Goal: Task Accomplishment & Management: Manage account settings

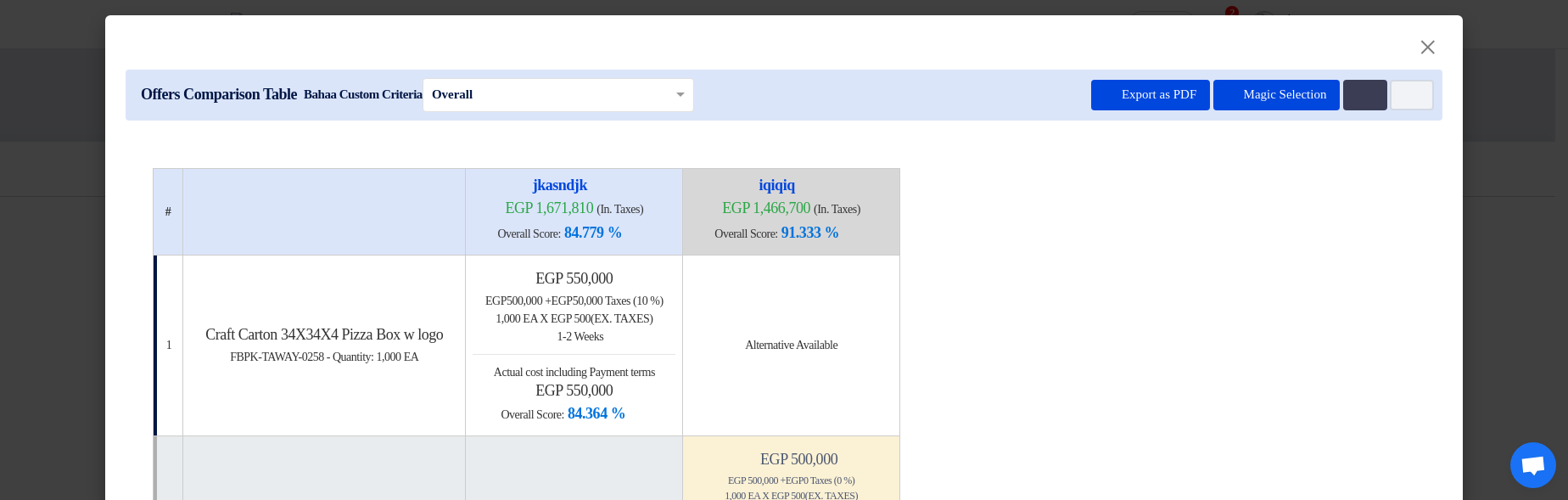
drag, startPoint x: 1093, startPoint y: 95, endPoint x: 849, endPoint y: 326, distance: 336.0
click at [1093, 95] on button "Export as PDF" at bounding box center [1151, 95] width 119 height 31
click at [1132, 99] on button "Export as PDF" at bounding box center [1151, 95] width 119 height 31
click at [1124, 98] on button "Export as PDF" at bounding box center [1151, 95] width 119 height 31
click at [1362, 98] on icon "Multi Tenant Preferences" at bounding box center [1363, 95] width 13 height 13
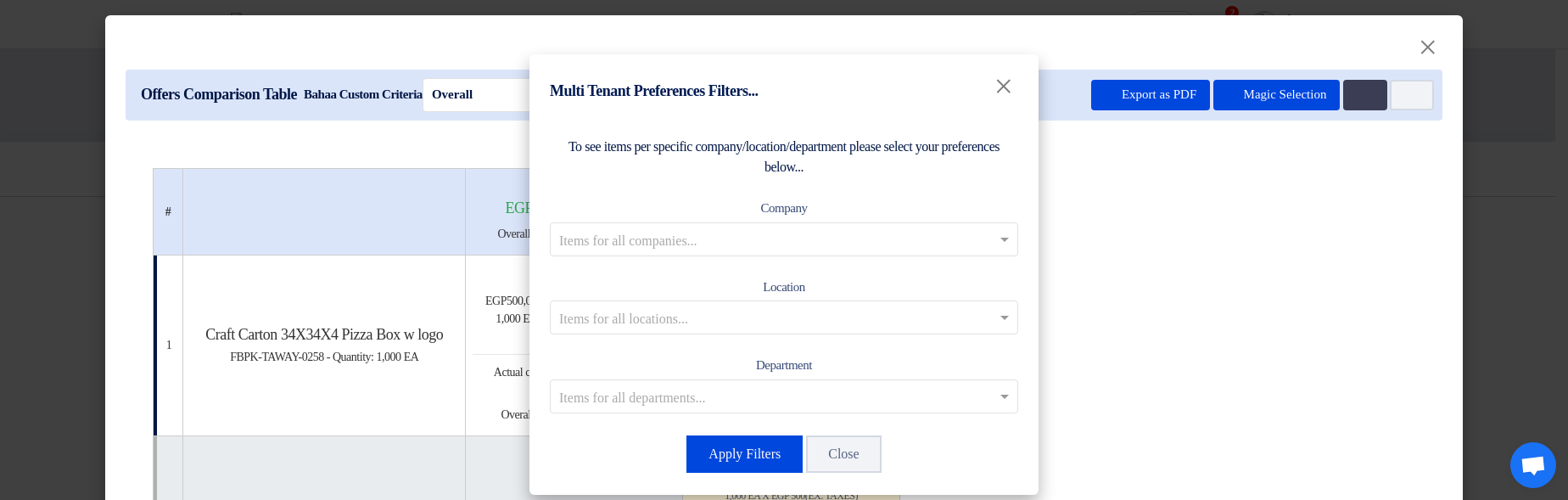
click at [764, 244] on input "text" at bounding box center [775, 238] width 433 height 28
click at [762, 272] on span "Co Branch1" at bounding box center [784, 272] width 65 height 15
click at [750, 458] on button "Apply Filters" at bounding box center [745, 453] width 116 height 38
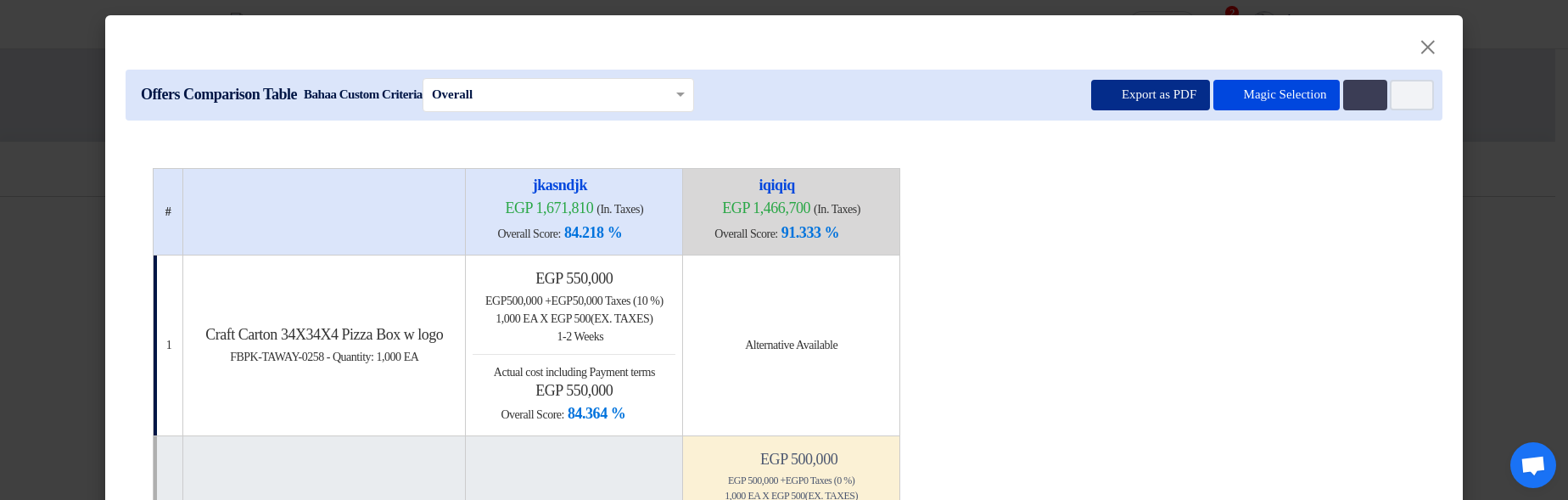
click at [1100, 96] on button "Export as PDF" at bounding box center [1151, 95] width 119 height 31
click at [1360, 100] on icon "Multi Tenant Preferences" at bounding box center [1363, 95] width 13 height 13
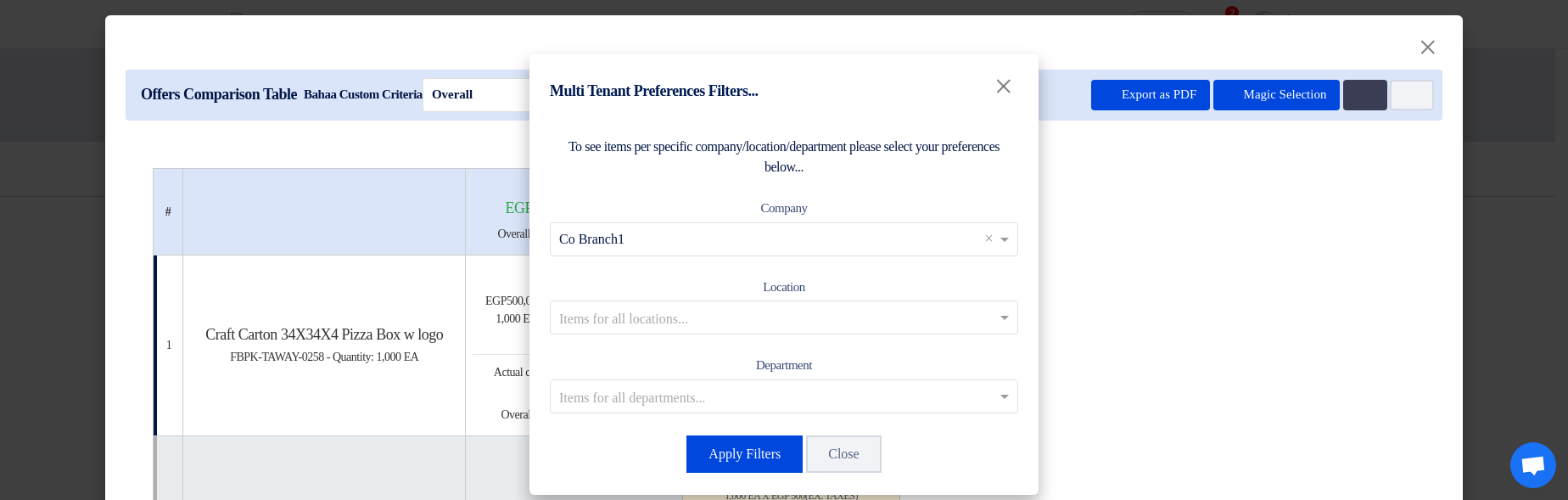
click at [778, 304] on input "text" at bounding box center [775, 318] width 433 height 28
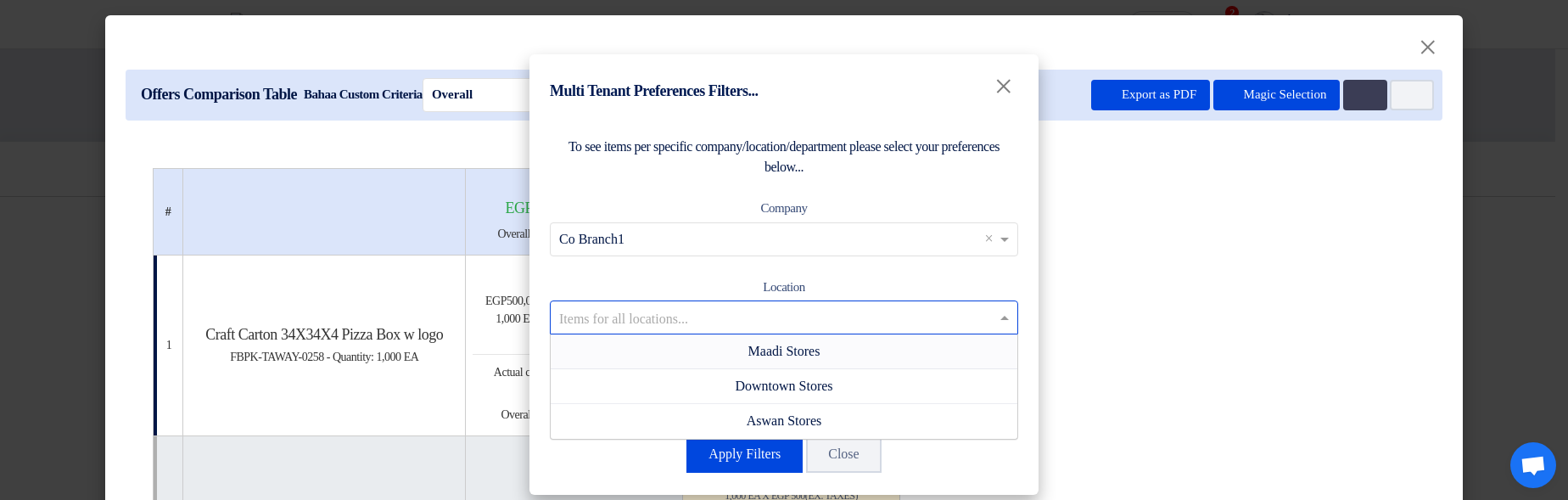
click at [819, 349] on span "Maadi Stores" at bounding box center [784, 351] width 72 height 15
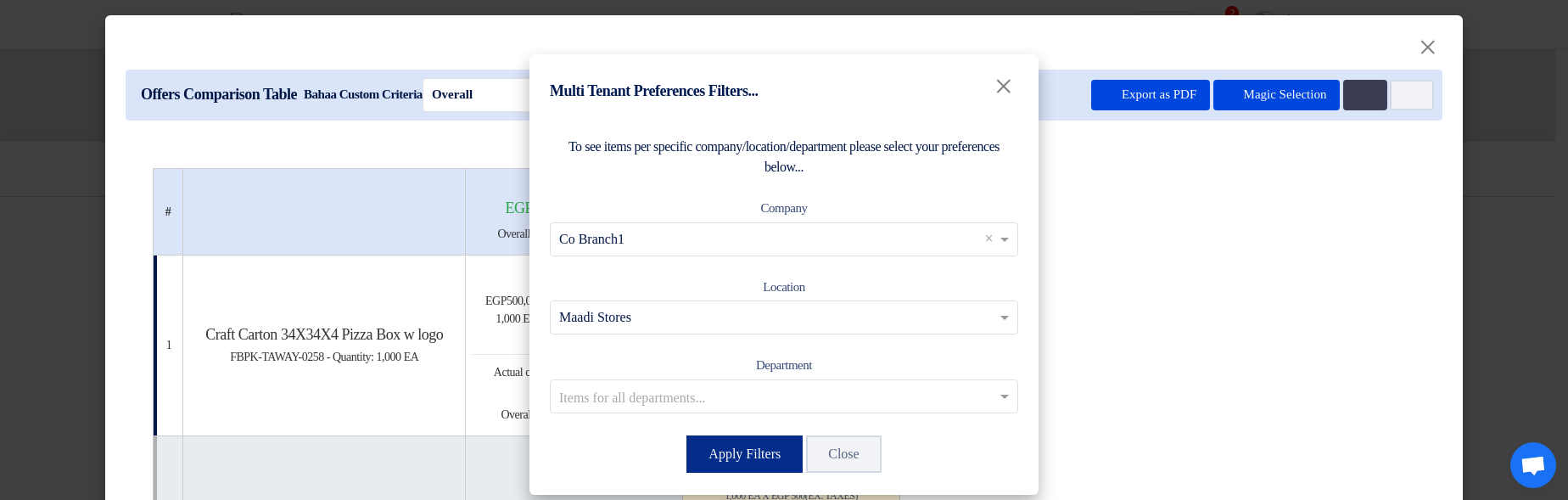
click at [723, 438] on button "Apply Filters" at bounding box center [745, 453] width 116 height 38
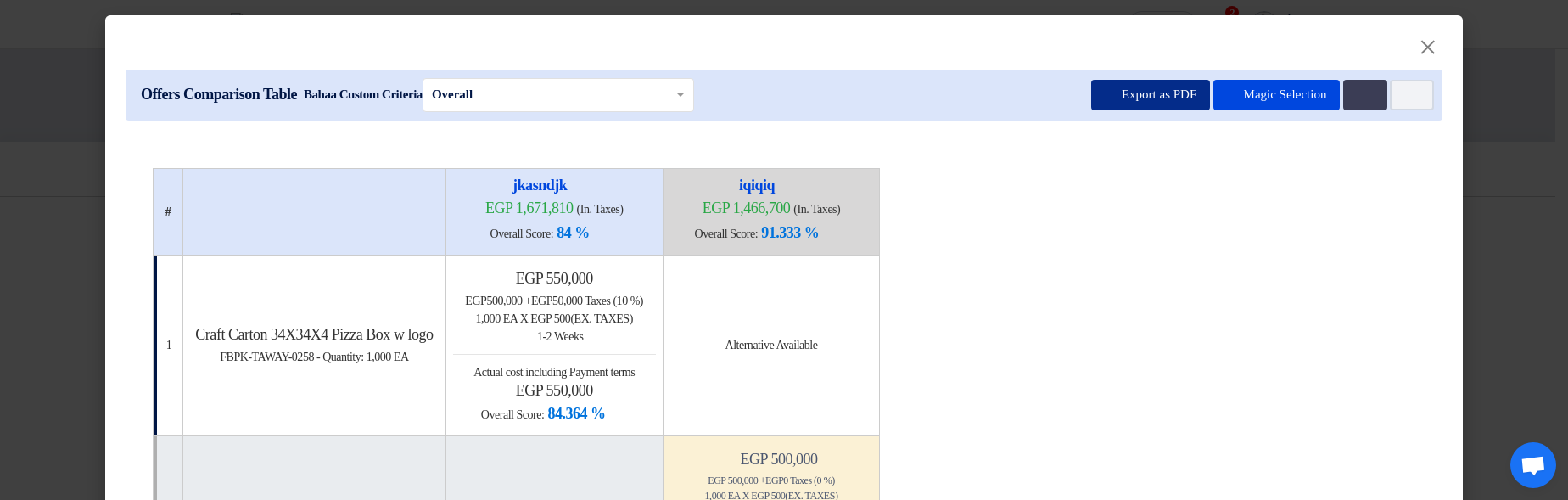
click at [1137, 90] on button "Export as PDF" at bounding box center [1151, 95] width 119 height 31
click at [1353, 101] on button "Multi Tenant Preferences" at bounding box center [1366, 95] width 45 height 31
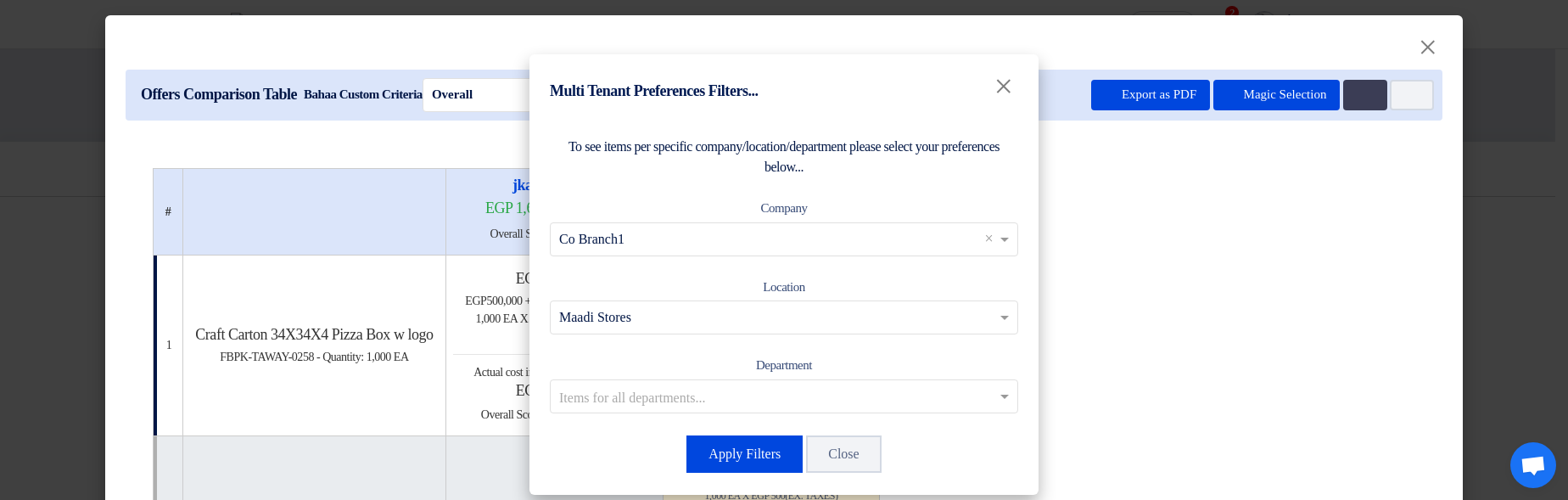
click at [853, 305] on input "text" at bounding box center [775, 318] width 433 height 28
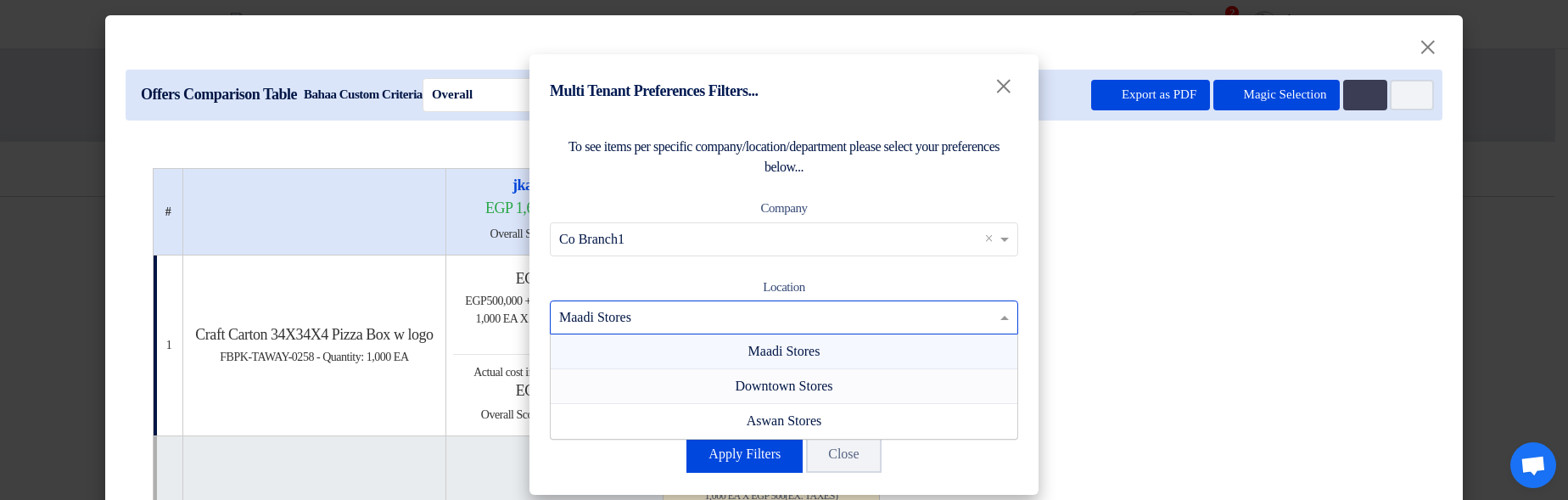
click at [839, 384] on div "Downtown Stores" at bounding box center [784, 387] width 467 height 35
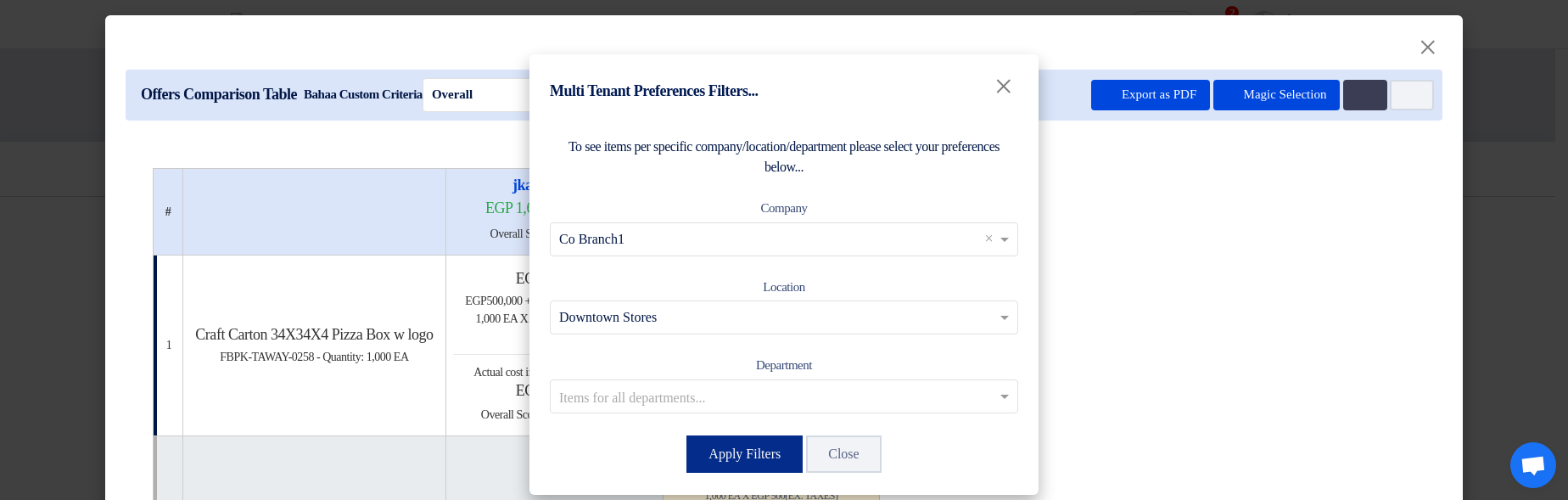
click at [749, 453] on button "Apply Filters" at bounding box center [745, 453] width 116 height 38
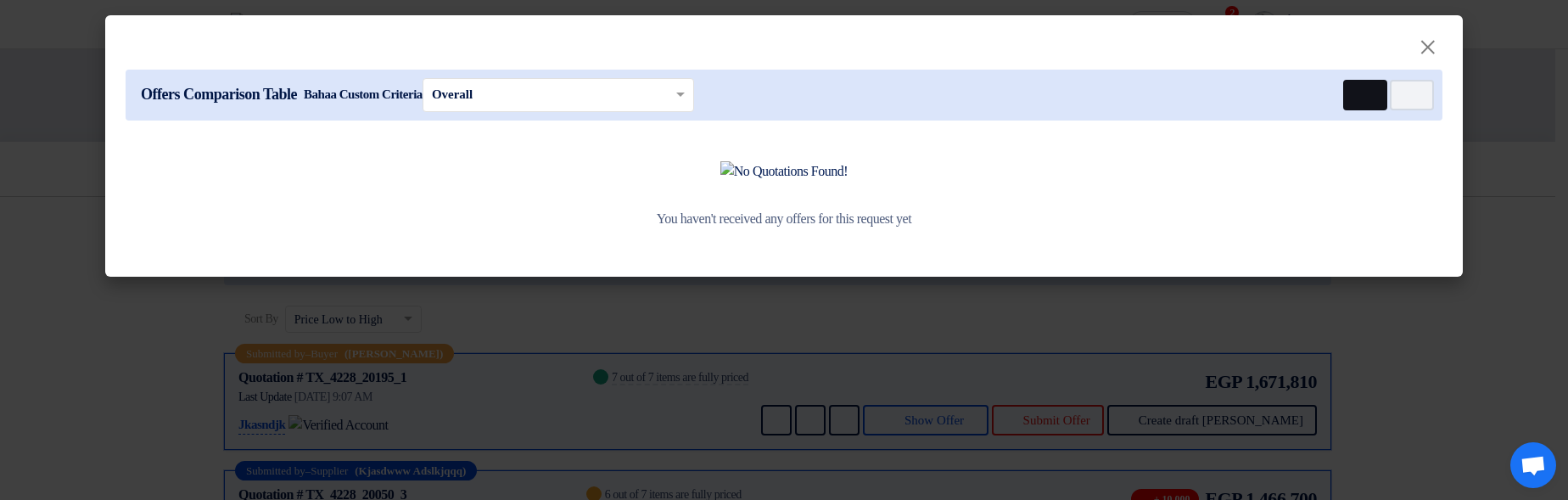
click at [1360, 90] on icon "Multi Tenant Preferences" at bounding box center [1363, 95] width 13 height 13
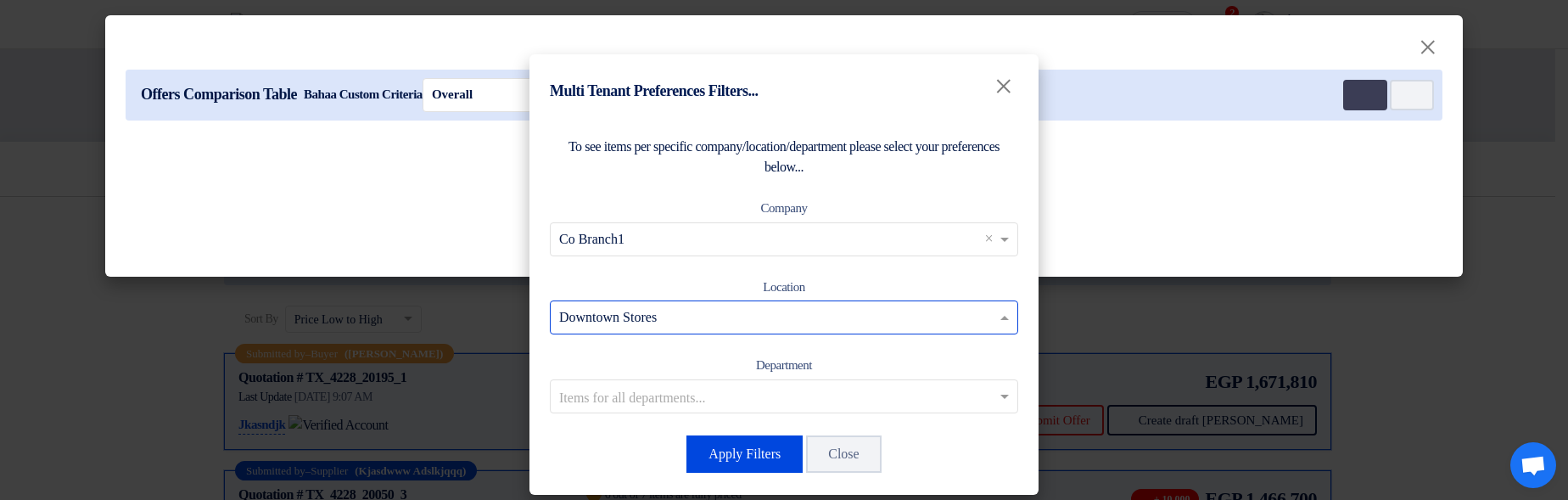
click at [818, 322] on input "text" at bounding box center [775, 318] width 433 height 28
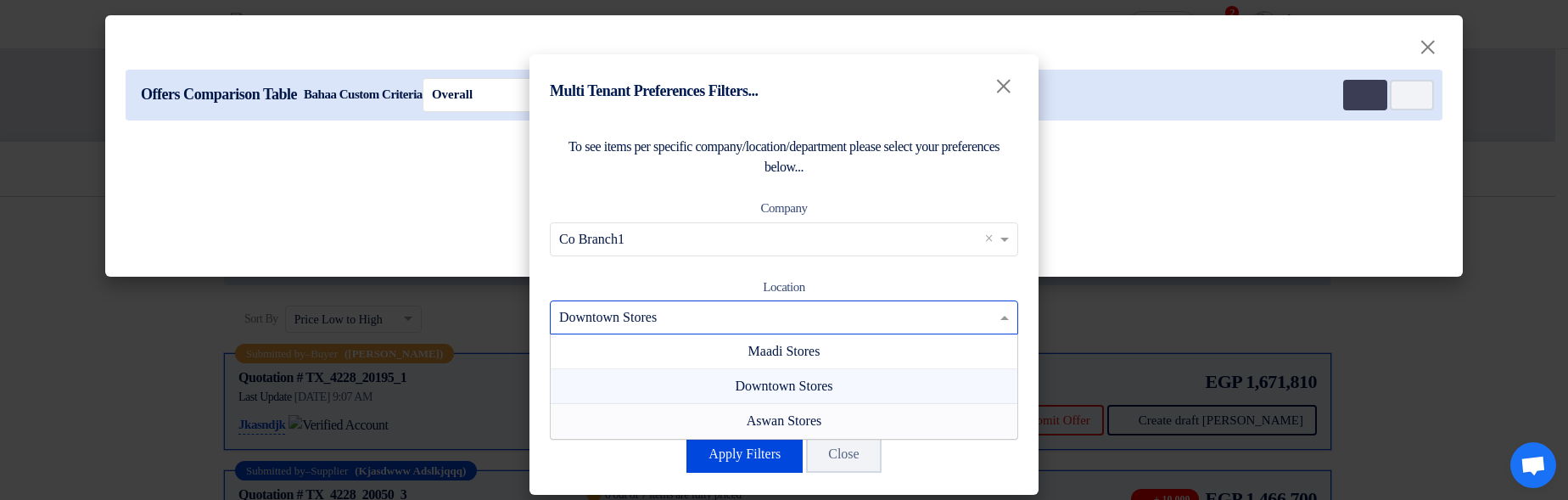
click at [826, 423] on div "Aswan Stores" at bounding box center [784, 421] width 467 height 34
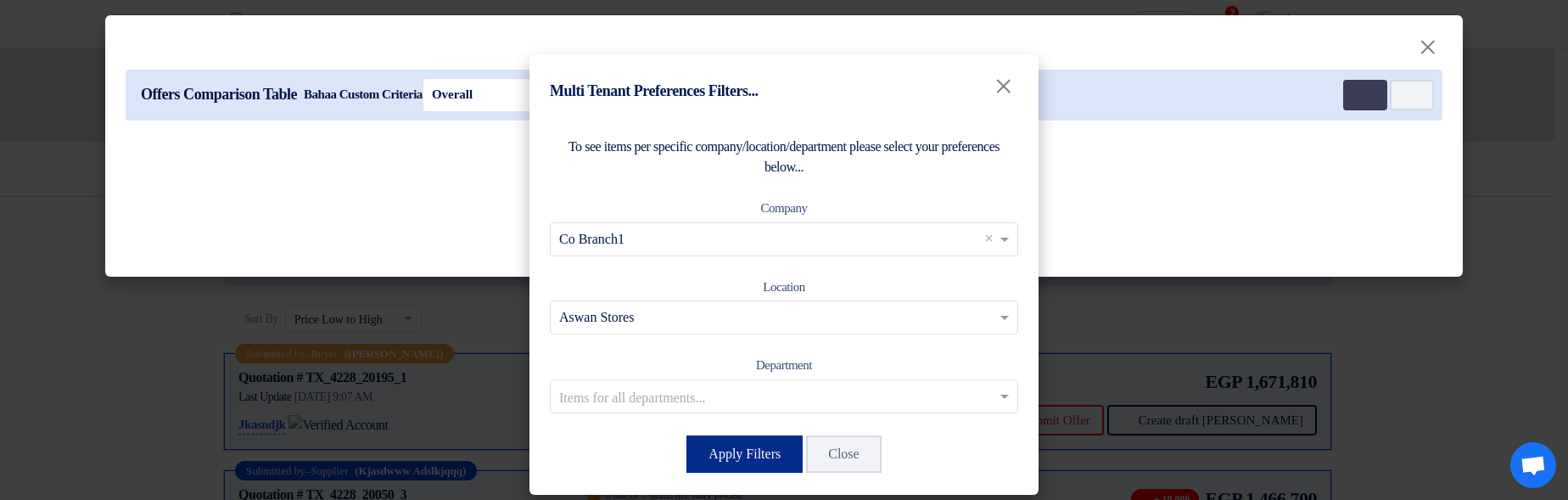
click at [746, 449] on button "Apply Filters" at bounding box center [745, 453] width 116 height 38
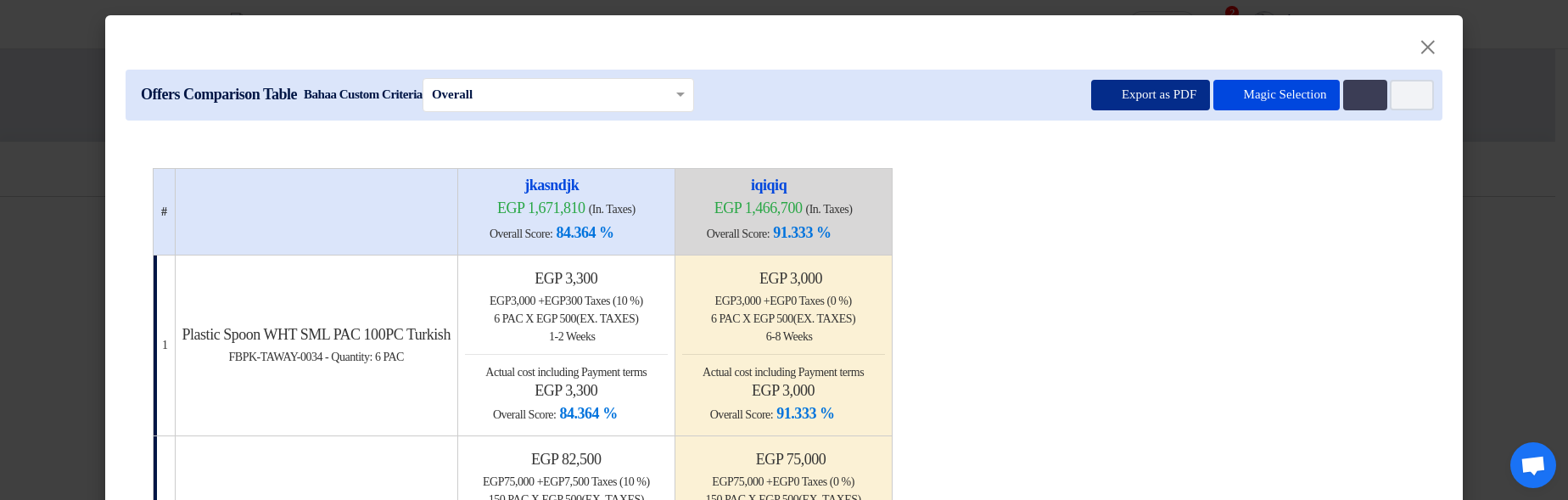
click at [1143, 100] on button "Export as PDF" at bounding box center [1151, 95] width 119 height 31
click at [1357, 100] on icon "Multi Tenant Preferences" at bounding box center [1363, 95] width 13 height 13
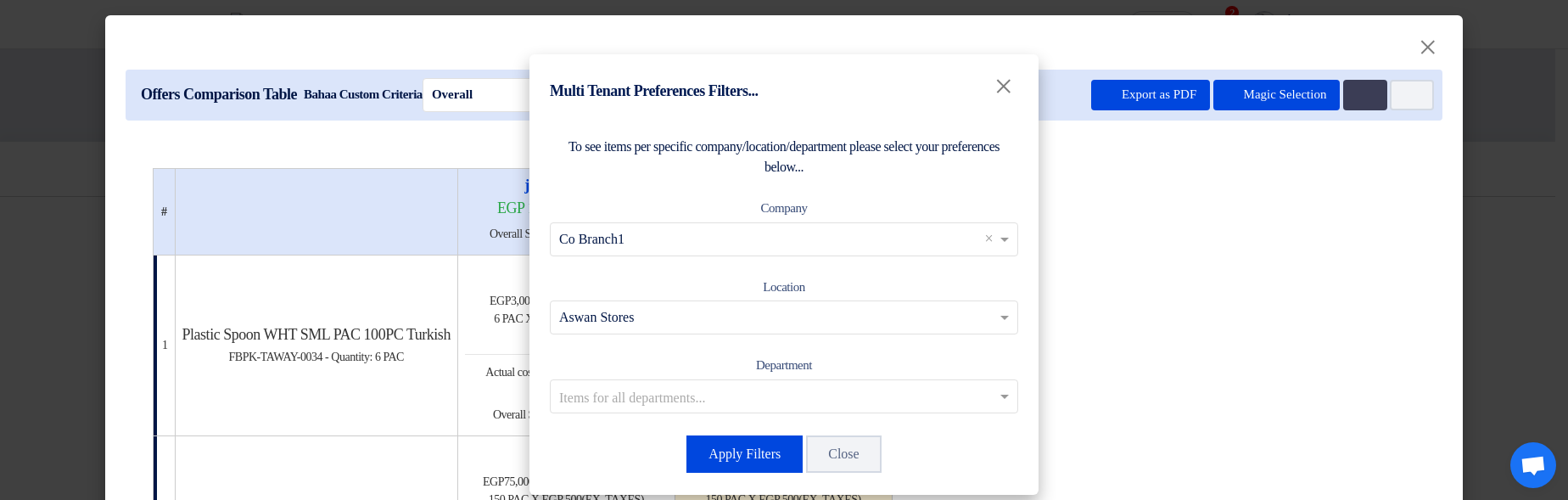
click at [880, 236] on input "text" at bounding box center [775, 238] width 433 height 28
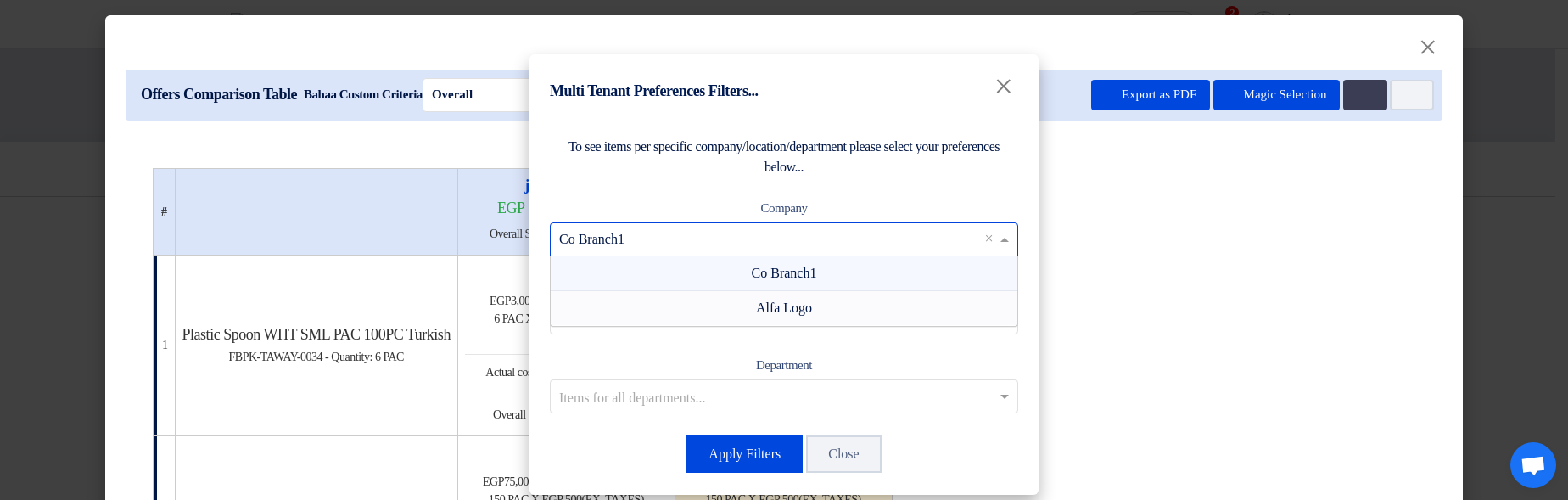
click at [855, 314] on div "Alfa Logo" at bounding box center [784, 308] width 467 height 34
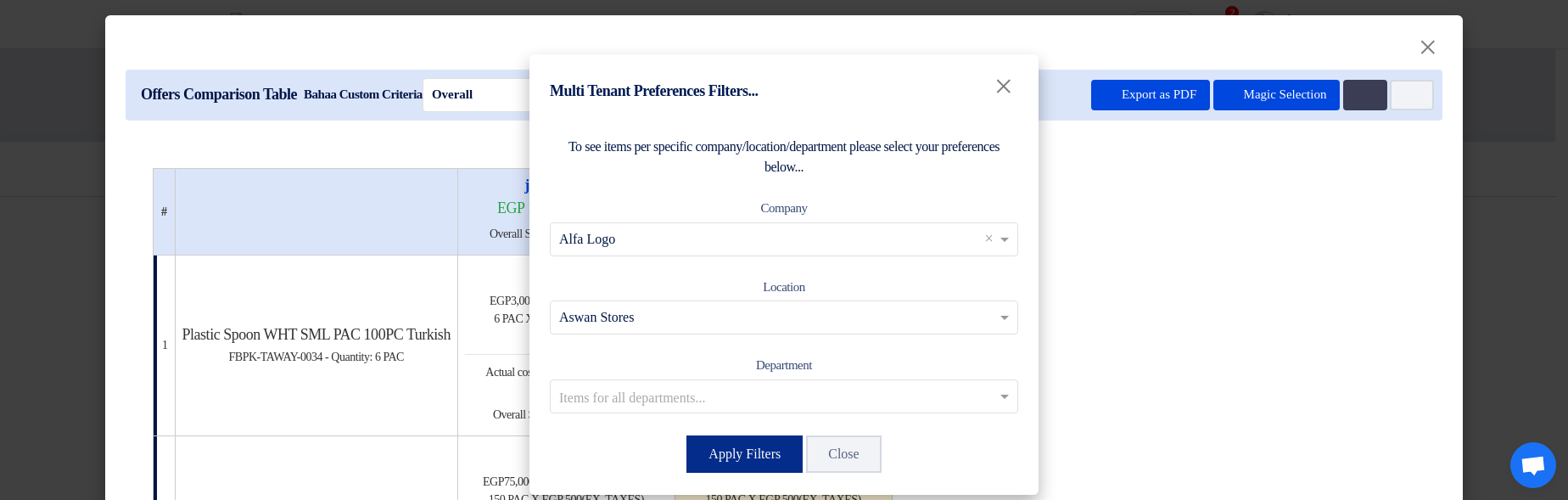
click at [743, 459] on button "Apply Filters" at bounding box center [745, 453] width 116 height 38
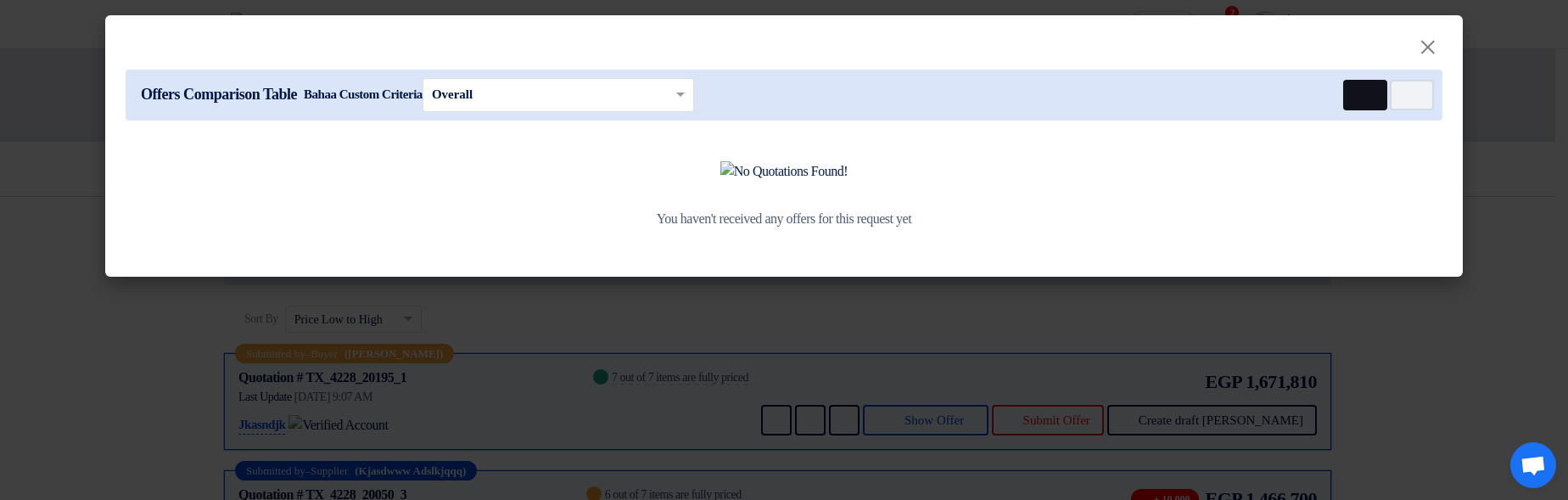
click at [1368, 96] on icon "Multi Tenant Preferences" at bounding box center [1363, 95] width 13 height 13
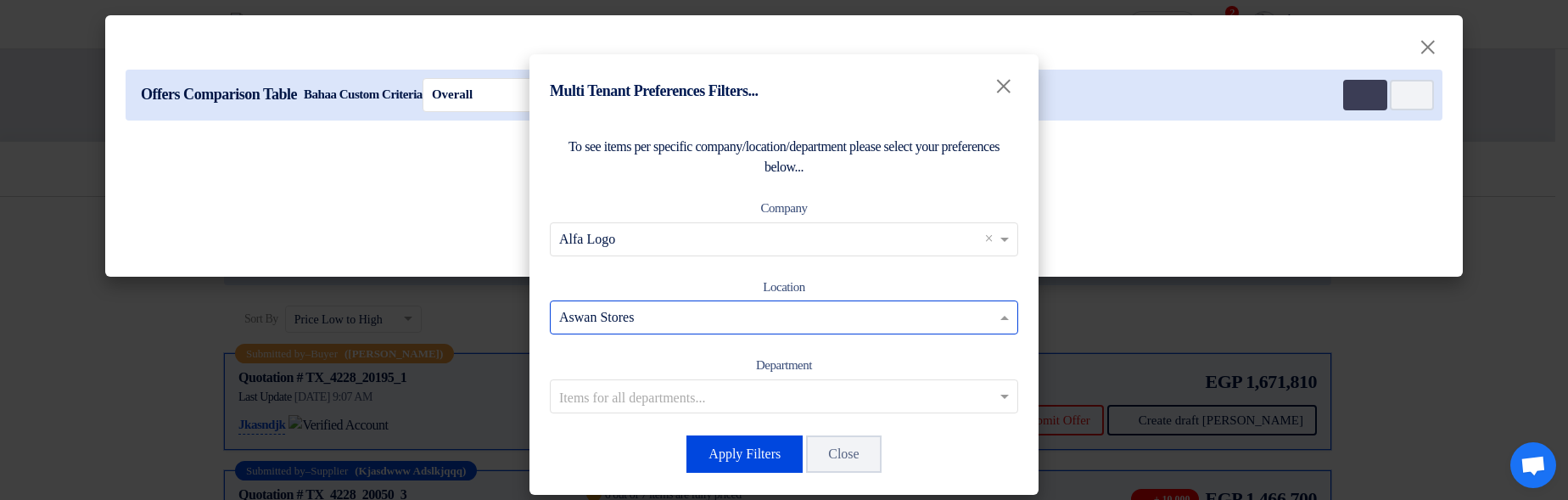
click at [677, 318] on input "text" at bounding box center [775, 318] width 433 height 28
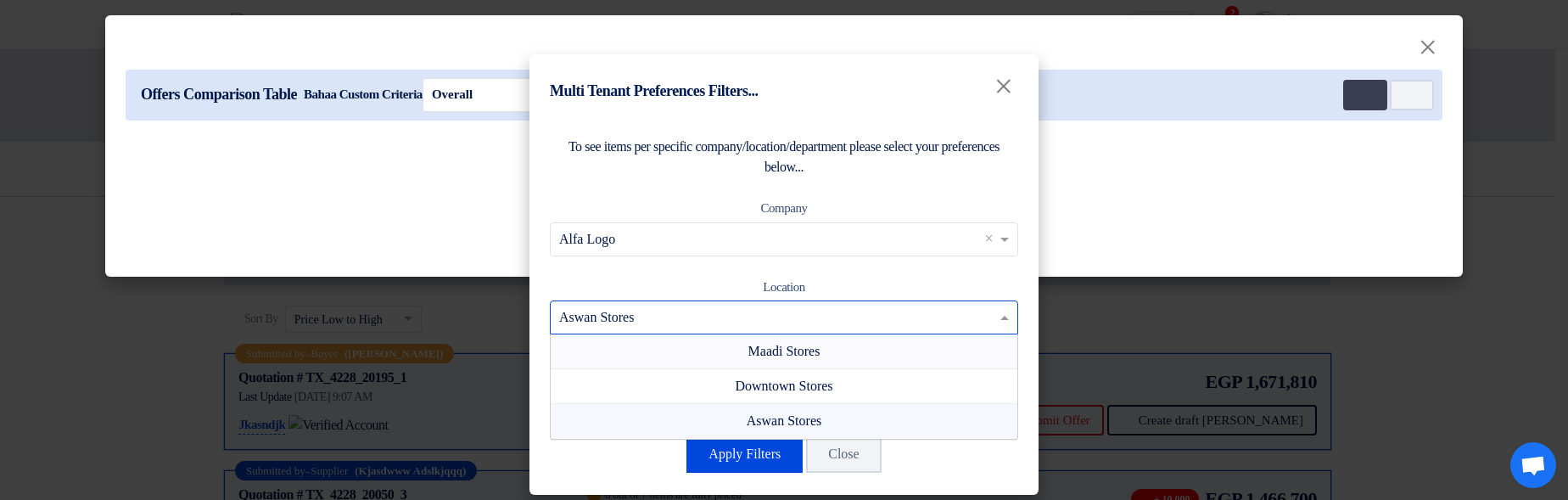
click at [655, 363] on div "Maadi Stores" at bounding box center [784, 352] width 467 height 35
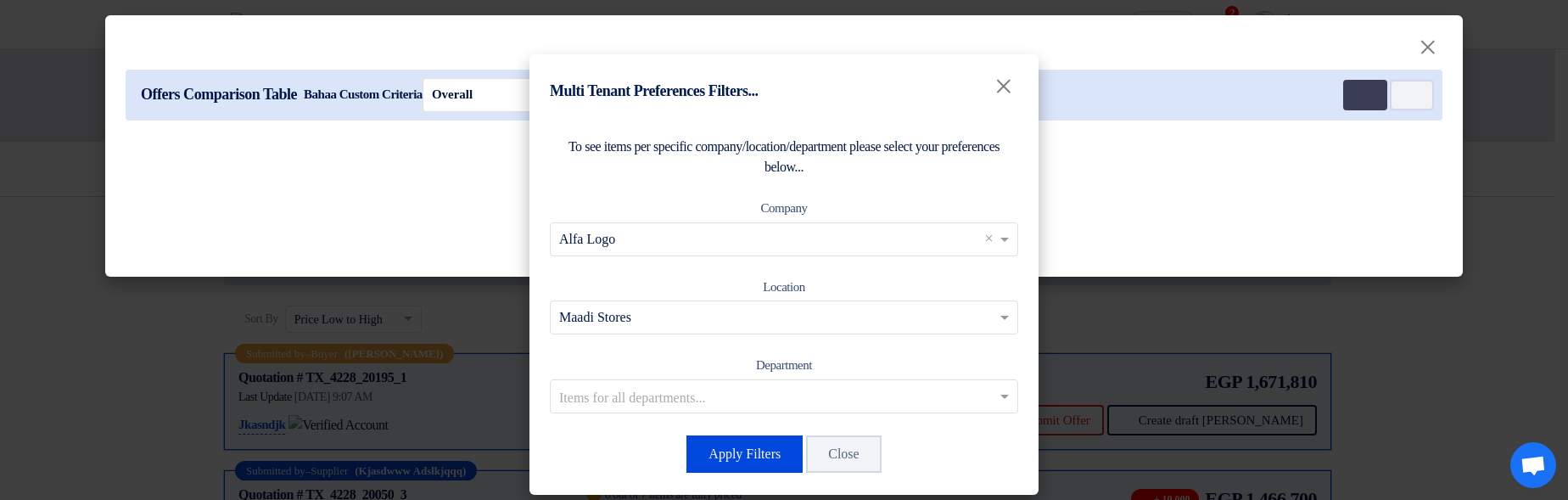
click at [753, 476] on div "To see items per specific company/location/department please select your prefer…" at bounding box center [784, 305] width 509 height 379
click at [753, 453] on button "Apply Filters" at bounding box center [745, 453] width 116 height 38
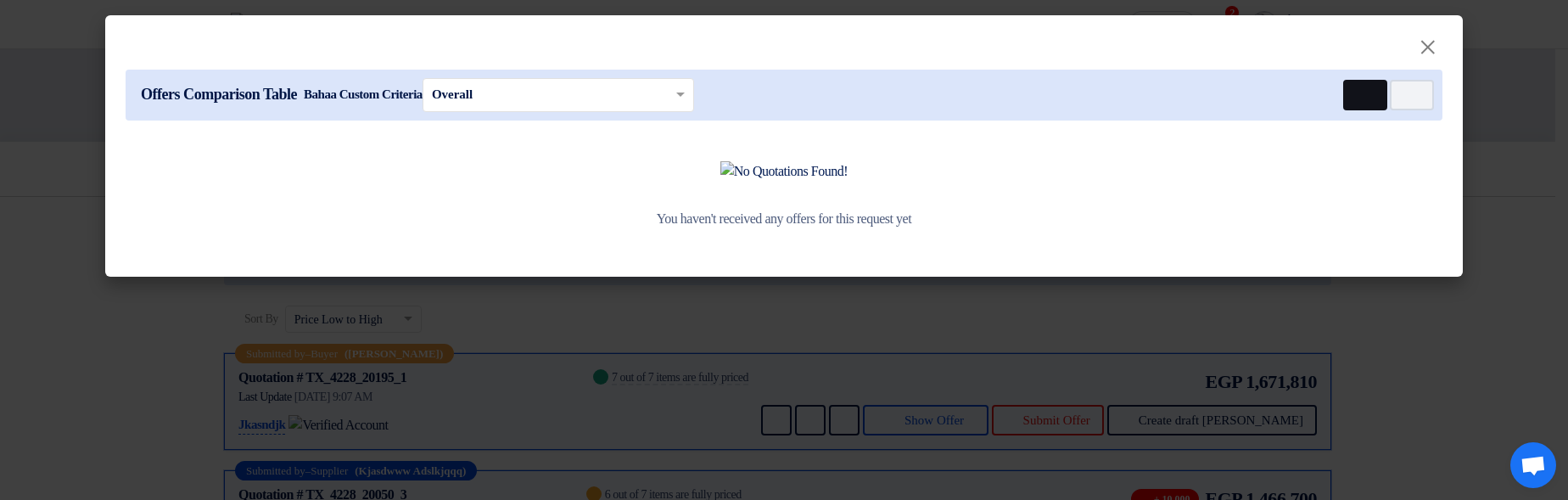
click at [1368, 102] on button "Multi Tenant Preferences" at bounding box center [1366, 95] width 45 height 31
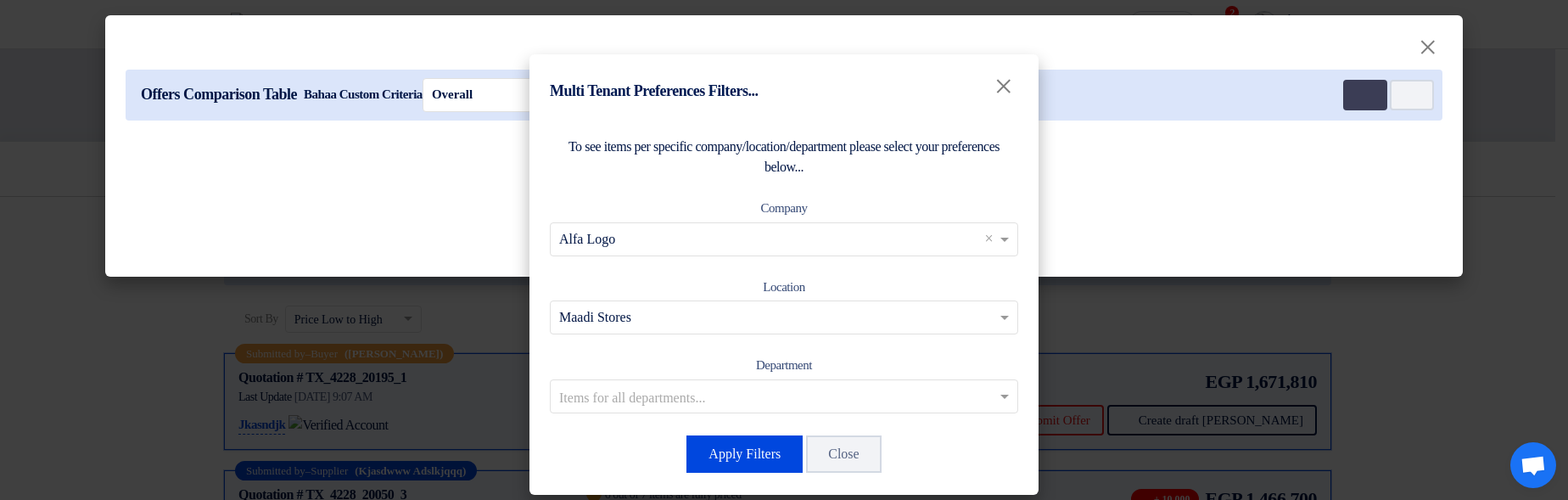
click at [645, 319] on input "text" at bounding box center [775, 318] width 433 height 28
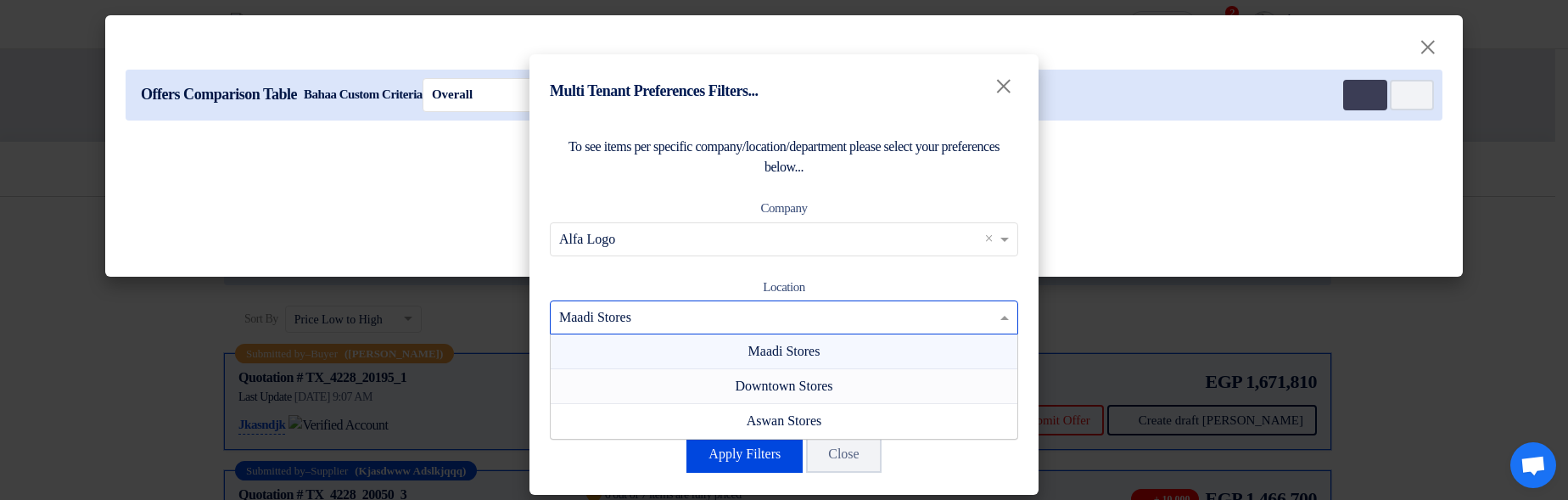
click at [667, 390] on div "Downtown Stores" at bounding box center [784, 387] width 467 height 35
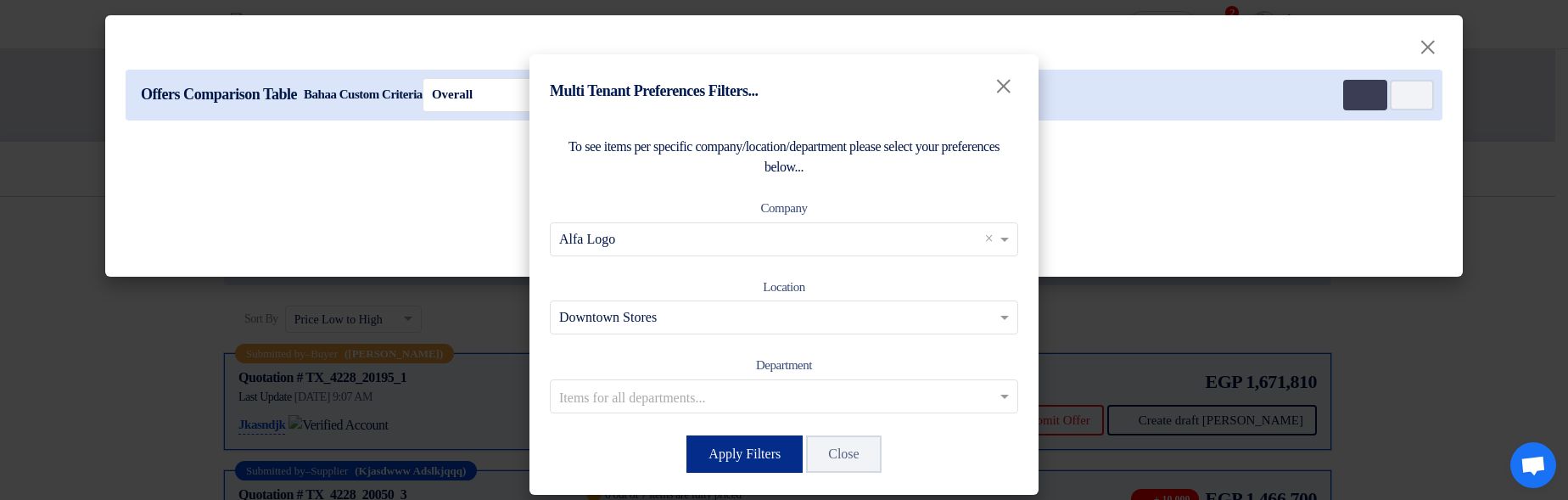
click at [723, 461] on button "Apply Filters" at bounding box center [745, 453] width 116 height 38
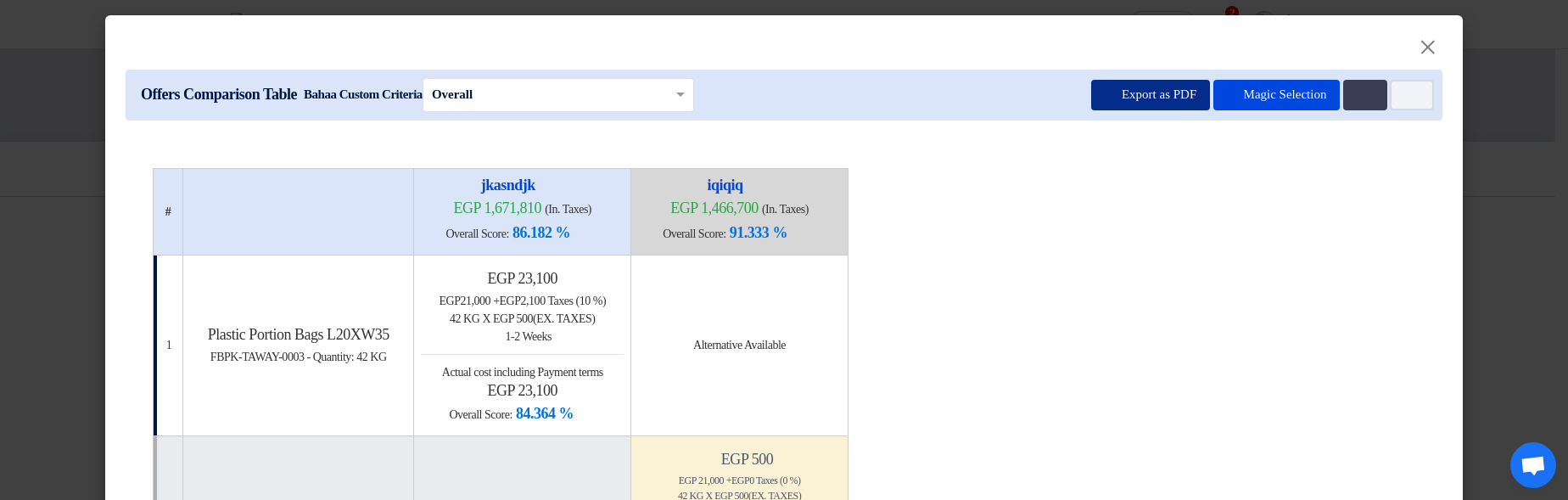
click at [1113, 100] on button "Export as PDF" at bounding box center [1151, 95] width 119 height 31
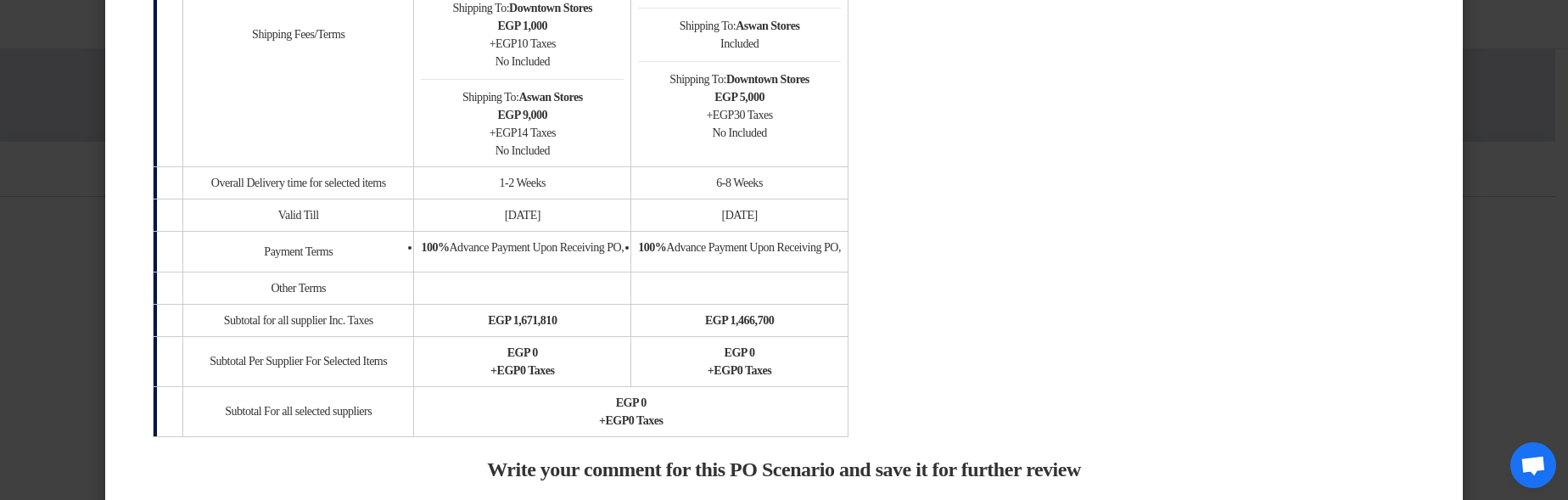
scroll to position [958, 0]
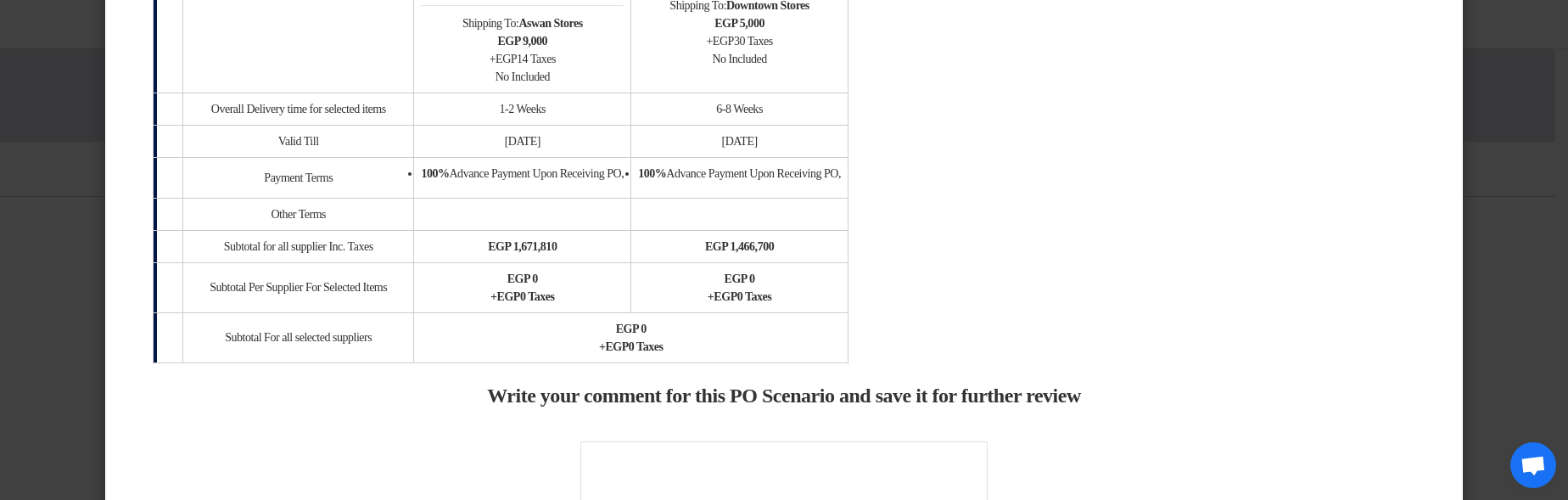
click at [1484, 190] on modal-container "× Offers Comparison Table Bahaa Custom Criteria × Overall × Export as PDF Magic…" at bounding box center [784, 250] width 1568 height 500
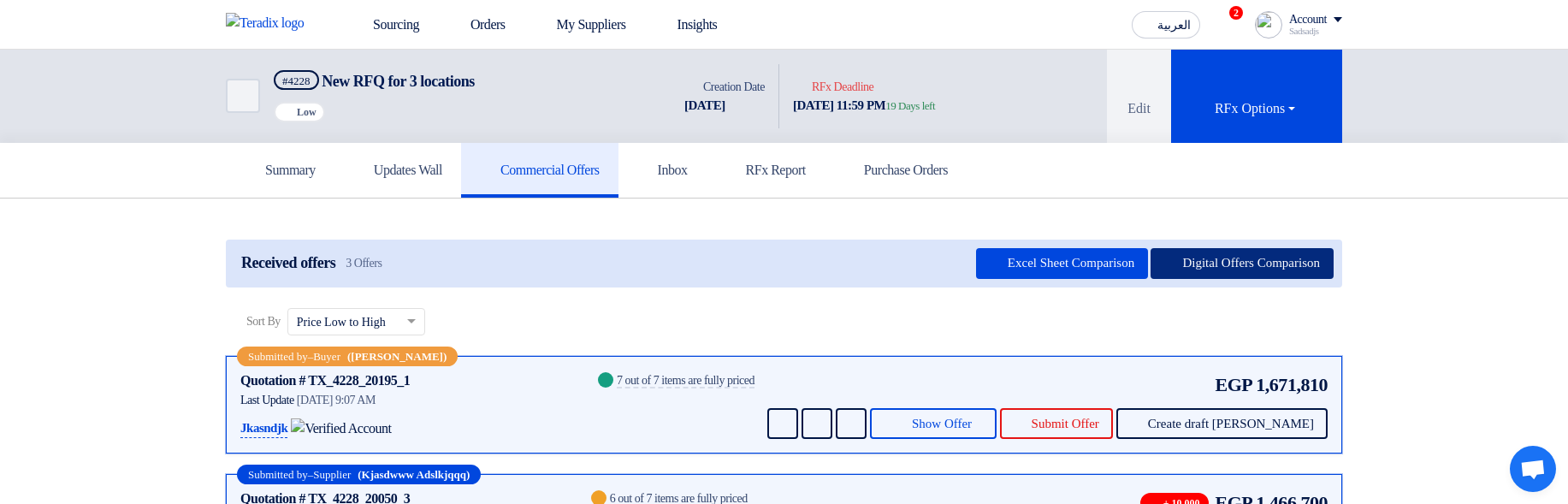
click at [1183, 269] on button "Digital Offers Comparison" at bounding box center [1241, 264] width 183 height 31
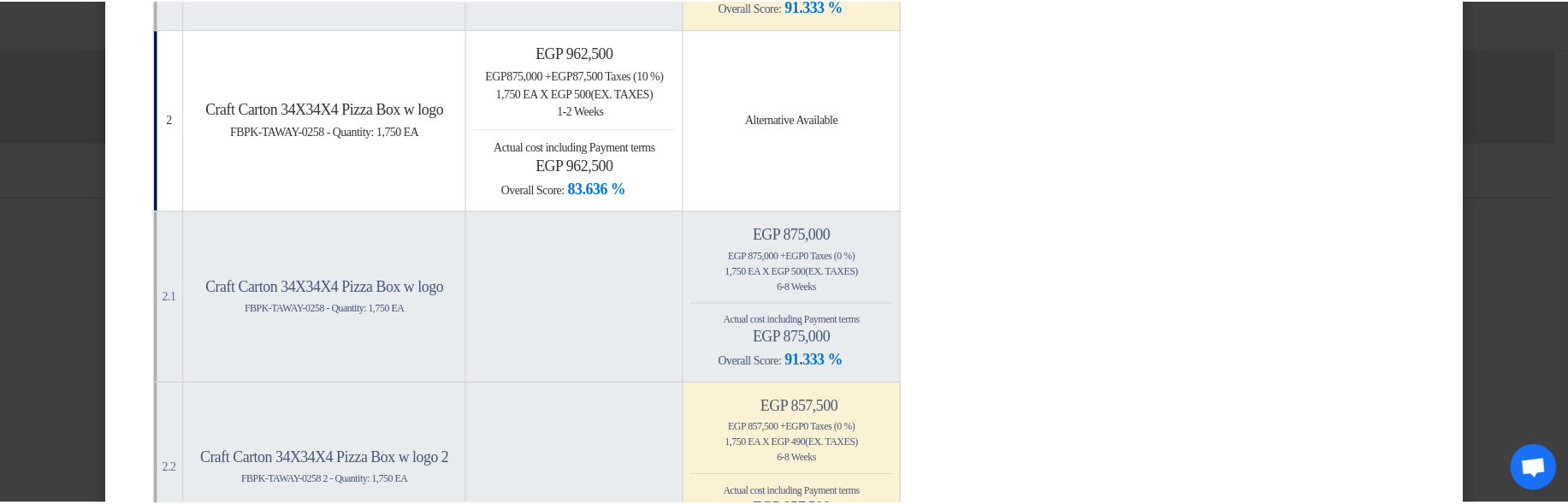
scroll to position [719, 0]
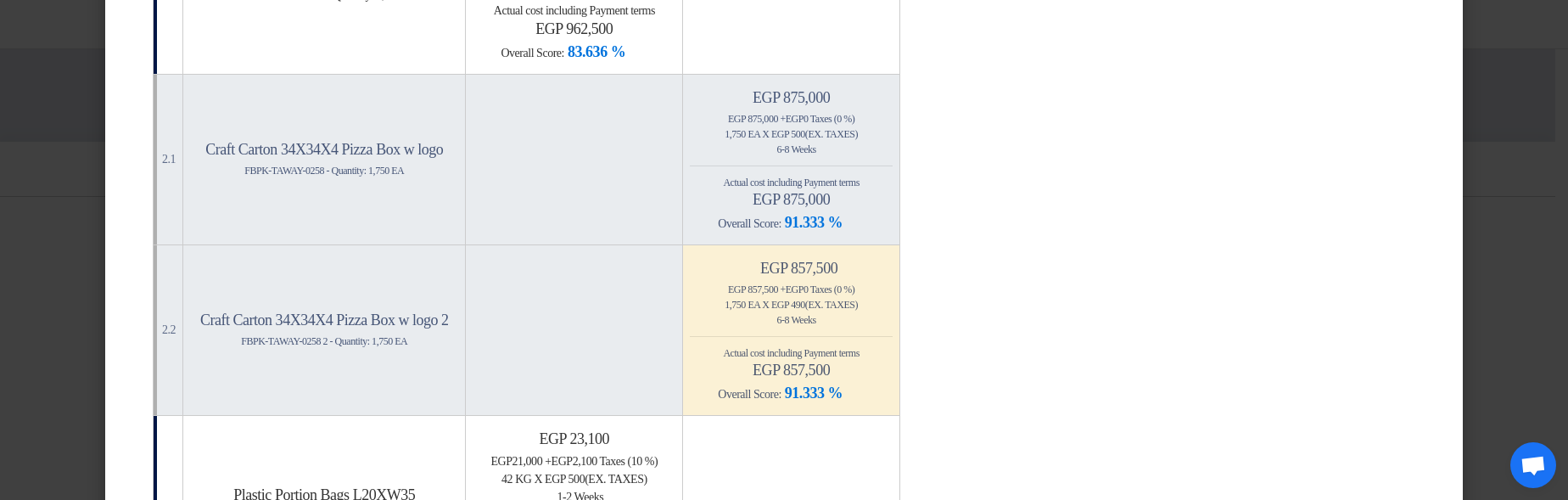
click at [1530, 187] on modal-container "× Offers Comparison Table Bahaa Custom Criteria × Overall × Export as PDF Magic…" at bounding box center [784, 250] width 1568 height 500
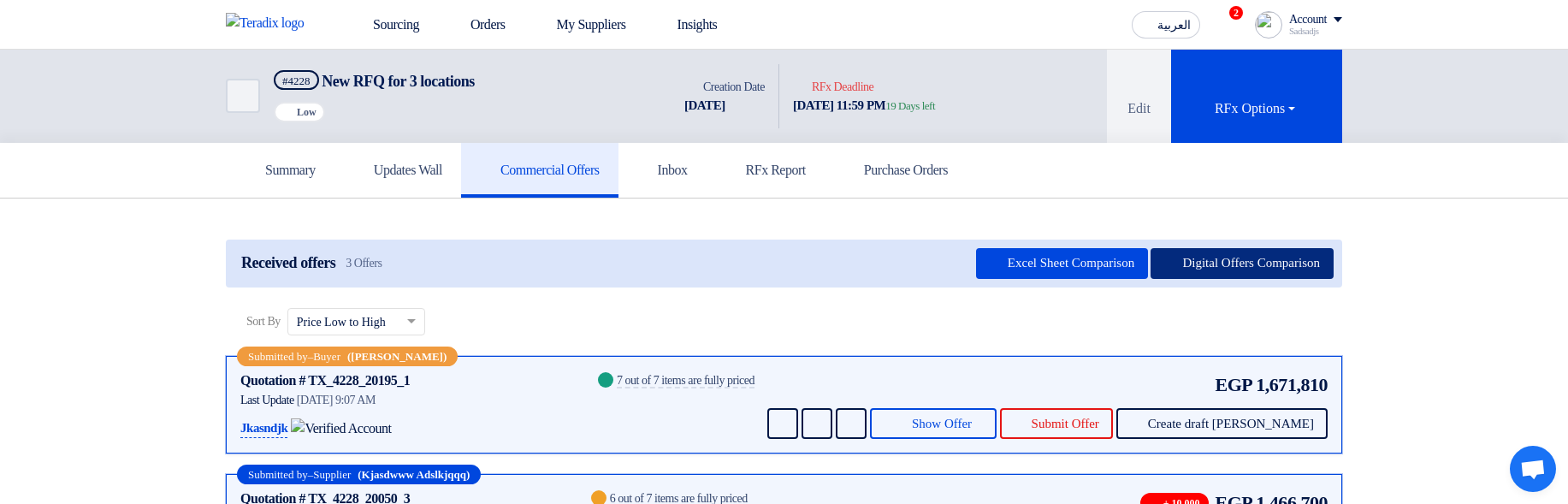
click at [1193, 276] on button "Digital Offers Comparison" at bounding box center [1241, 264] width 183 height 31
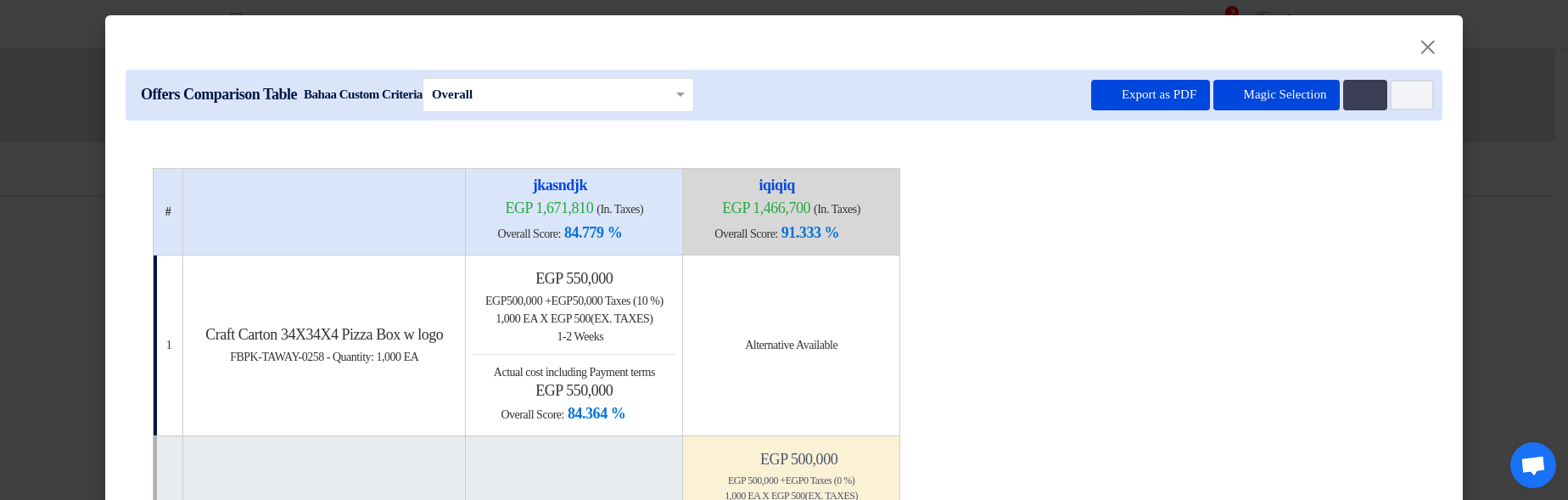
click at [1484, 146] on modal-container "× Offers Comparison Table Bahaa Custom Criteria × Overall × Export as PDF Magic…" at bounding box center [784, 250] width 1568 height 500
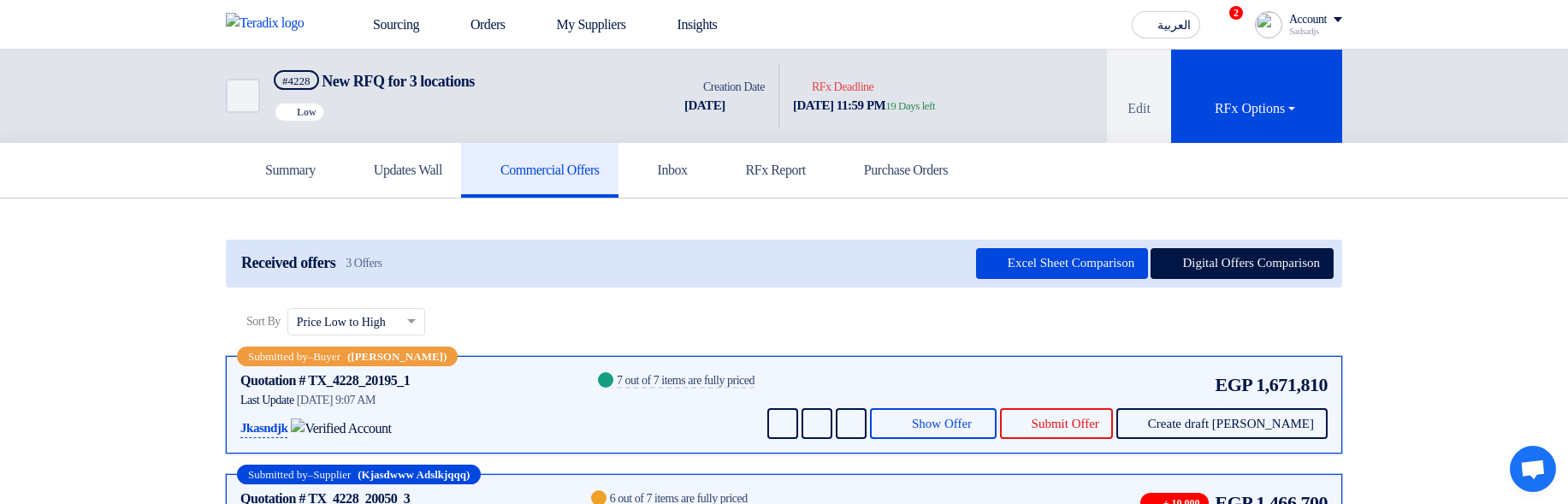
click at [894, 301] on app-buyer-offers "Received offers 3 Offers Excel Sheet Comparison Digital Offers Comparison Sort …" at bounding box center [783, 458] width 1116 height 439
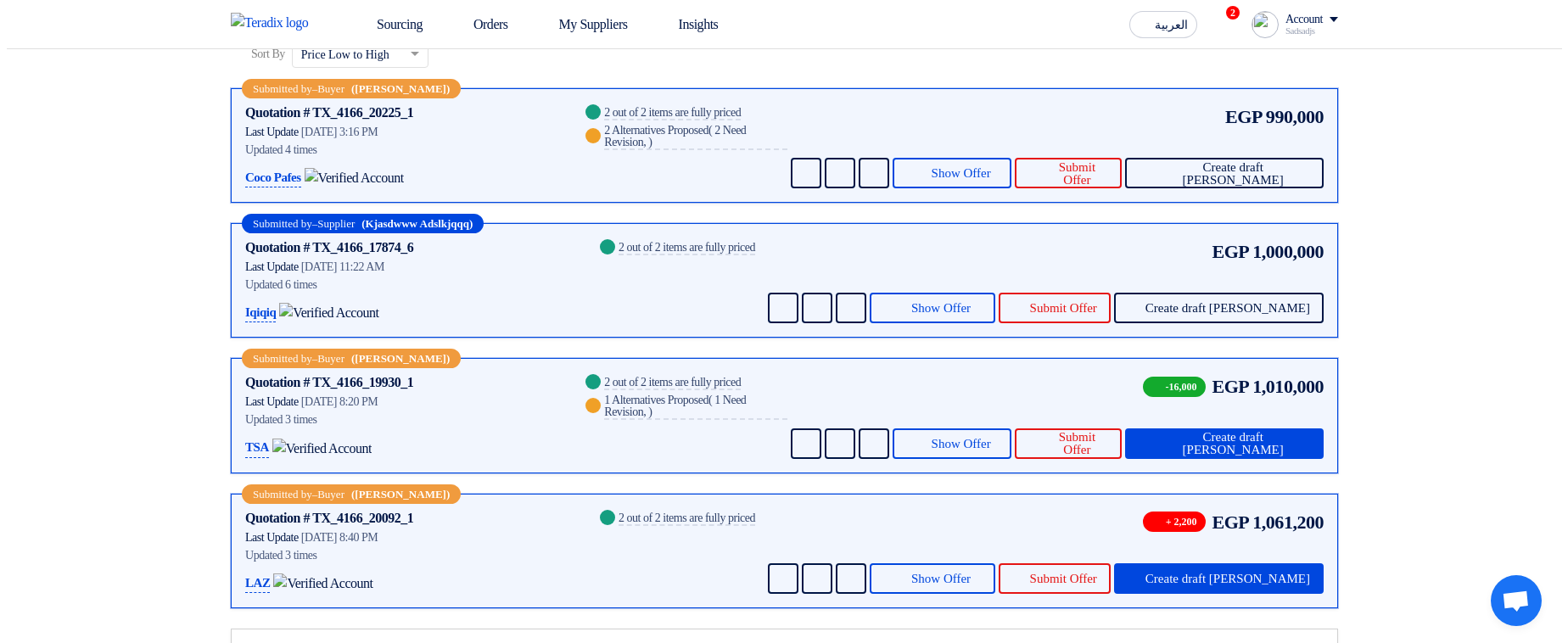
scroll to position [120, 0]
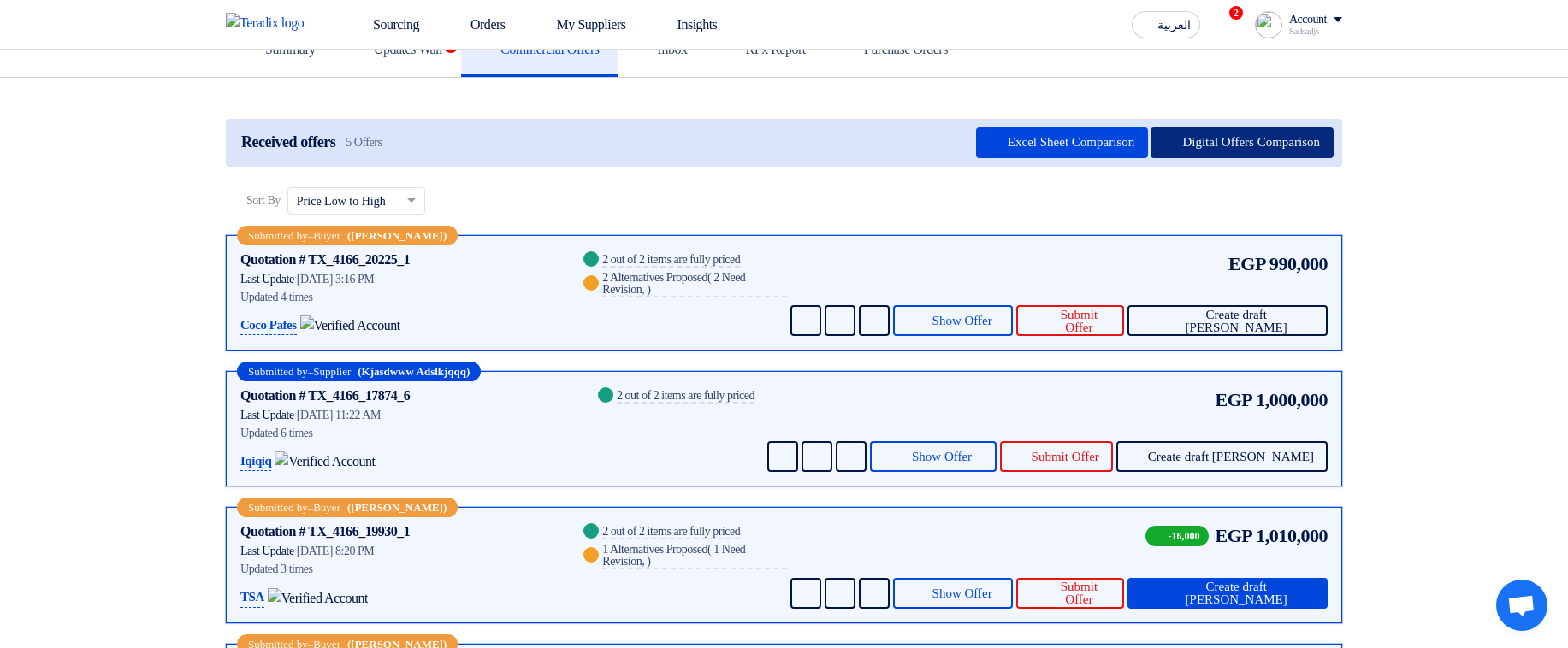
click at [1220, 149] on button "Digital Offers Comparison" at bounding box center [1241, 143] width 183 height 31
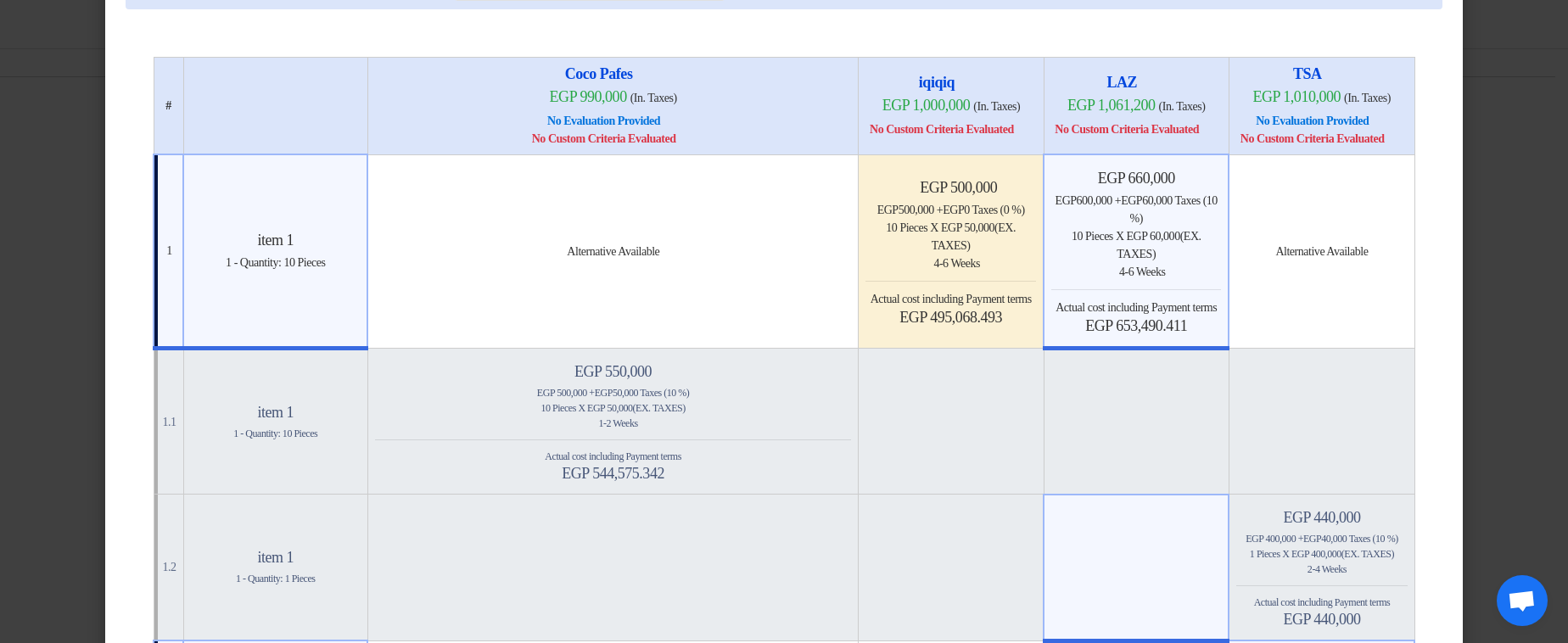
scroll to position [0, 0]
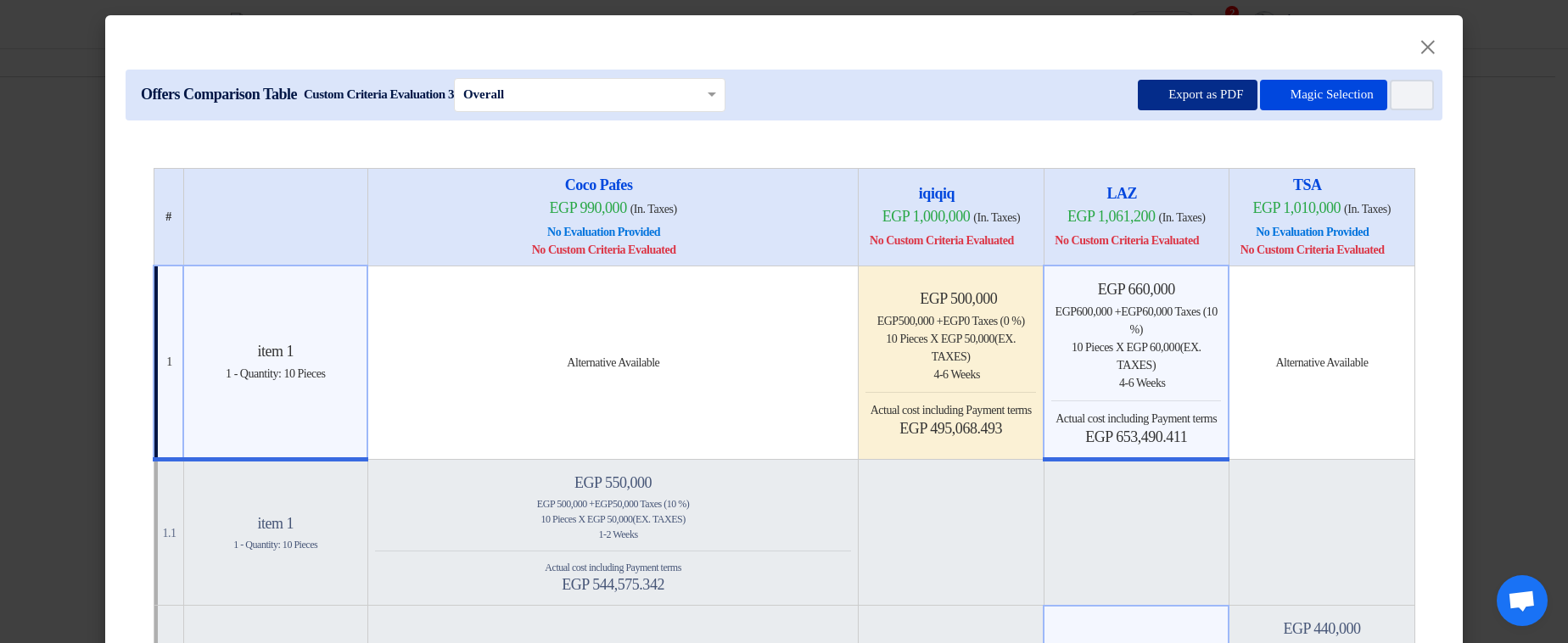
click at [1175, 88] on button "Export as PDF" at bounding box center [1197, 95] width 119 height 31
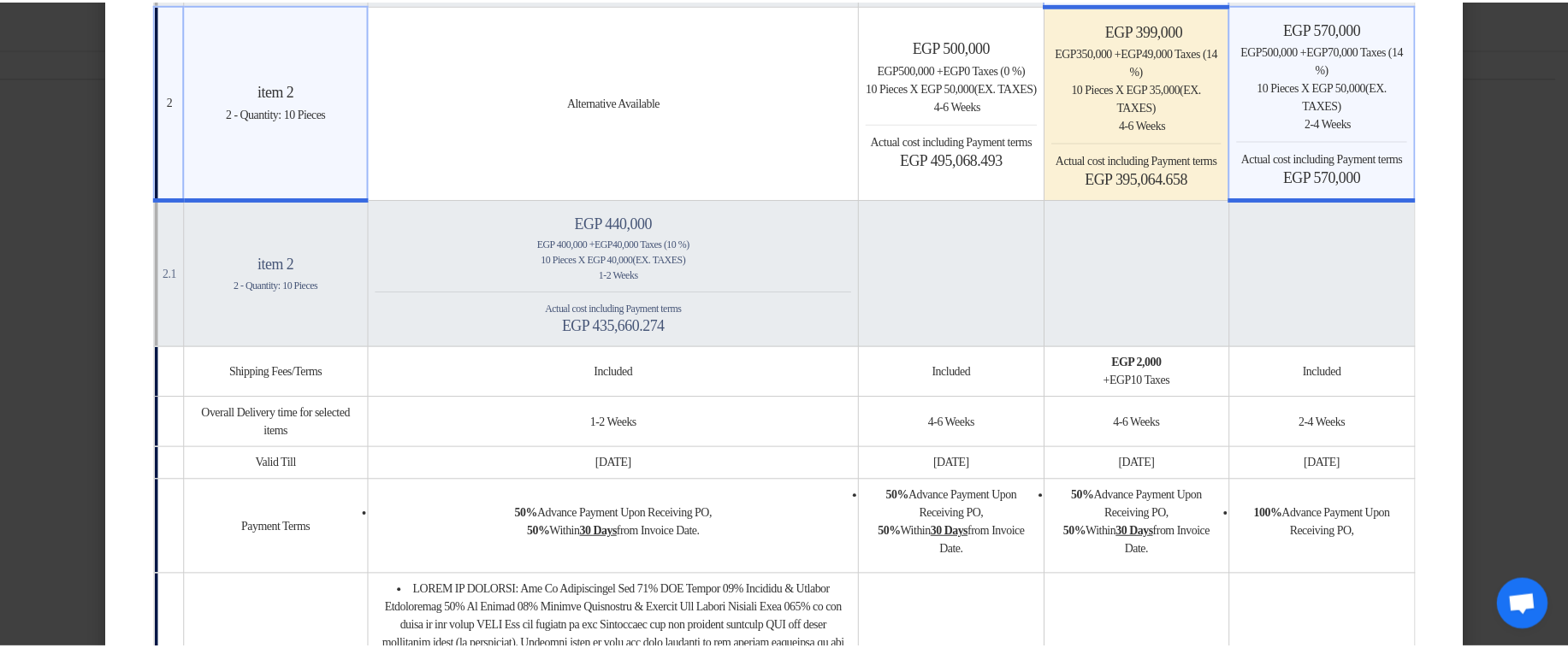
scroll to position [1026, 0]
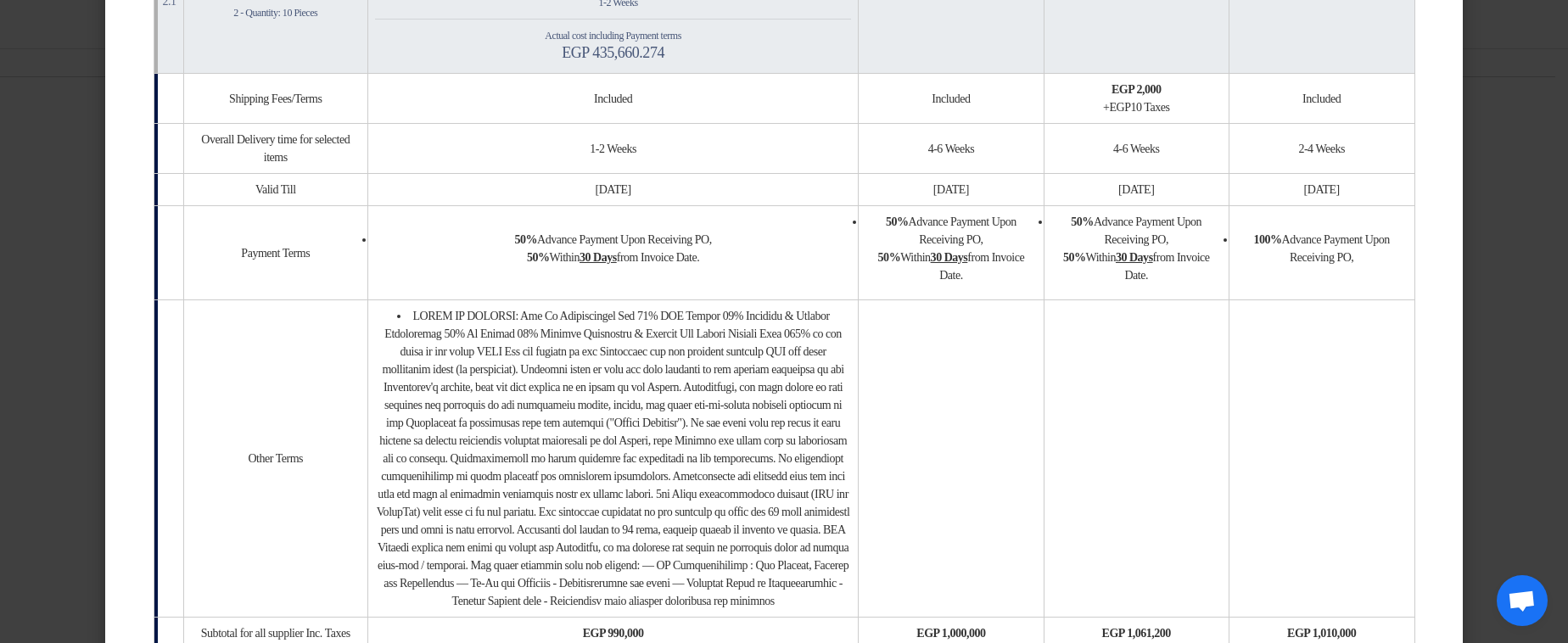
click at [1497, 202] on modal-container "× Offers Comparison Table Custom Criteria Evaluation 3 × Overall × Export as PD…" at bounding box center [784, 322] width 1568 height 643
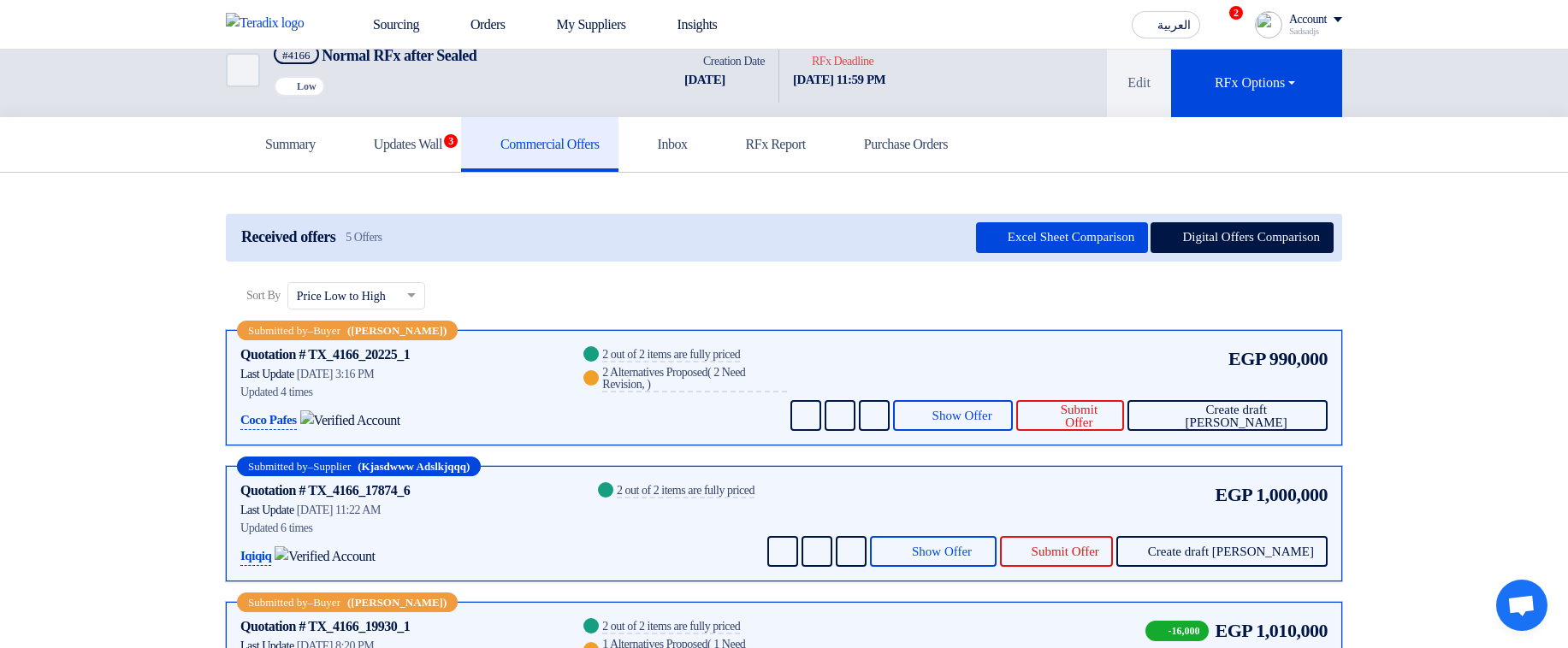
scroll to position [18, 0]
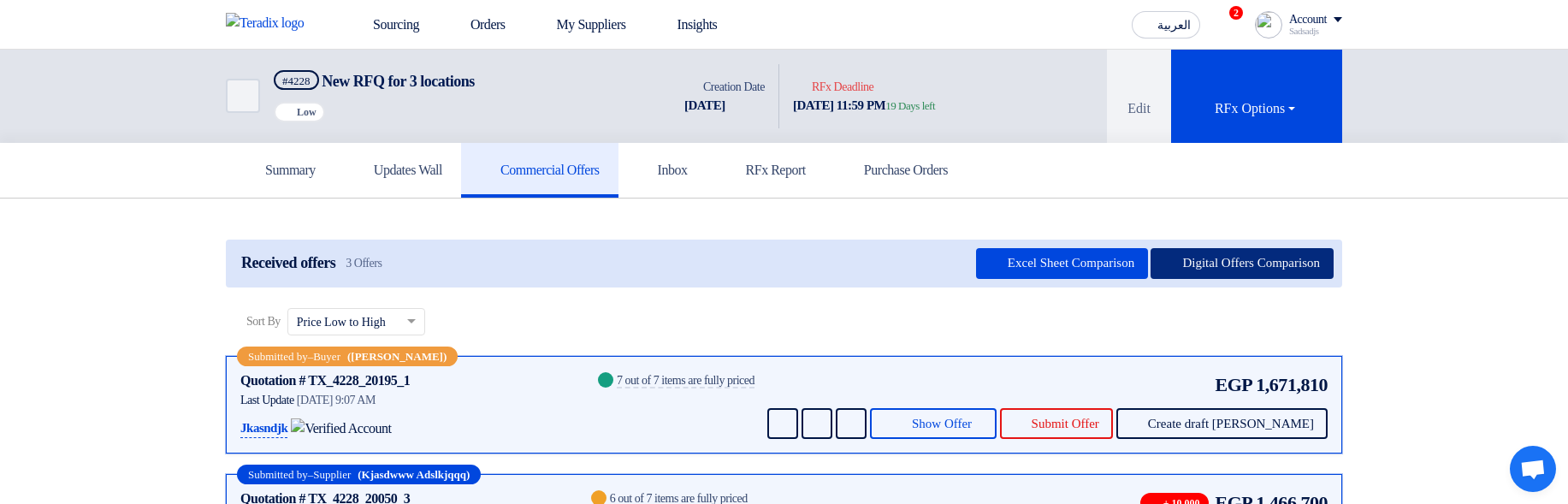
click at [1196, 268] on button "Digital Offers Comparison" at bounding box center [1241, 264] width 183 height 31
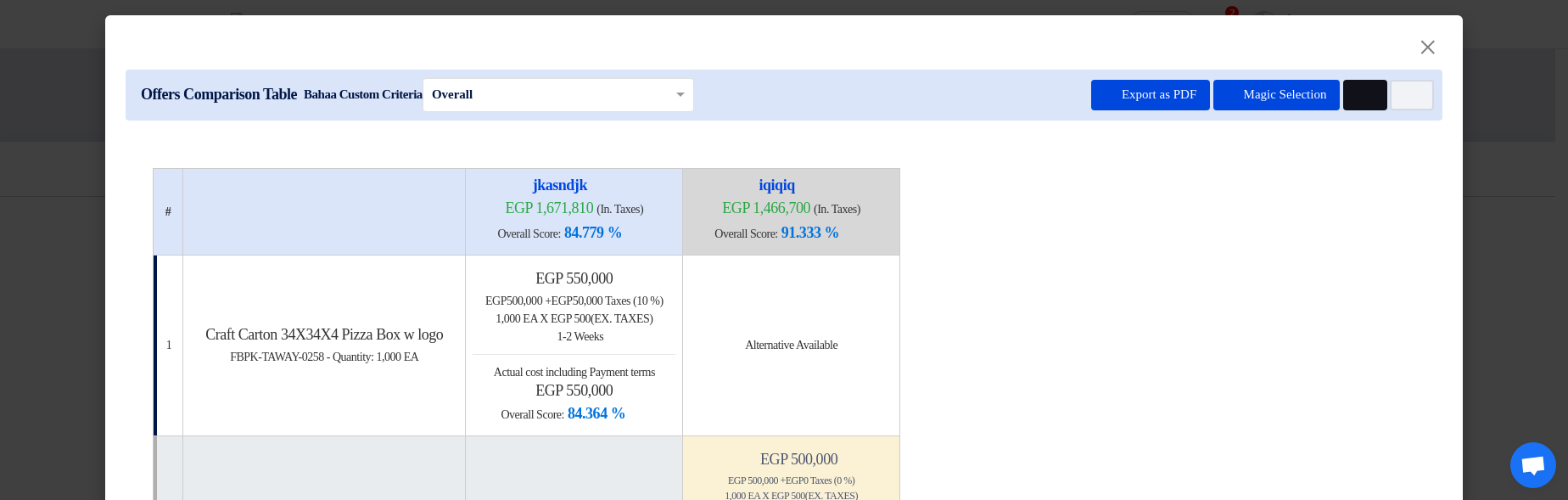
click at [1345, 92] on button "Multi Tenant Preferences" at bounding box center [1366, 95] width 45 height 31
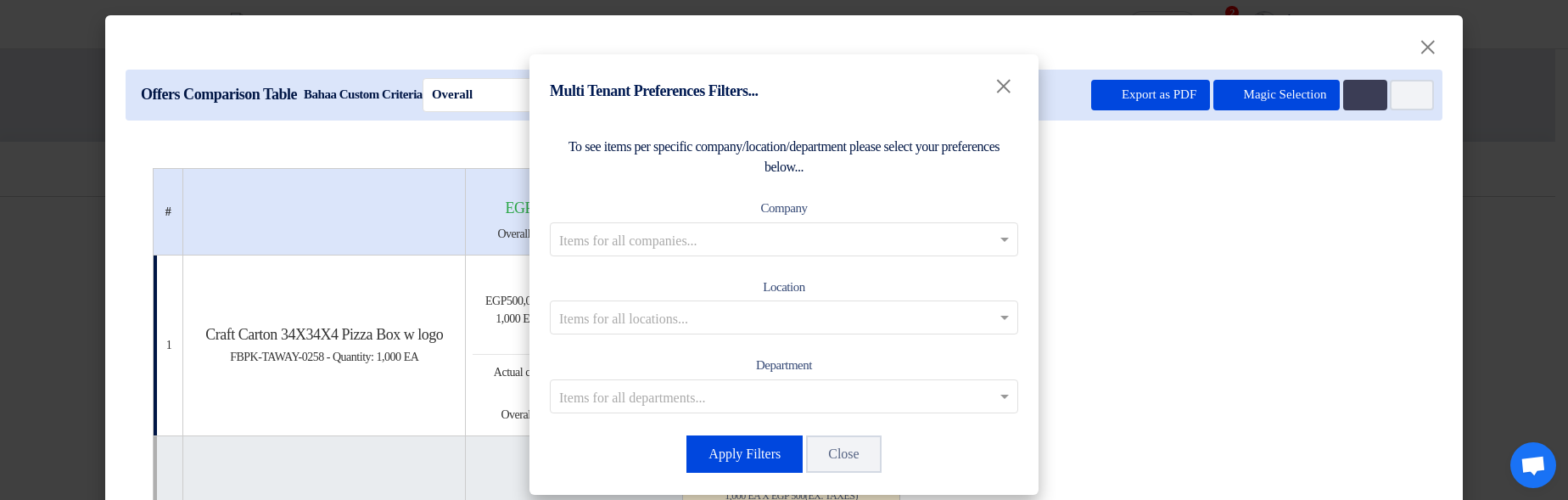
click at [801, 241] on input "text" at bounding box center [775, 238] width 433 height 28
drag, startPoint x: 809, startPoint y: 264, endPoint x: 954, endPoint y: 262, distance: 145.0
click at [809, 264] on div "Co Branch1" at bounding box center [784, 274] width 467 height 35
click at [885, 238] on input "text" at bounding box center [775, 238] width 433 height 28
drag, startPoint x: 848, startPoint y: 298, endPoint x: 856, endPoint y: 305, distance: 10.6
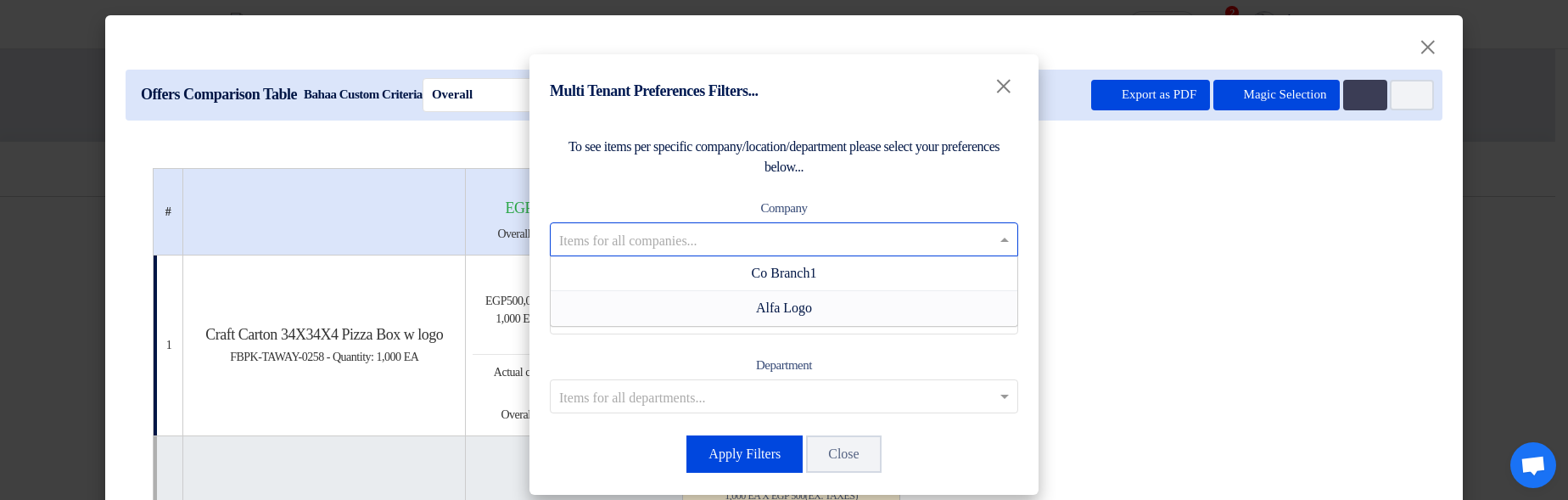
click at [850, 298] on div "Alfa Logo" at bounding box center [784, 308] width 467 height 34
click at [864, 324] on input "text" at bounding box center [775, 318] width 433 height 28
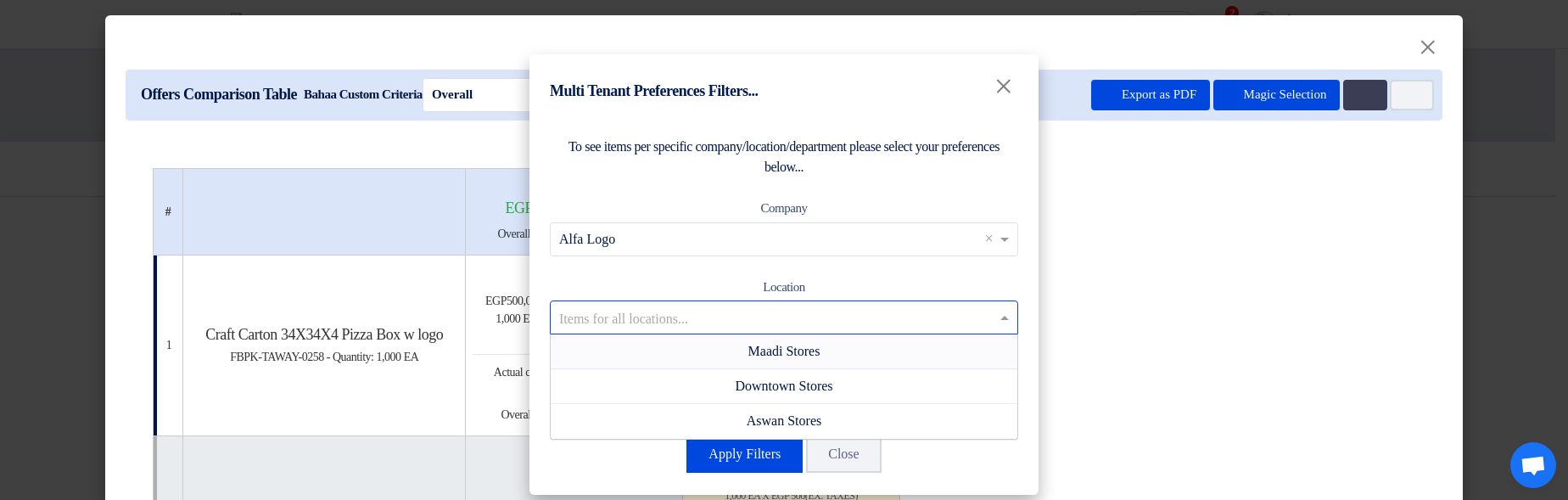
click at [861, 348] on div "Maadi Stores" at bounding box center [784, 352] width 467 height 35
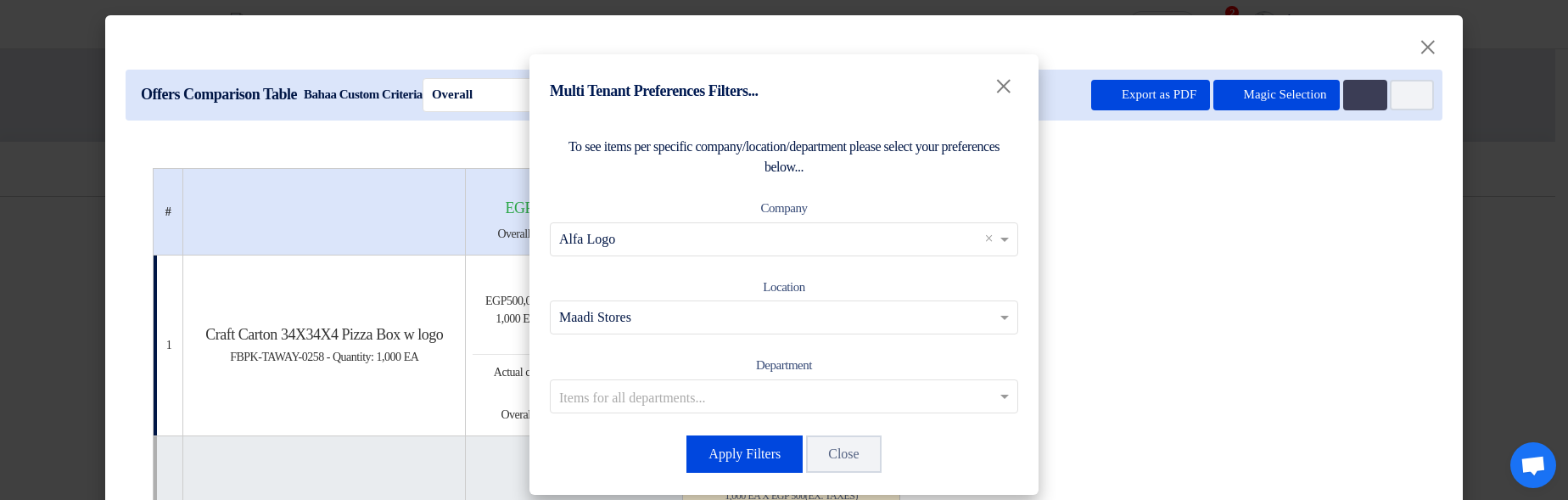
click at [882, 318] on input "text" at bounding box center [775, 318] width 433 height 28
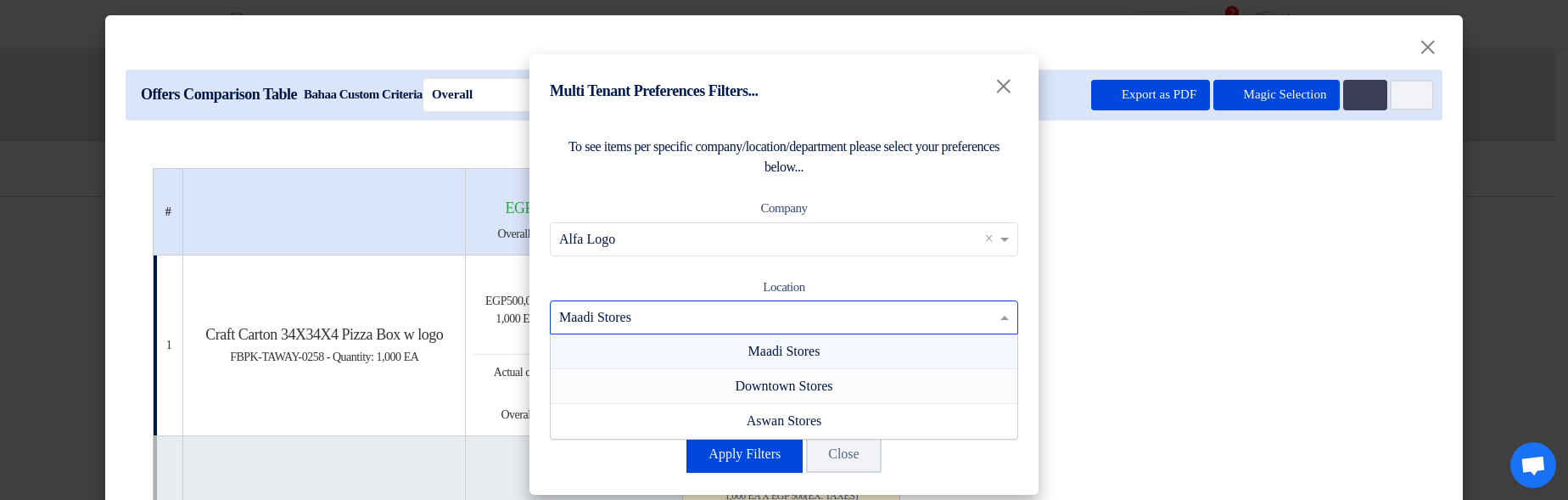
click at [910, 391] on div "Downtown Stores" at bounding box center [784, 387] width 467 height 35
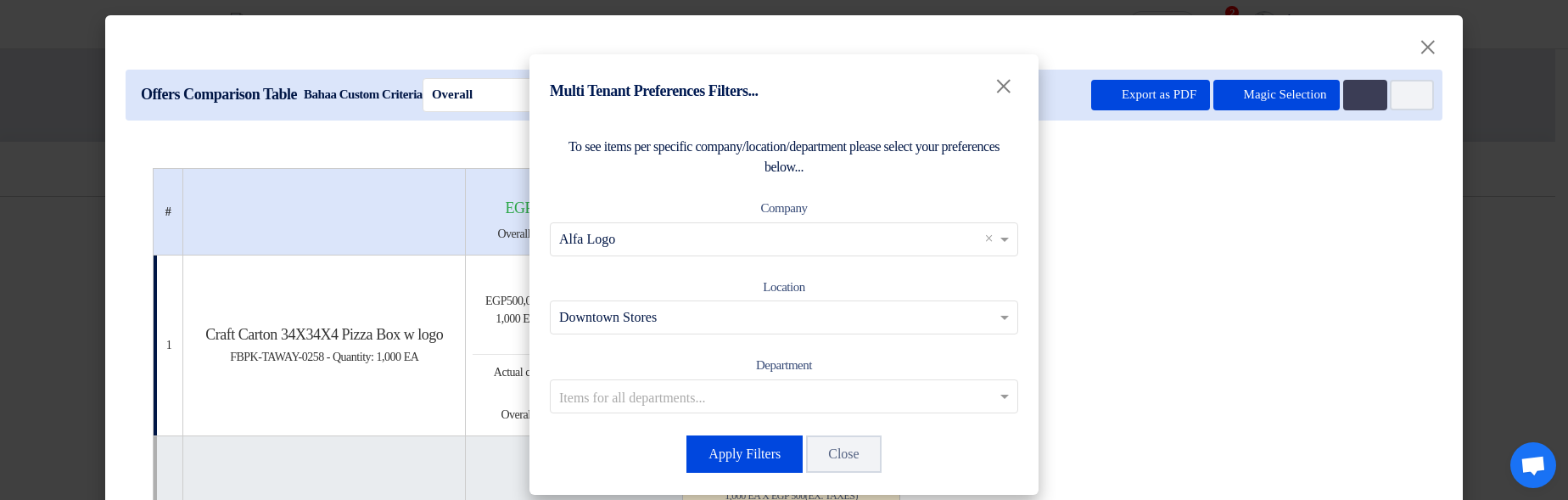
click at [908, 408] on input "text" at bounding box center [775, 395] width 433 height 28
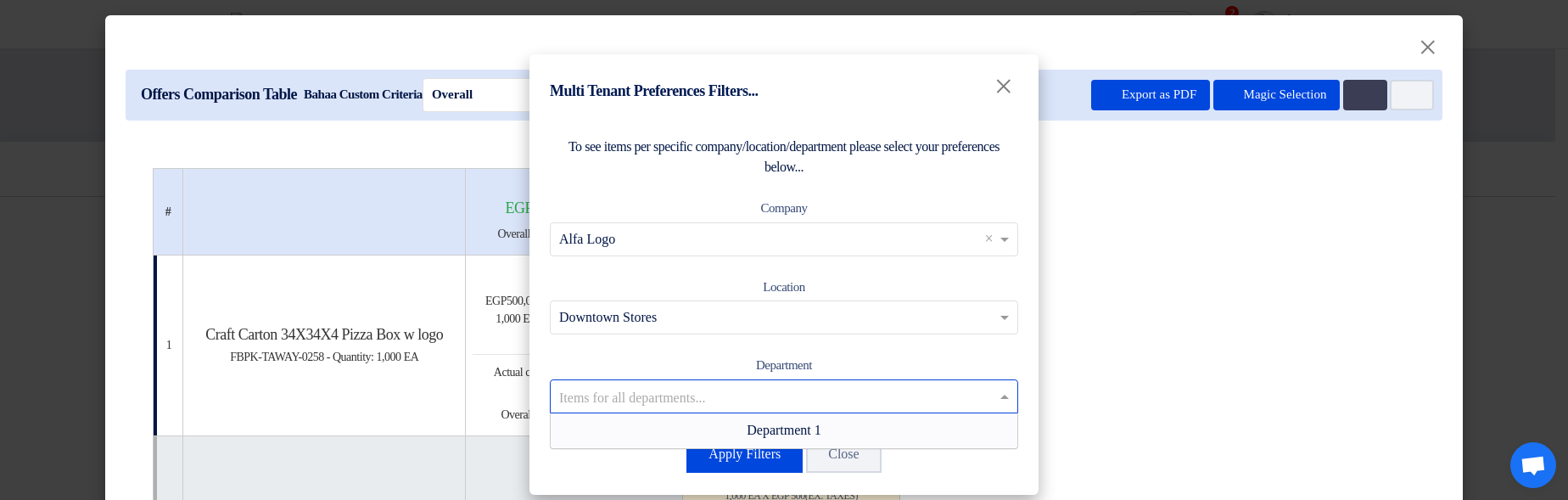
click at [895, 438] on div "Department 1" at bounding box center [784, 430] width 467 height 34
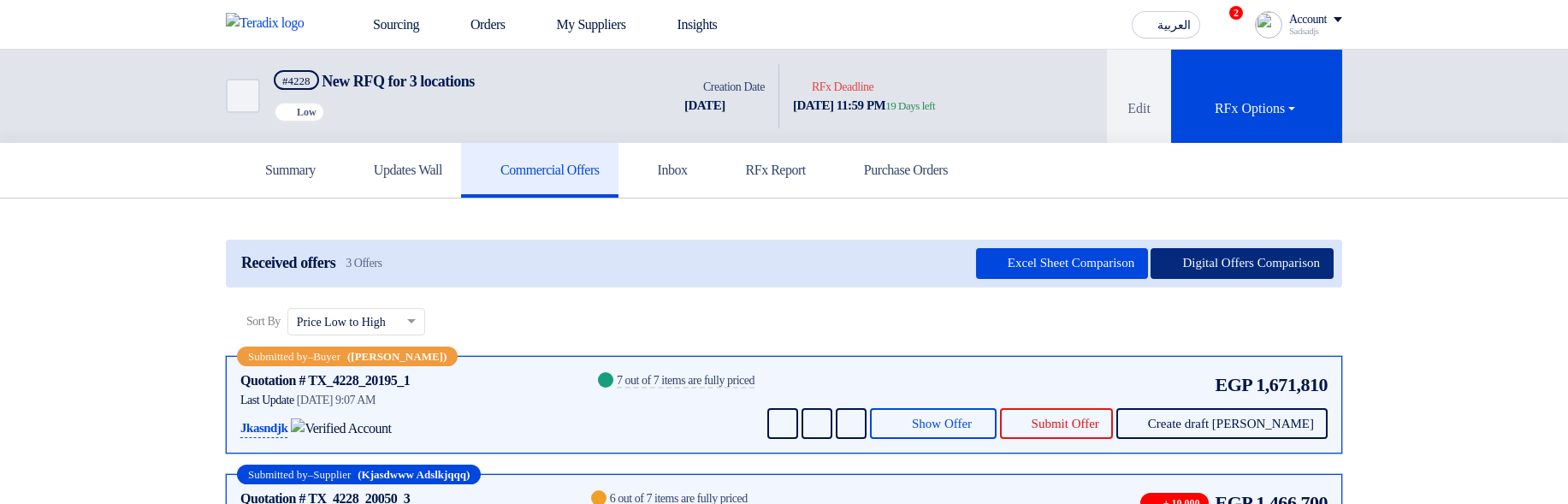
click at [1253, 265] on button "Digital Offers Comparison" at bounding box center [1241, 264] width 183 height 31
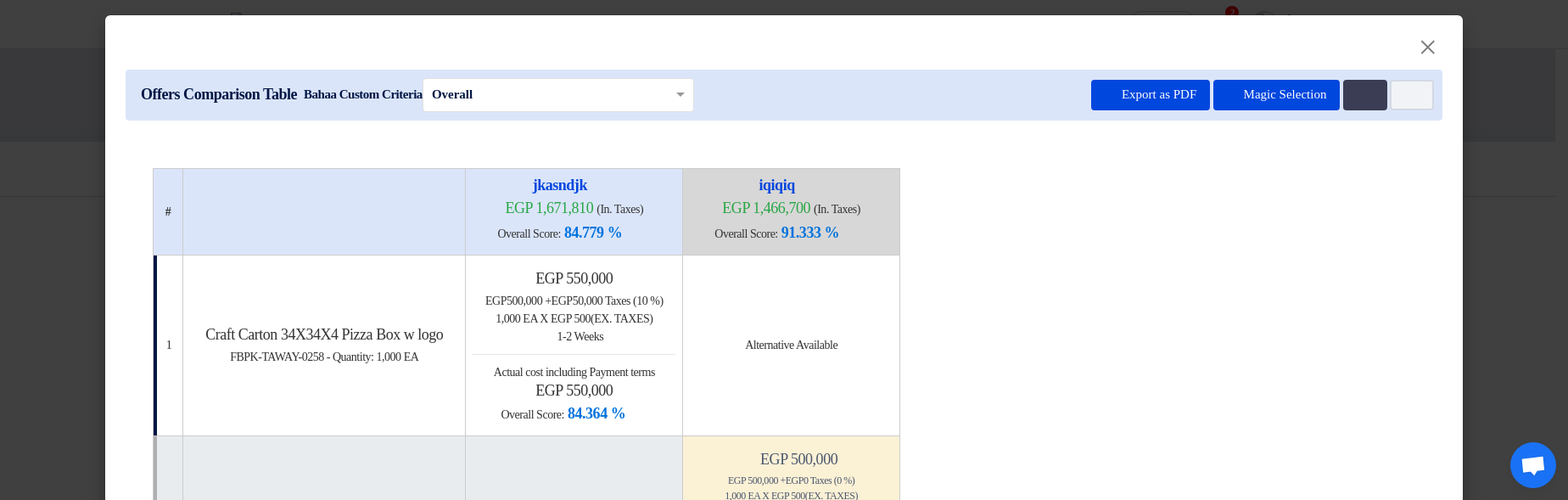
click at [649, 316] on span "(Ex. Taxes)" at bounding box center [622, 318] width 62 height 13
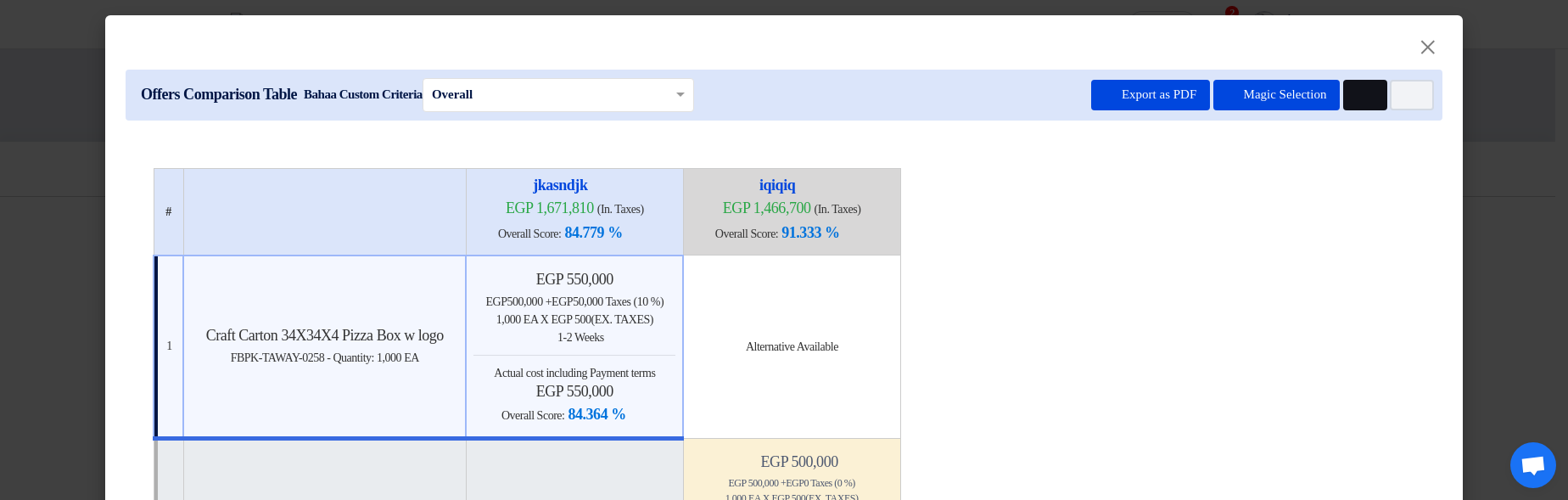
click at [1357, 100] on icon "Multi Tenant Preferences" at bounding box center [1363, 95] width 13 height 13
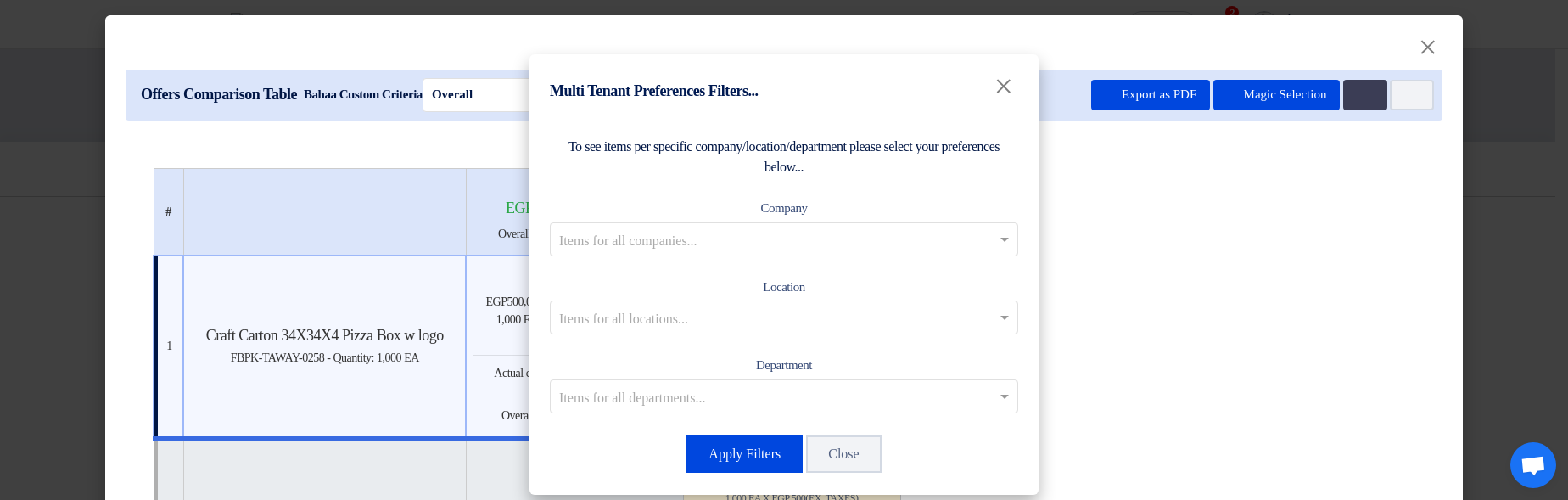
click at [765, 233] on input "text" at bounding box center [775, 238] width 433 height 28
click at [940, 261] on div "Co Branch1" at bounding box center [784, 274] width 467 height 35
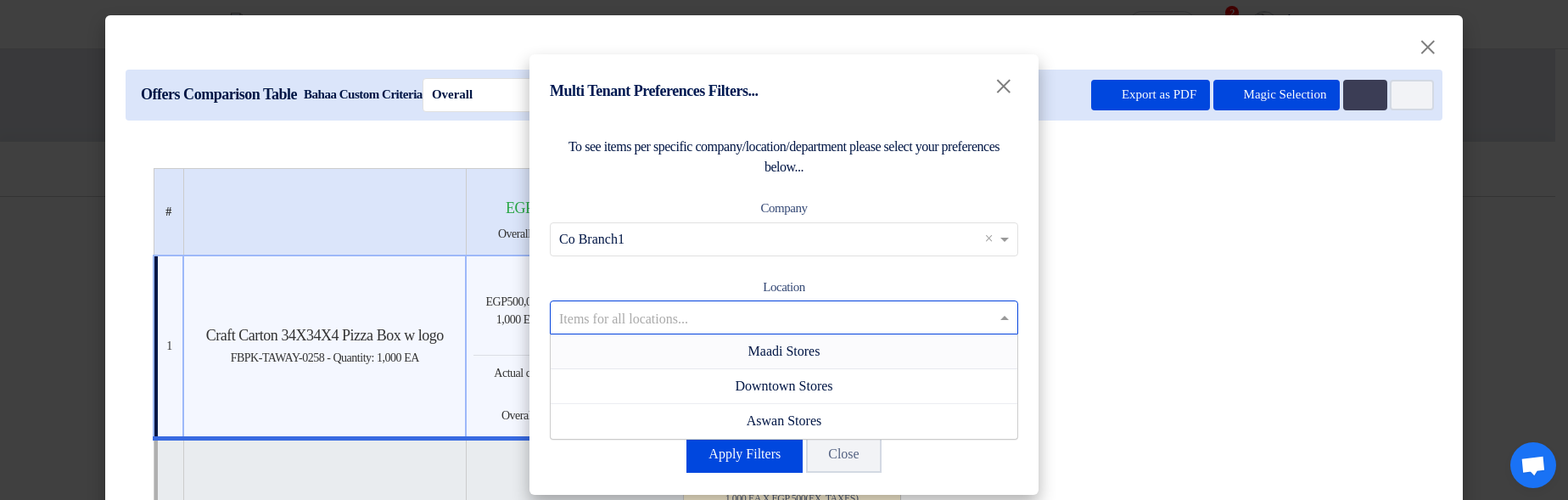
click at [908, 315] on input "text" at bounding box center [775, 318] width 433 height 28
click at [920, 357] on div "Maadi Stores" at bounding box center [784, 352] width 467 height 35
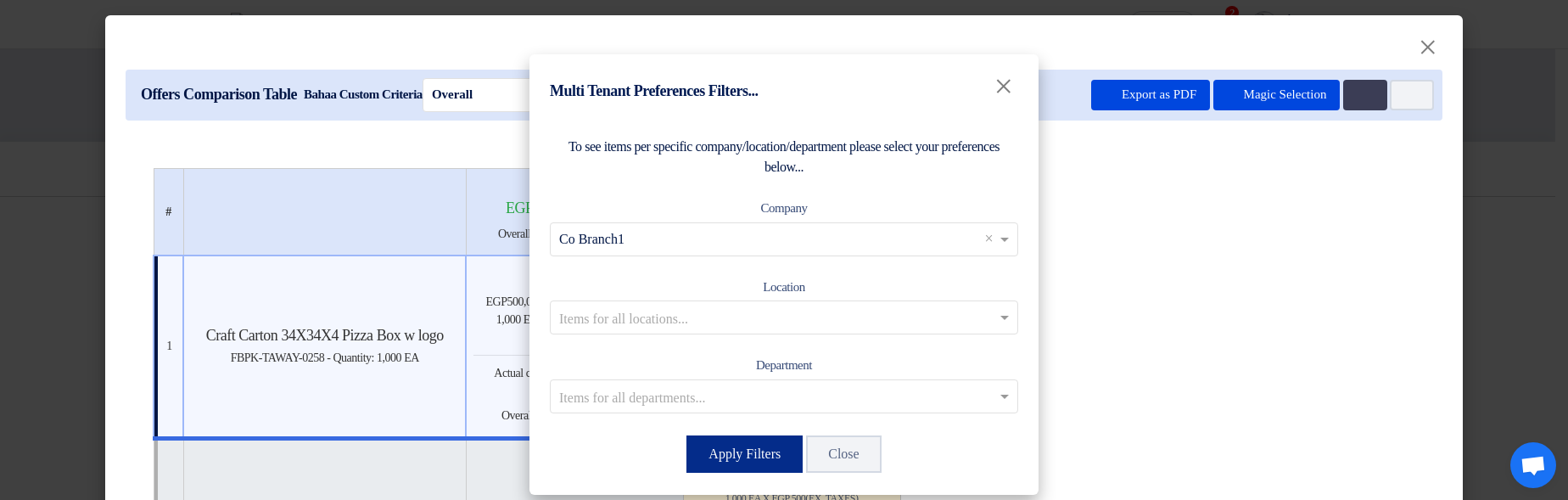
click at [776, 445] on button "Apply Filters" at bounding box center [745, 453] width 116 height 38
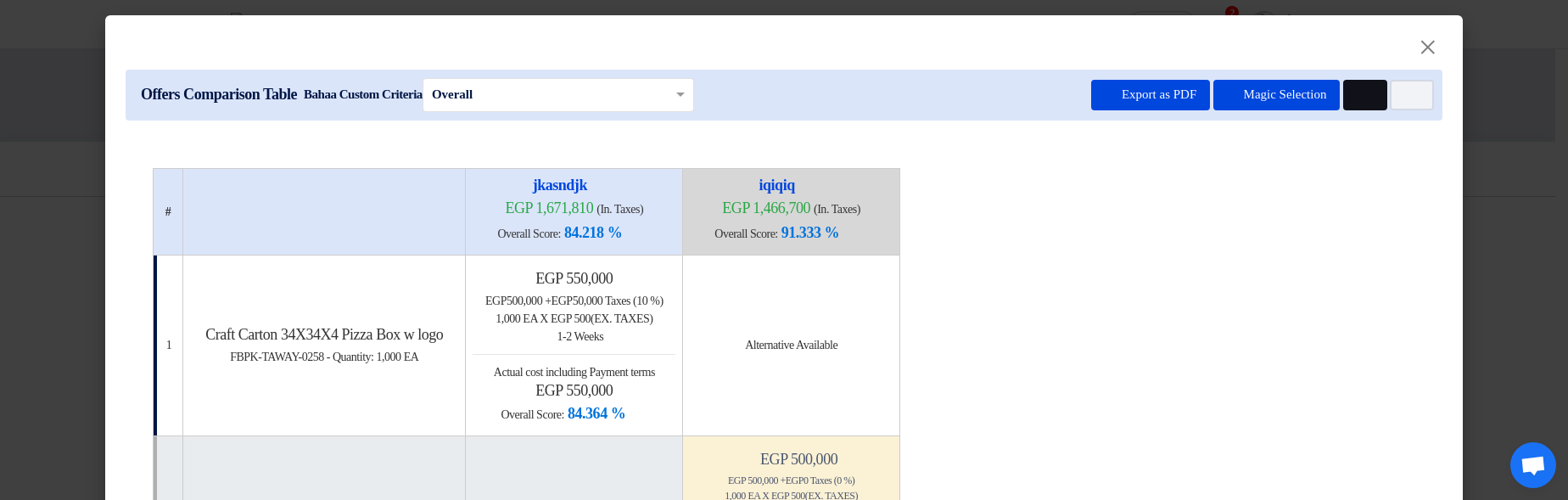
click at [1360, 97] on icon "Multi Tenant Preferences" at bounding box center [1363, 95] width 13 height 13
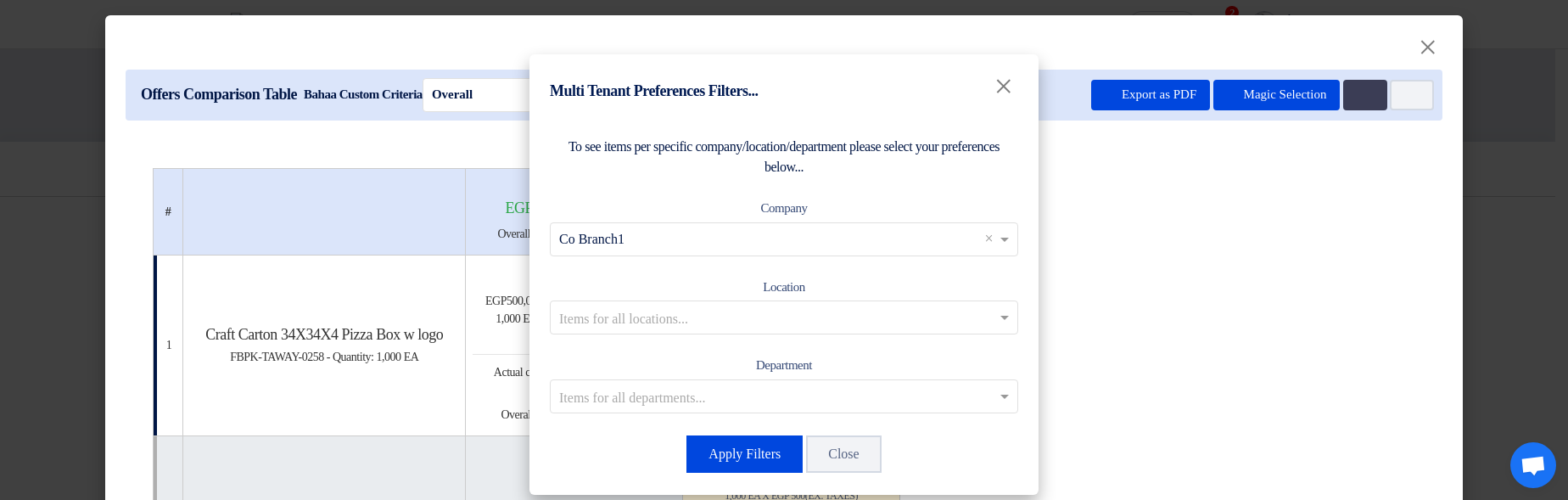
click at [806, 218] on div "Company Items for all companies... × Co Branch1 ×" at bounding box center [784, 227] width 469 height 58
click at [753, 453] on button "Apply Filters" at bounding box center [745, 453] width 116 height 38
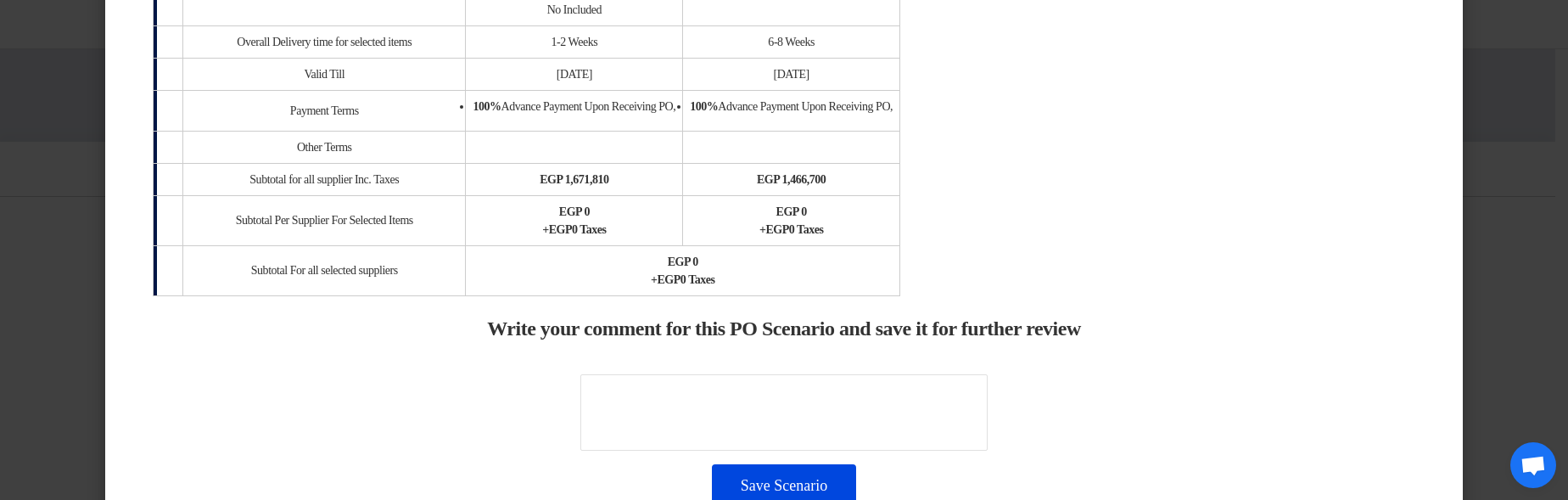
scroll to position [2445, 0]
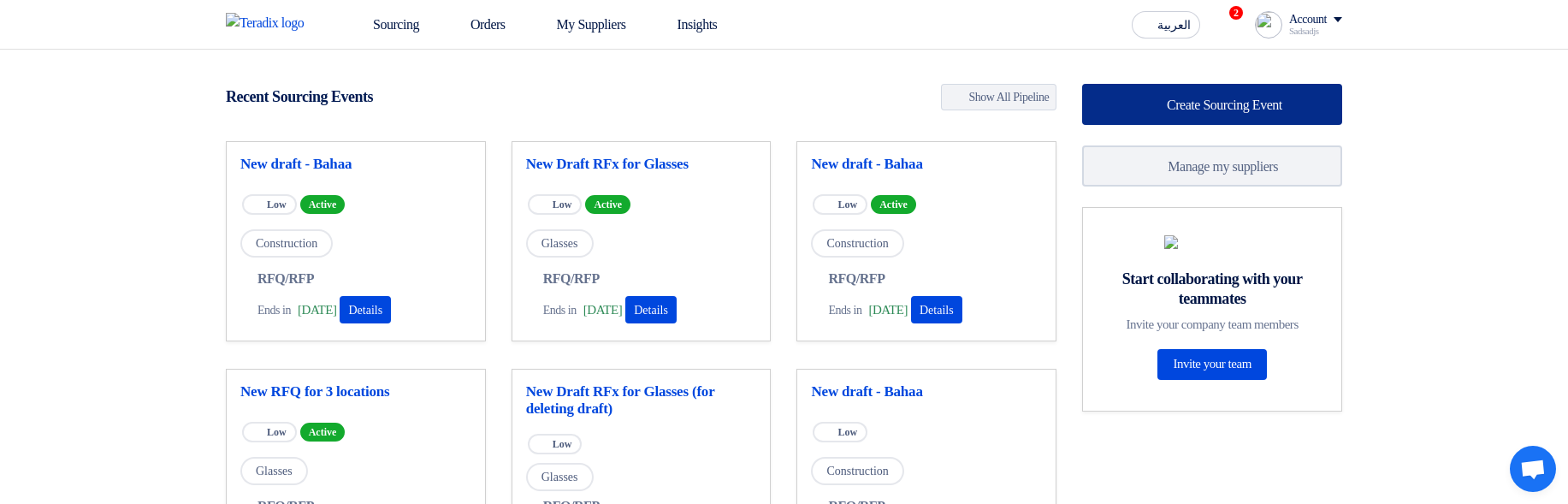
click at [1202, 107] on span "Create Sourcing Event" at bounding box center [1224, 105] width 115 height 15
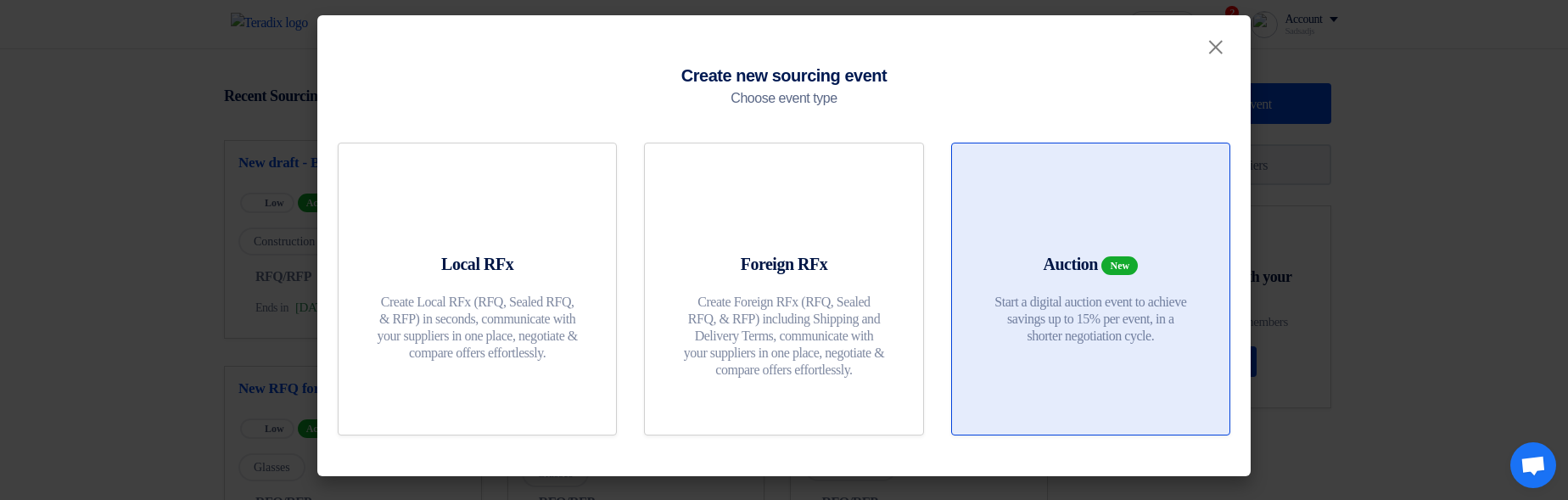
click at [1081, 248] on link "Auction New Start a digital auction event to achieve savings up to 15% per even…" at bounding box center [1091, 289] width 279 height 293
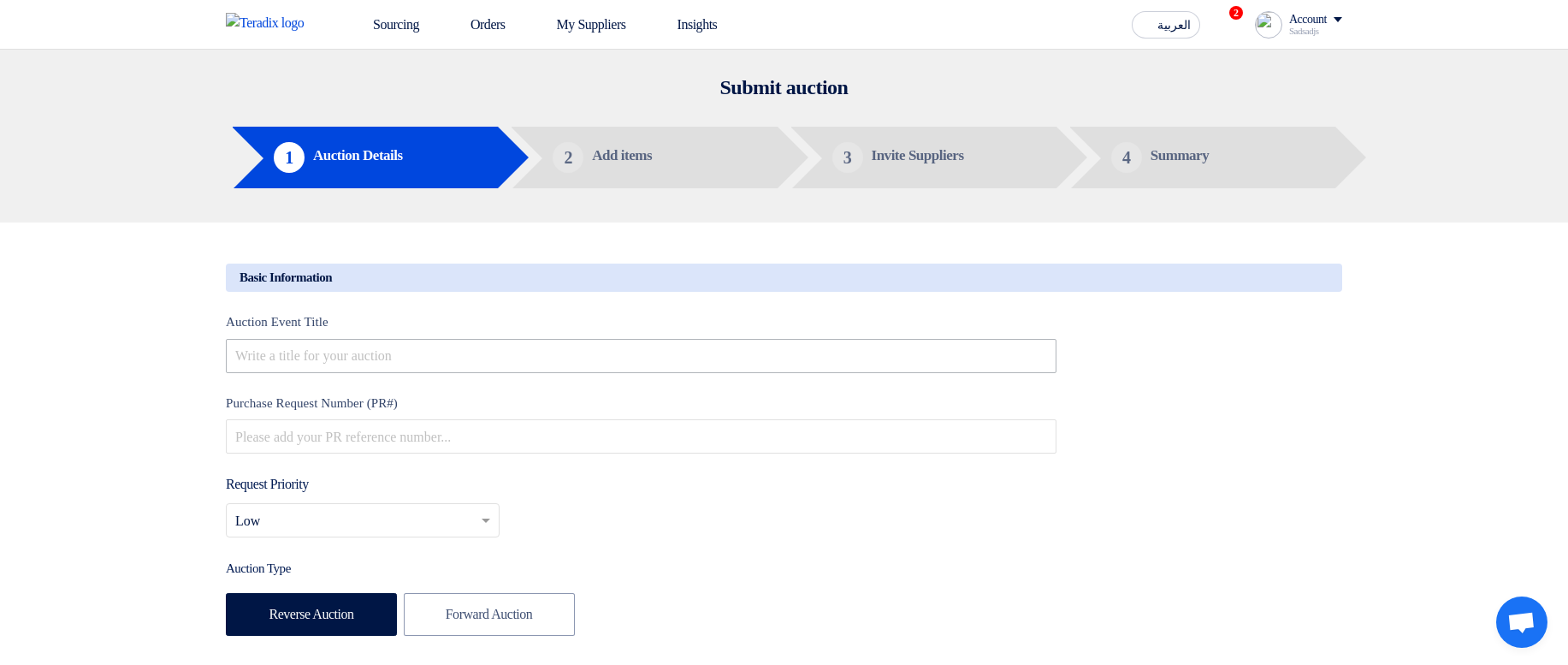
scroll to position [411, 0]
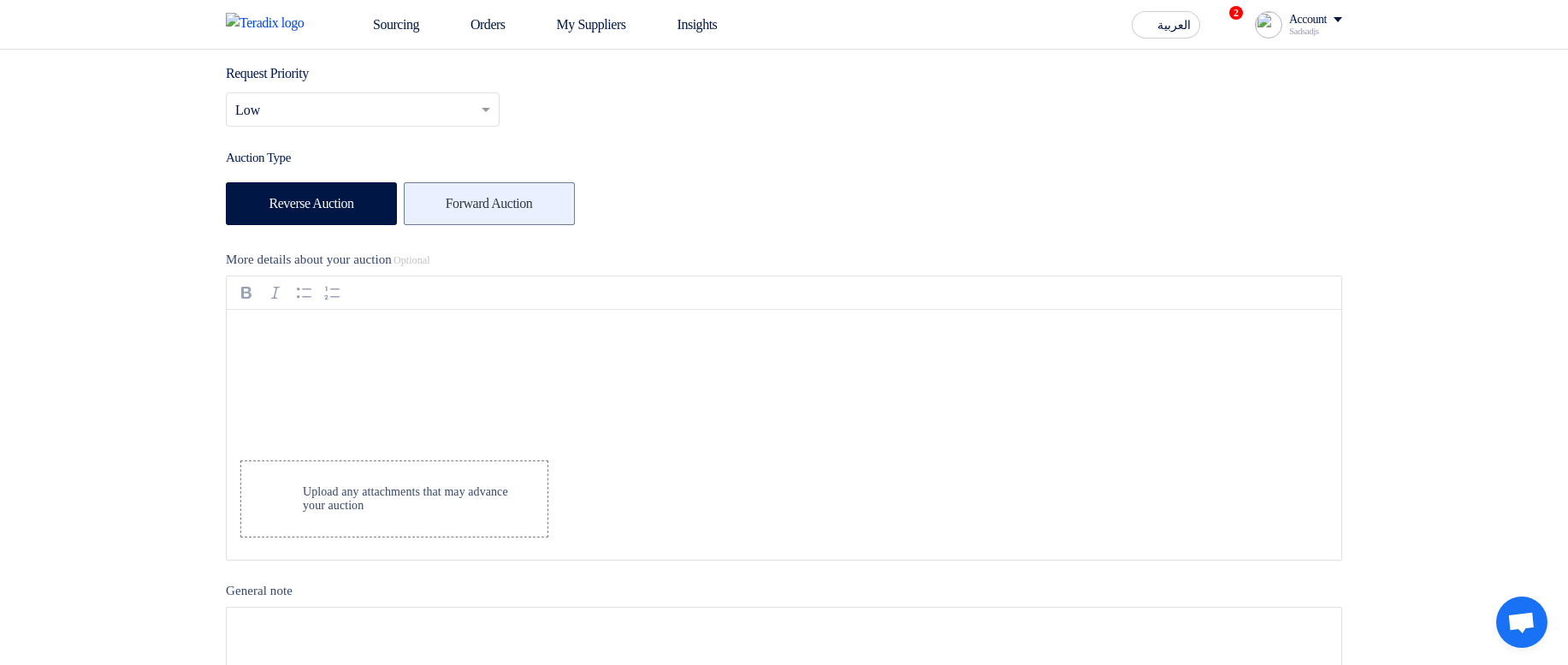
click at [473, 204] on label "Forward Auction" at bounding box center [489, 204] width 171 height 43
click at [457, 204] on input "Forward Auction" at bounding box center [450, 202] width 11 height 11
radio input "true"
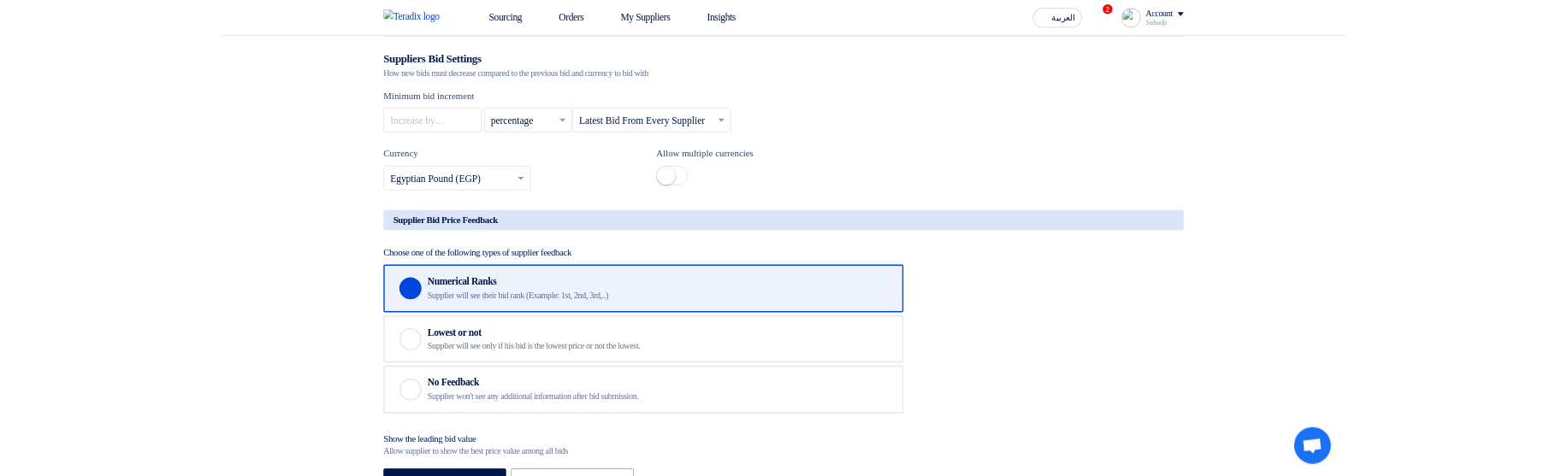
scroll to position [1845, 0]
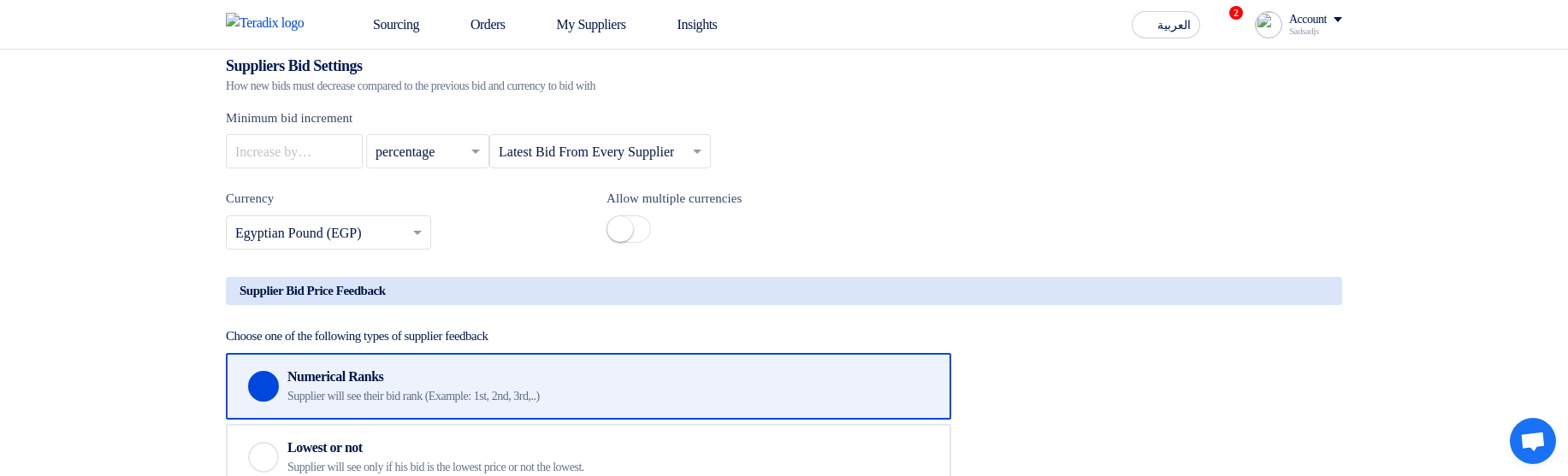
click at [1314, 378] on div "Checked Numerical Ranks Supplier will see their bid rank (Example: 1st, 2nd, 3r…" at bounding box center [783, 456] width 1116 height 208
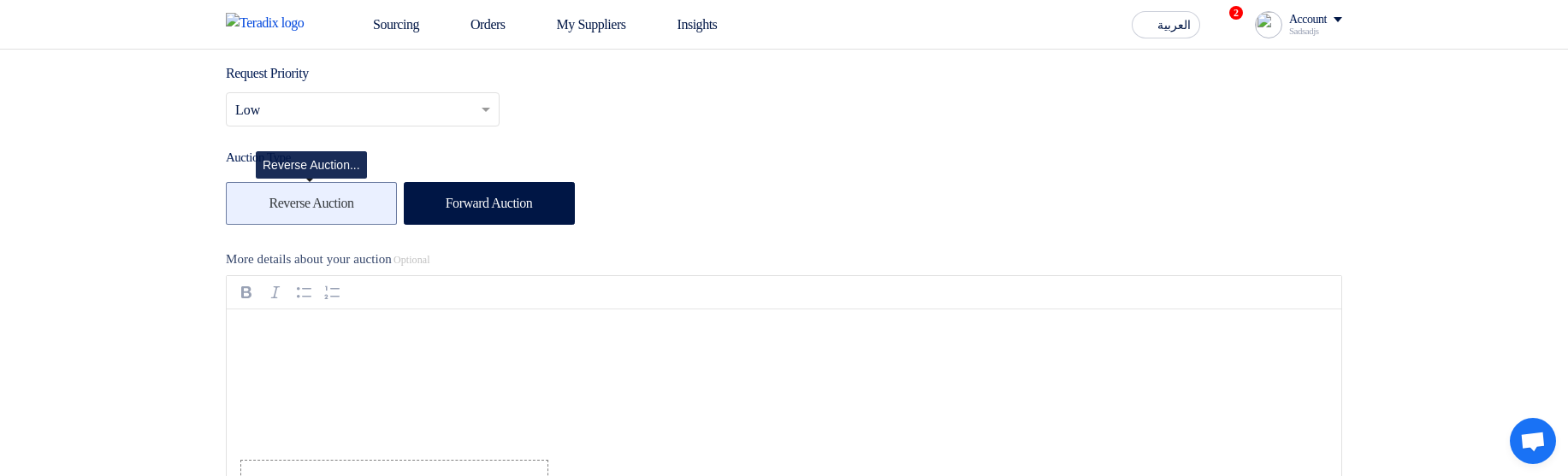
click at [289, 218] on label "Reverse Auction" at bounding box center [310, 204] width 171 height 43
click at [280, 208] on input "Reverse Auction" at bounding box center [274, 202] width 11 height 11
radio input "true"
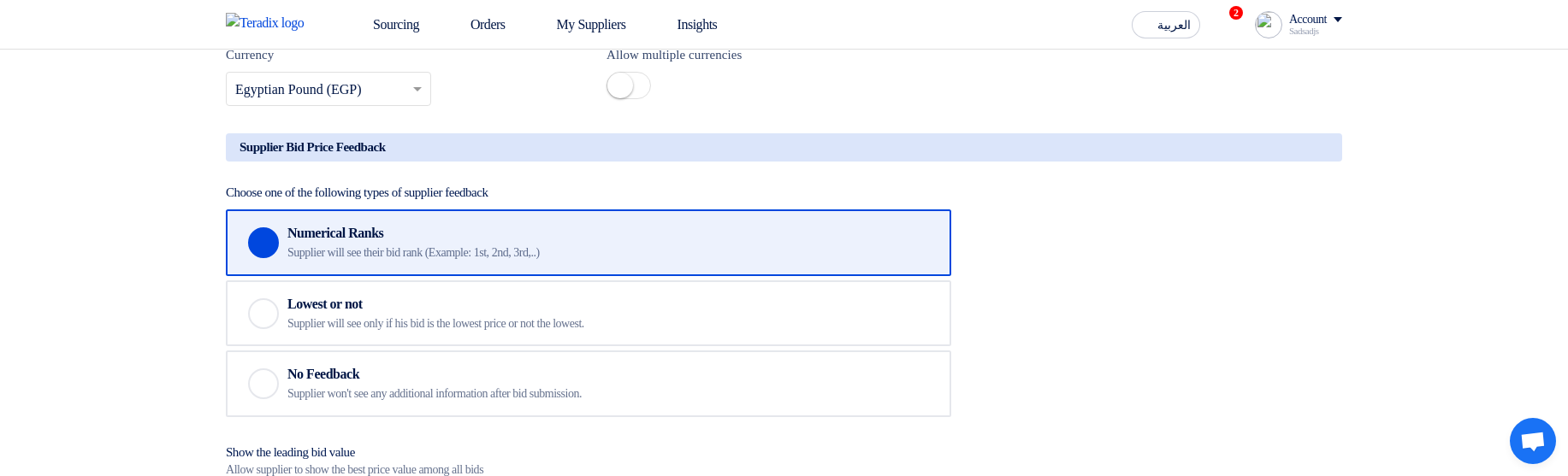
scroll to position [2154, 0]
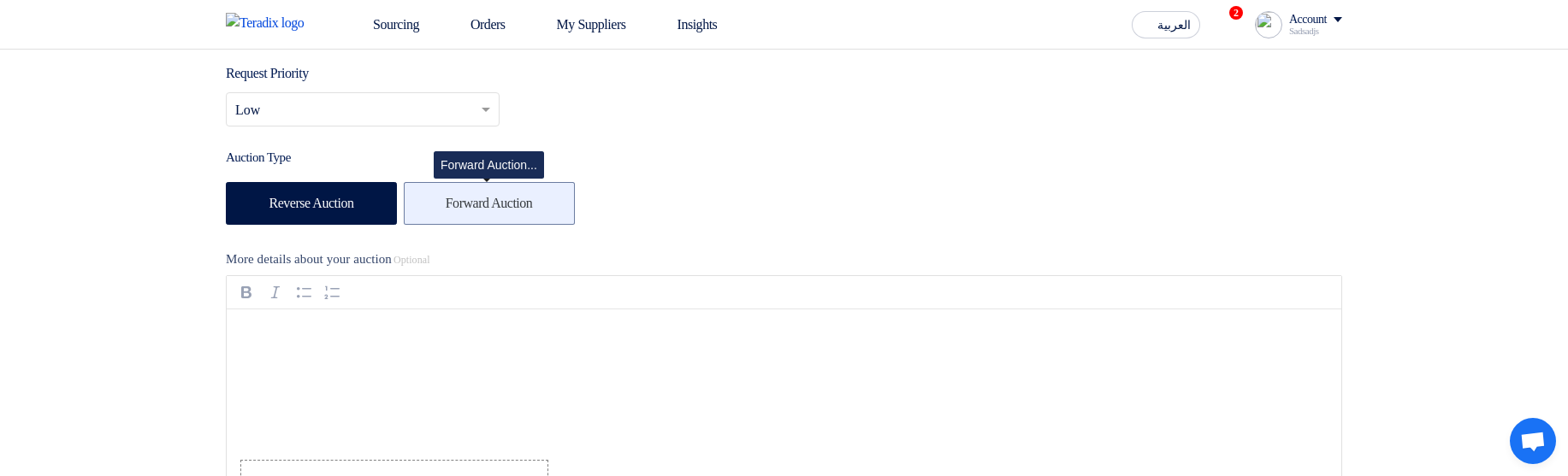
click at [506, 197] on label "Forward Auction" at bounding box center [489, 204] width 171 height 43
click at [457, 197] on input "Forward Auction" at bounding box center [450, 202] width 11 height 11
radio input "true"
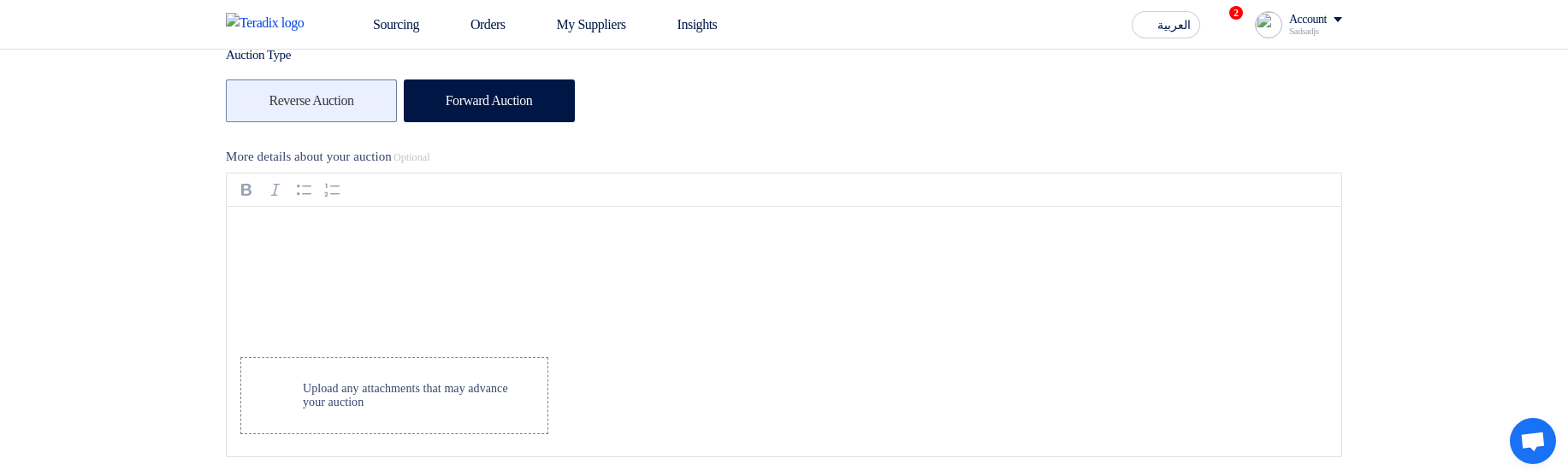
click at [291, 107] on label "Reverse Auction" at bounding box center [310, 100] width 171 height 43
click at [280, 105] on input "Reverse Auction" at bounding box center [274, 99] width 11 height 11
radio input "true"
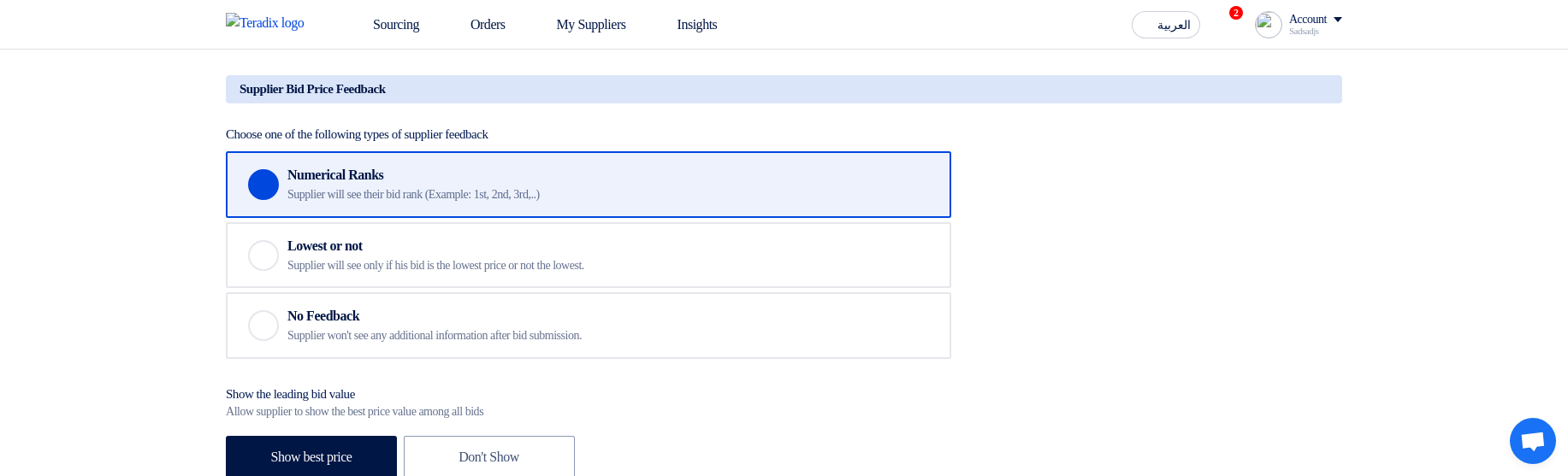
scroll to position [2154, 0]
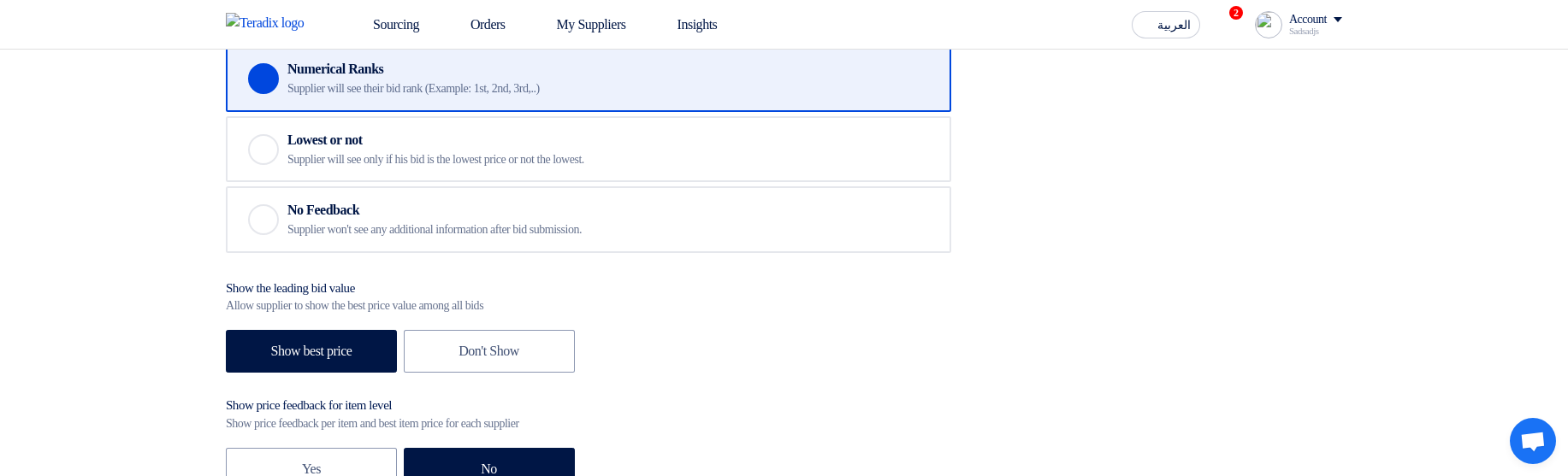
click at [1153, 44] on div "Sourcing Orders My Suppliers Insights العربية ع 2 Congratulations! "Auction mul…" at bounding box center [784, 24] width 1142 height 49
click at [1162, 20] on span "العربية" at bounding box center [1174, 25] width 33 height 12
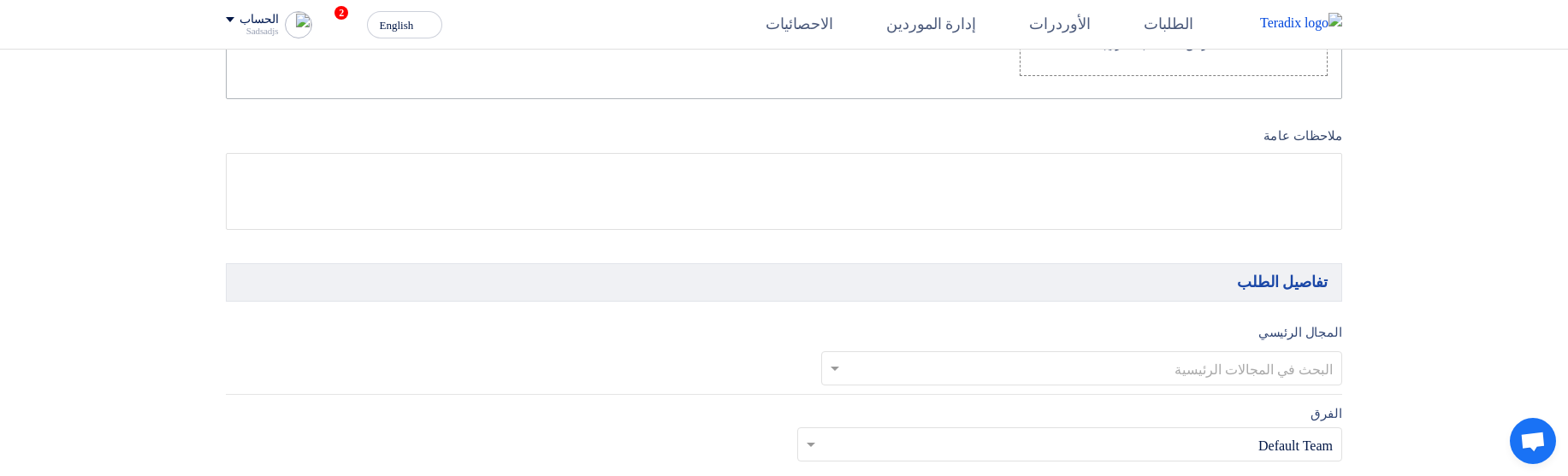
scroll to position [475, 0]
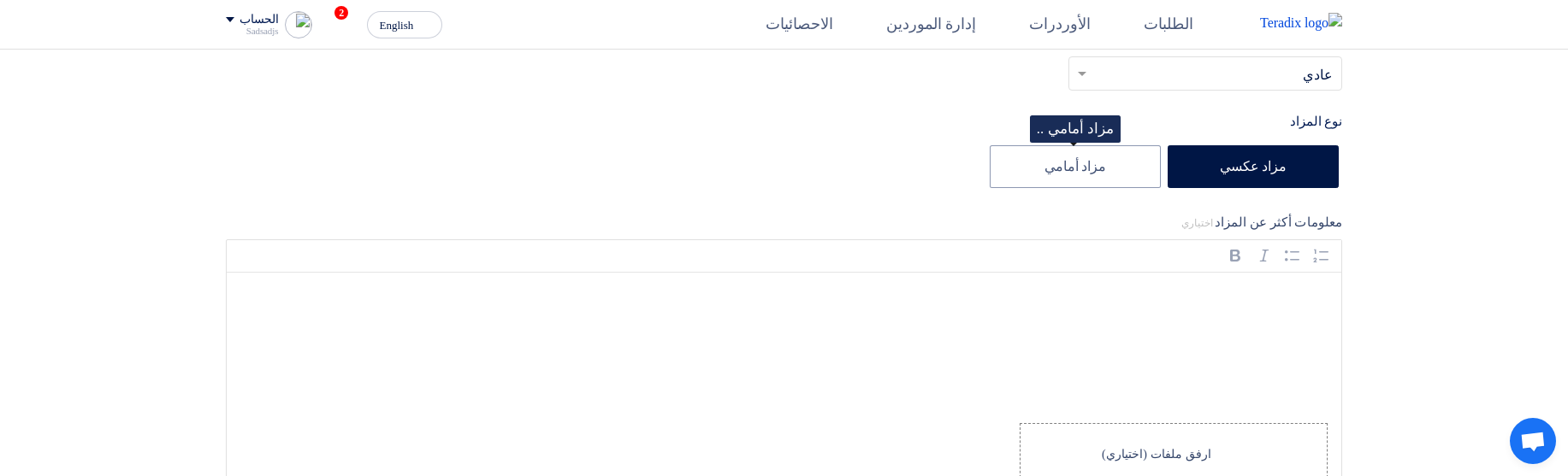
click at [1129, 141] on div "حدد اسم ل[PERSON_NAME] رقم طلب الشراء أهمية الطلب أختر أهمية الطلب... × عادي × …" at bounding box center [927, 32] width 856 height 362
click at [1101, 172] on label "مزاد أمامي" at bounding box center [1075, 167] width 171 height 43
click at [1101, 171] on input "مزاد أمامي" at bounding box center [1099, 165] width 11 height 11
radio input "true"
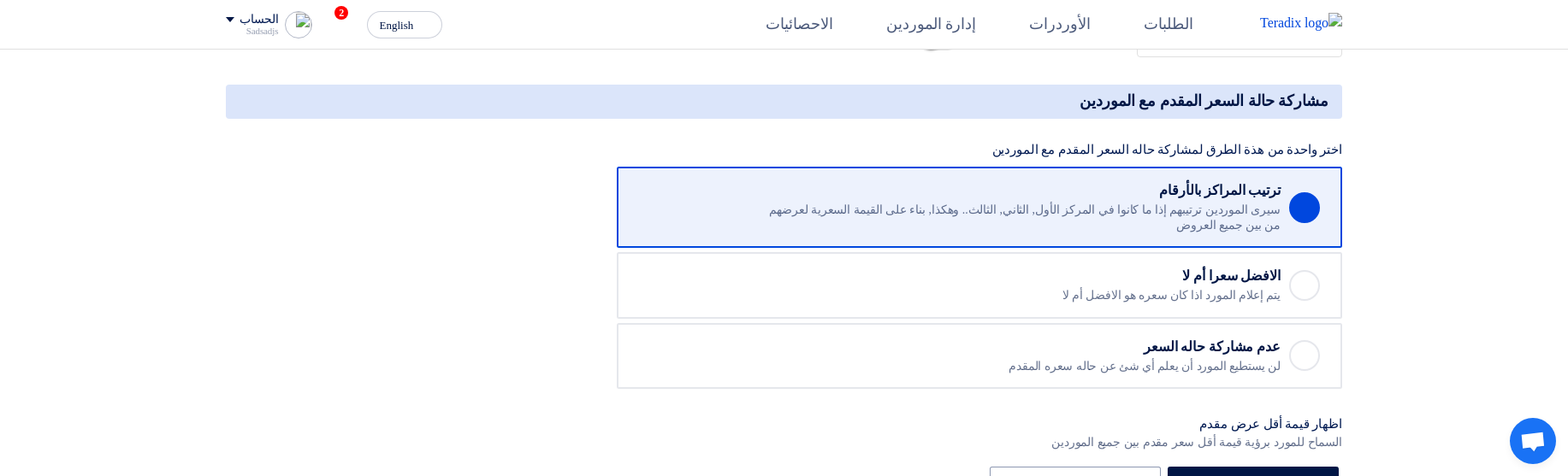
scroll to position [2114, 0]
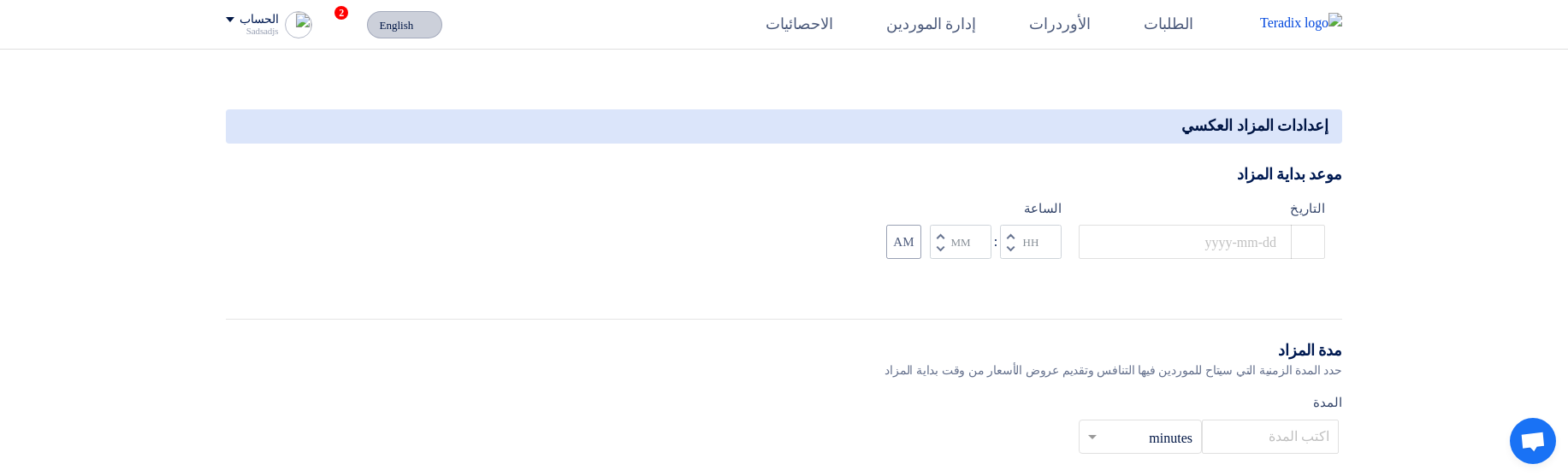
click at [412, 20] on span "English" at bounding box center [396, 25] width 34 height 12
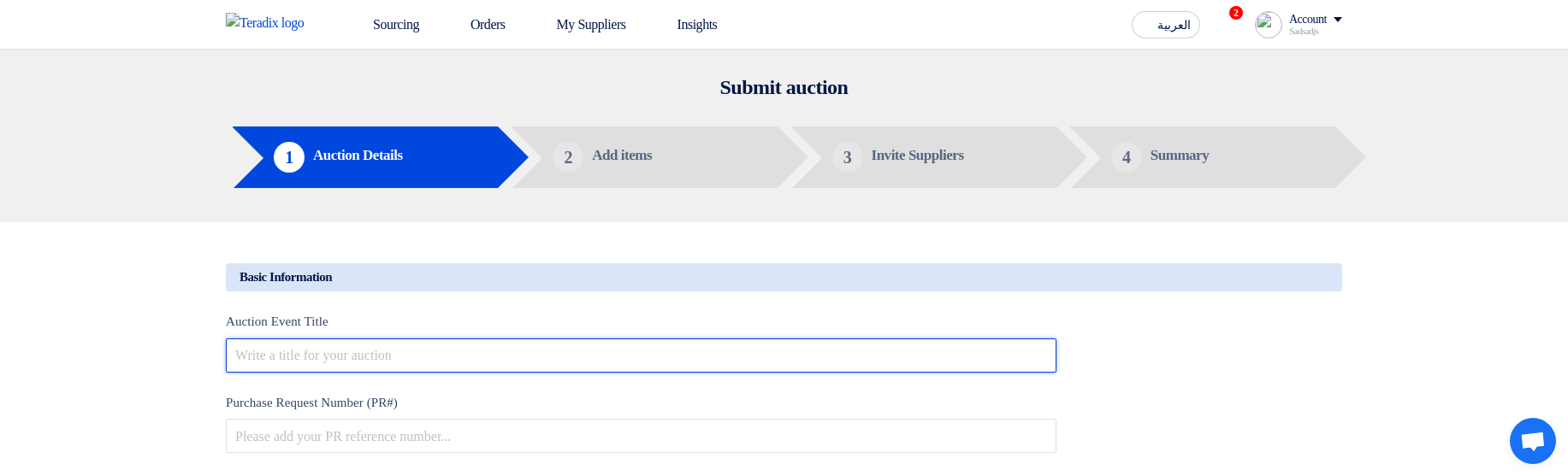
click at [478, 353] on input "text" at bounding box center [640, 355] width 831 height 34
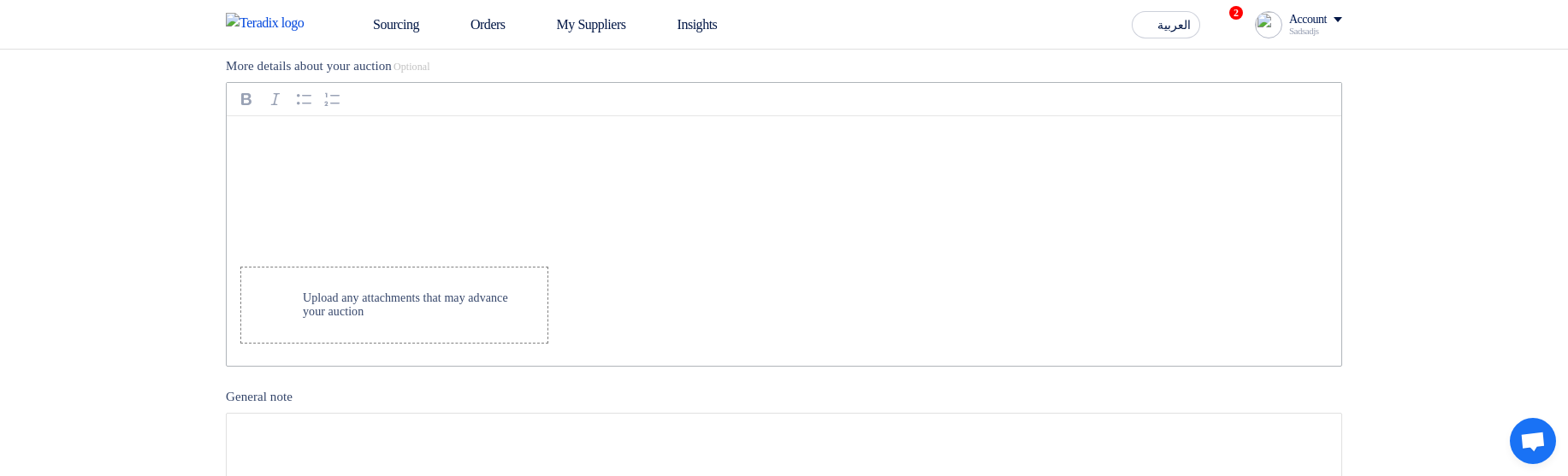
scroll to position [513, 0]
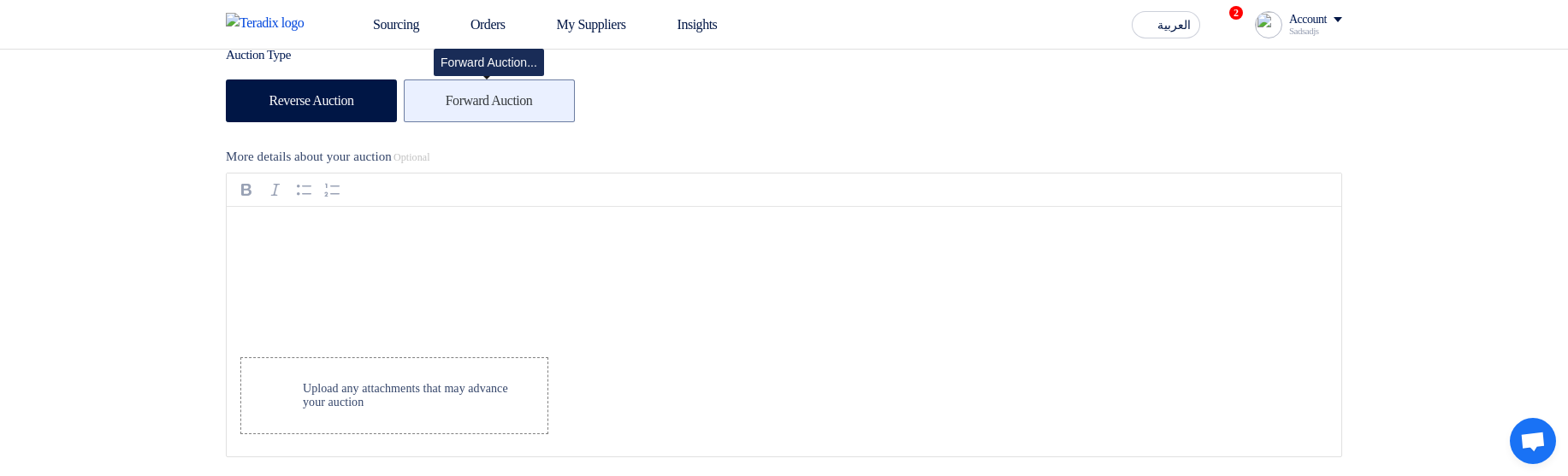
type input "Forward Auction fixes"
click at [508, 101] on label "Forward Auction" at bounding box center [489, 100] width 171 height 43
click at [457, 101] on input "Forward Auction" at bounding box center [450, 99] width 11 height 11
radio input "true"
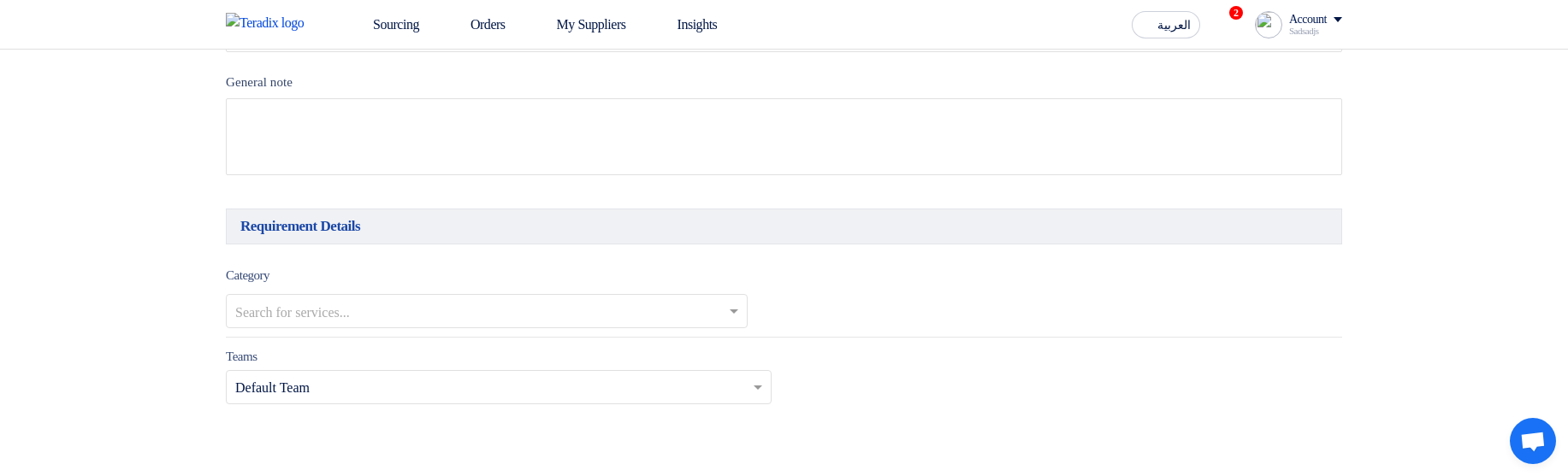
scroll to position [923, 0]
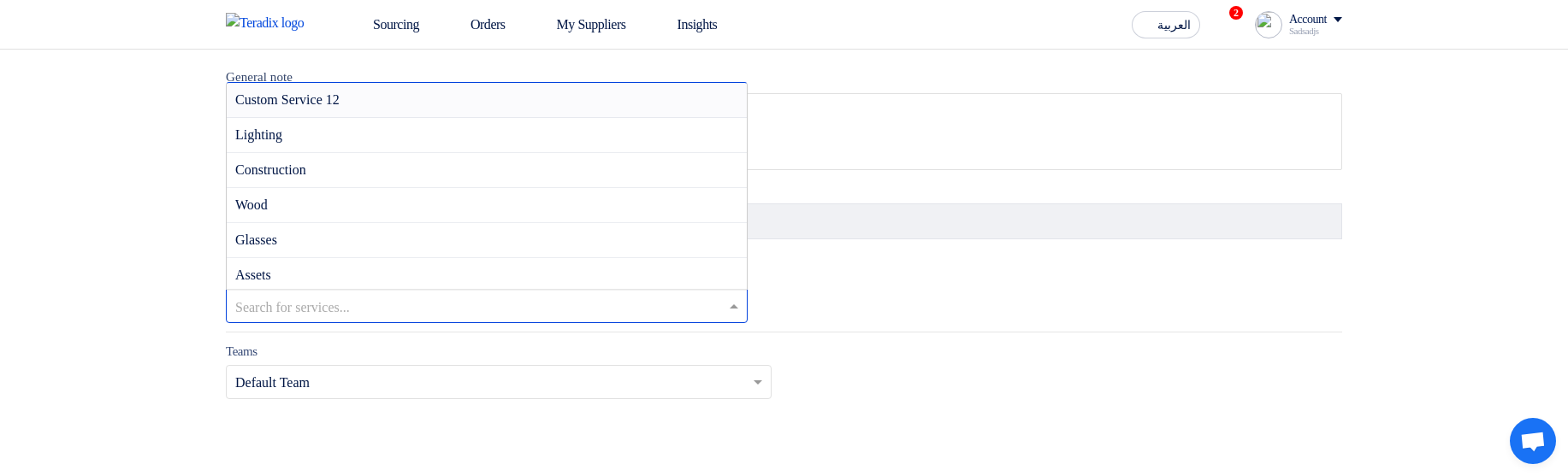
click at [401, 308] on input "text" at bounding box center [478, 307] width 486 height 28
click at [392, 104] on div "Custom Service 12" at bounding box center [486, 100] width 520 height 35
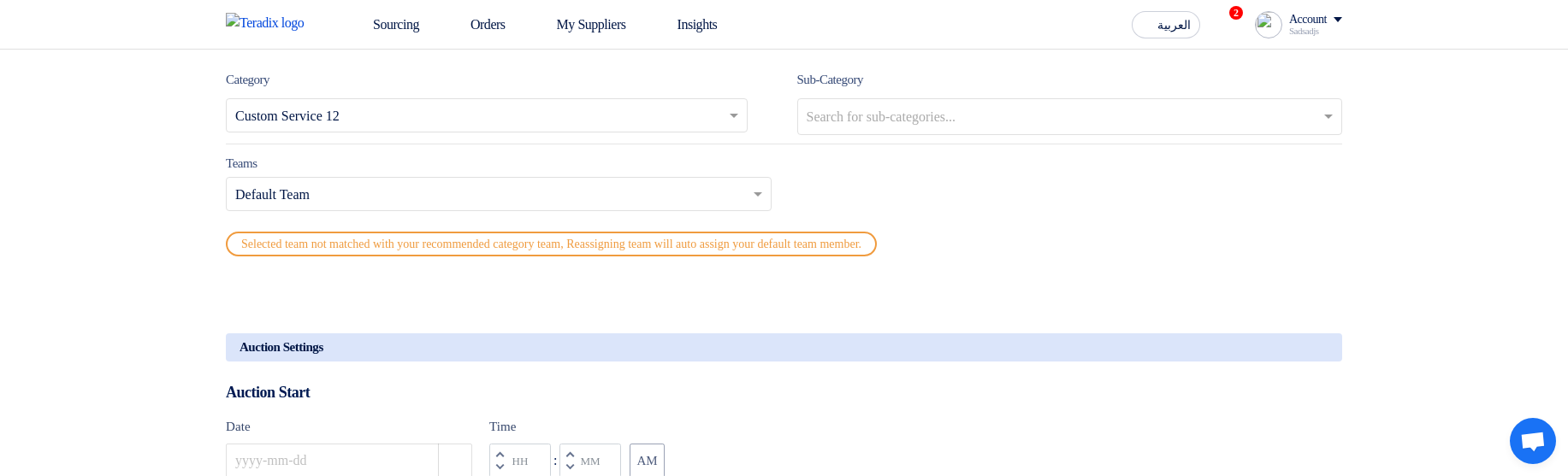
scroll to position [1128, 0]
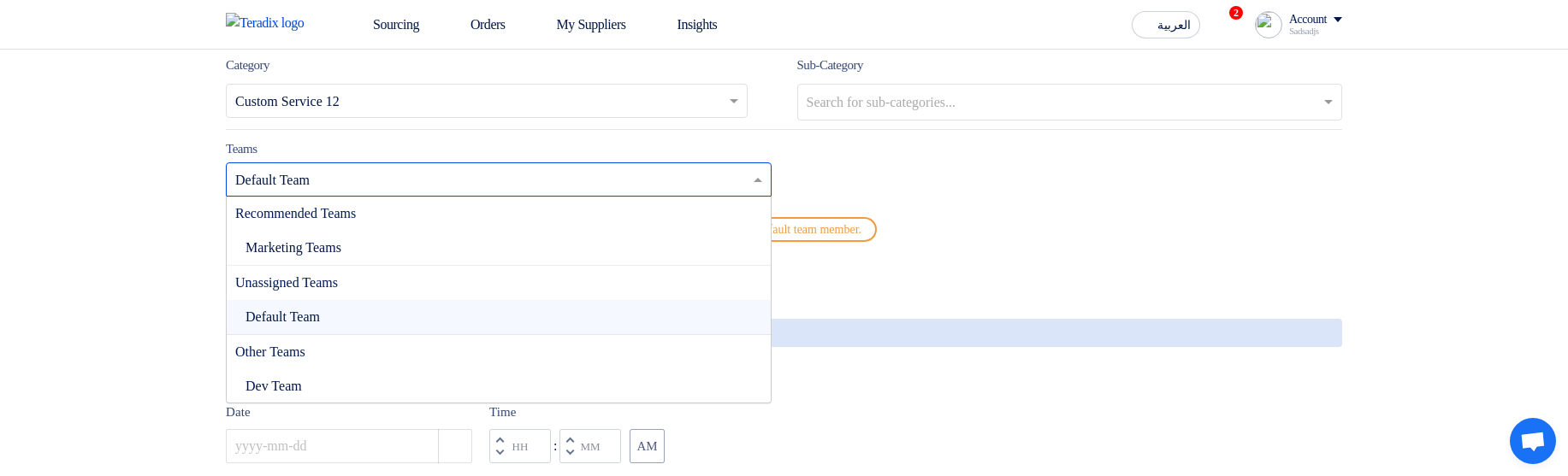
click at [686, 173] on div at bounding box center [498, 179] width 544 height 28
click at [423, 246] on div "Marketing Teams" at bounding box center [498, 249] width 544 height 35
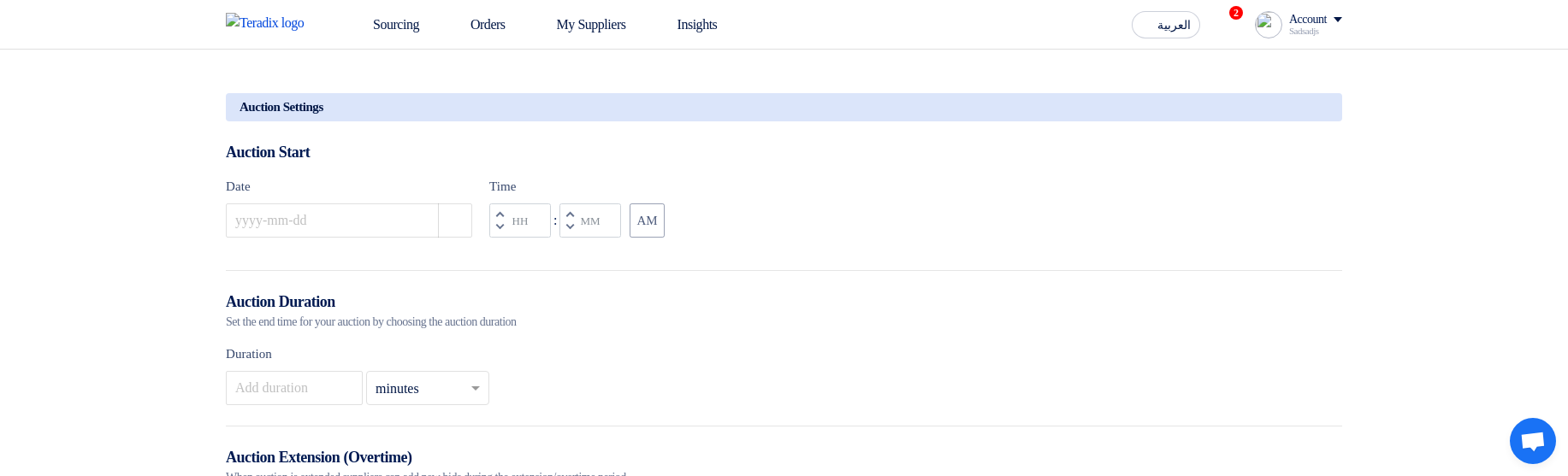
scroll to position [1333, 0]
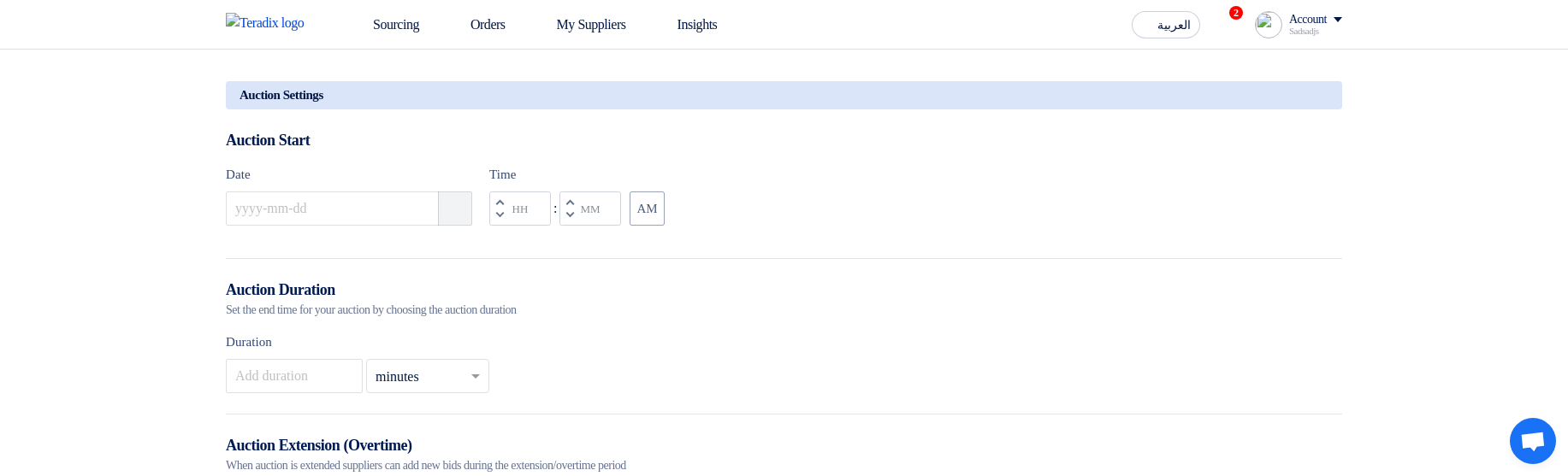
click at [455, 218] on icon "Pick a date" at bounding box center [456, 209] width 18 height 18
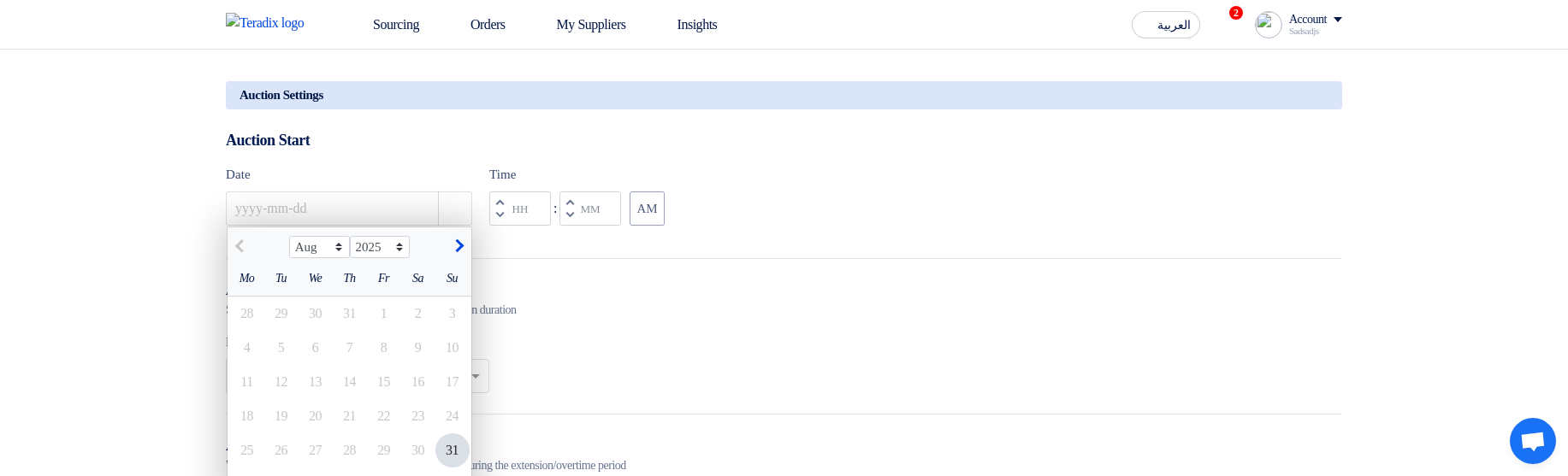
click at [445, 455] on div "31" at bounding box center [452, 450] width 34 height 34
type input "[DATE]"
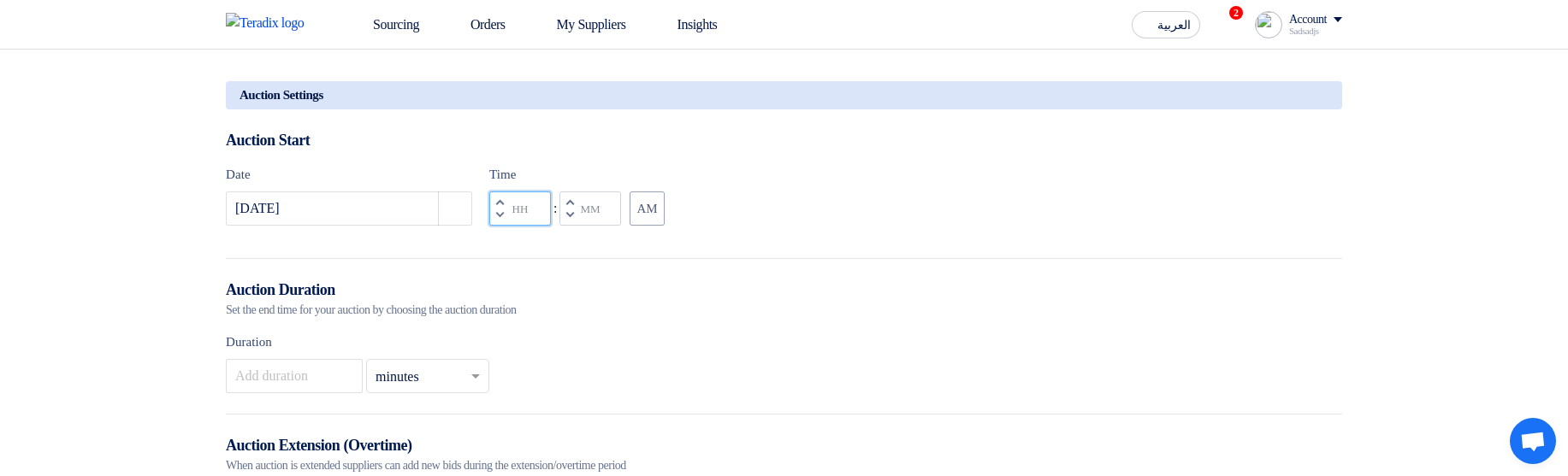
click at [520, 218] on input "Hours" at bounding box center [519, 208] width 62 height 34
type input "01"
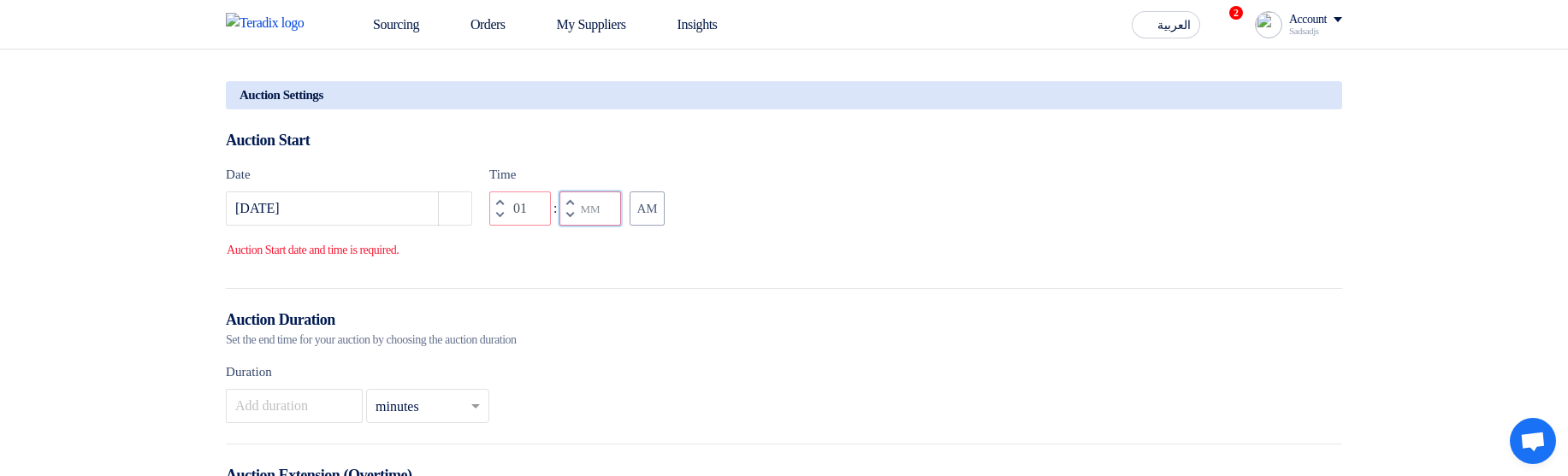
click at [615, 217] on input "Minutes" at bounding box center [590, 208] width 62 height 34
type input "05"
click at [825, 151] on div "Auction Start" at bounding box center [783, 140] width 1116 height 21
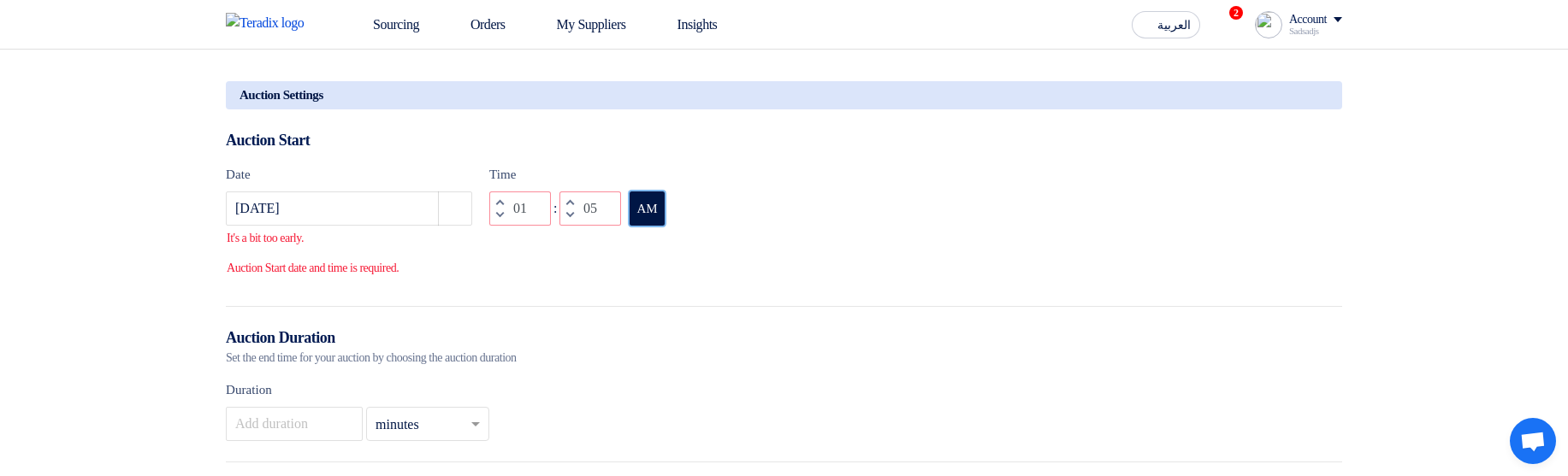
click at [648, 219] on button "AM" at bounding box center [647, 208] width 35 height 34
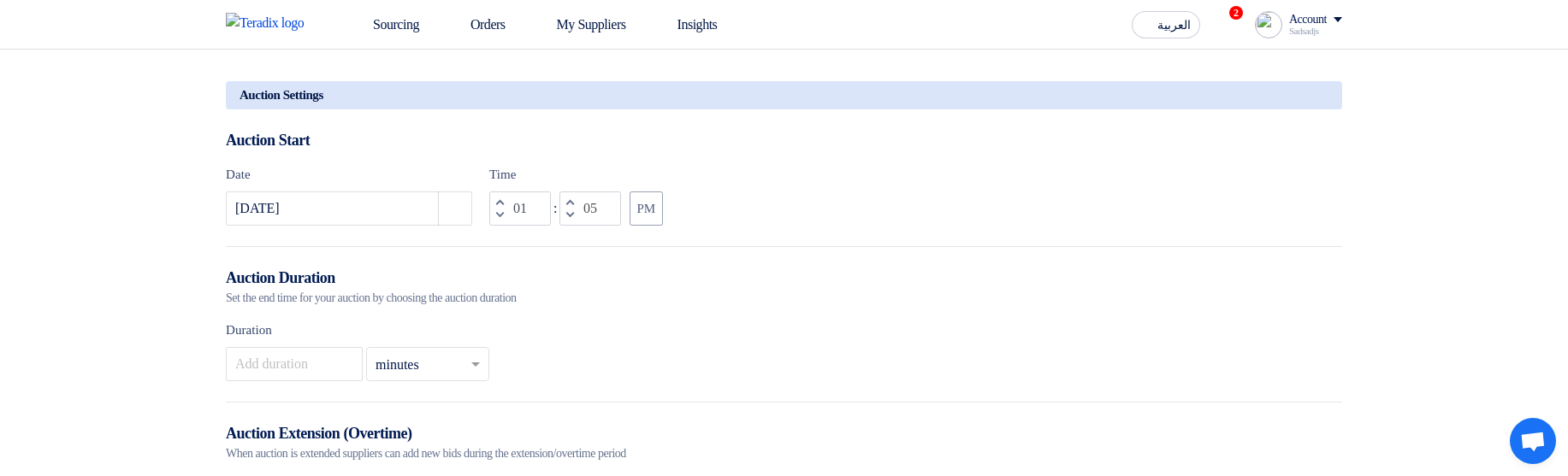
click at [927, 211] on div "Date [DATE] Pick a date Time Increment hours 01 Decrement hours : Increment min…" at bounding box center [783, 195] width 1116 height 60
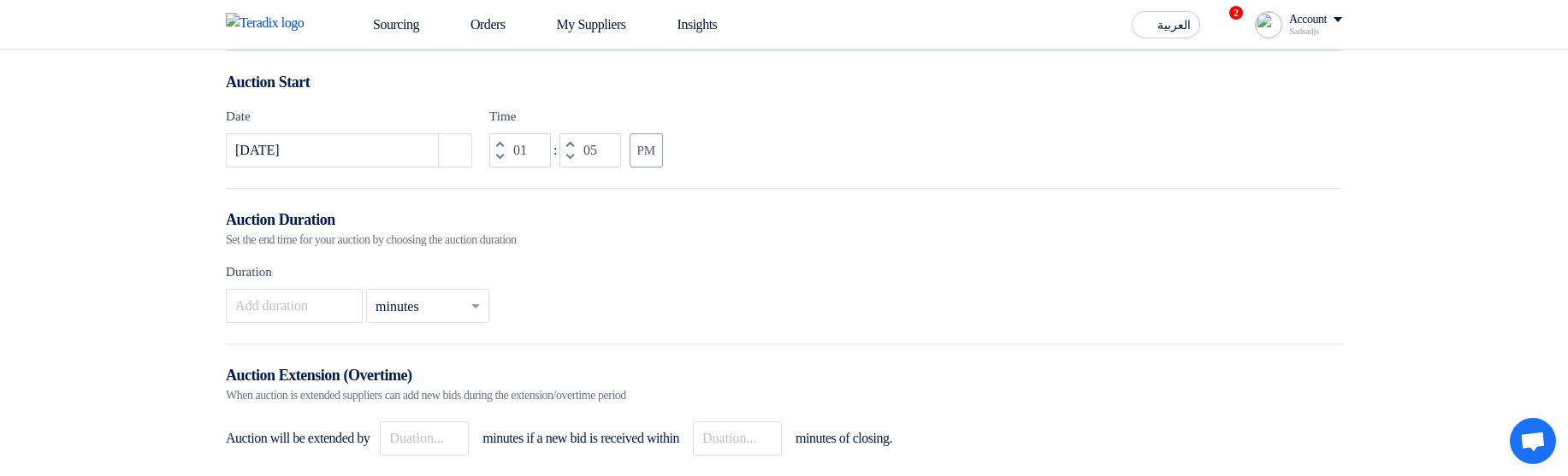
scroll to position [1436, 0]
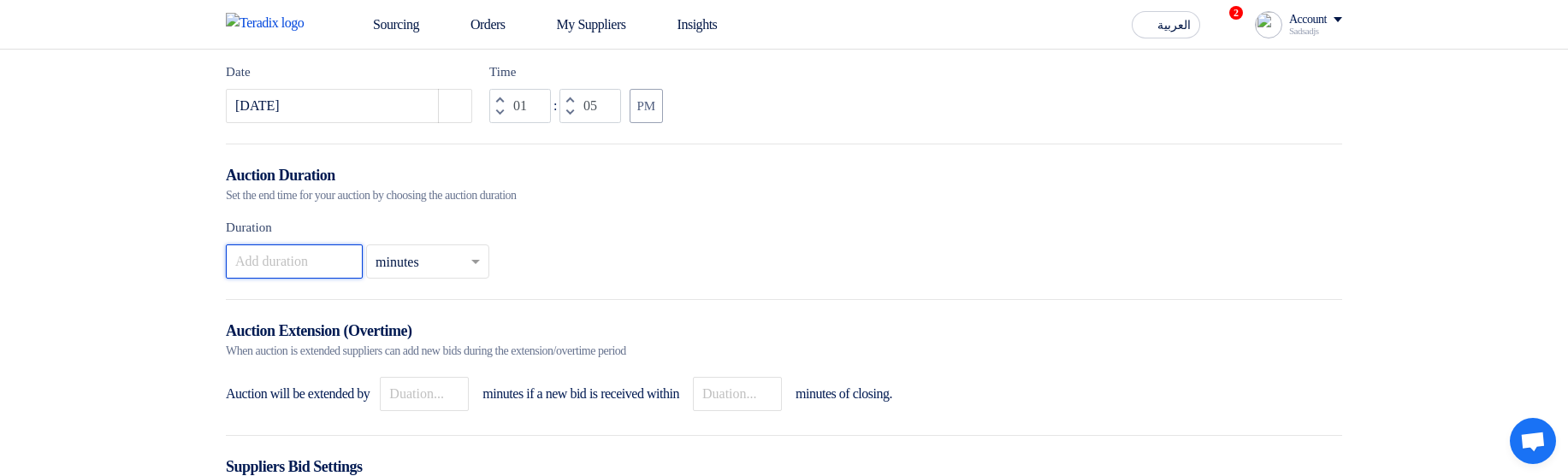
click at [320, 279] on input "number" at bounding box center [294, 261] width 137 height 34
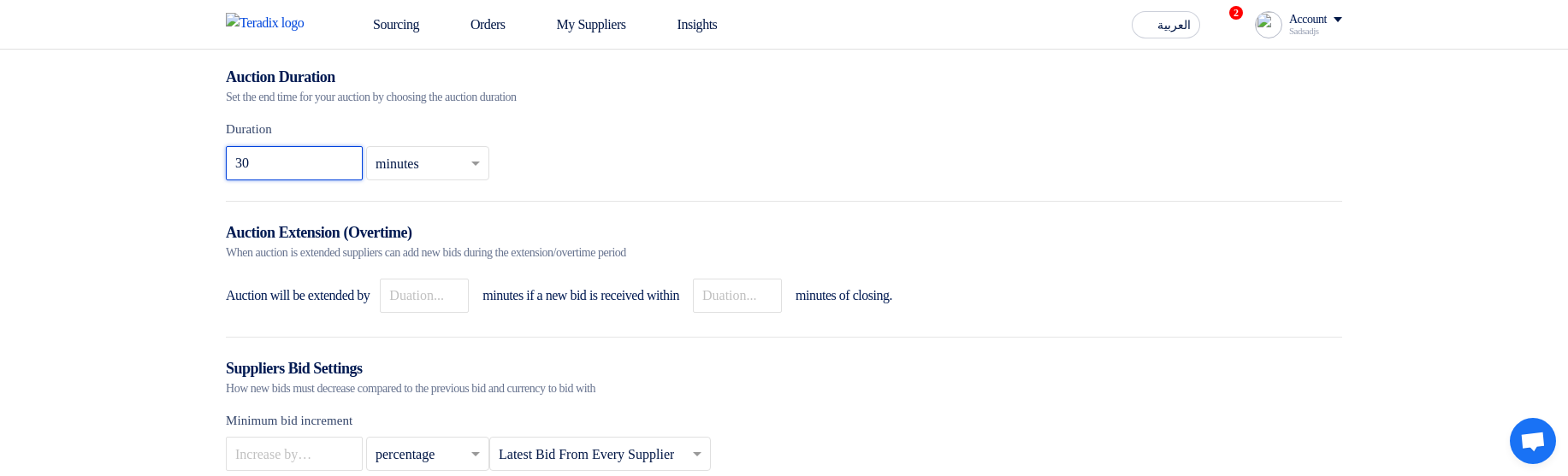
scroll to position [1641, 0]
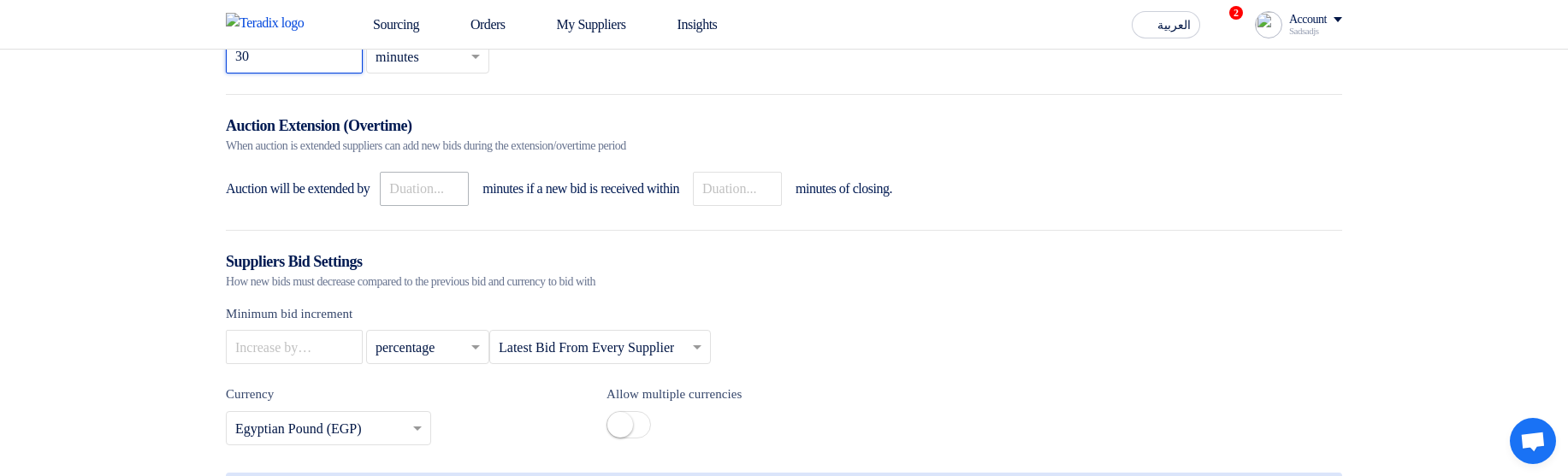
type input "30"
click at [458, 203] on input "number" at bounding box center [424, 188] width 89 height 34
type input "10"
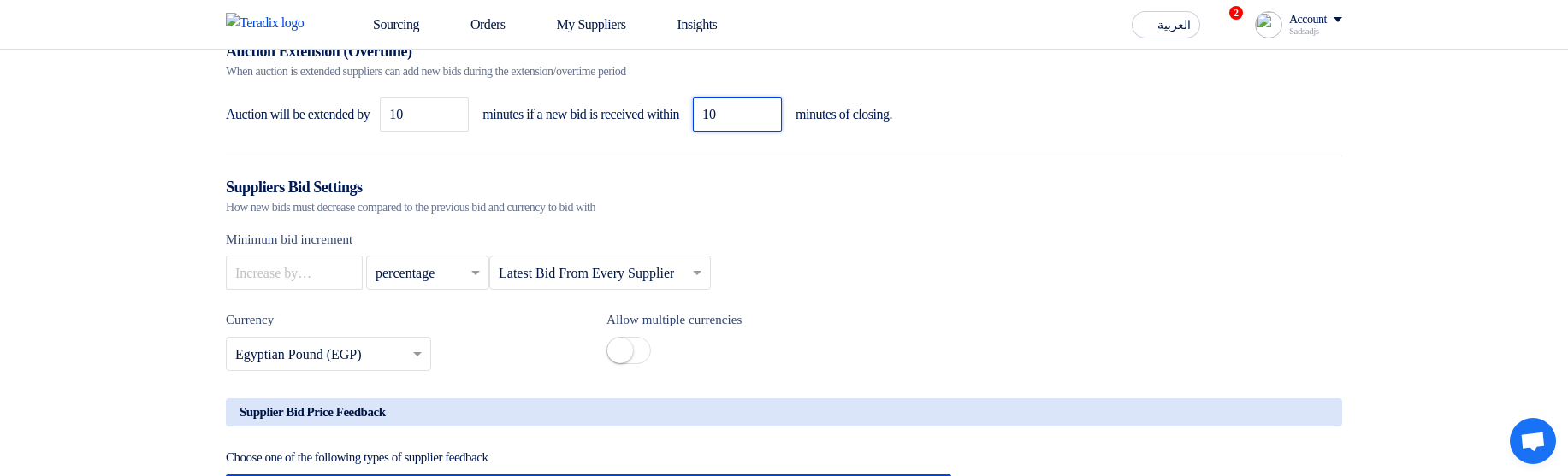
scroll to position [1845, 0]
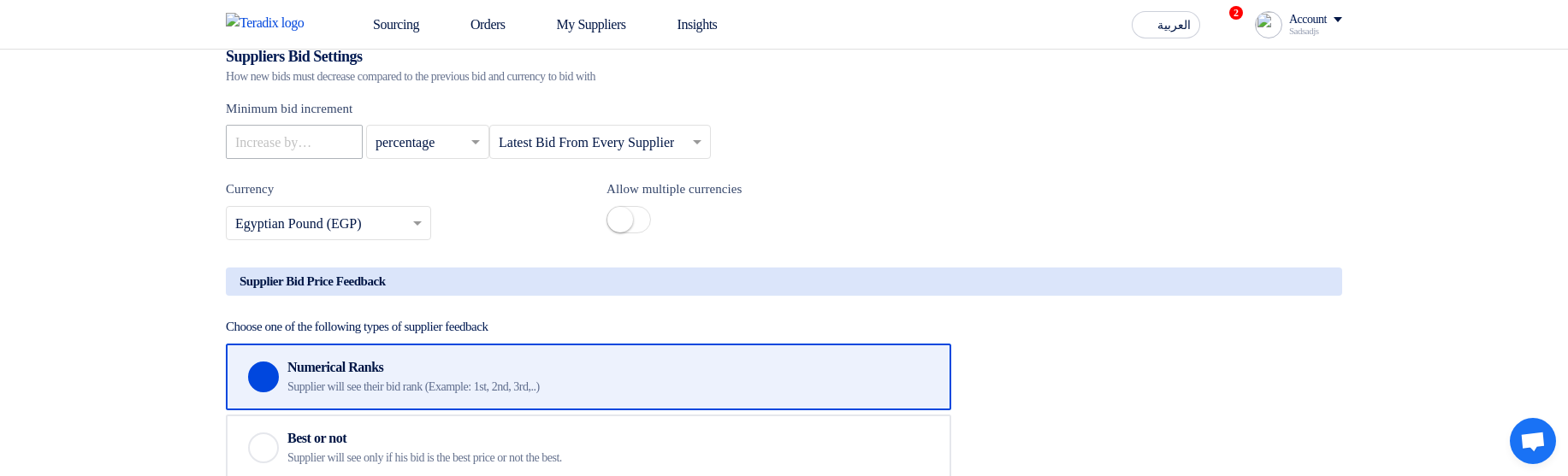
type input "10"
click at [279, 143] on input "number" at bounding box center [294, 141] width 137 height 34
type input "10"
click at [684, 152] on input "text" at bounding box center [592, 143] width 186 height 28
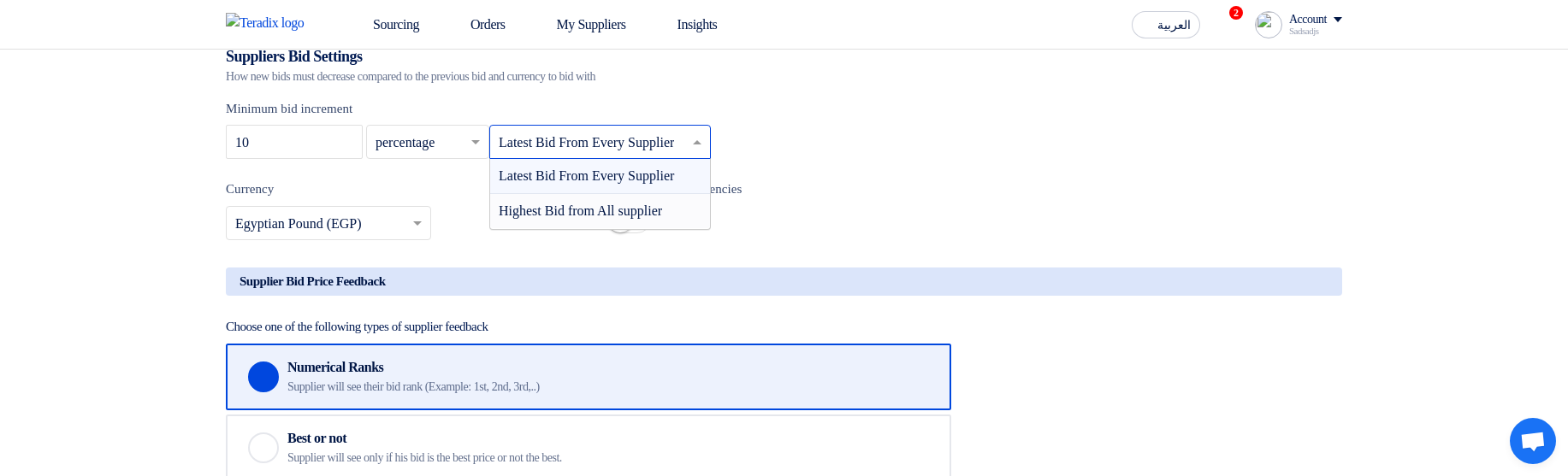
click at [587, 218] on span "Highest Bid from All supplier" at bounding box center [580, 211] width 163 height 15
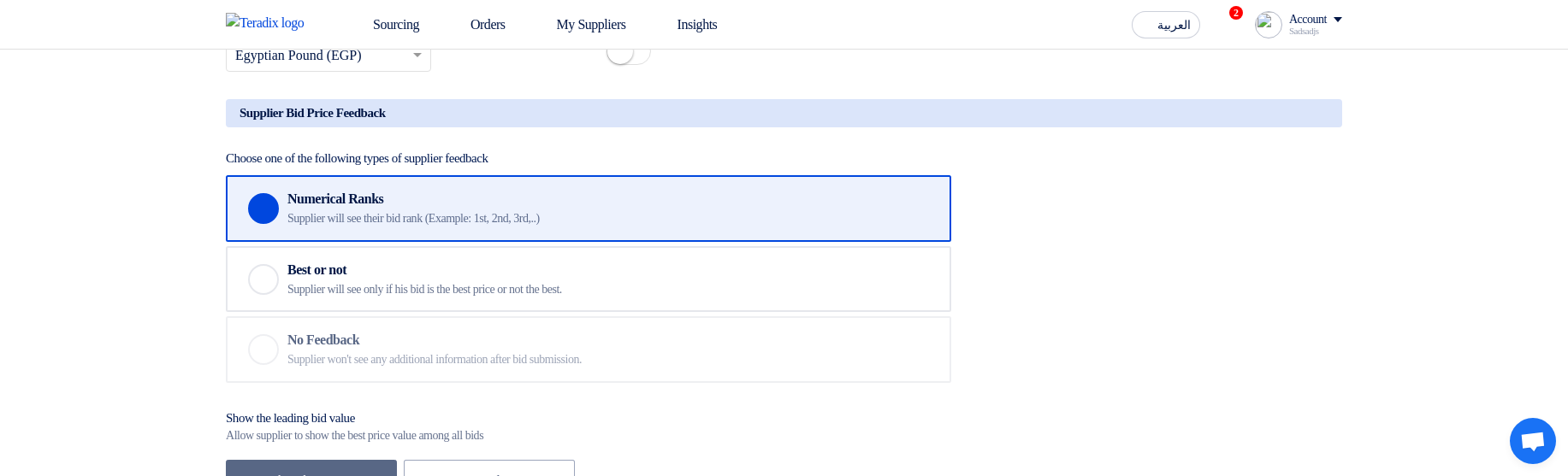
scroll to position [2051, 0]
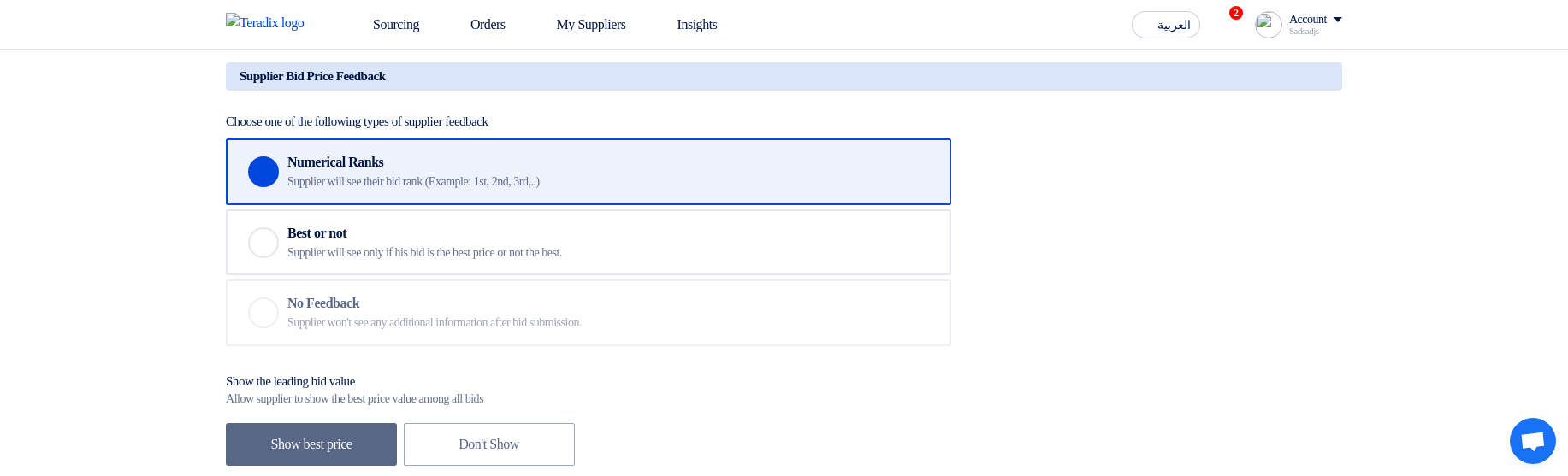
click at [658, 260] on div "Supplier will see only if his bid is the best price or not the best." at bounding box center [547, 253] width 520 height 16
click at [0, 0] on input "Checked Best or not Supplier will see only if his bid is the best price or not …" at bounding box center [0, 0] width 0 height 0
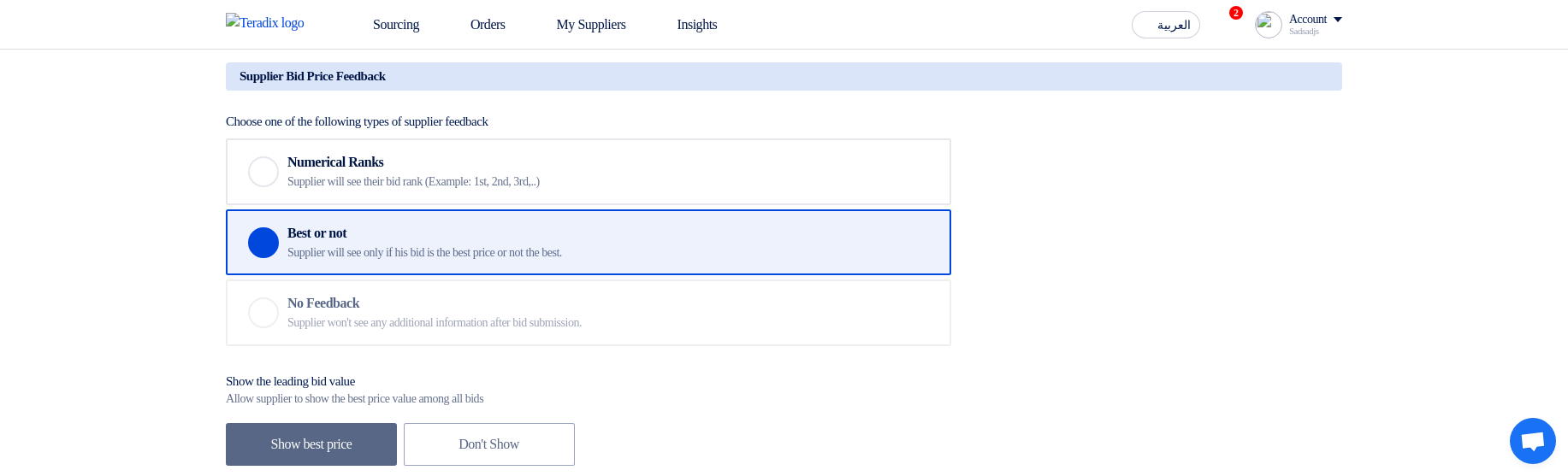
click at [508, 331] on div "Supplier won't see any additional information after bid submission." at bounding box center [606, 323] width 640 height 16
click at [477, 260] on div "Supplier will see only if his bid is the best price or not the best." at bounding box center [547, 253] width 520 height 16
click at [0, 0] on input "Checked Best or not Supplier will see only if his bid is the best price or not …" at bounding box center [0, 0] width 0 height 0
click at [487, 189] on div "Supplier will see their bid rank (Example: 1st, 2nd, 3rd,..)" at bounding box center [547, 182] width 520 height 16
click at [0, 0] on input "Checked Numerical Ranks Supplier will see their bid rank (Example: 1st, 2nd, 3r…" at bounding box center [0, 0] width 0 height 0
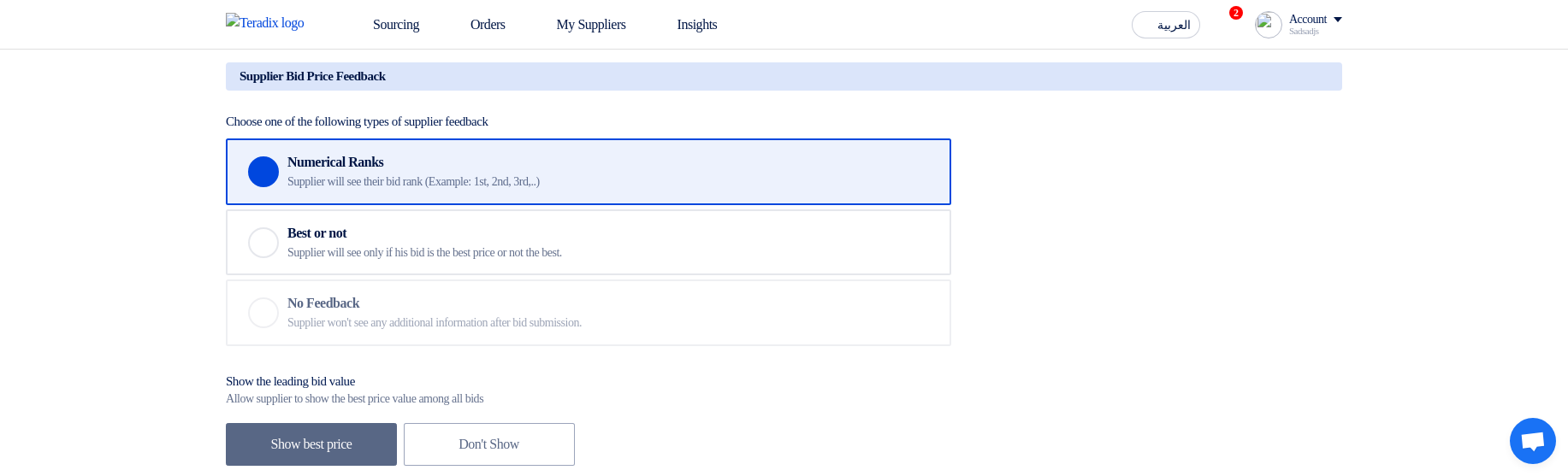
click at [494, 251] on label "Checked Best or not Supplier will see only if his bid is the best price or not …" at bounding box center [588, 243] width 725 height 66
click at [0, 0] on input "Checked Best or not Supplier will see only if his bid is the best price or not …" at bounding box center [0, 0] width 0 height 0
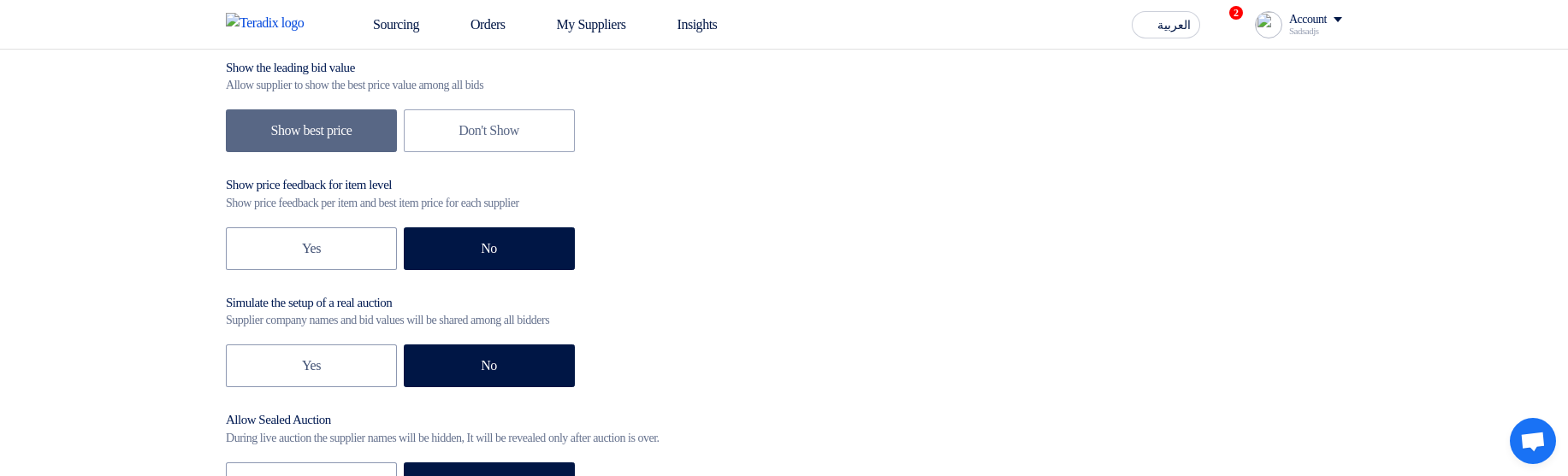
scroll to position [2359, 0]
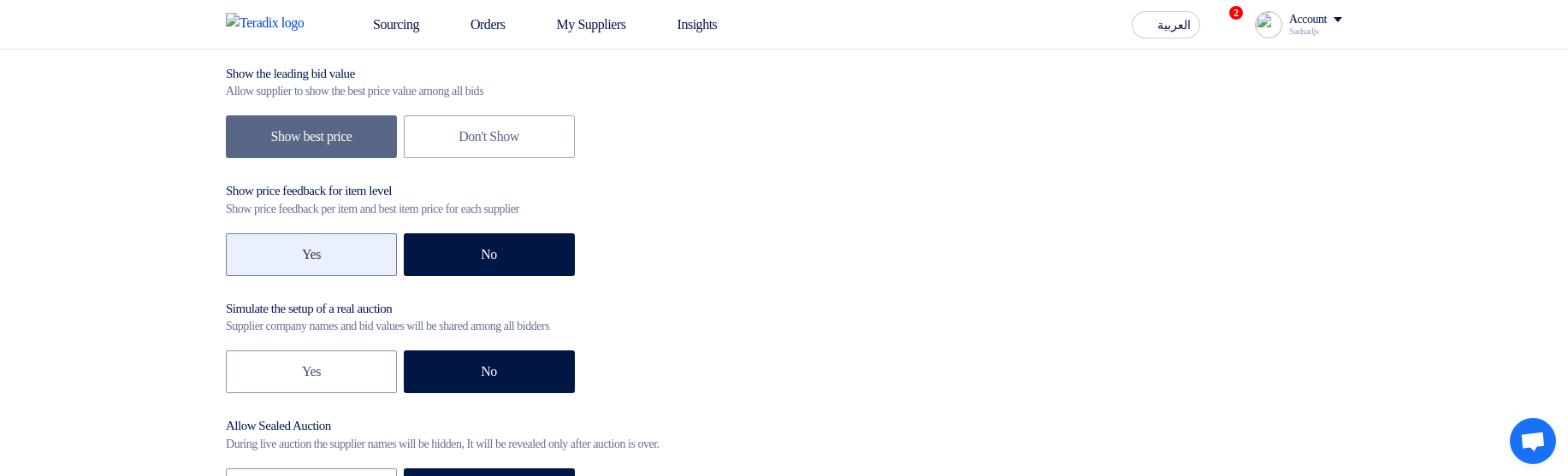
click at [299, 276] on label "Yes" at bounding box center [310, 255] width 171 height 43
click at [302, 258] on input "Yes" at bounding box center [307, 253] width 11 height 11
radio input "true"
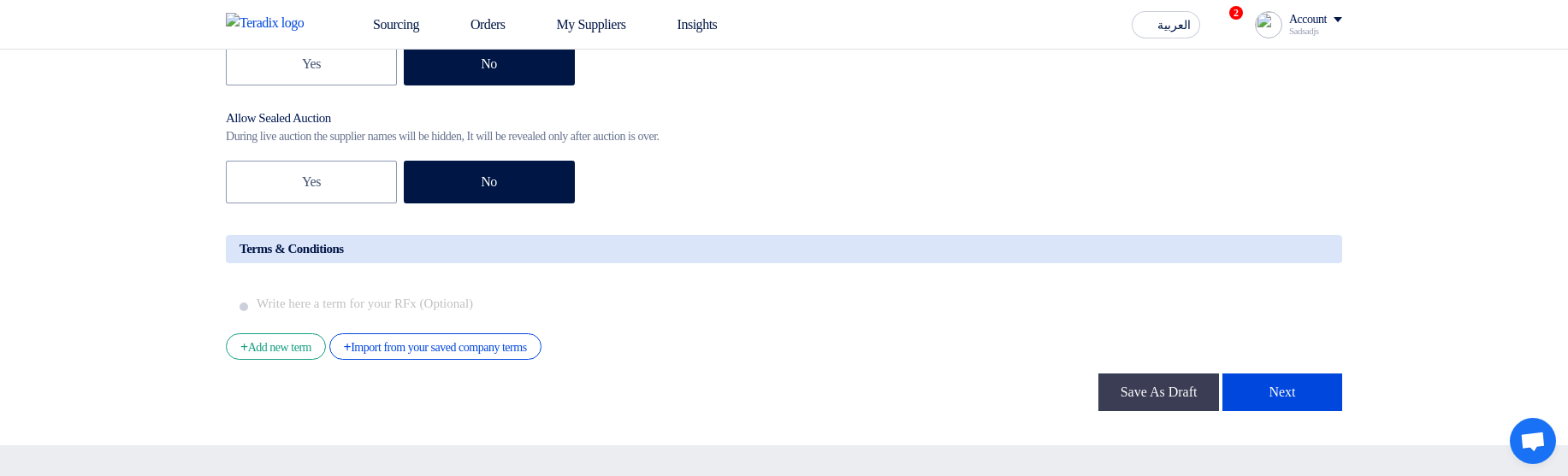
scroll to position [2769, 0]
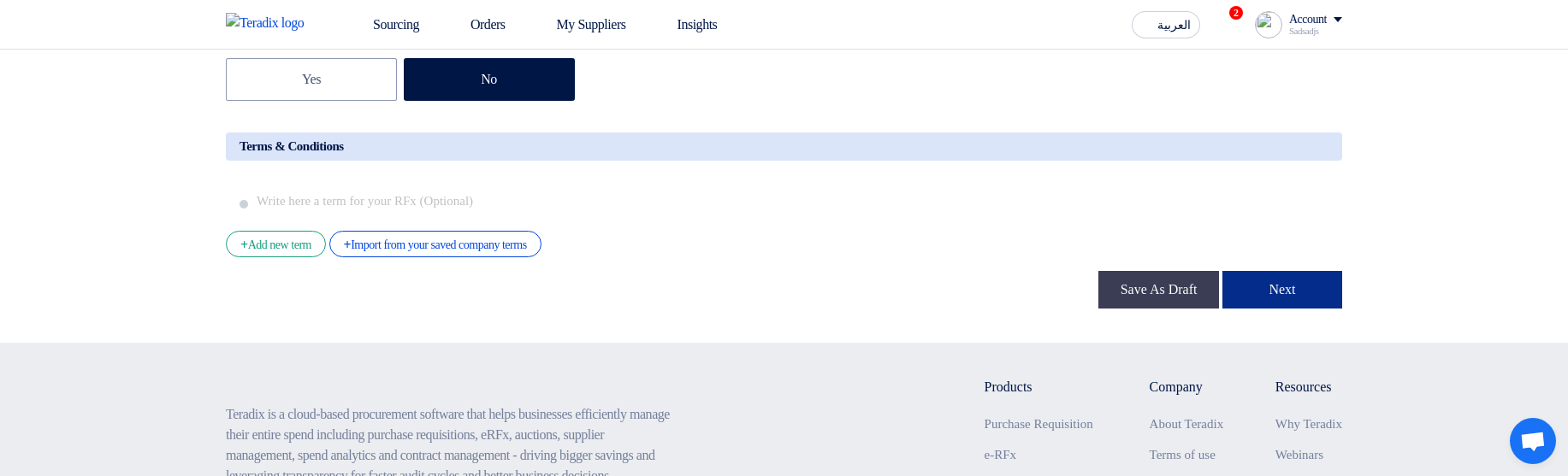
click at [1299, 308] on button "Next" at bounding box center [1282, 290] width 120 height 38
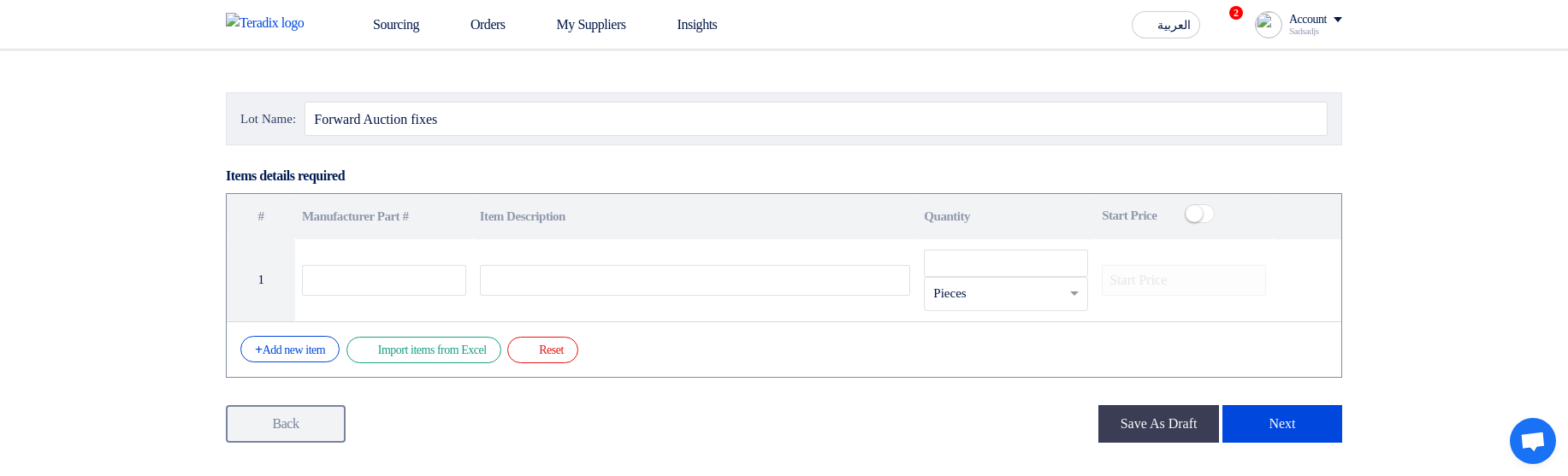
scroll to position [205, 0]
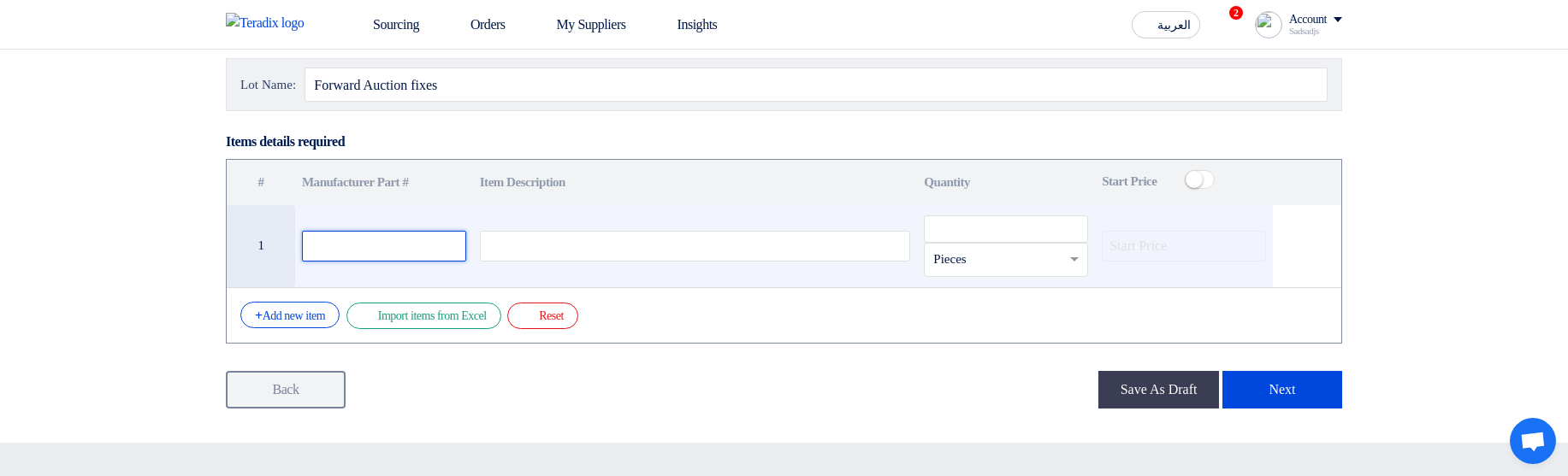
click at [382, 239] on input "text" at bounding box center [384, 247] width 164 height 31
type input "1"
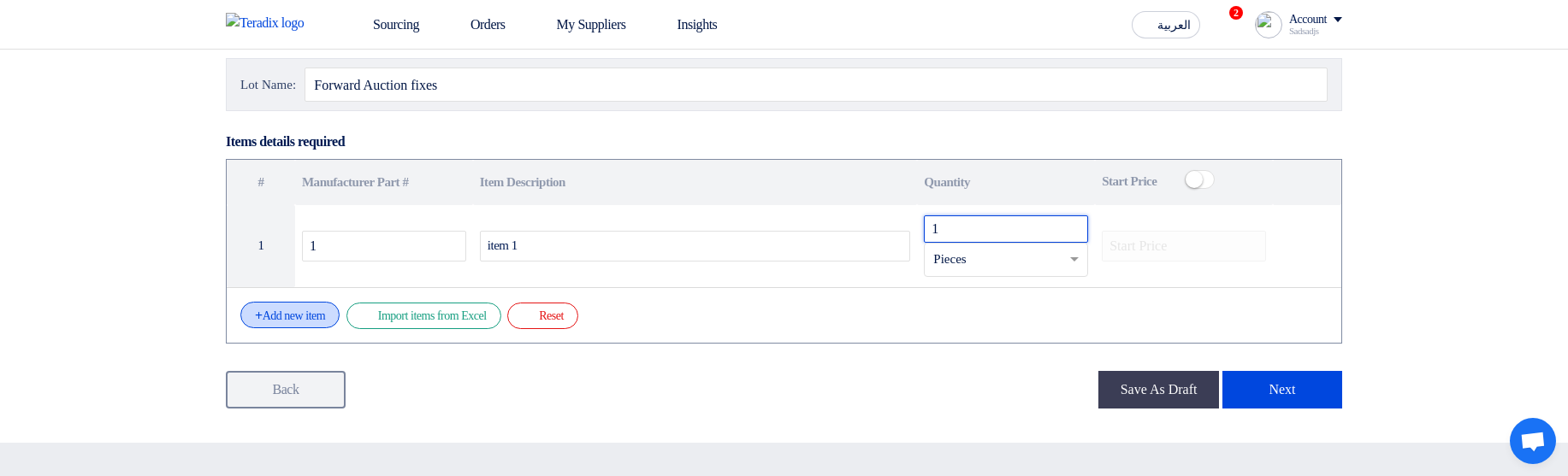
type input "1"
click at [279, 313] on div "+ Add new item" at bounding box center [290, 314] width 100 height 26
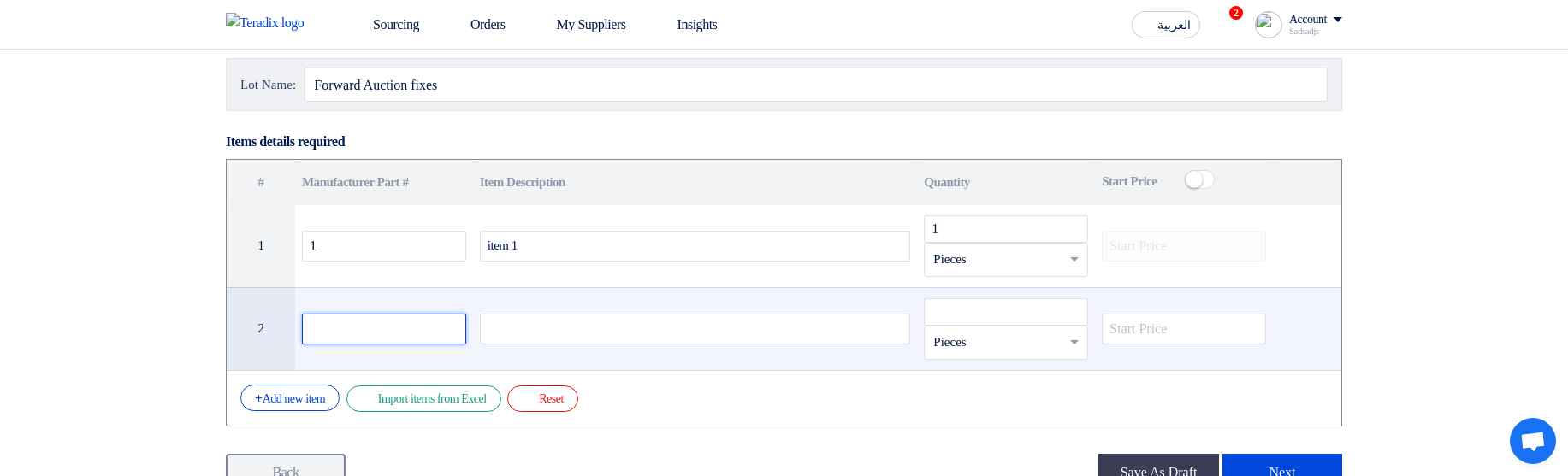
click at [342, 323] on input "text" at bounding box center [384, 330] width 164 height 31
type input "2"
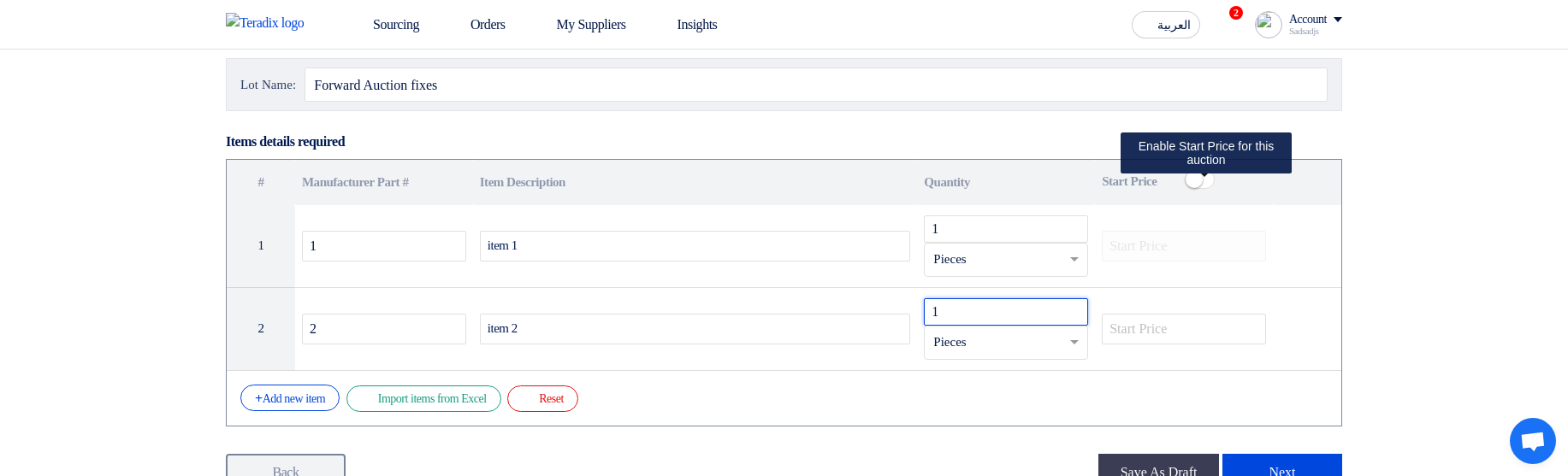
type input "1"
click at [1203, 182] on small at bounding box center [1194, 179] width 18 height 18
click at [1204, 183] on span at bounding box center [1199, 178] width 30 height 19
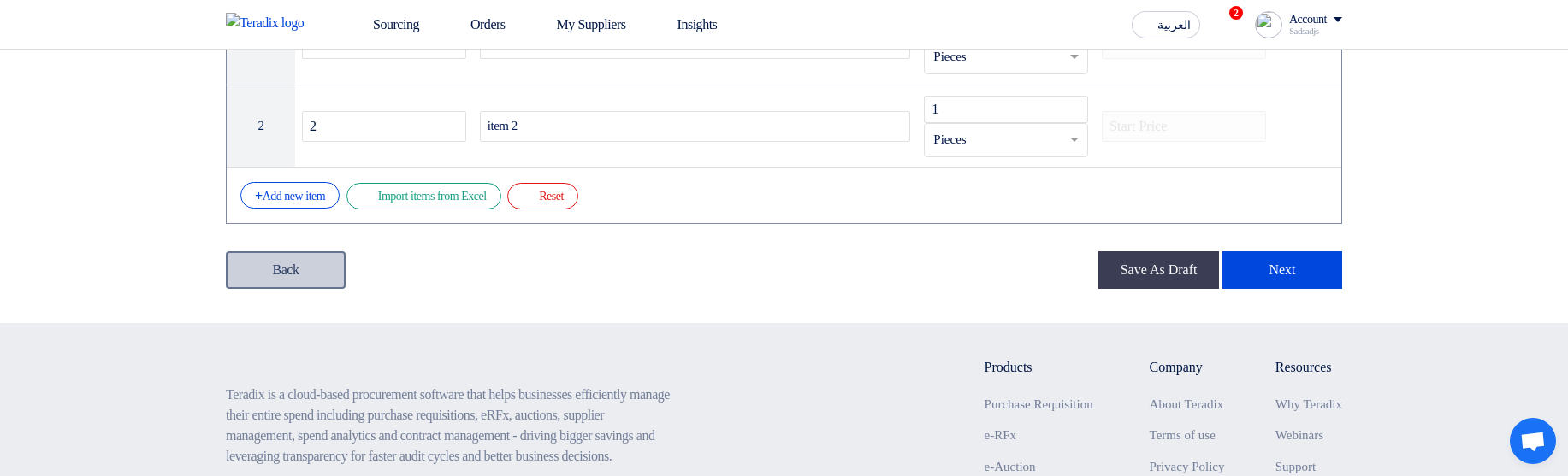
scroll to position [411, 0]
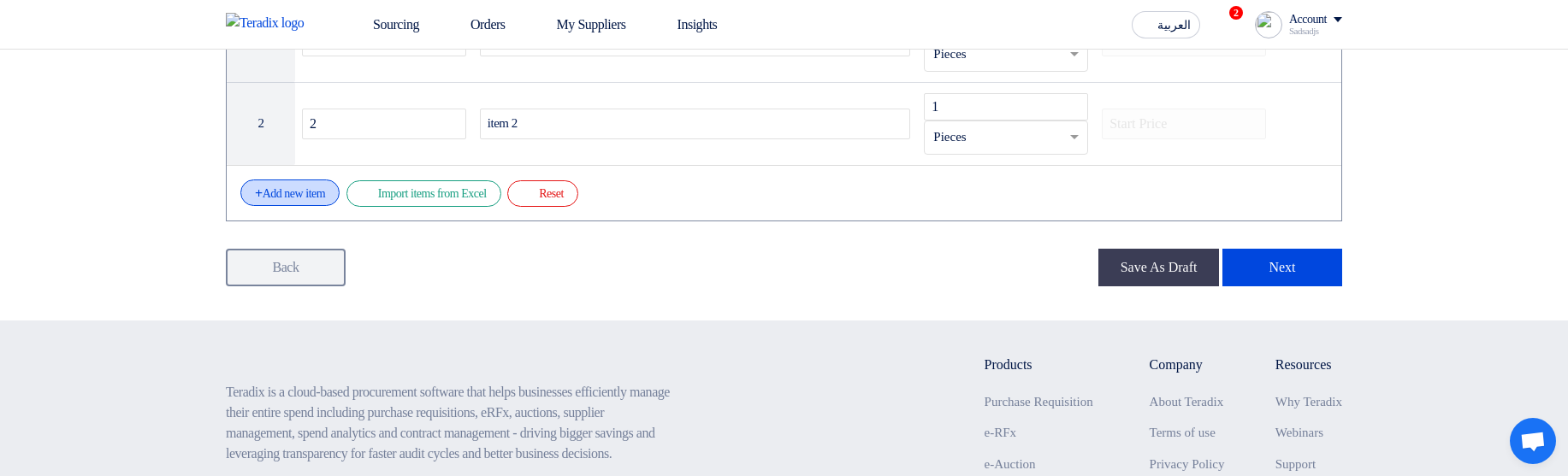
click at [322, 196] on div "+ Add new item" at bounding box center [290, 192] width 100 height 26
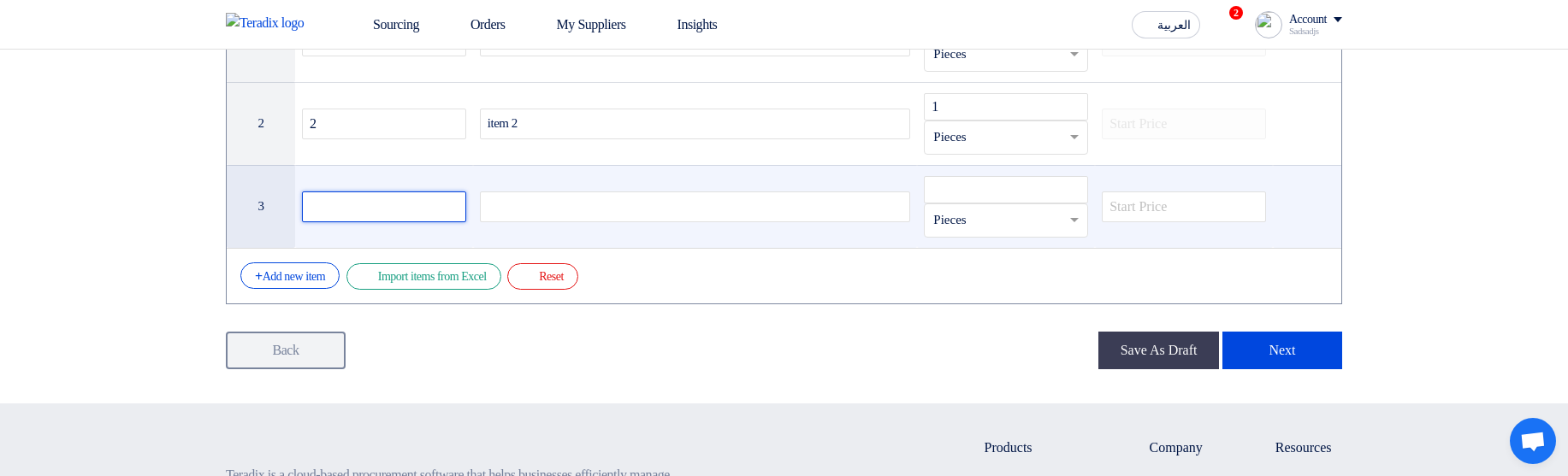
click at [436, 212] on input "text" at bounding box center [384, 207] width 164 height 31
type input "3"
click at [606, 216] on div at bounding box center [695, 207] width 432 height 31
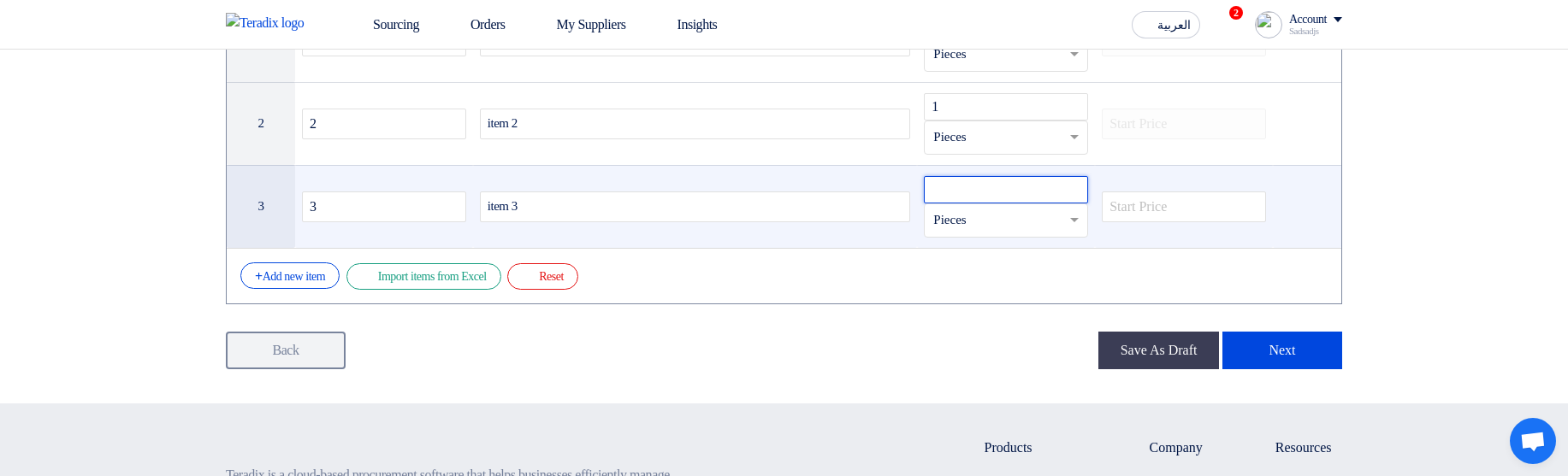
click at [966, 185] on input "number" at bounding box center [1006, 189] width 164 height 27
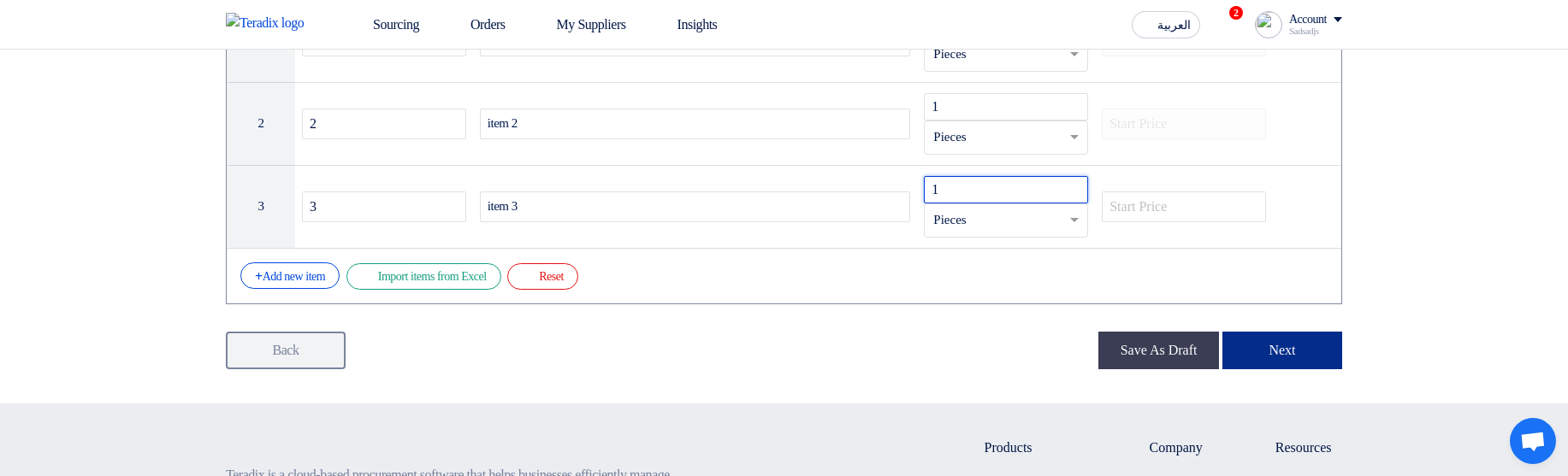
type input "1"
click at [1314, 335] on button "Next" at bounding box center [1282, 350] width 120 height 38
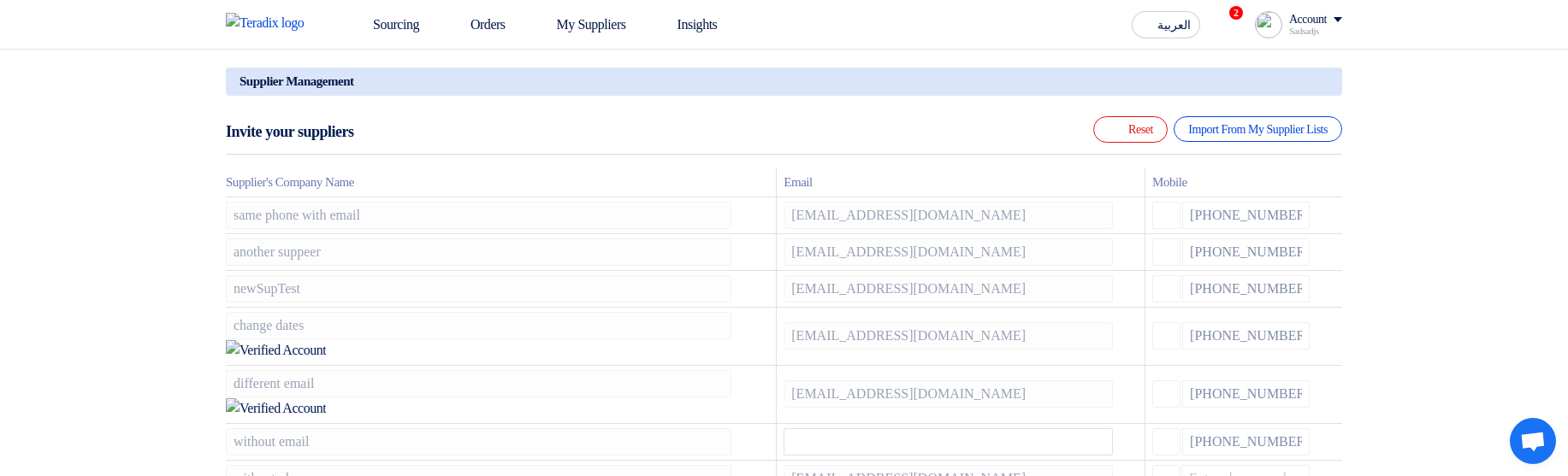
scroll to position [205, 0]
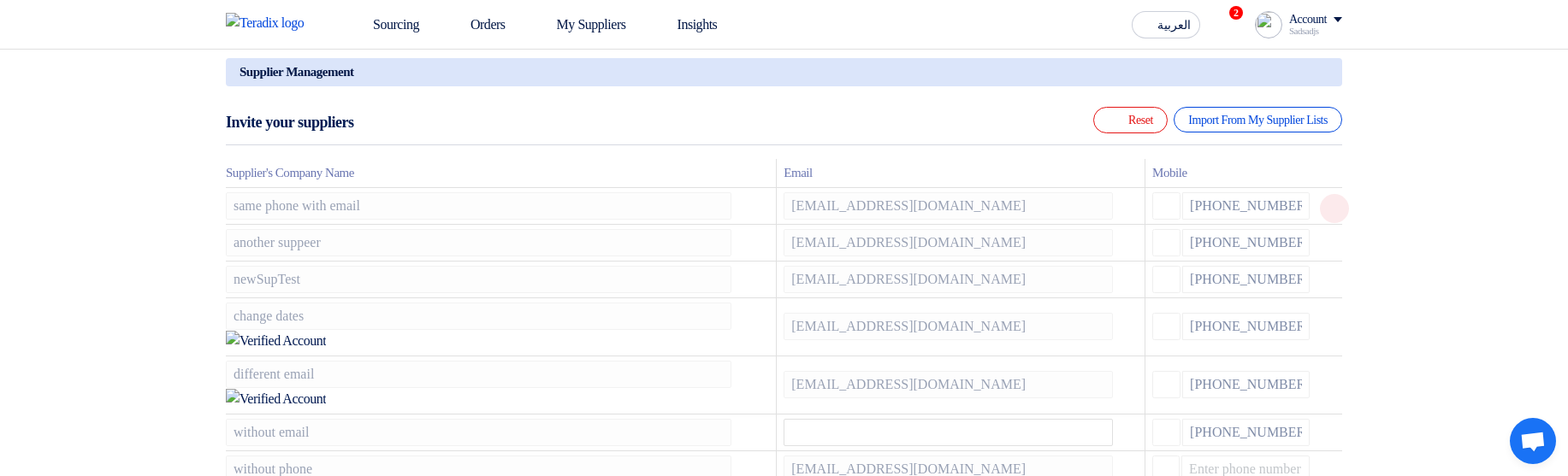
click at [1332, 215] on icon at bounding box center [1335, 209] width 29 height 29
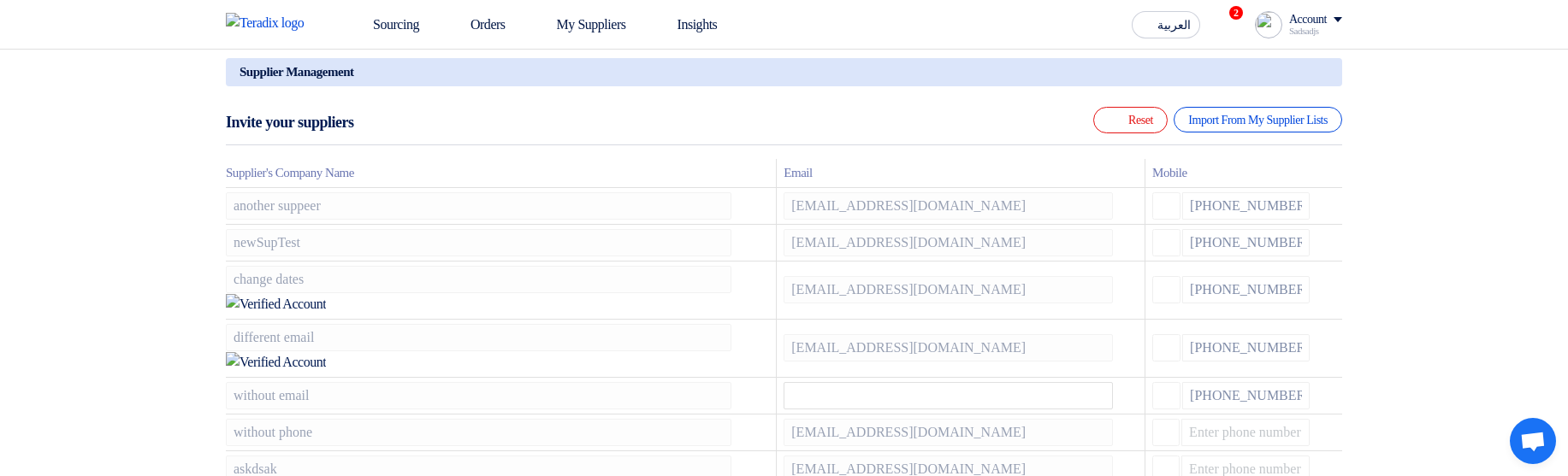
click at [0, 0] on icon at bounding box center [0, 0] width 0 height 0
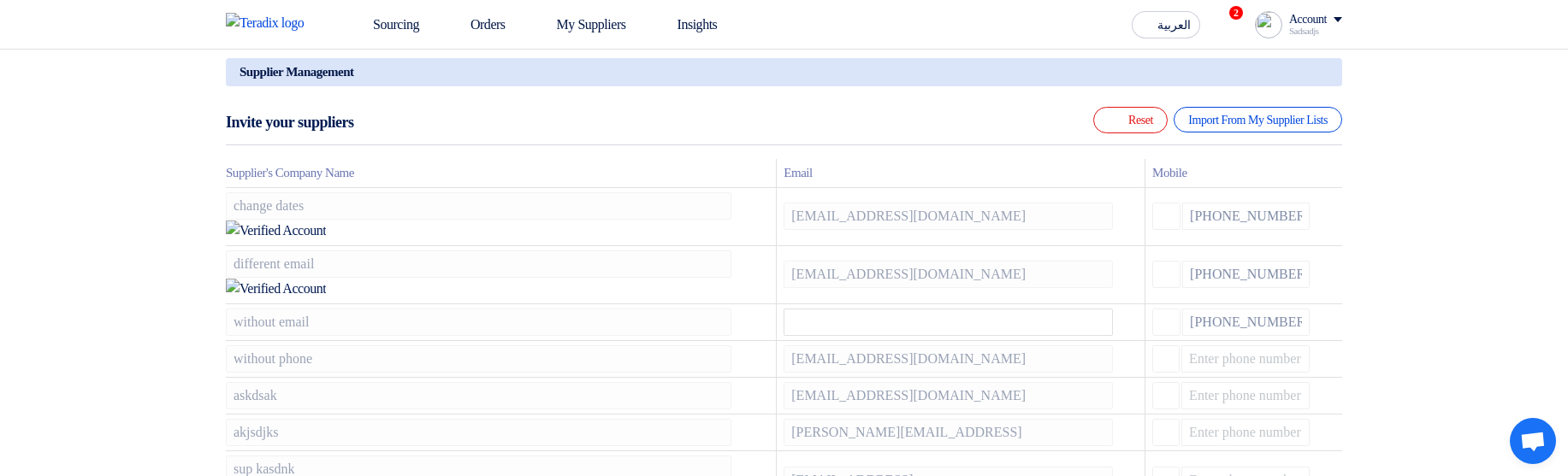
click at [0, 0] on icon at bounding box center [0, 0] width 0 height 0
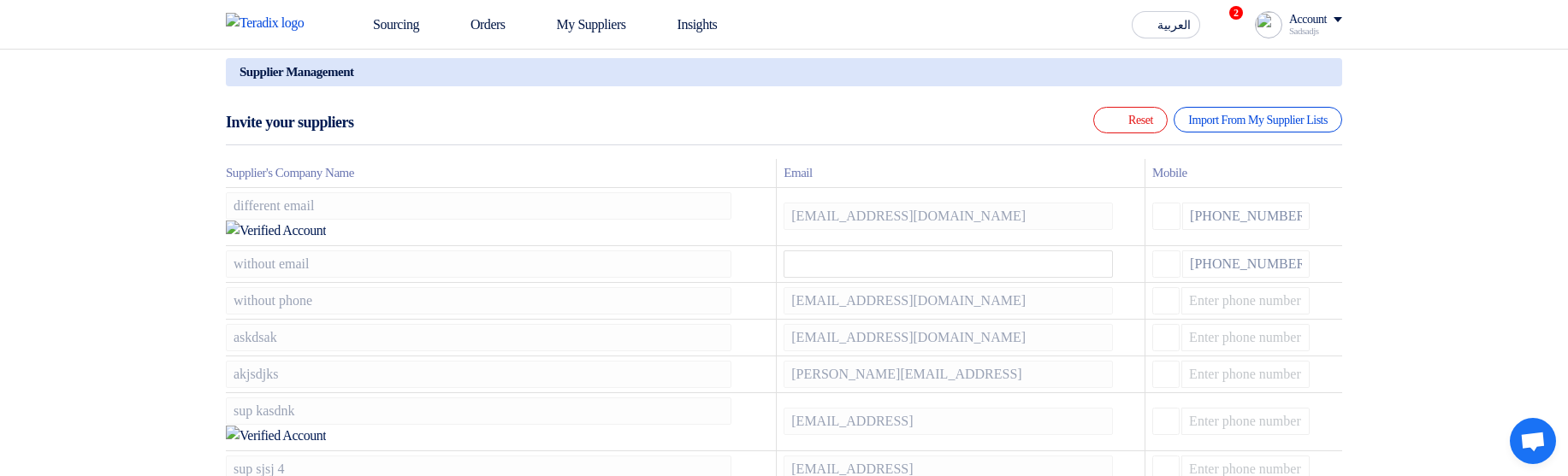
click at [0, 0] on icon at bounding box center [0, 0] width 0 height 0
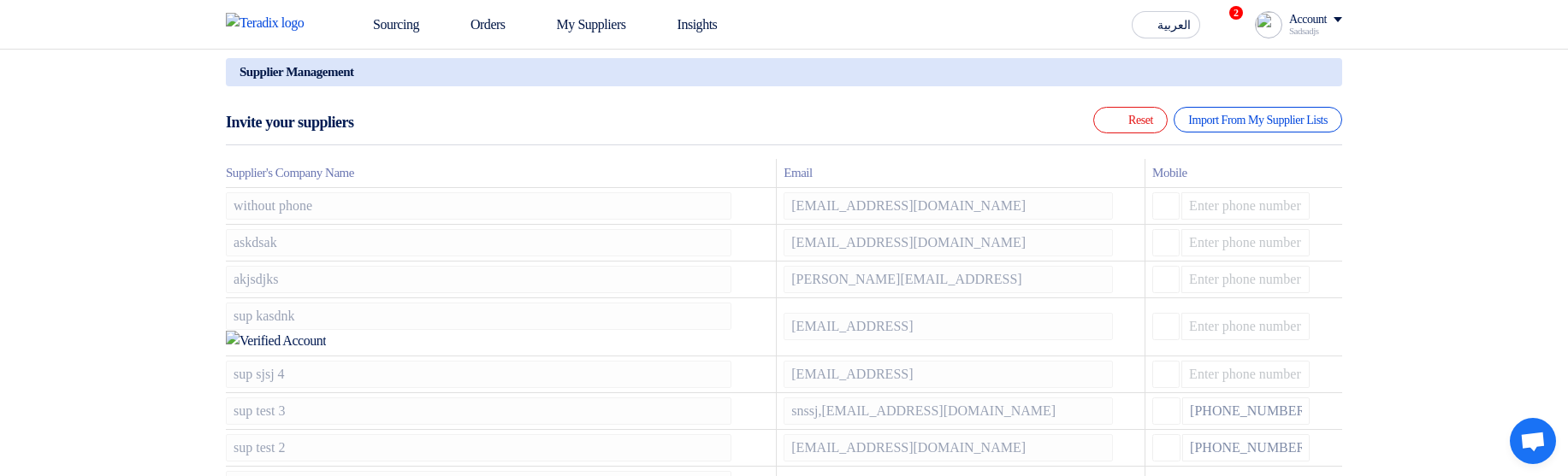
click at [0, 0] on icon at bounding box center [0, 0] width 0 height 0
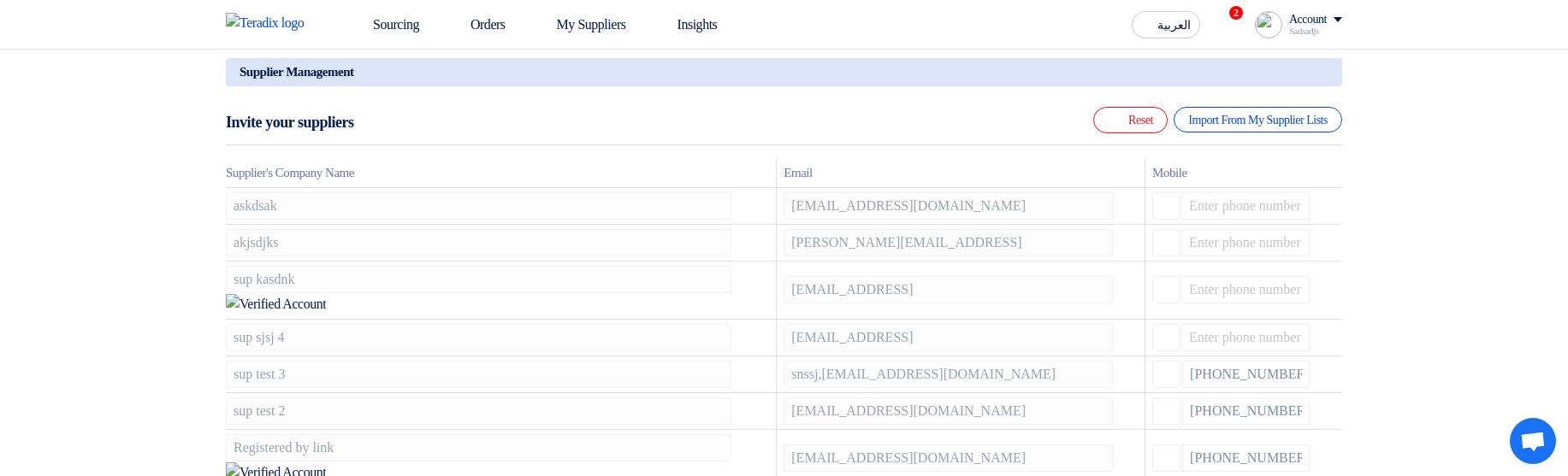
click at [0, 0] on icon at bounding box center [0, 0] width 0 height 0
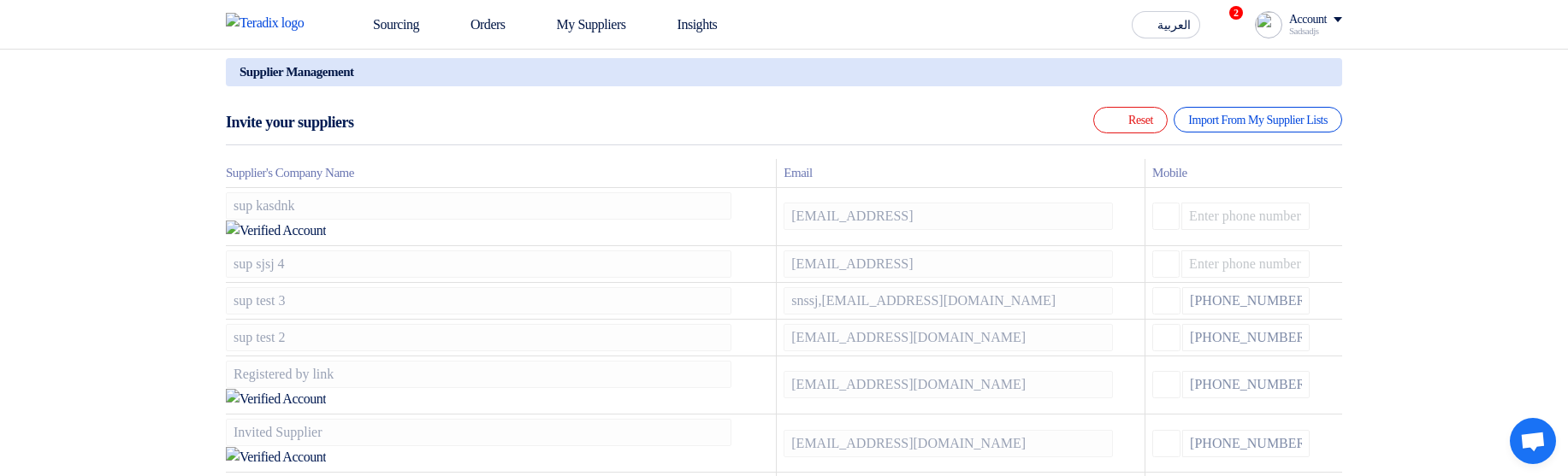
click at [0, 0] on icon at bounding box center [0, 0] width 0 height 0
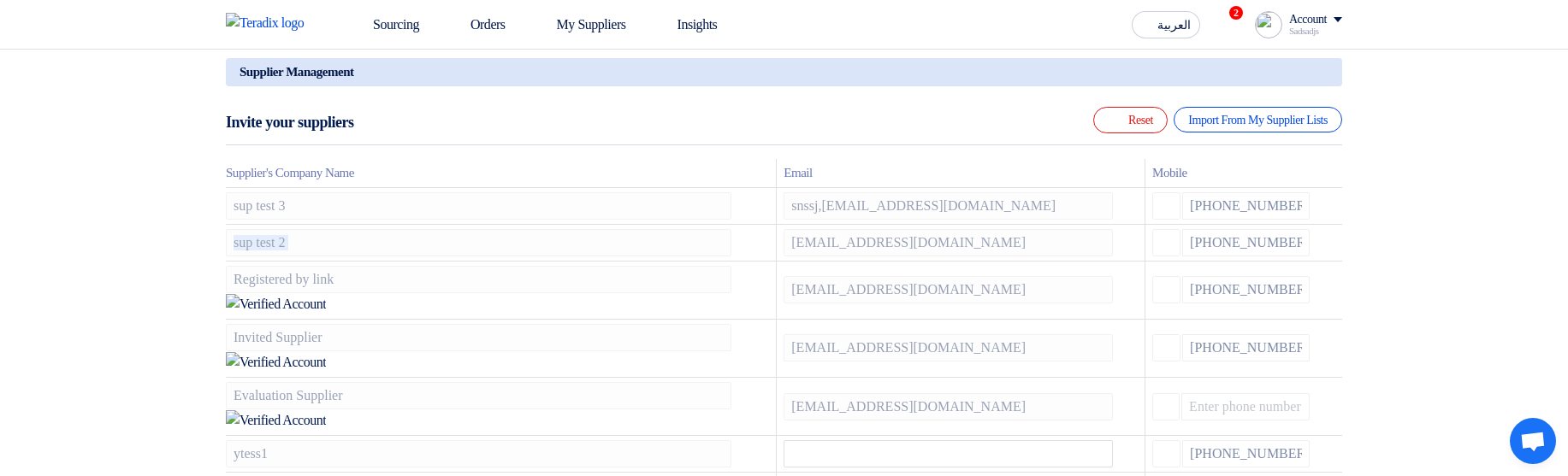
click at [0, 0] on icon at bounding box center [0, 0] width 0 height 0
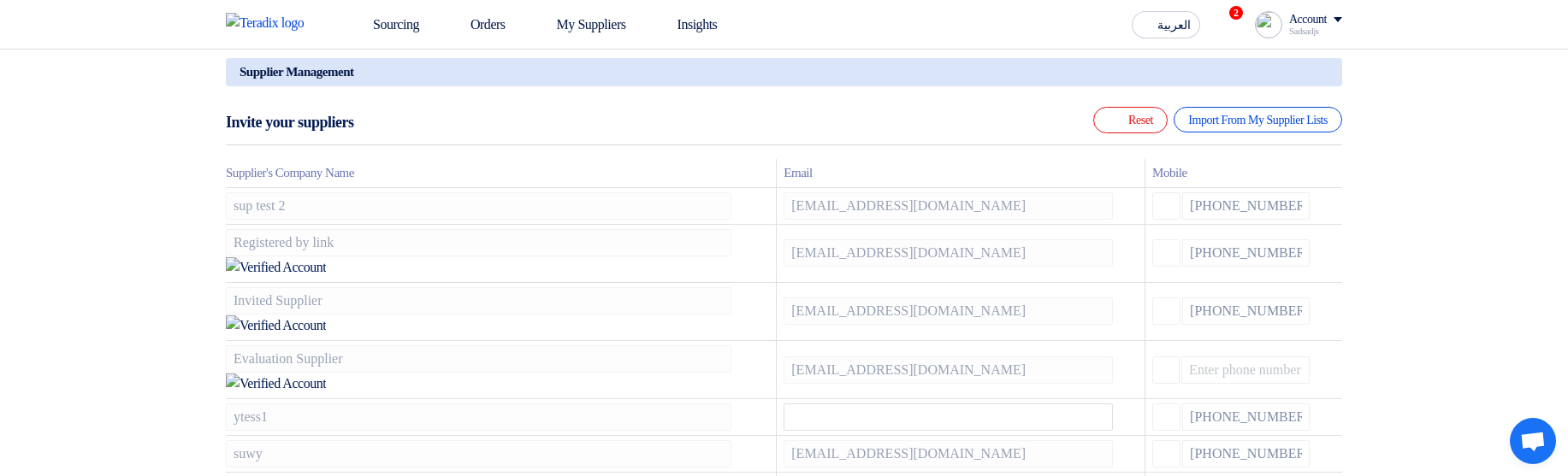
click at [0, 0] on icon at bounding box center [0, 0] width 0 height 0
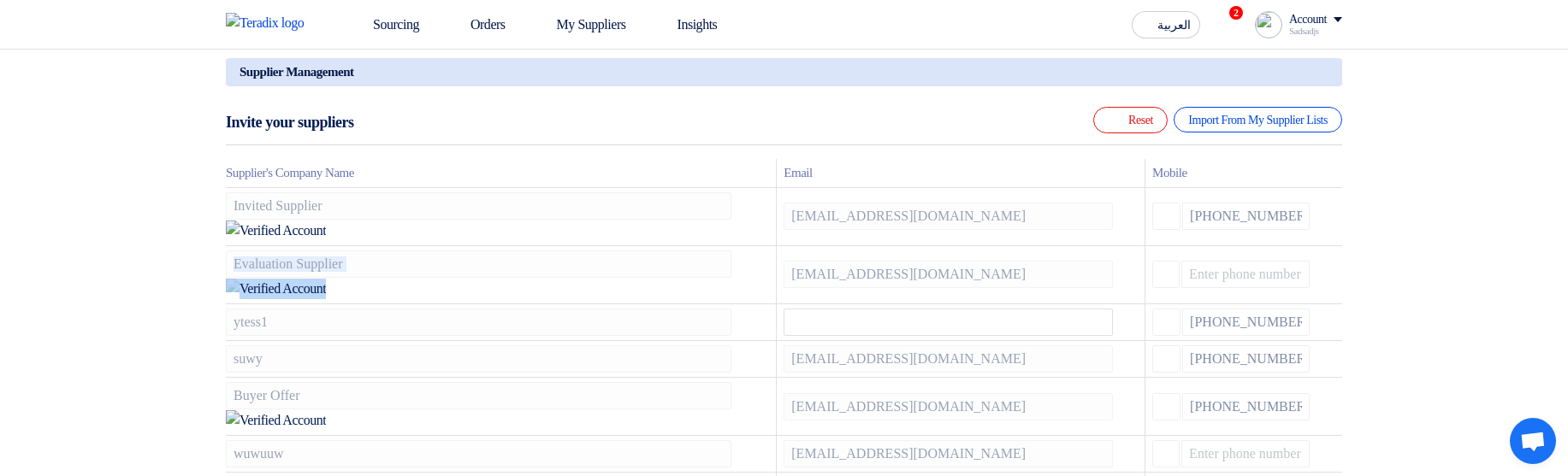
click at [0, 0] on icon at bounding box center [0, 0] width 0 height 0
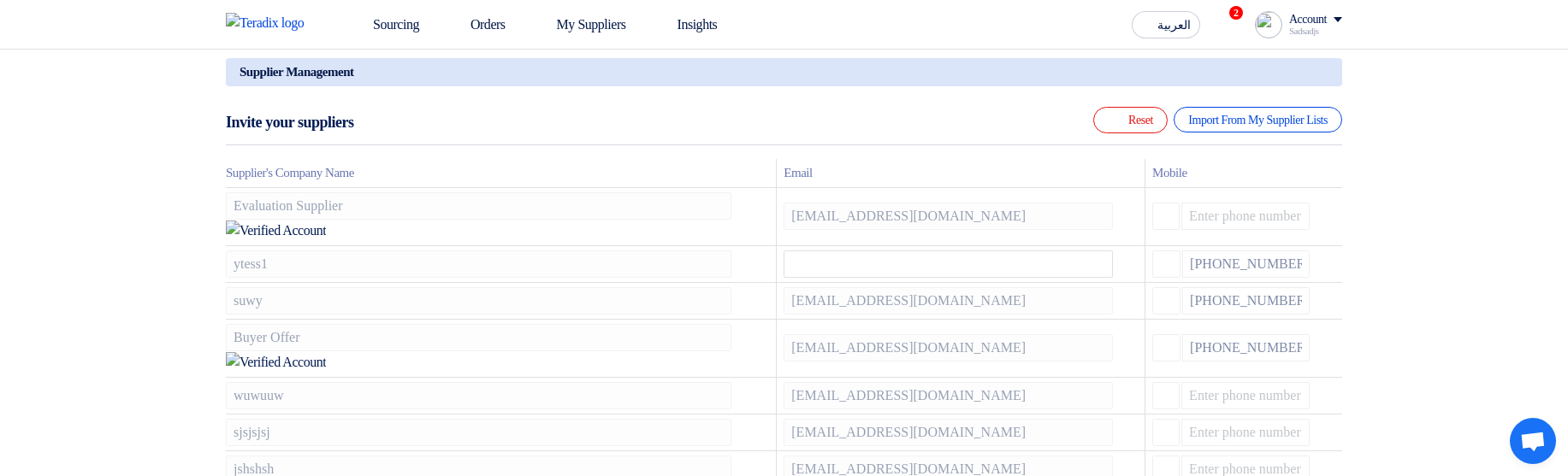
click at [0, 0] on icon at bounding box center [0, 0] width 0 height 0
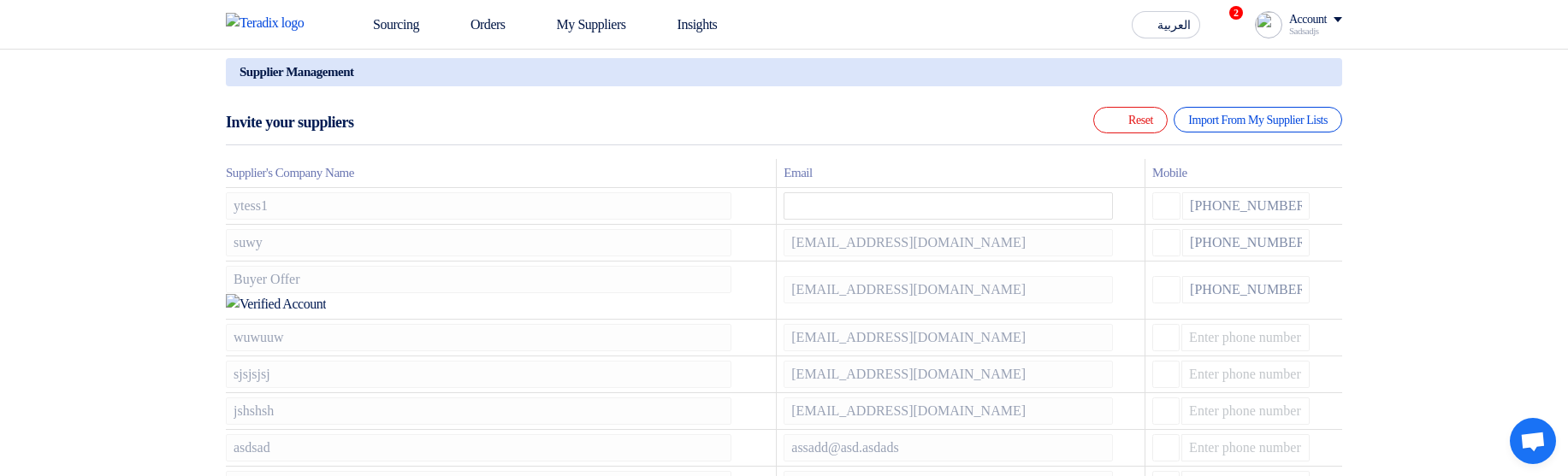
click at [0, 0] on icon at bounding box center [0, 0] width 0 height 0
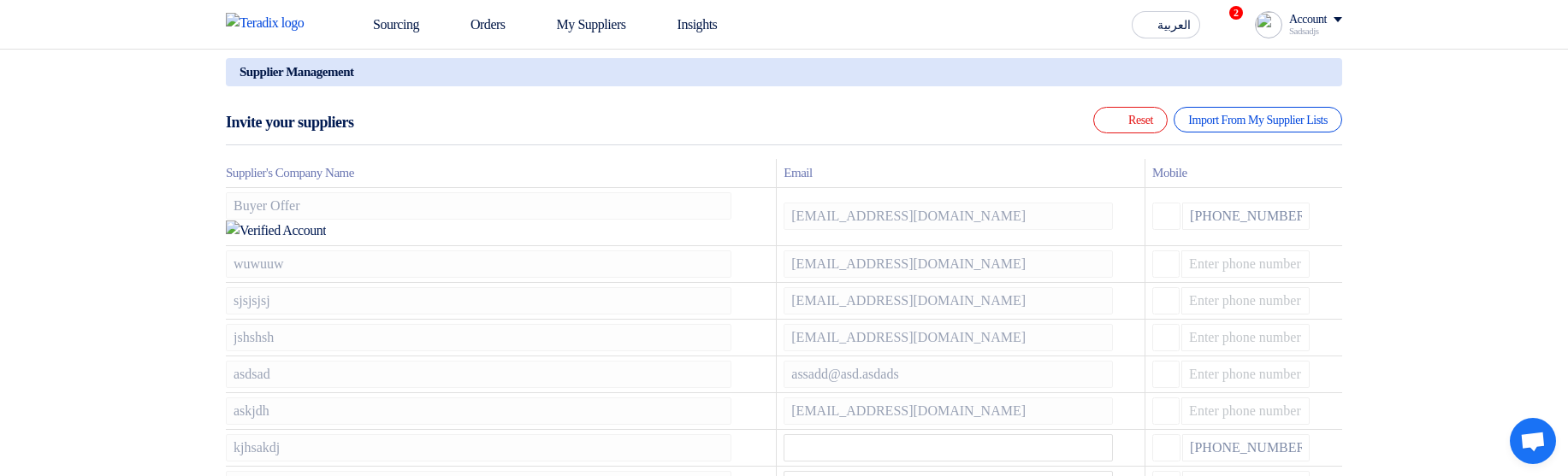
click at [0, 0] on icon at bounding box center [0, 0] width 0 height 0
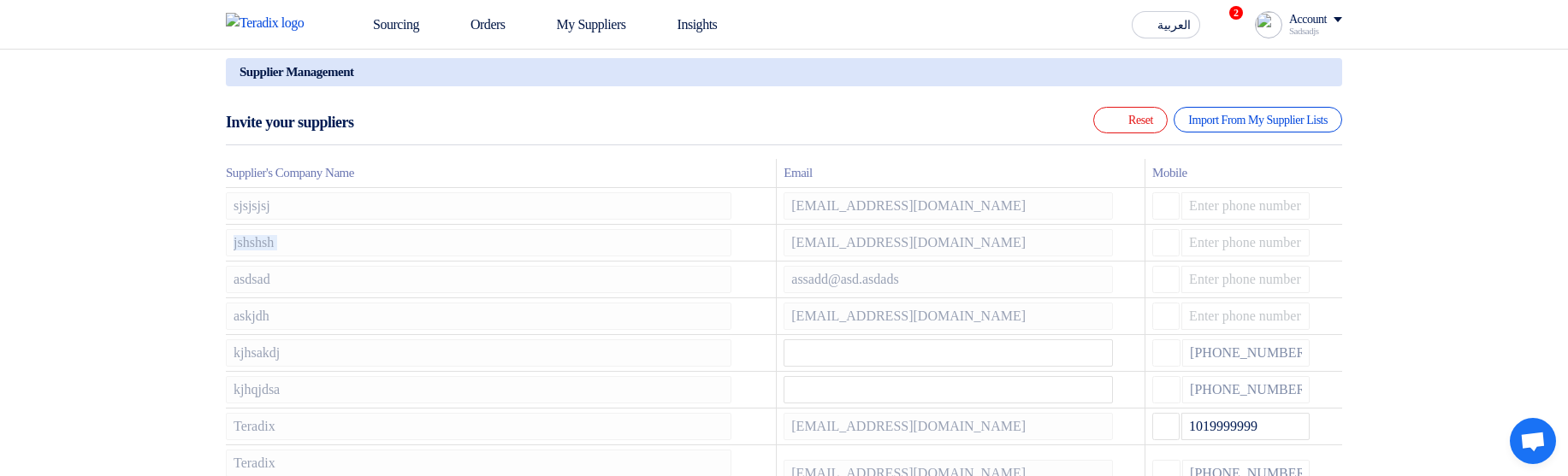
click at [0, 0] on icon at bounding box center [0, 0] width 0 height 0
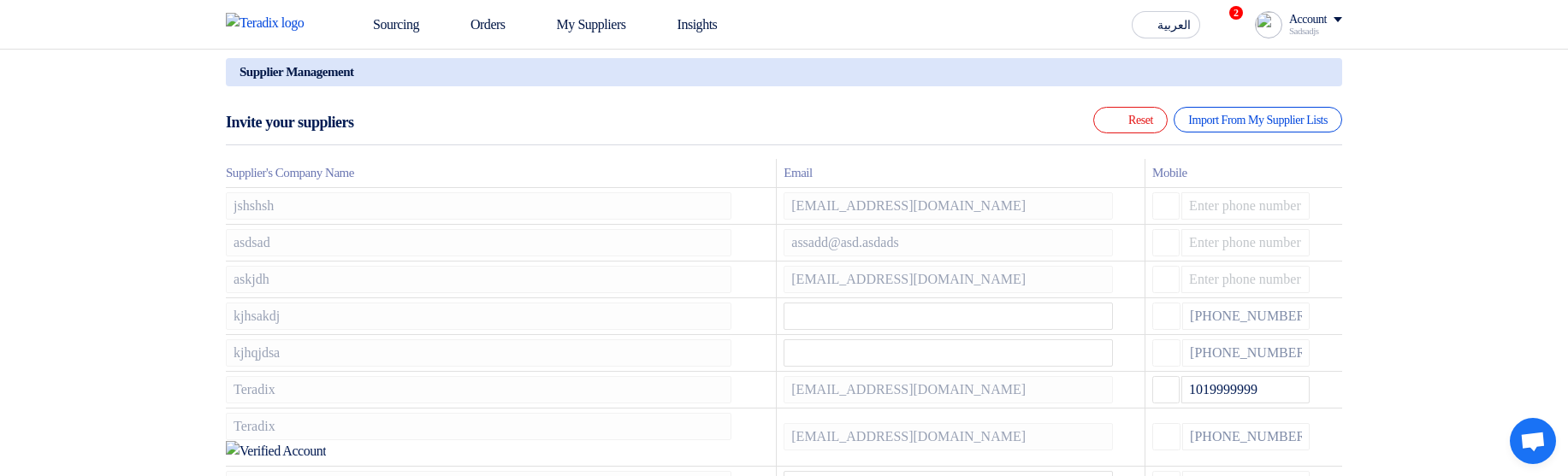
click at [0, 0] on icon at bounding box center [0, 0] width 0 height 0
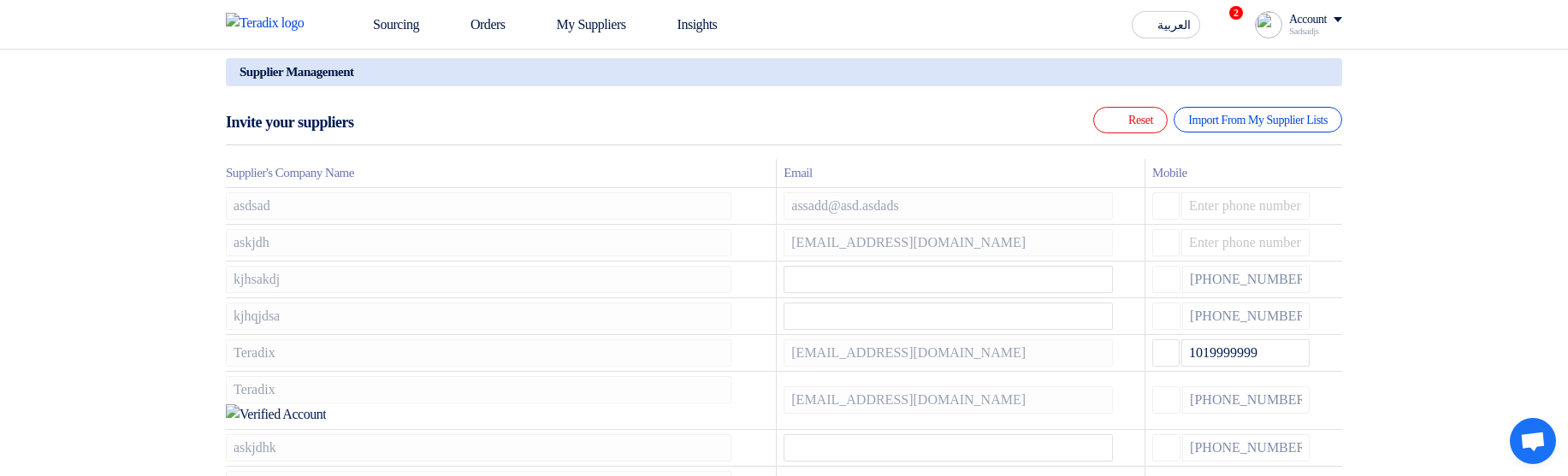
click at [0, 0] on icon at bounding box center [0, 0] width 0 height 0
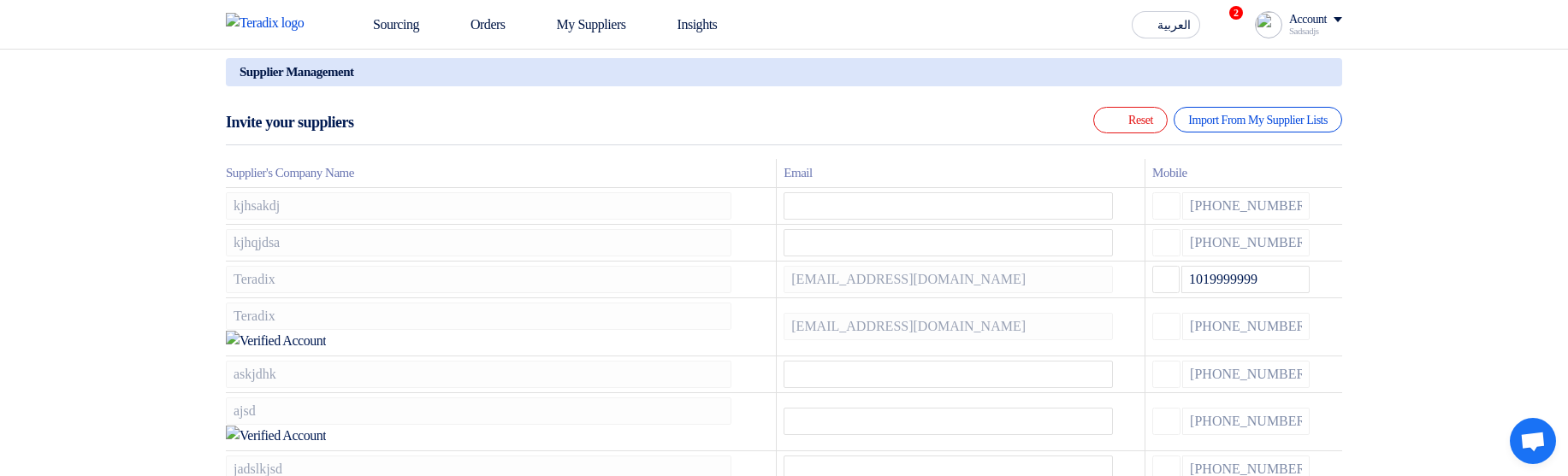
click at [0, 0] on icon at bounding box center [0, 0] width 0 height 0
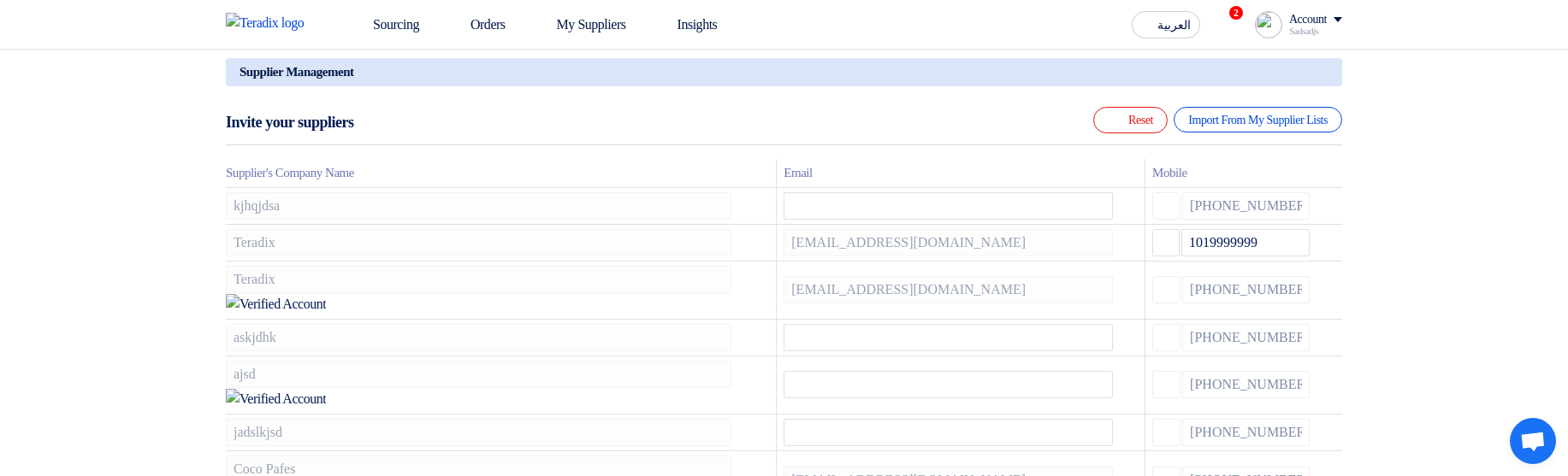
click at [0, 0] on icon at bounding box center [0, 0] width 0 height 0
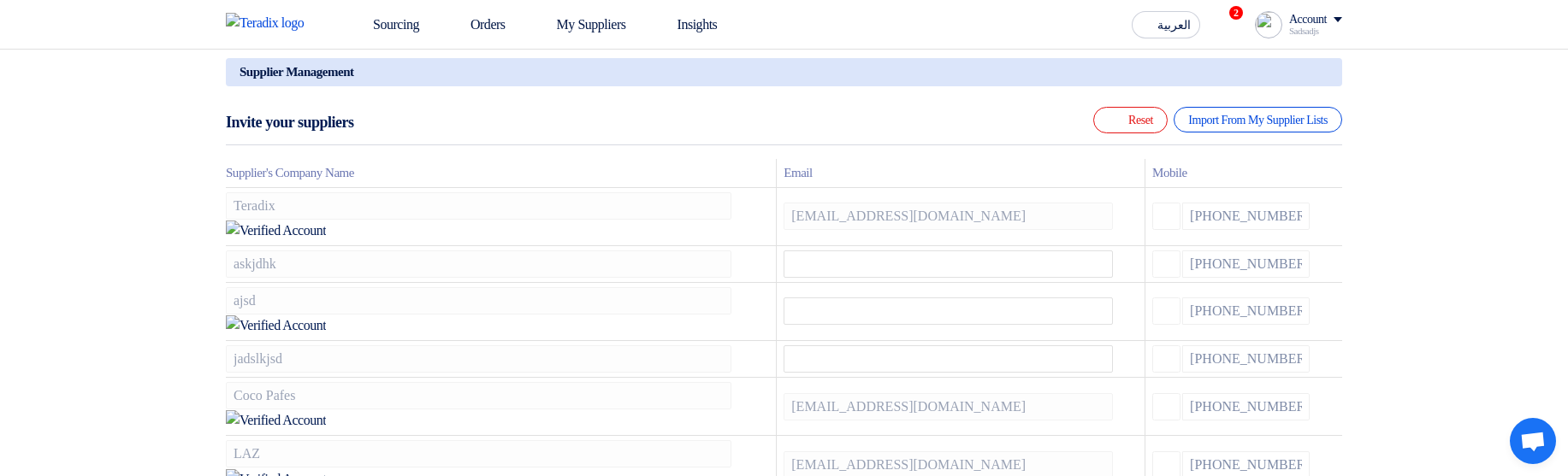
click at [0, 0] on icon at bounding box center [0, 0] width 0 height 0
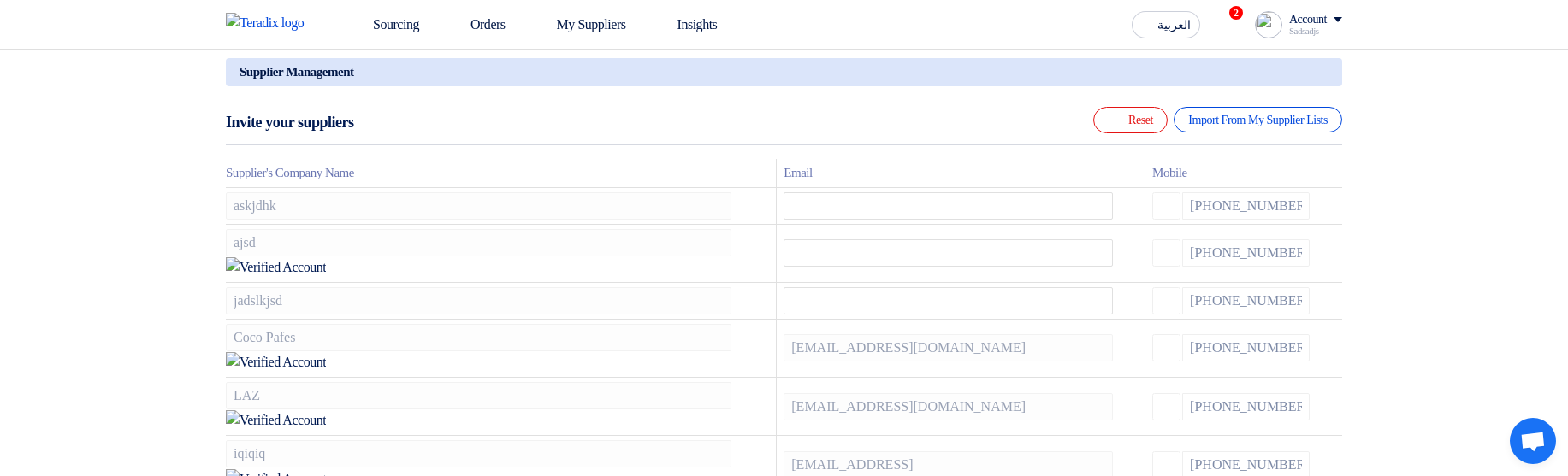
click at [0, 0] on icon at bounding box center [0, 0] width 0 height 0
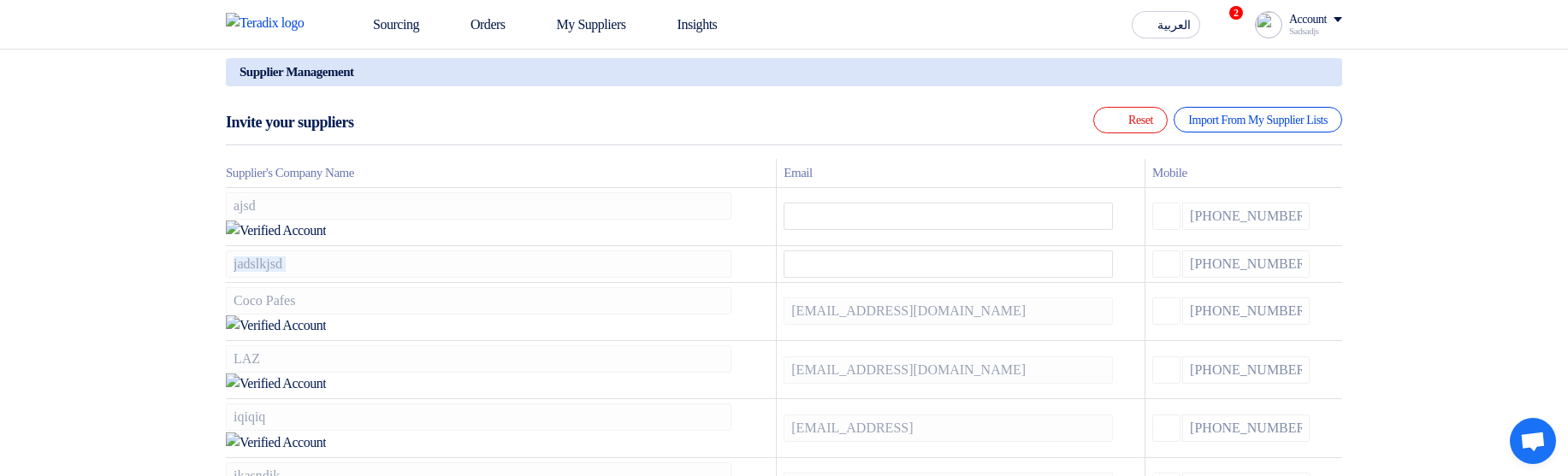
click at [0, 0] on icon at bounding box center [0, 0] width 0 height 0
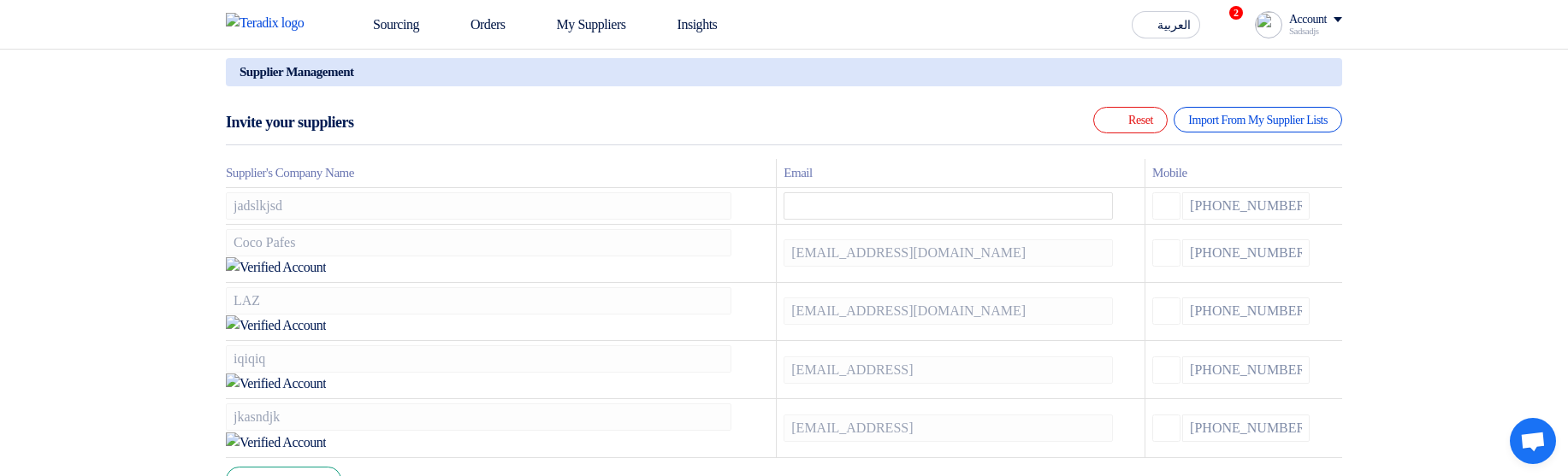
click at [0, 0] on icon at bounding box center [0, 0] width 0 height 0
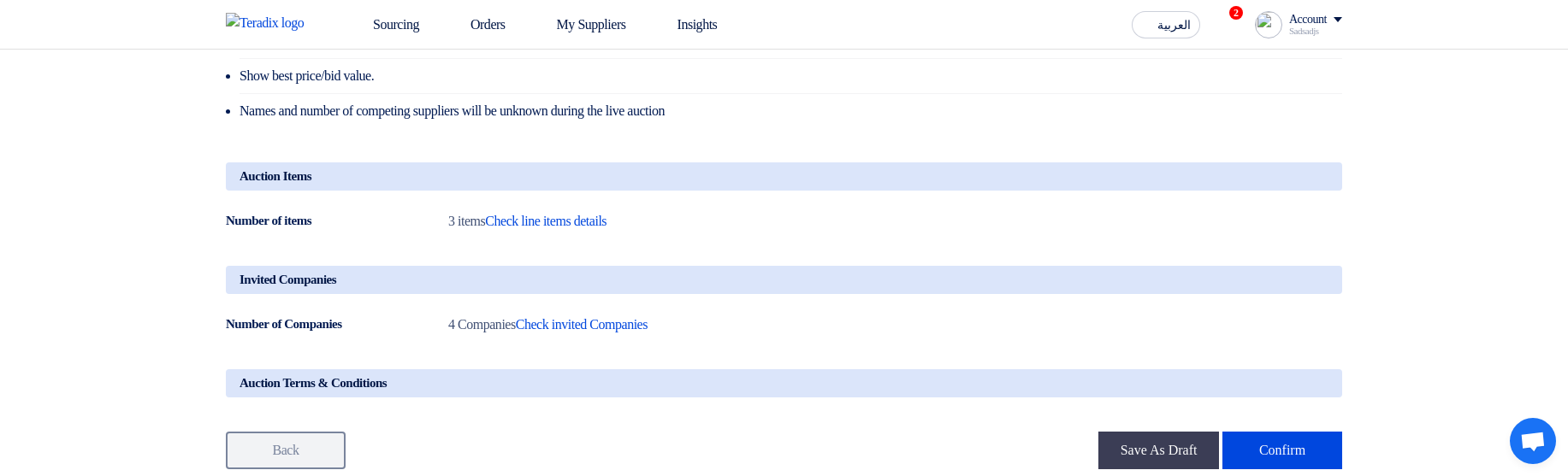
scroll to position [718, 0]
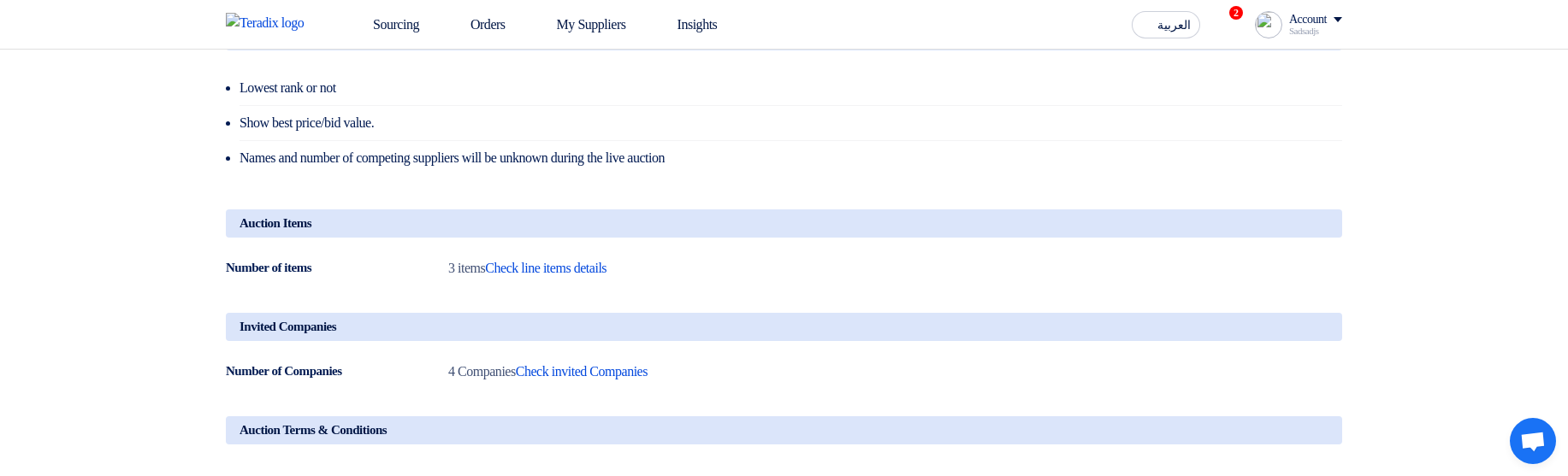
drag, startPoint x: 304, startPoint y: 140, endPoint x: 417, endPoint y: 135, distance: 113.1
click at [417, 135] on li "Show best price/bid value." at bounding box center [790, 124] width 1102 height 35
click at [558, 124] on li "Show best price/bid value." at bounding box center [790, 124] width 1102 height 35
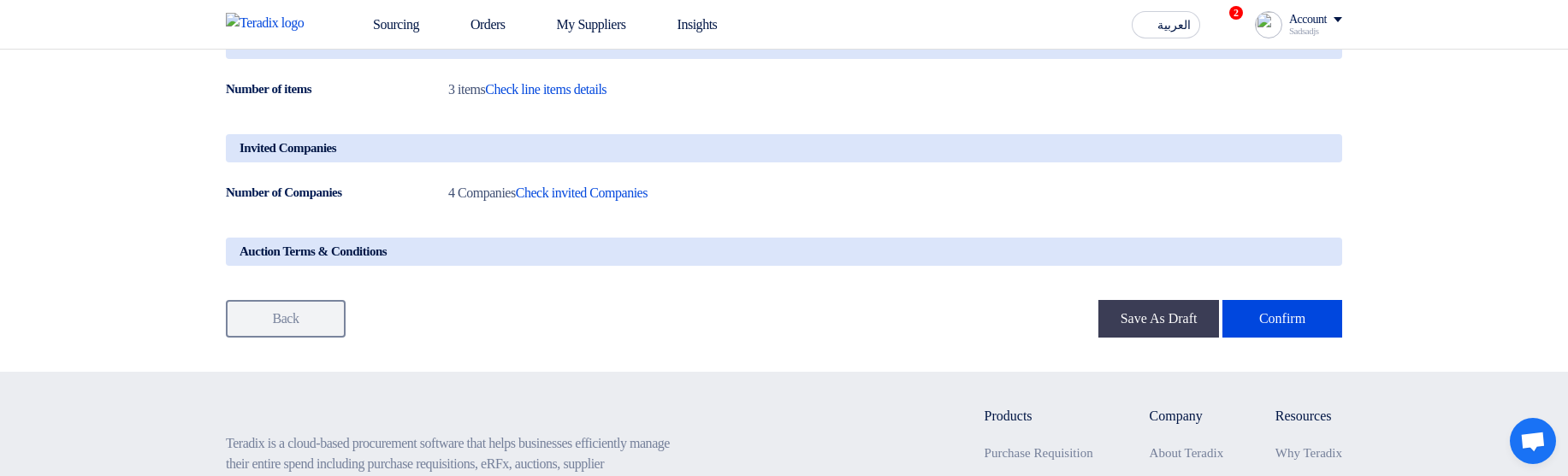
scroll to position [923, 0]
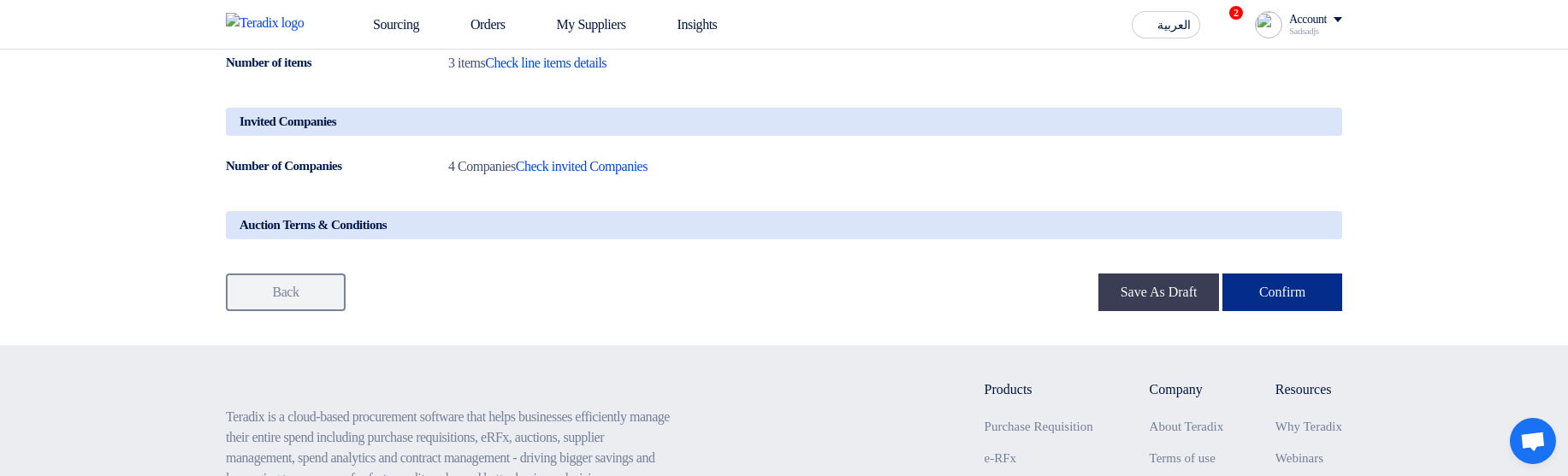
click at [1297, 311] on button "Confirm" at bounding box center [1282, 292] width 120 height 38
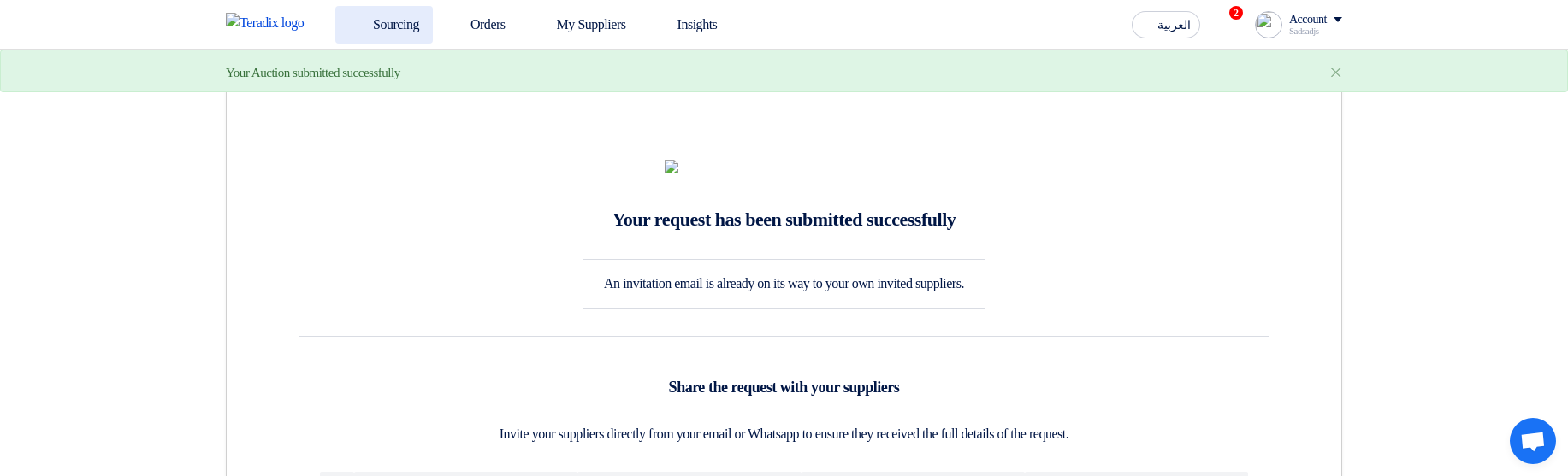
click at [391, 22] on link "Sourcing" at bounding box center [384, 24] width 98 height 38
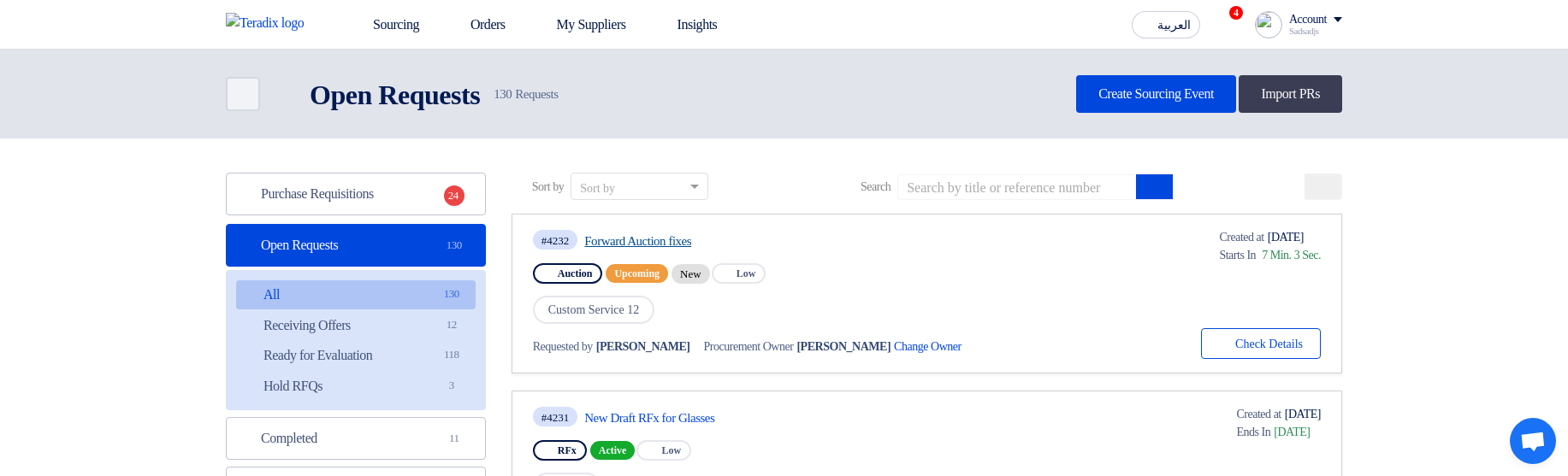
click at [682, 245] on link "Forward Auction fixes" at bounding box center [744, 241] width 321 height 16
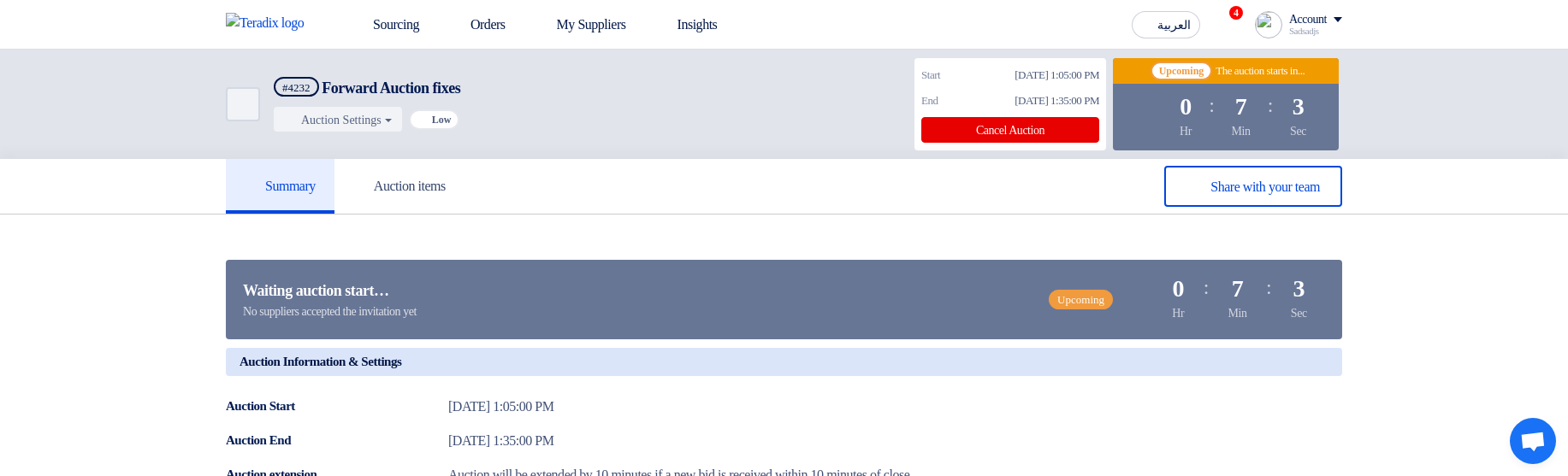
scroll to position [102, 0]
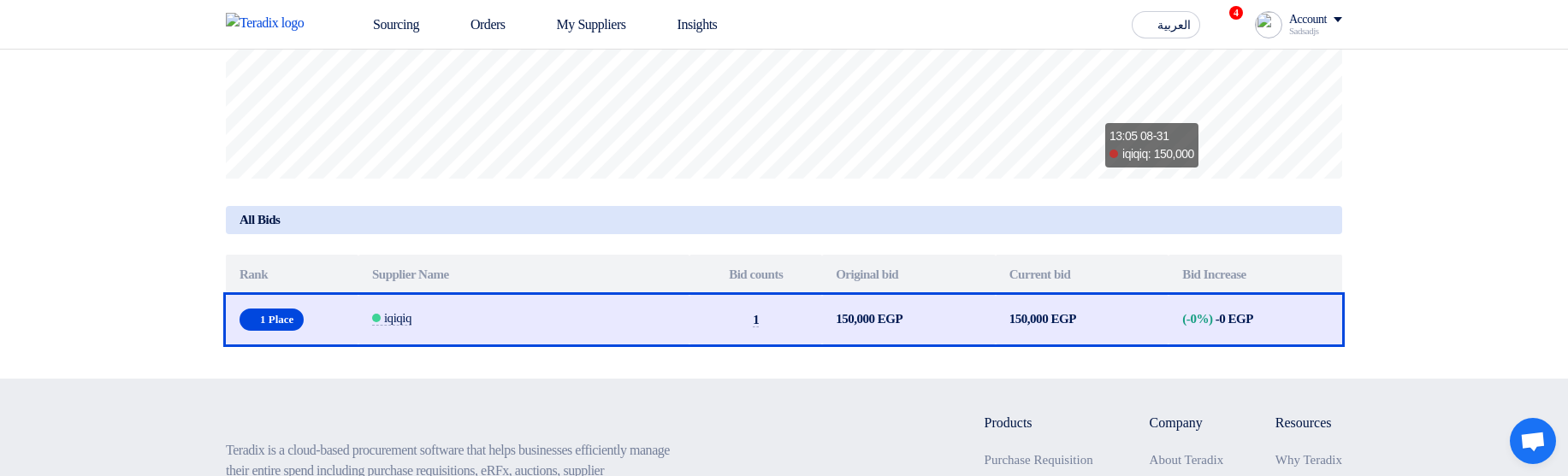
scroll to position [820, 0]
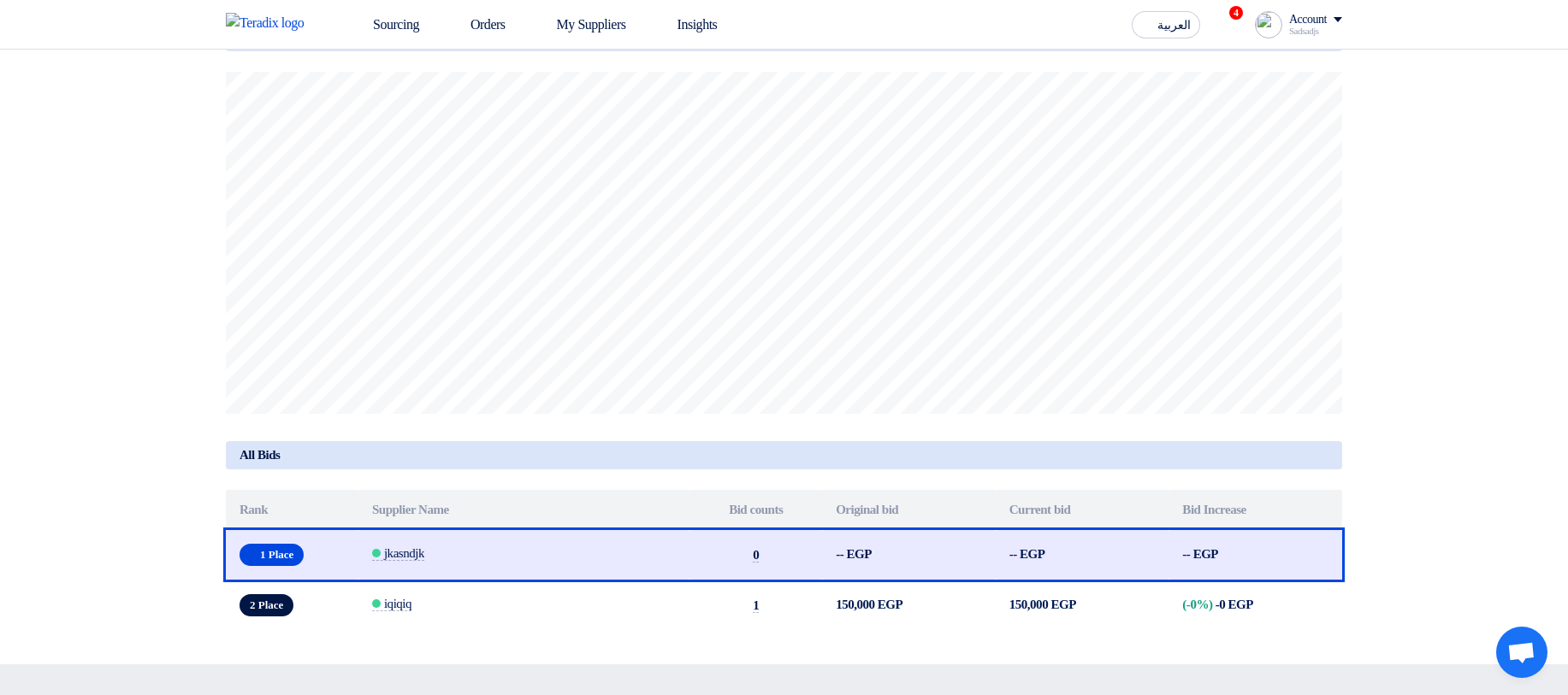
scroll to position [411, 0]
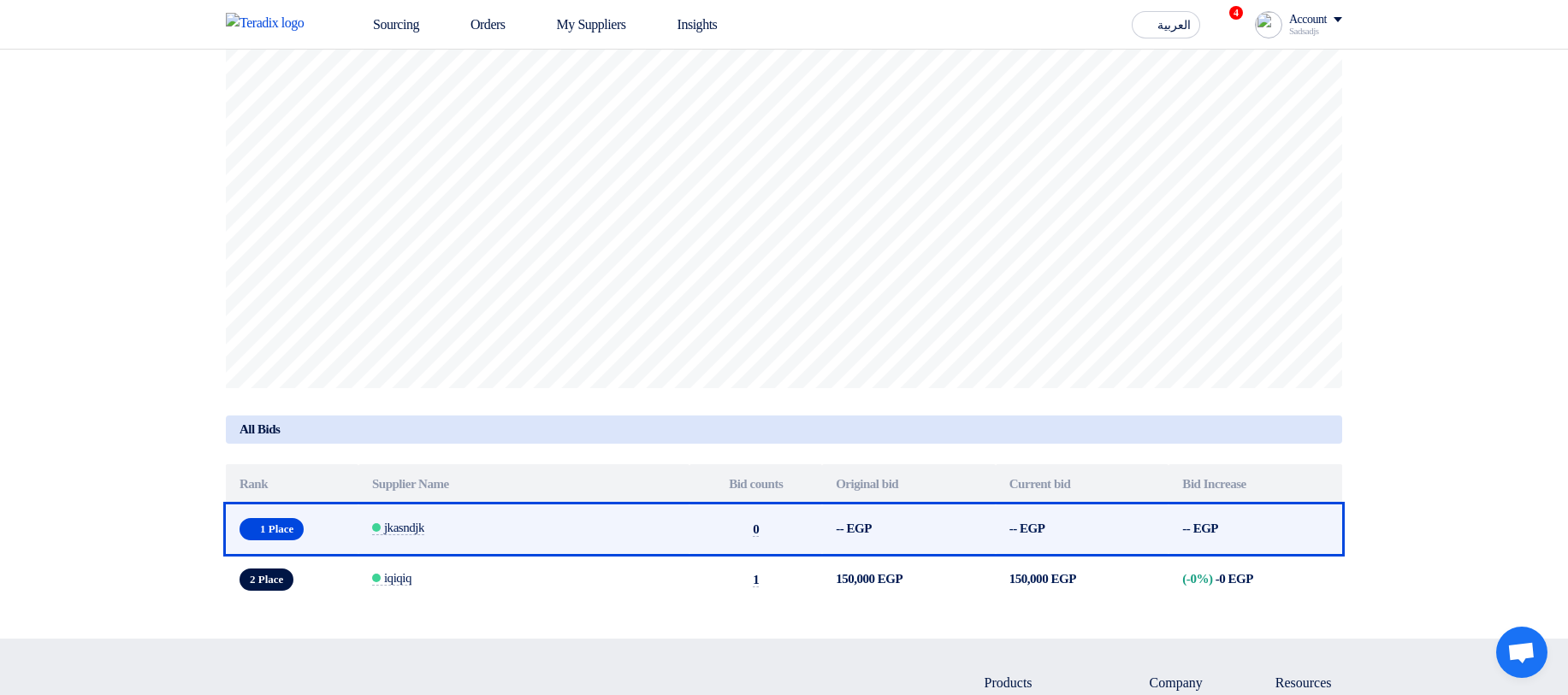
click at [838, 538] on td "-- EGP" at bounding box center [909, 530] width 174 height 51
click at [935, 536] on td "-- EGP" at bounding box center [909, 530] width 174 height 51
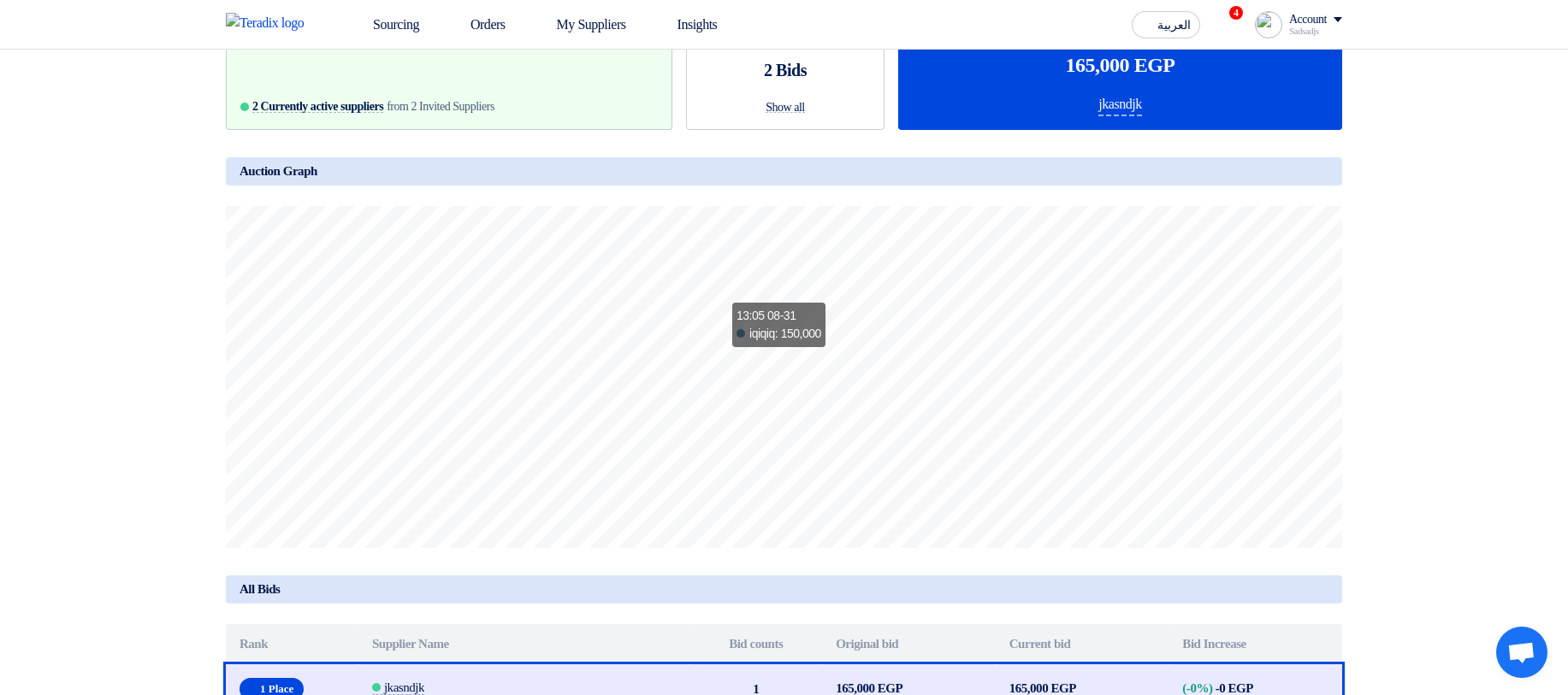
scroll to position [102, 0]
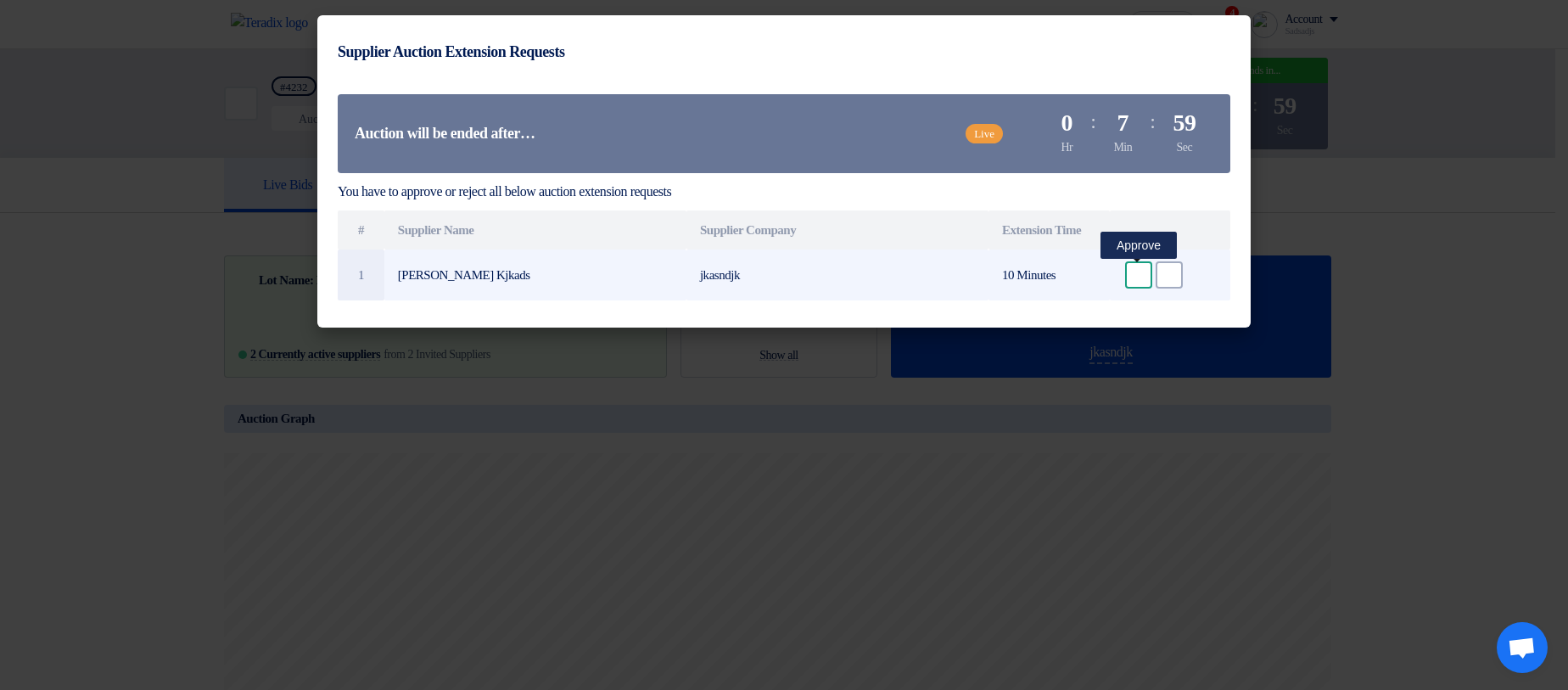
click at [1135, 276] on icon "Accept" at bounding box center [1139, 275] width 15 height 16
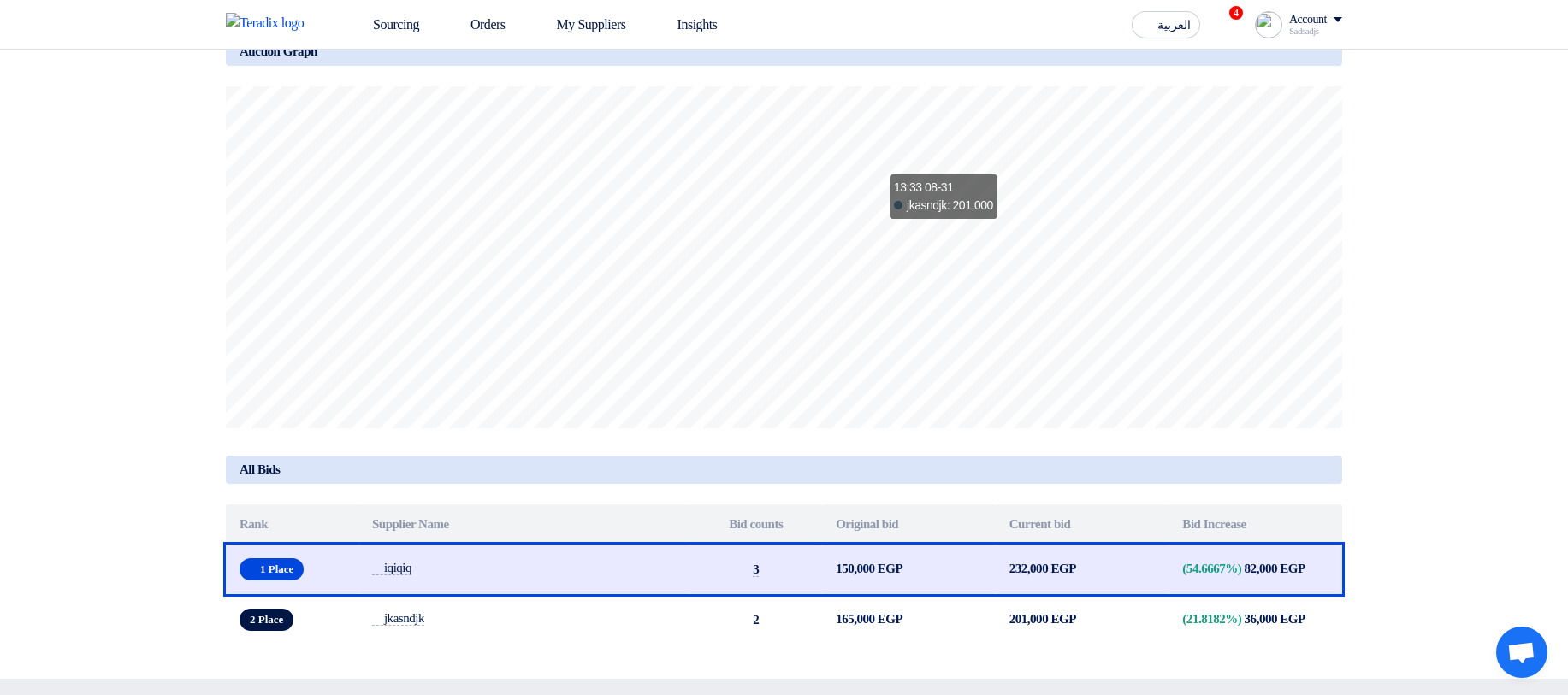
scroll to position [102, 0]
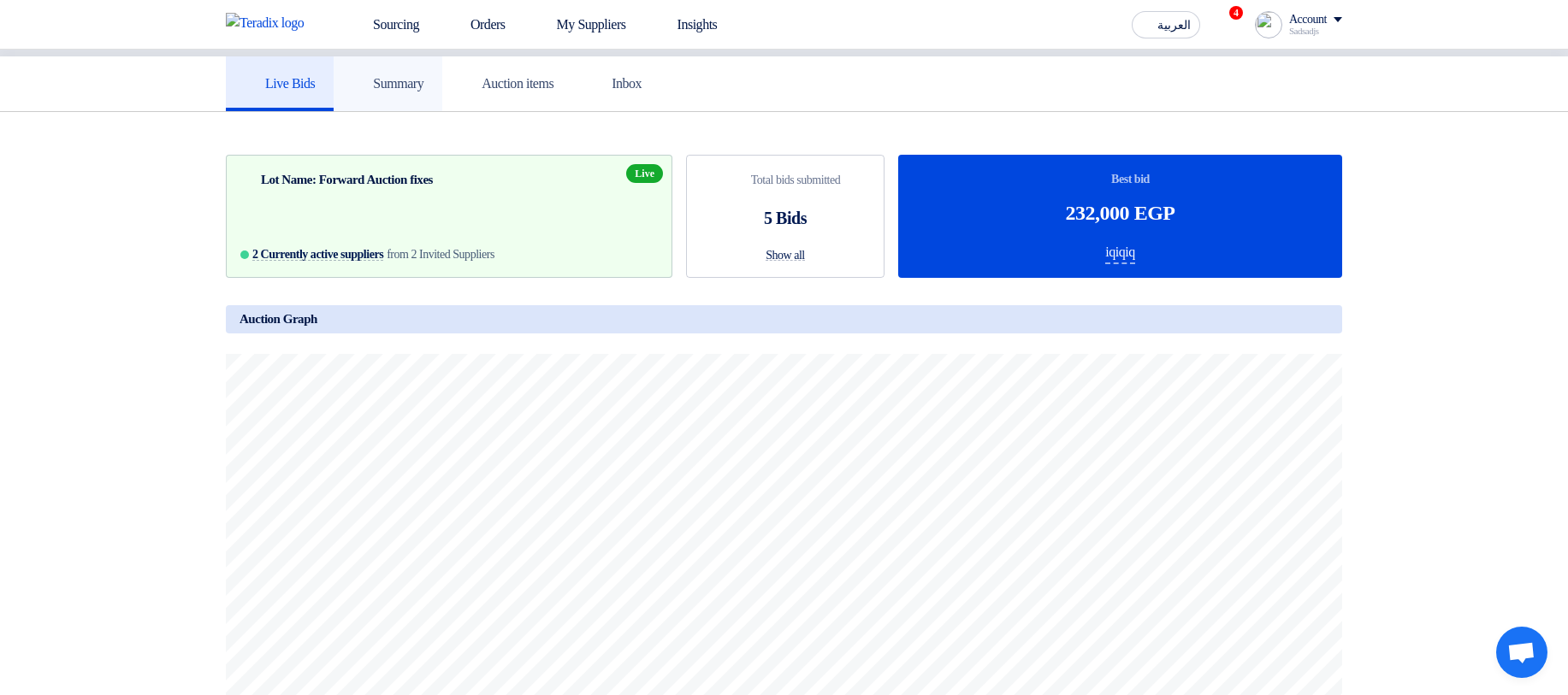
click at [442, 88] on link "Summary" at bounding box center [388, 84] width 108 height 55
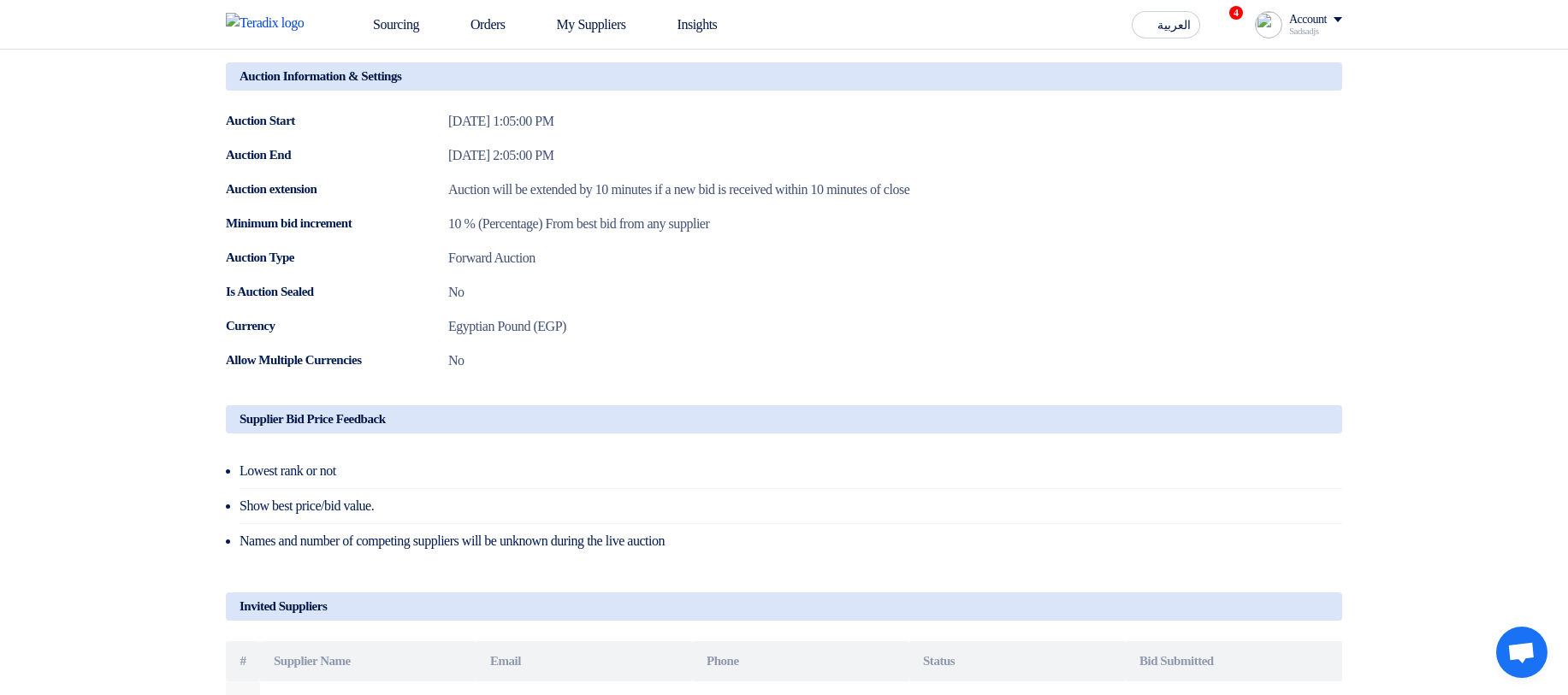
scroll to position [411, 0]
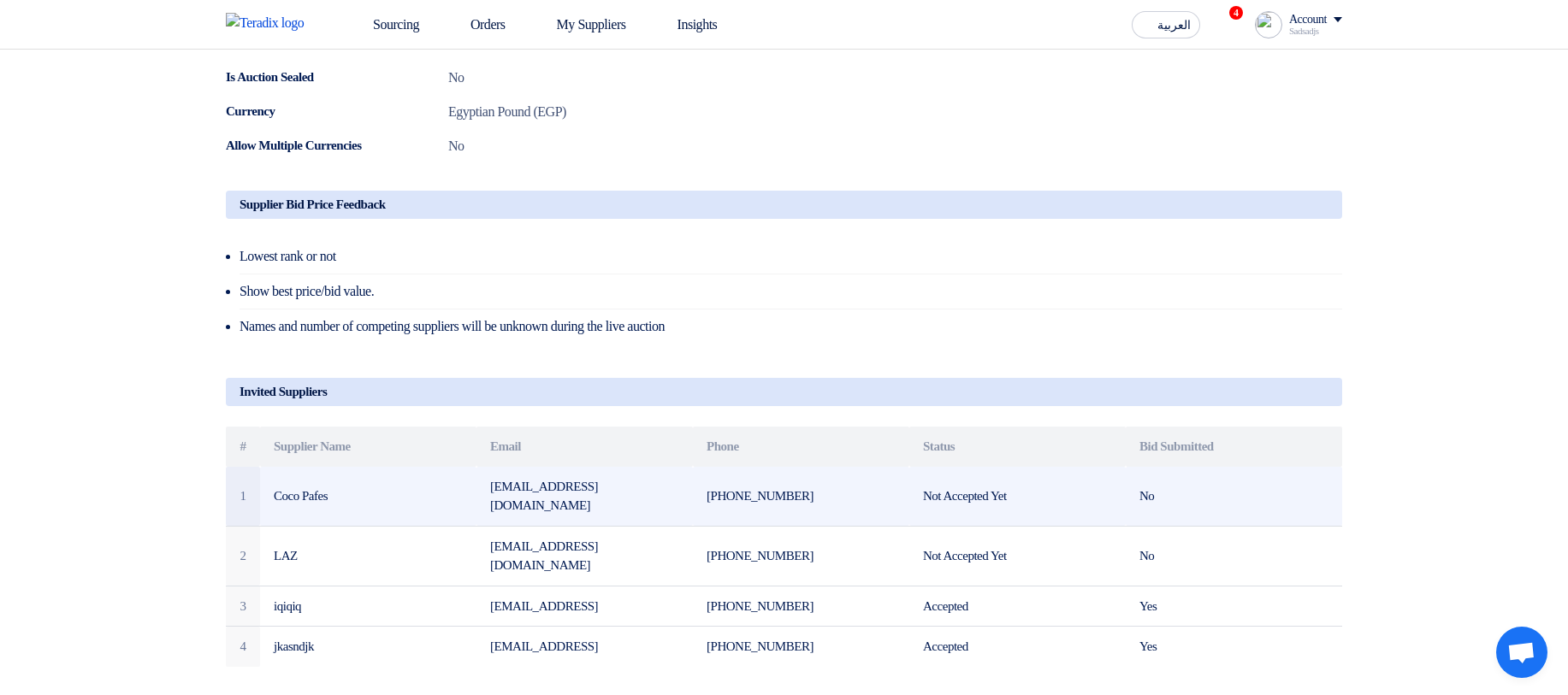
click at [310, 496] on td "Coco Pafes" at bounding box center [368, 496] width 217 height 60
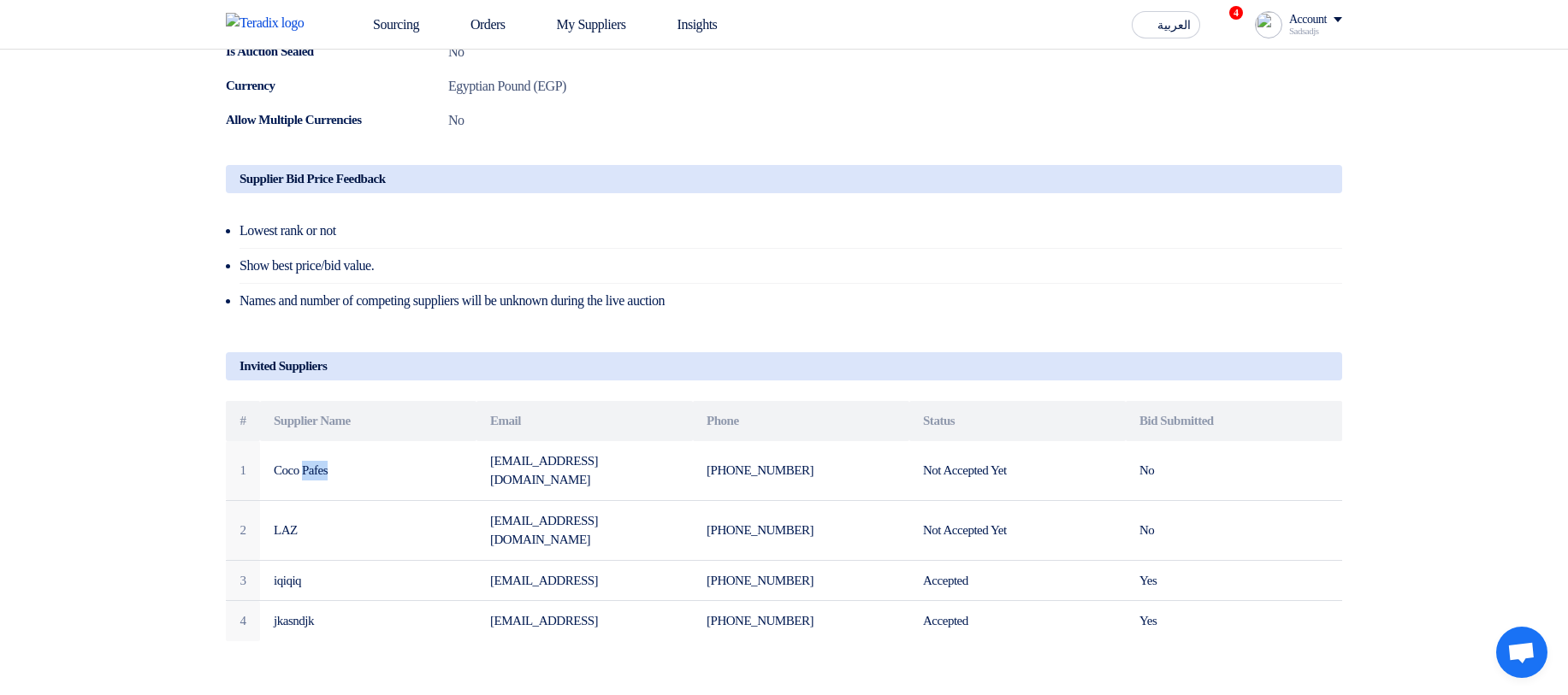
scroll to position [0, 0]
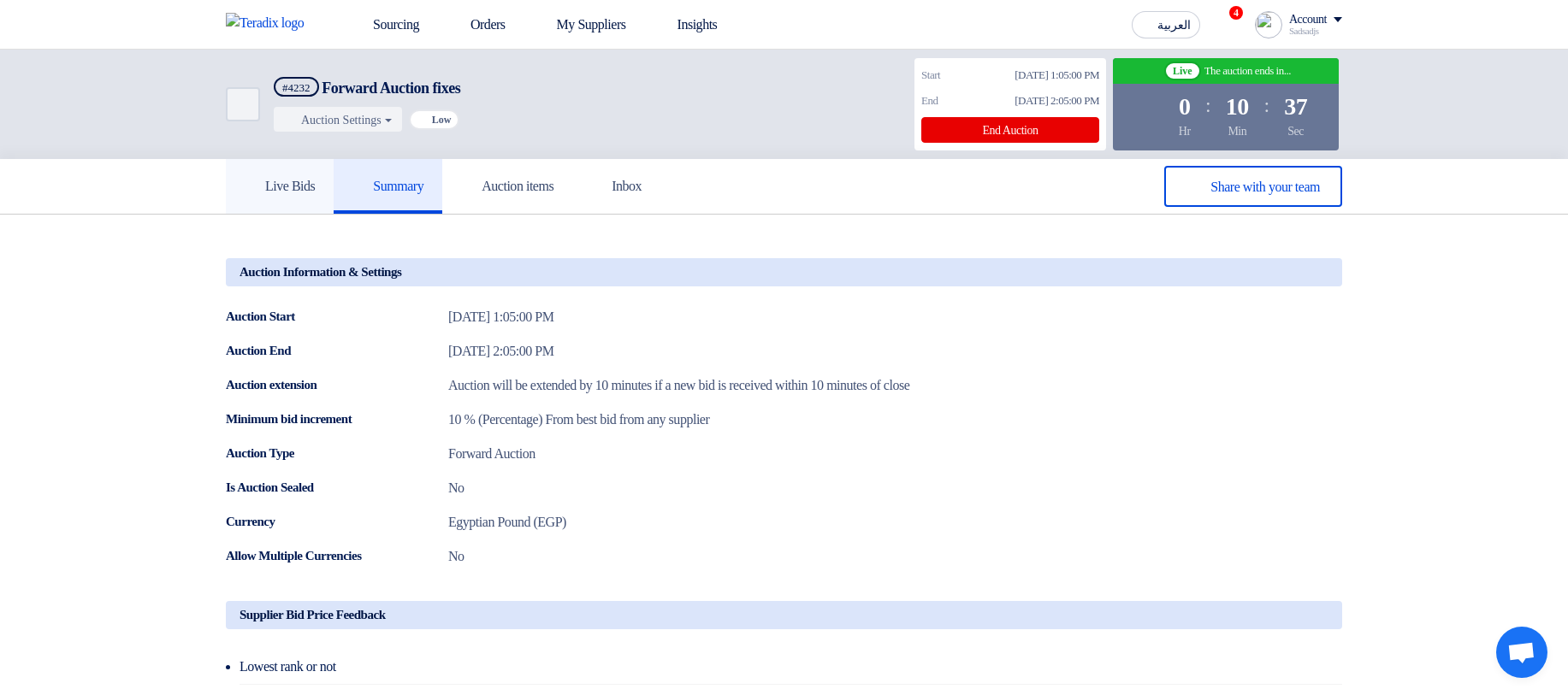
click at [276, 187] on h5 "Live Bids" at bounding box center [280, 186] width 70 height 18
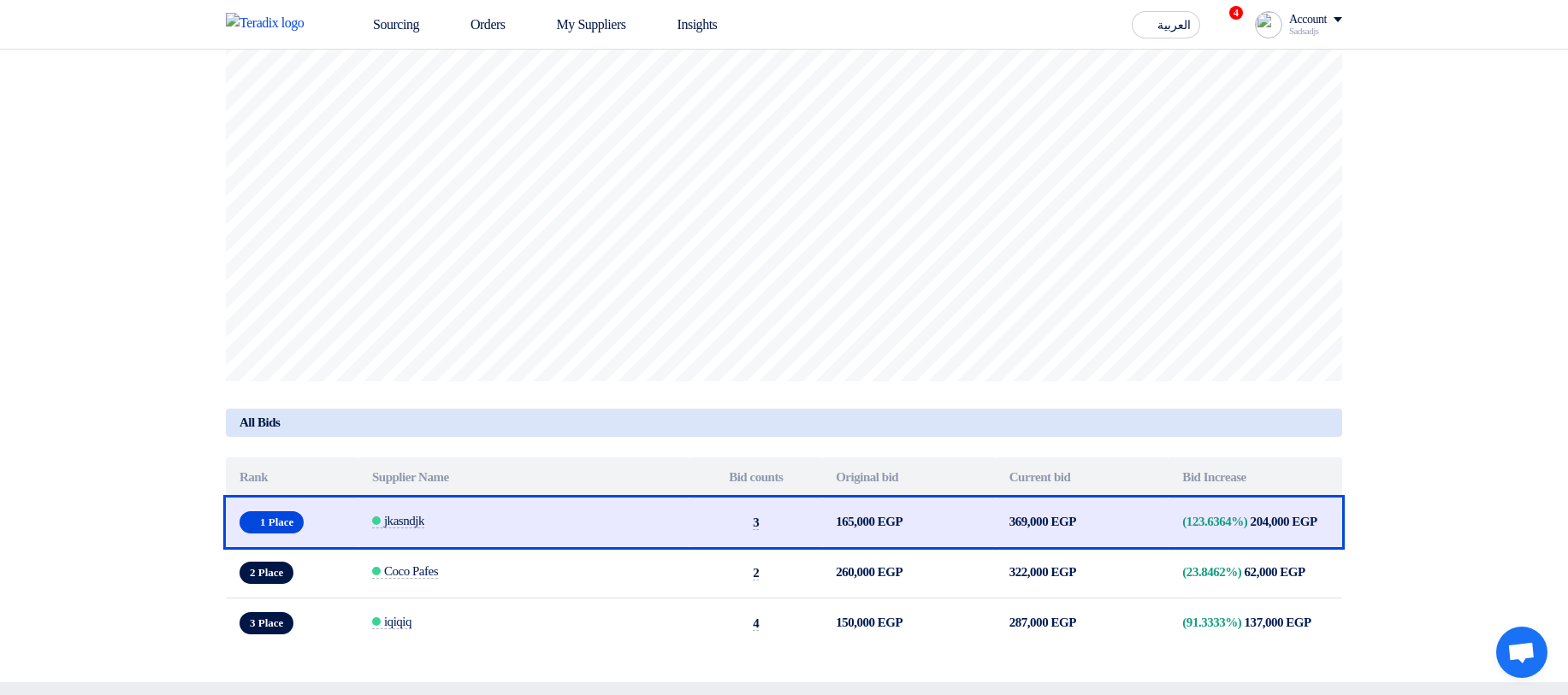
scroll to position [307, 0]
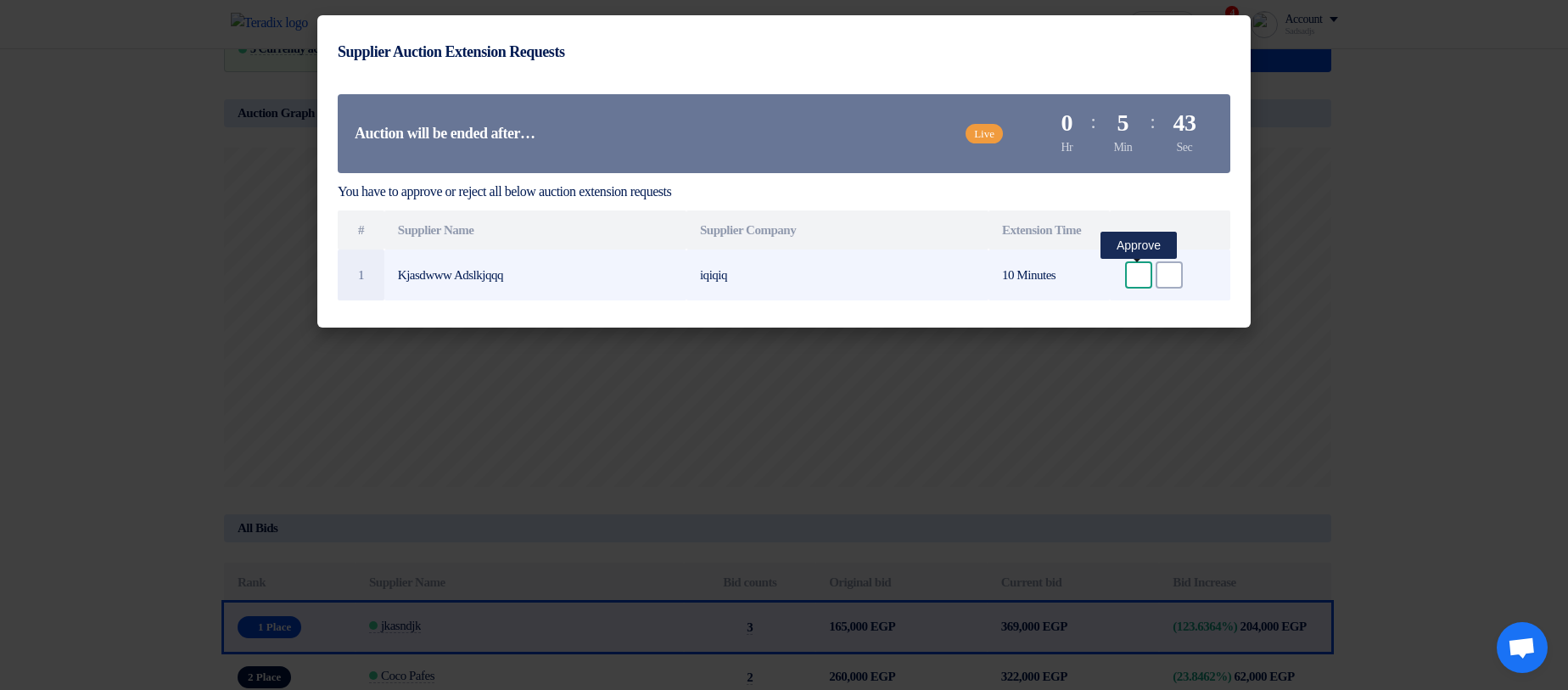
click at [1141, 284] on div "Accept" at bounding box center [1139, 275] width 27 height 27
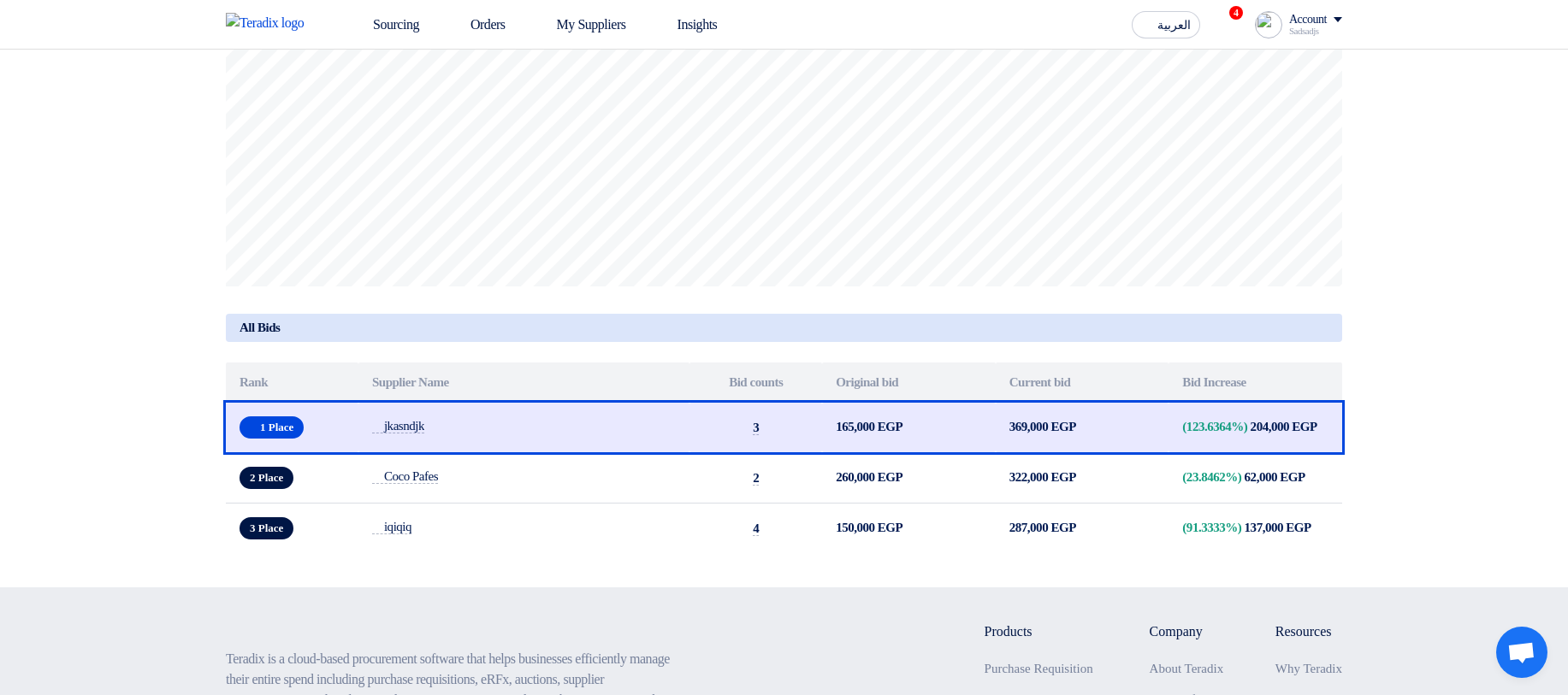
scroll to position [513, 0]
click at [1210, 393] on th "Bid Increase" at bounding box center [1256, 382] width 174 height 40
drag, startPoint x: 1210, startPoint y: 393, endPoint x: 1253, endPoint y: 393, distance: 43.0
click at [1253, 393] on th "Bid Increase" at bounding box center [1256, 382] width 174 height 40
click at [1300, 390] on th "Bid Increase" at bounding box center [1256, 382] width 174 height 40
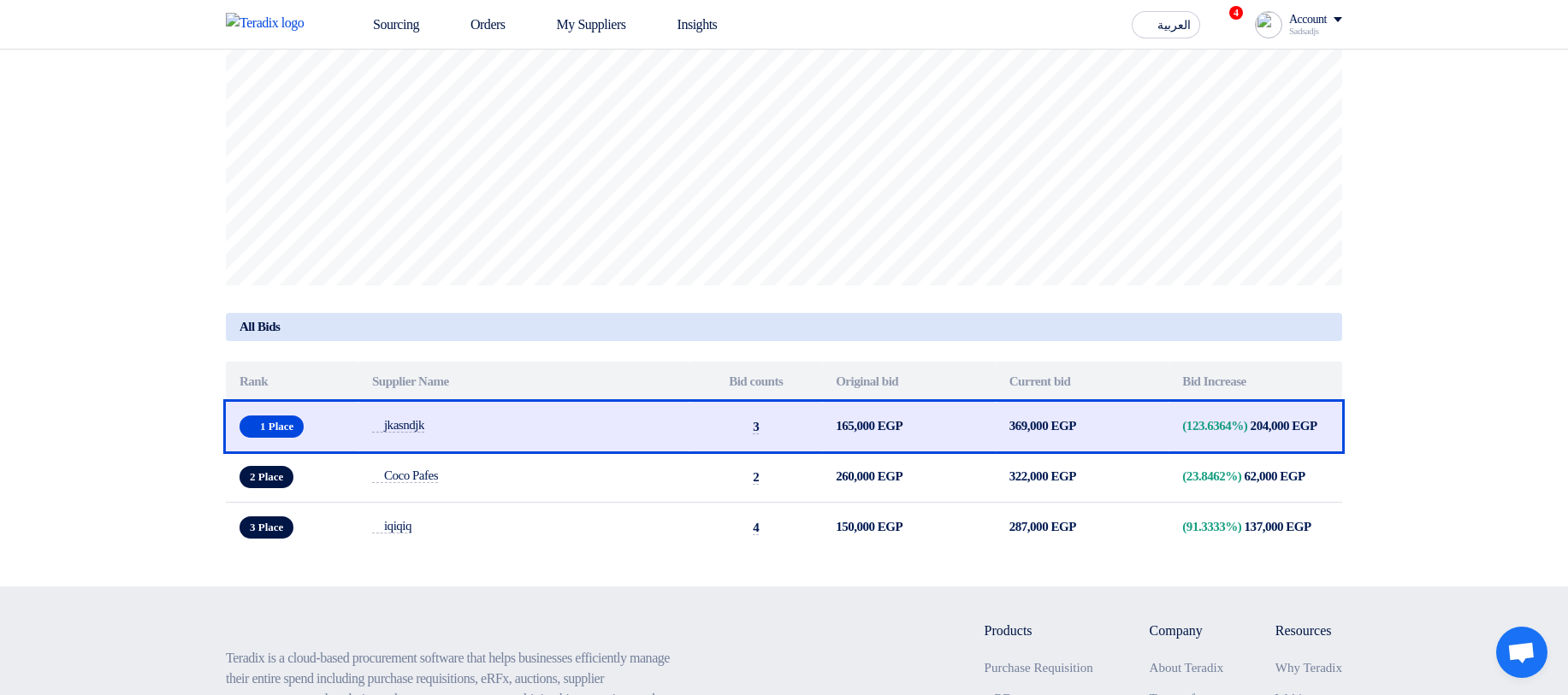
drag, startPoint x: 1197, startPoint y: 397, endPoint x: 1181, endPoint y: 399, distance: 16.1
click at [1181, 399] on th "Bid Increase" at bounding box center [1256, 382] width 174 height 40
click at [1189, 397] on th "Bid Increase" at bounding box center [1256, 382] width 174 height 40
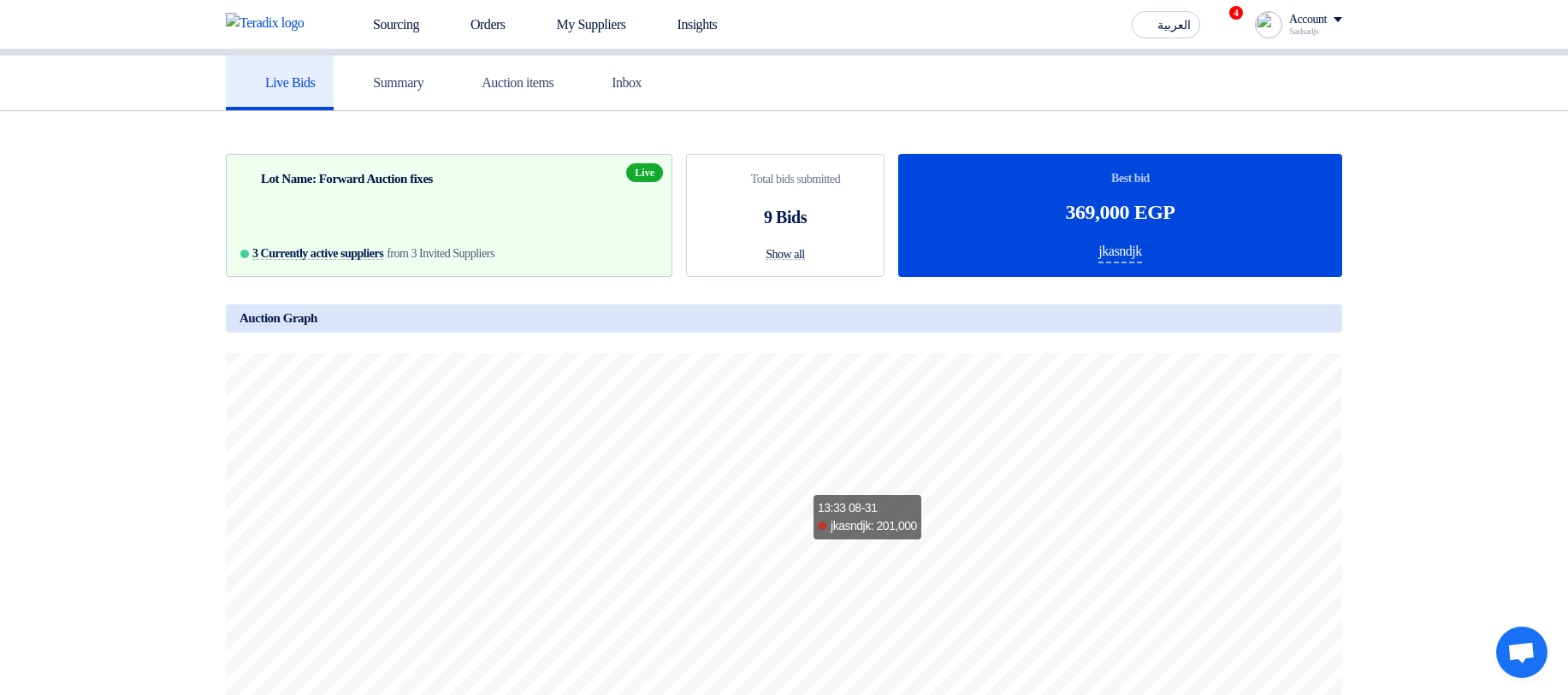
scroll to position [205, 0]
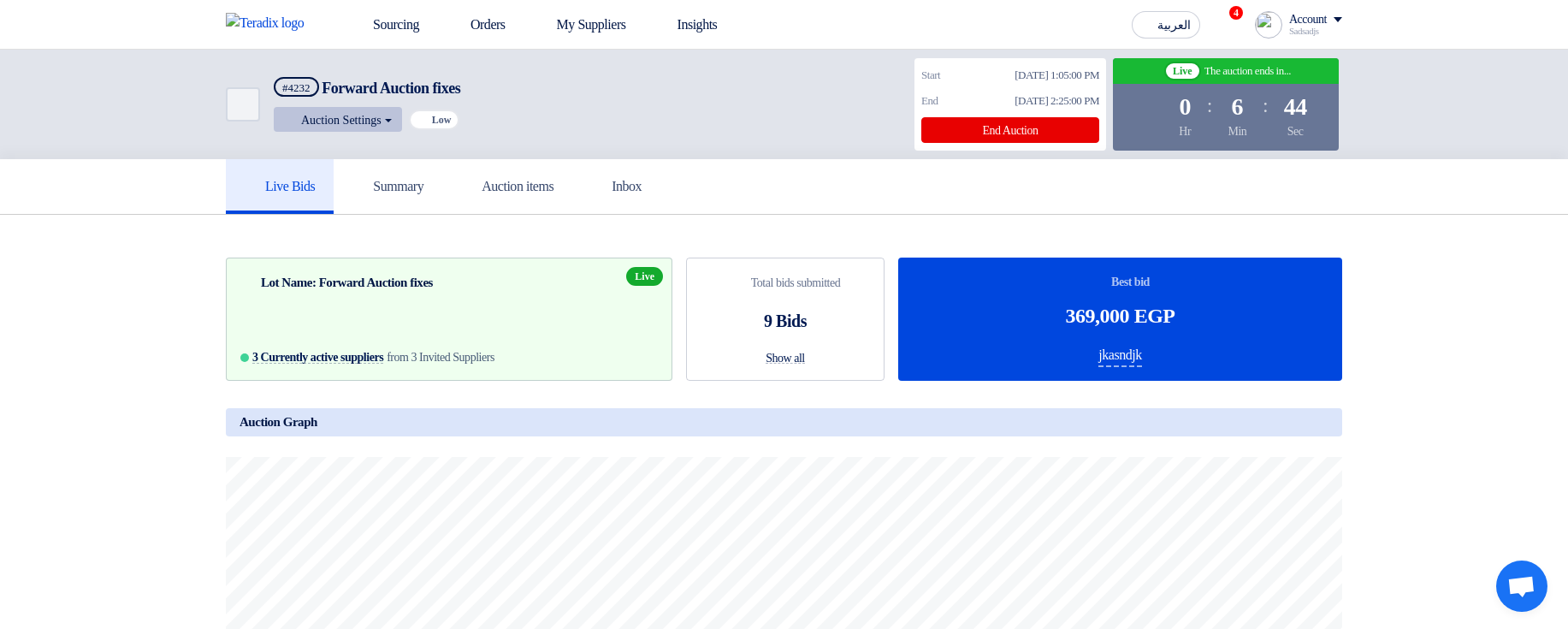
click at [368, 121] on button "Auction Settings" at bounding box center [337, 119] width 128 height 24
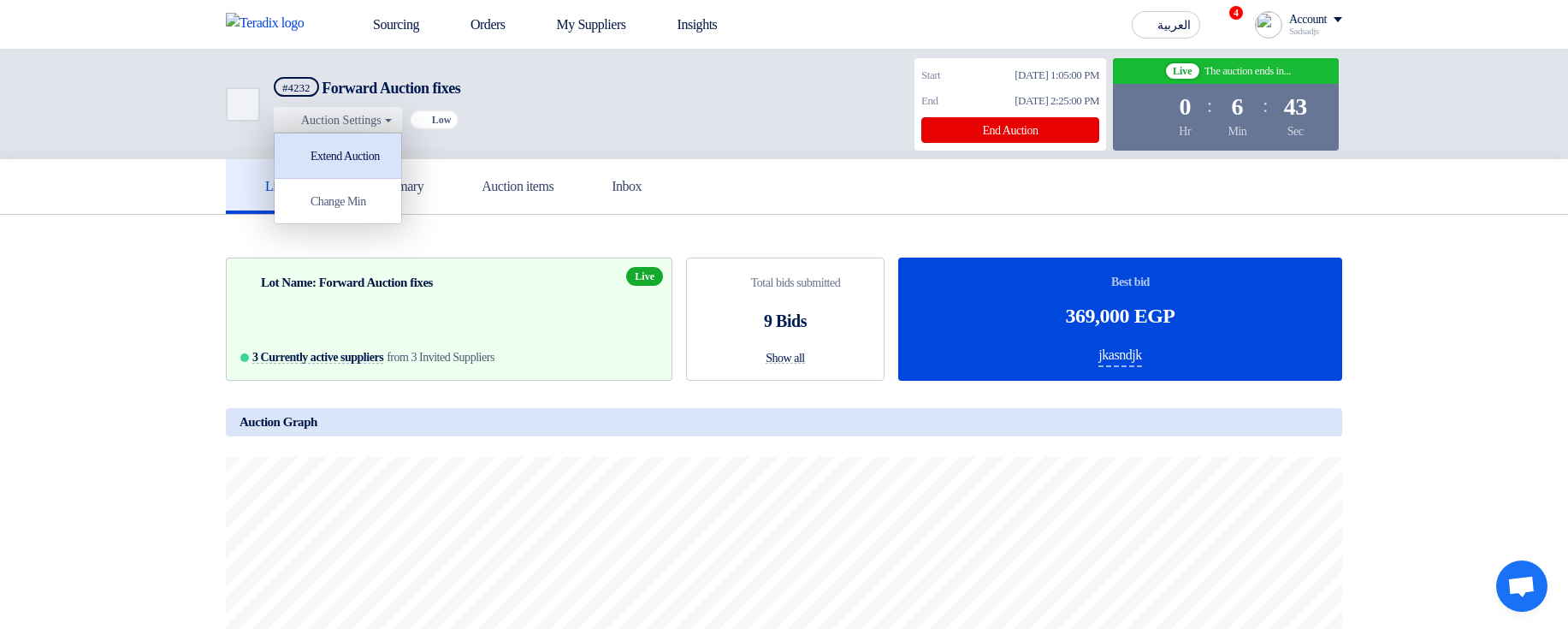
click at [384, 161] on div "Extend Auction" at bounding box center [338, 155] width 109 height 27
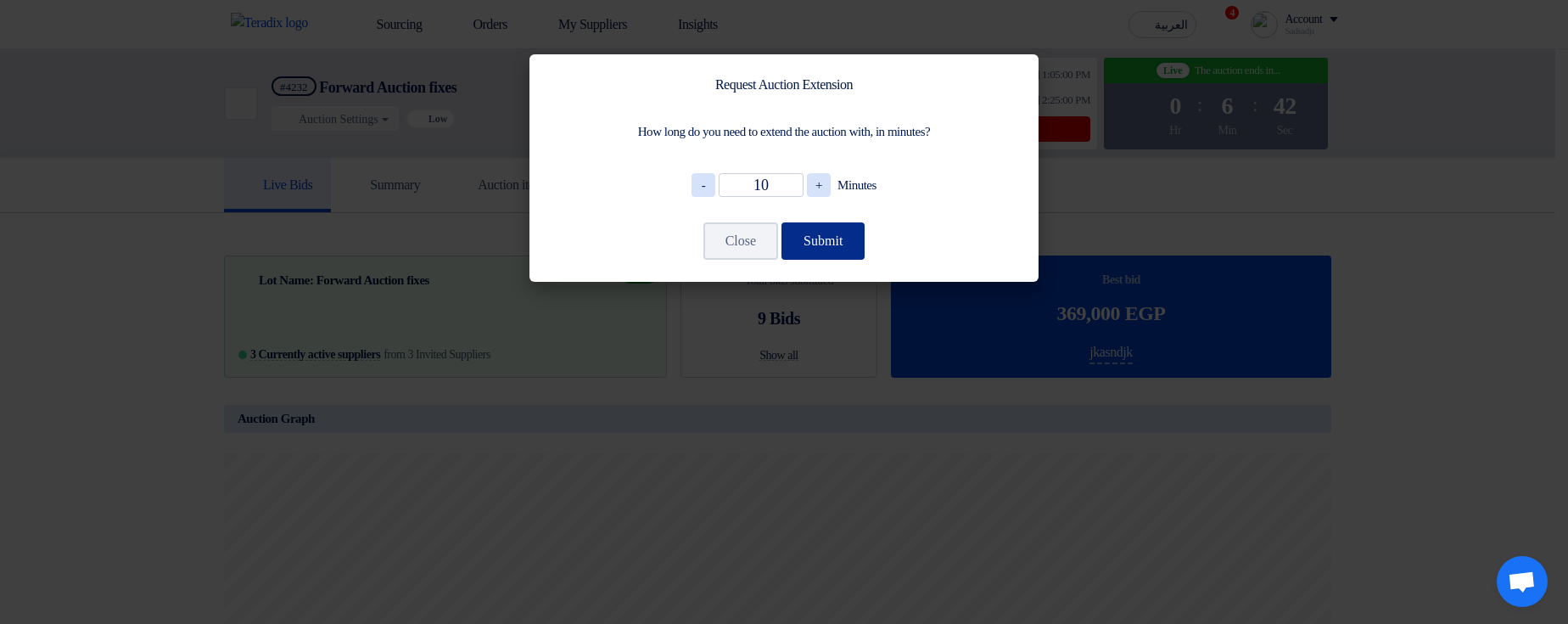
click at [825, 250] on button "Submit" at bounding box center [823, 241] width 83 height 38
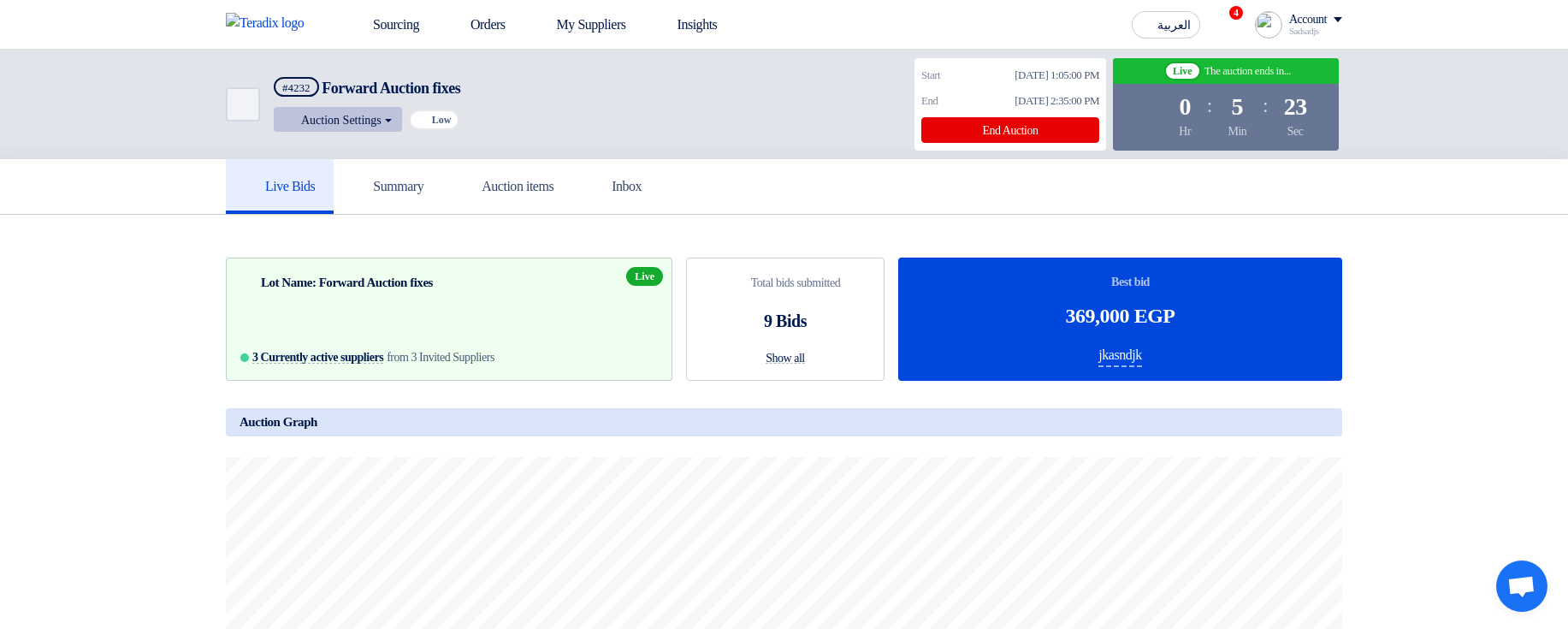
click at [321, 121] on button "Auction Settings" at bounding box center [337, 119] width 128 height 24
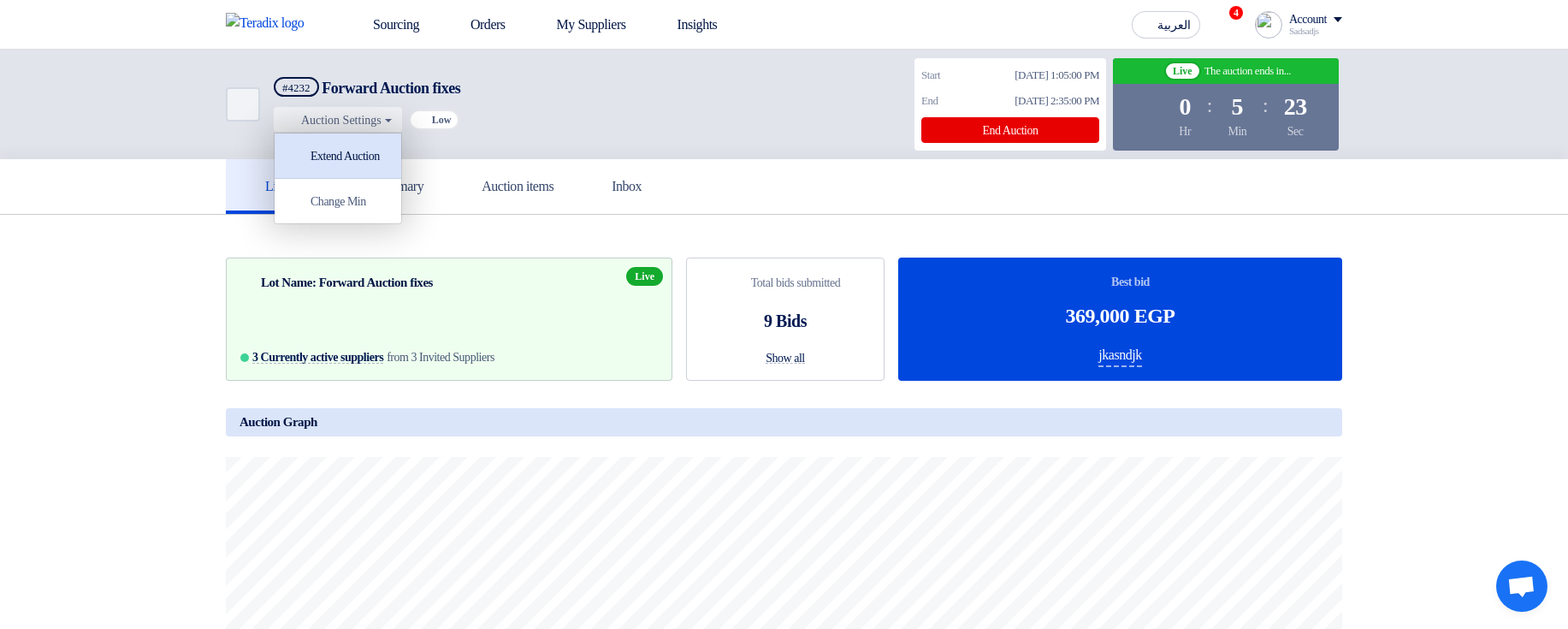
click at [367, 167] on div "Extend Auction" at bounding box center [338, 155] width 109 height 27
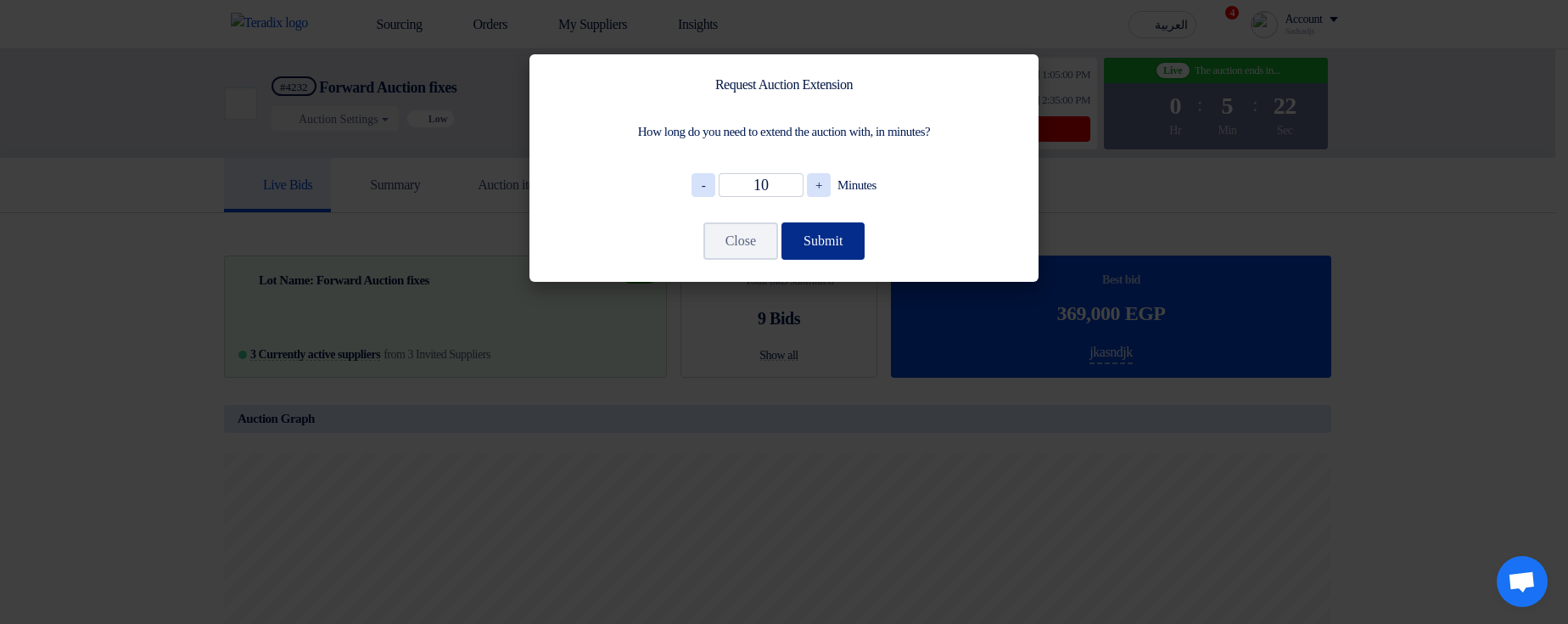
click at [840, 249] on button "Submit" at bounding box center [823, 241] width 83 height 38
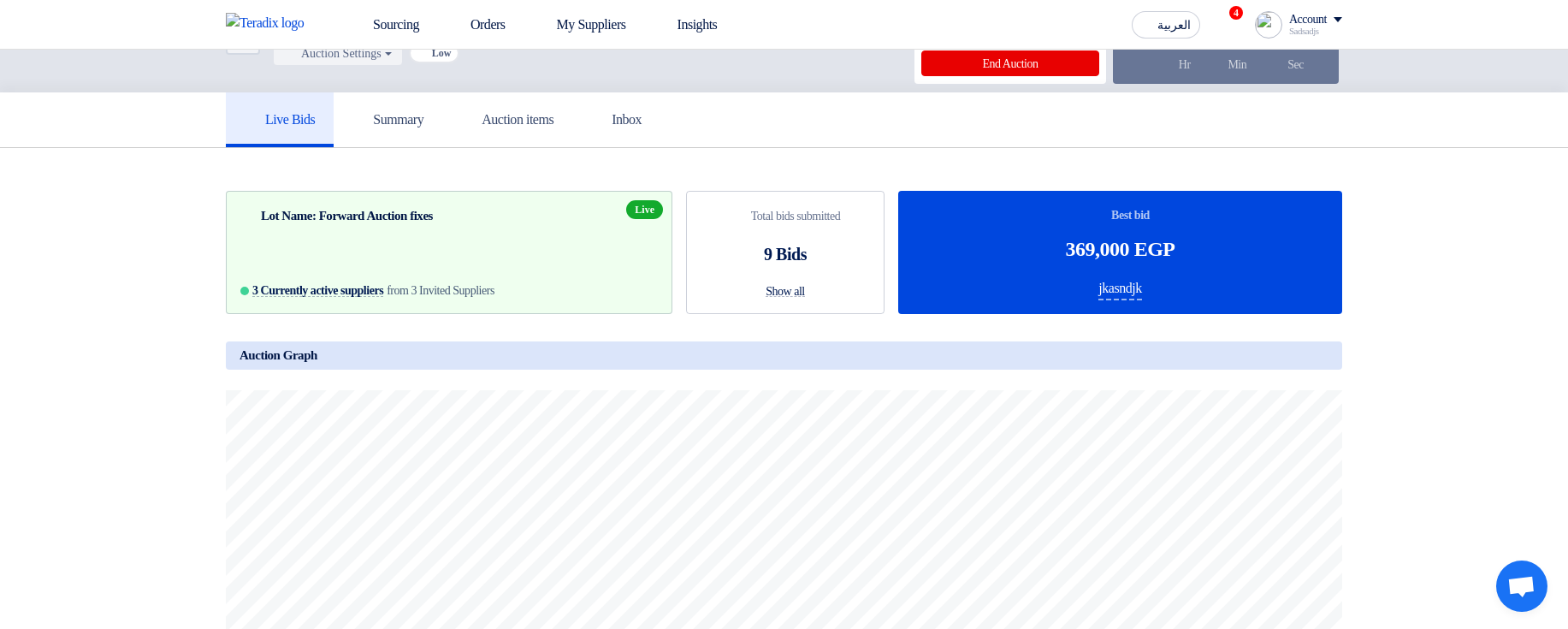
scroll to position [103, 0]
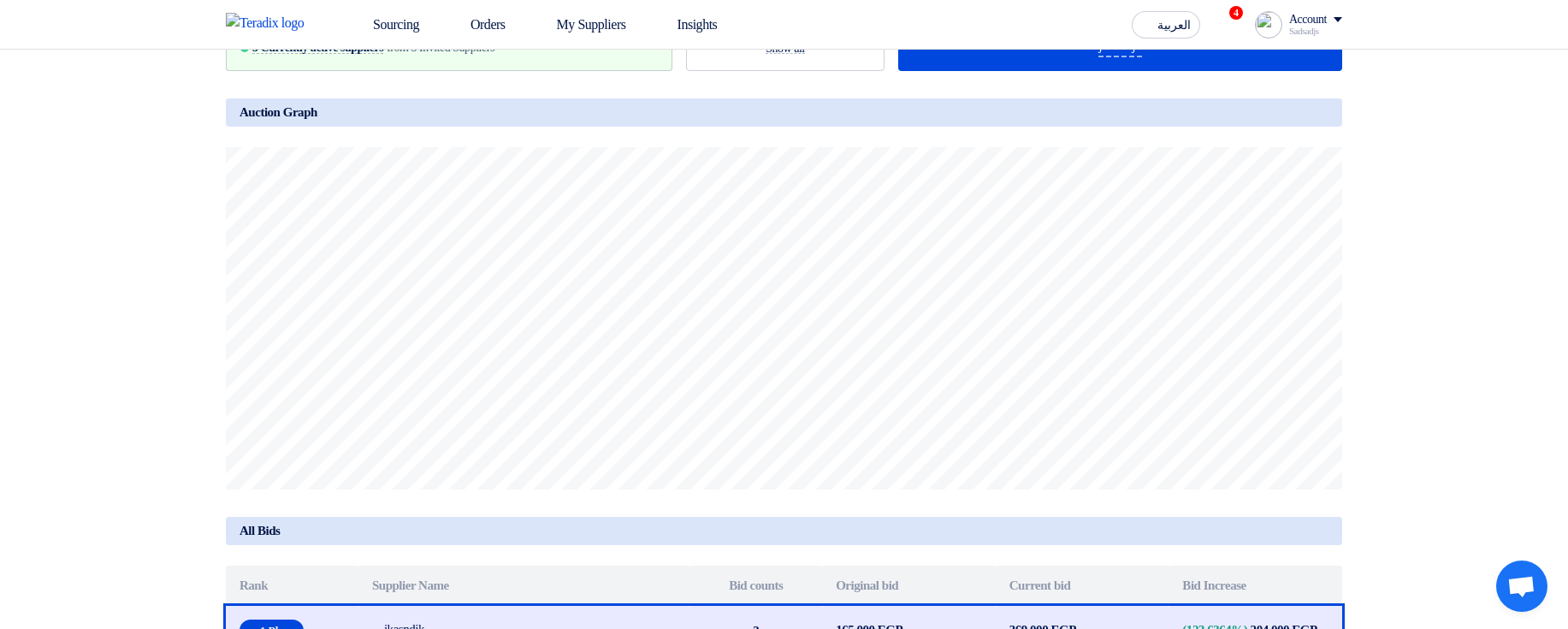
scroll to position [103, 0]
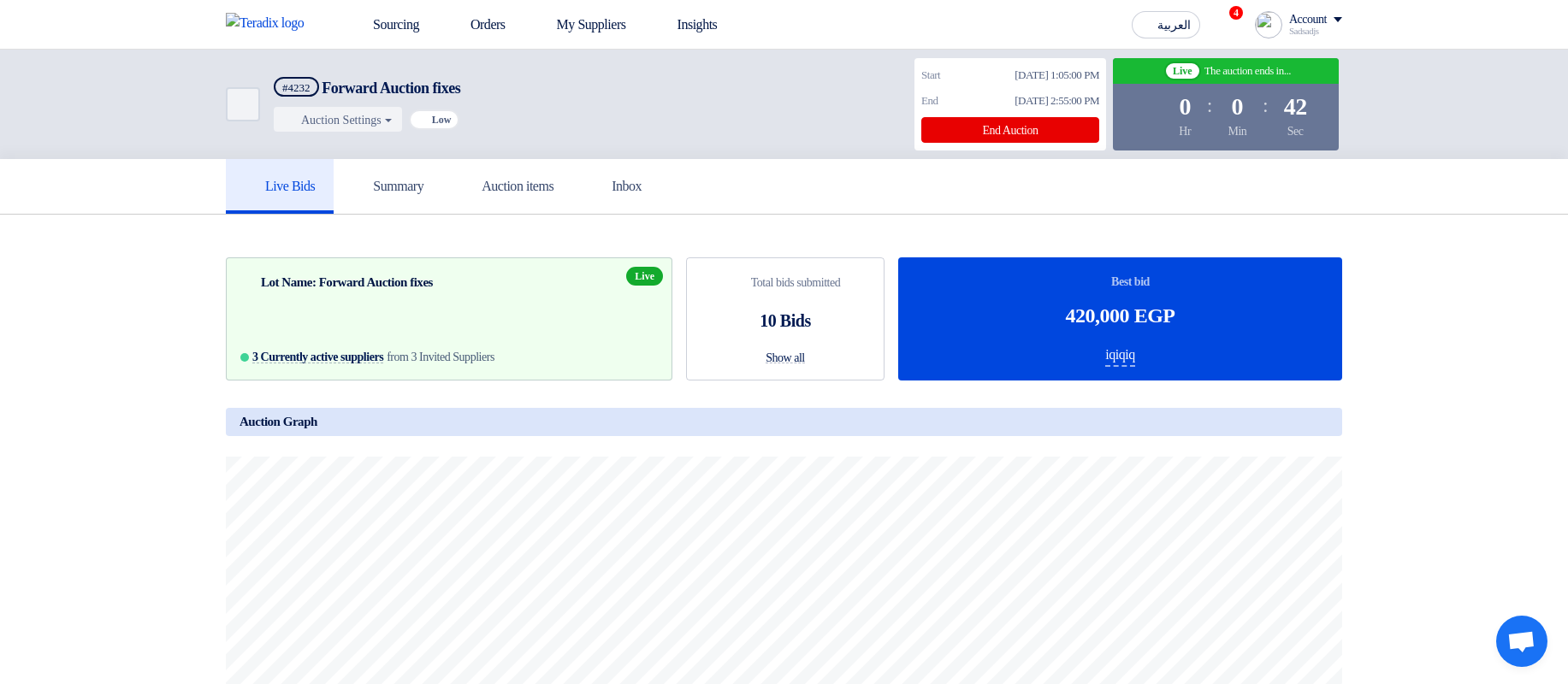
click at [314, 136] on div "Back #4232 Forward Auction fixes Auction Settings Extend Auction Change Min" at bounding box center [448, 104] width 445 height 96
click at [328, 121] on button "Auction Settings" at bounding box center [337, 119] width 128 height 24
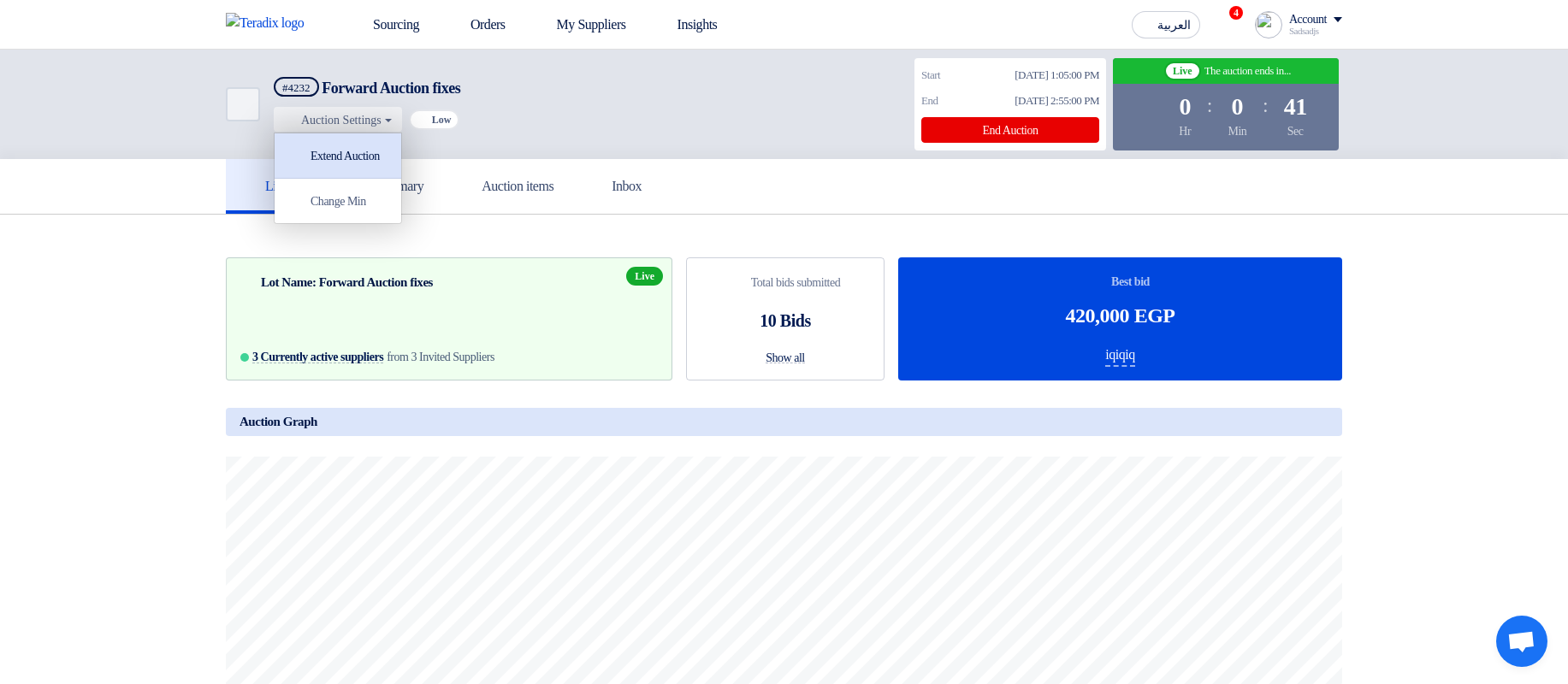
click at [362, 153] on div "Extend Auction" at bounding box center [338, 155] width 109 height 27
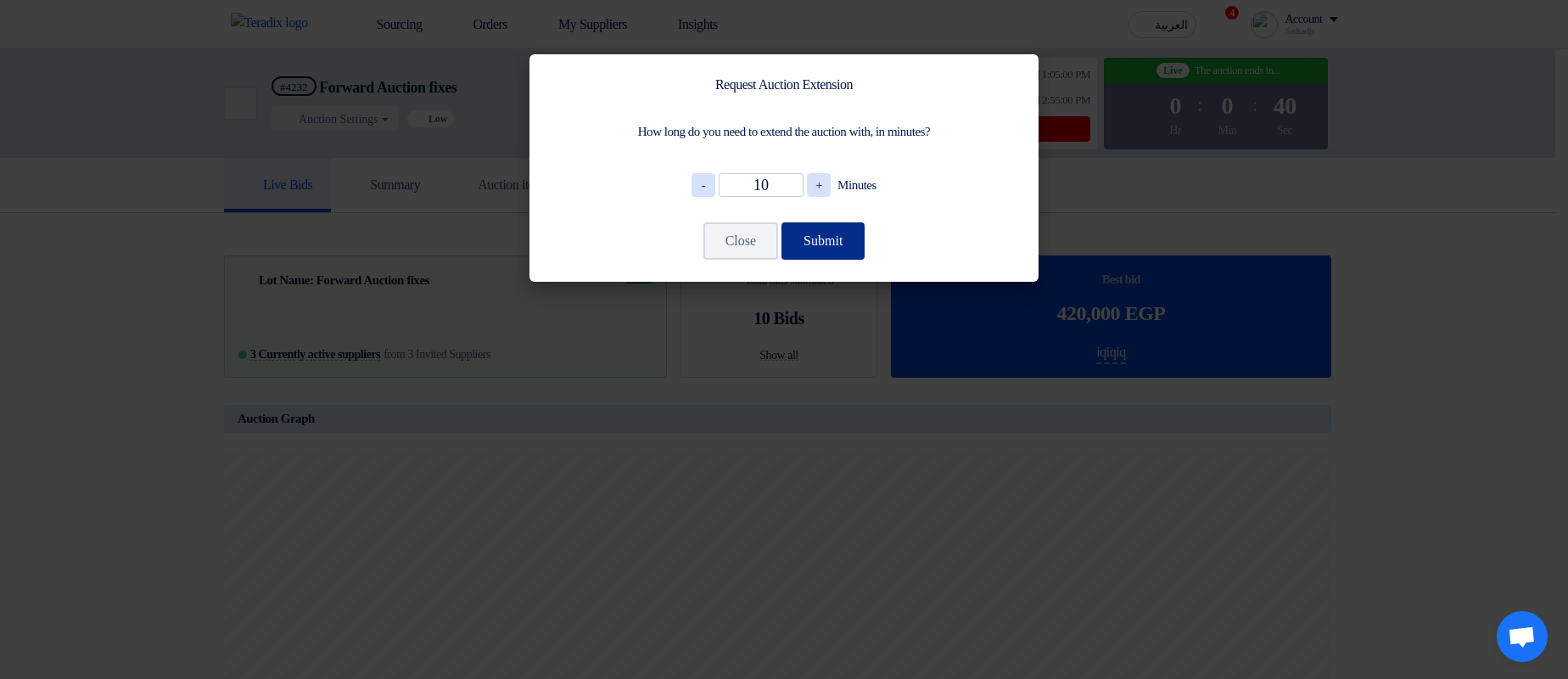
click at [855, 241] on button "Submit" at bounding box center [823, 241] width 83 height 38
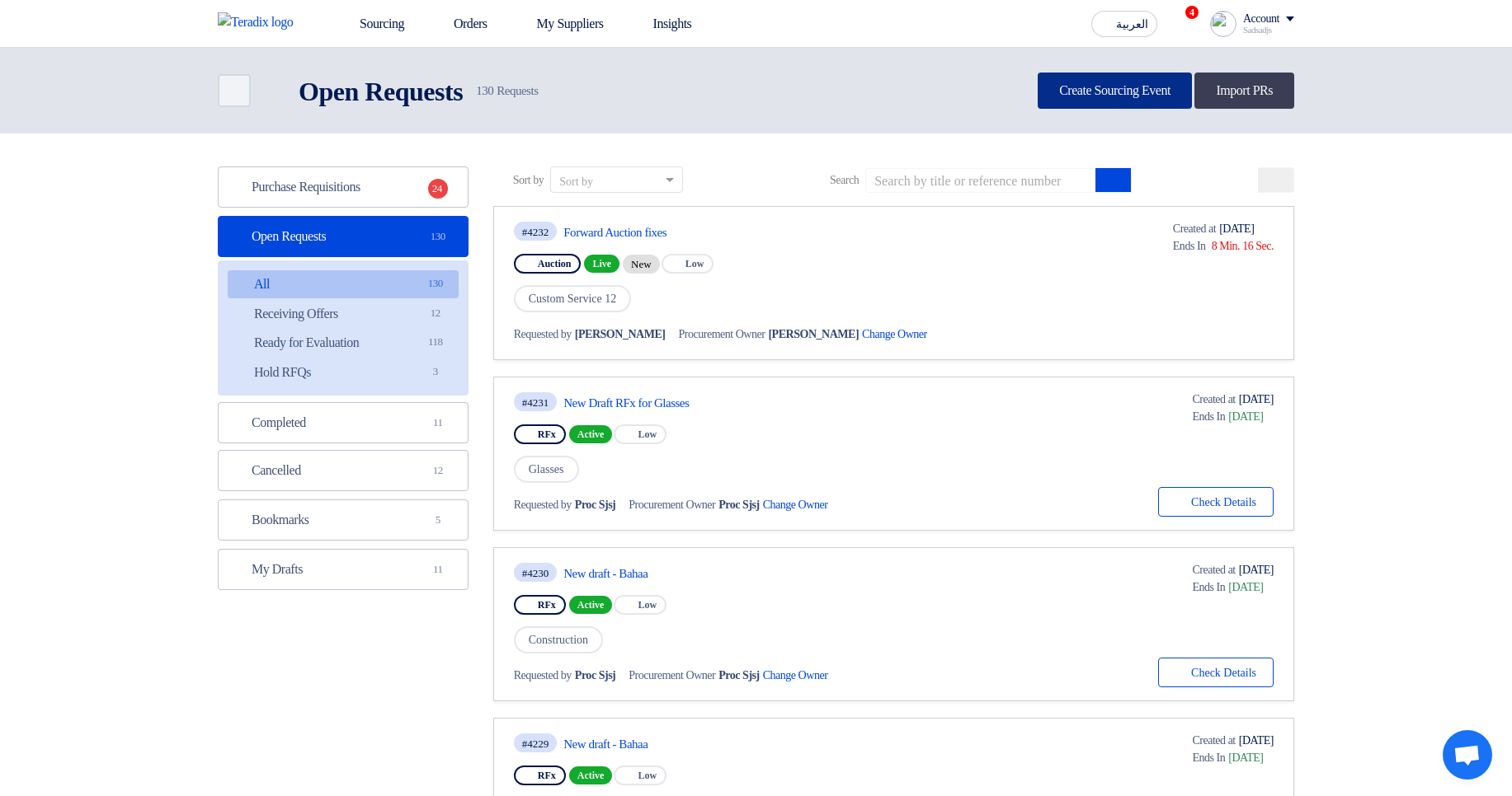
click at [1037, 99] on link "Create Sourcing Event" at bounding box center [1115, 90] width 154 height 37
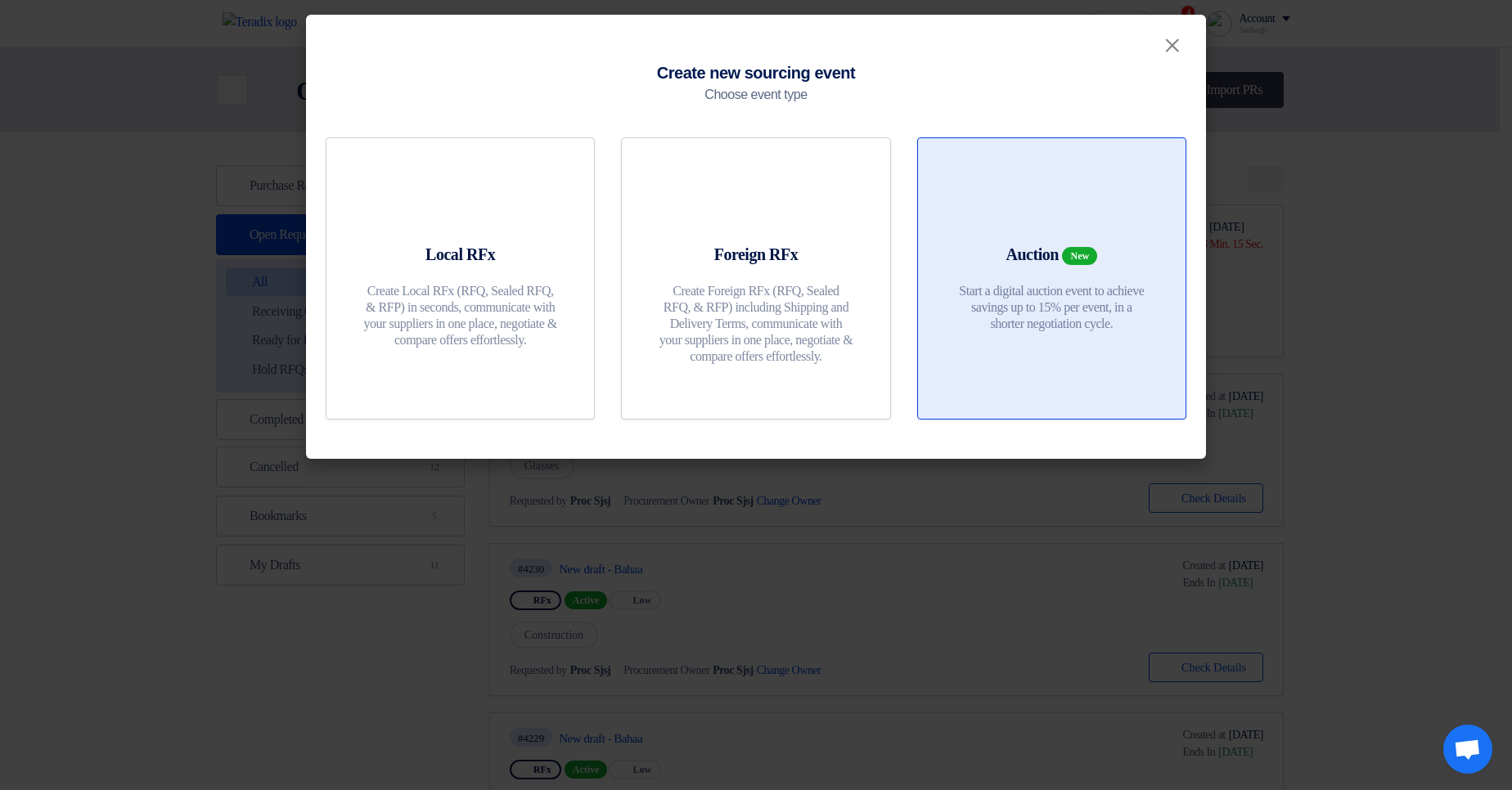
click at [1096, 269] on div "Auction New Start a digital auction event to achieve savings up to 15% per even…" at bounding box center [1052, 291] width 228 height 97
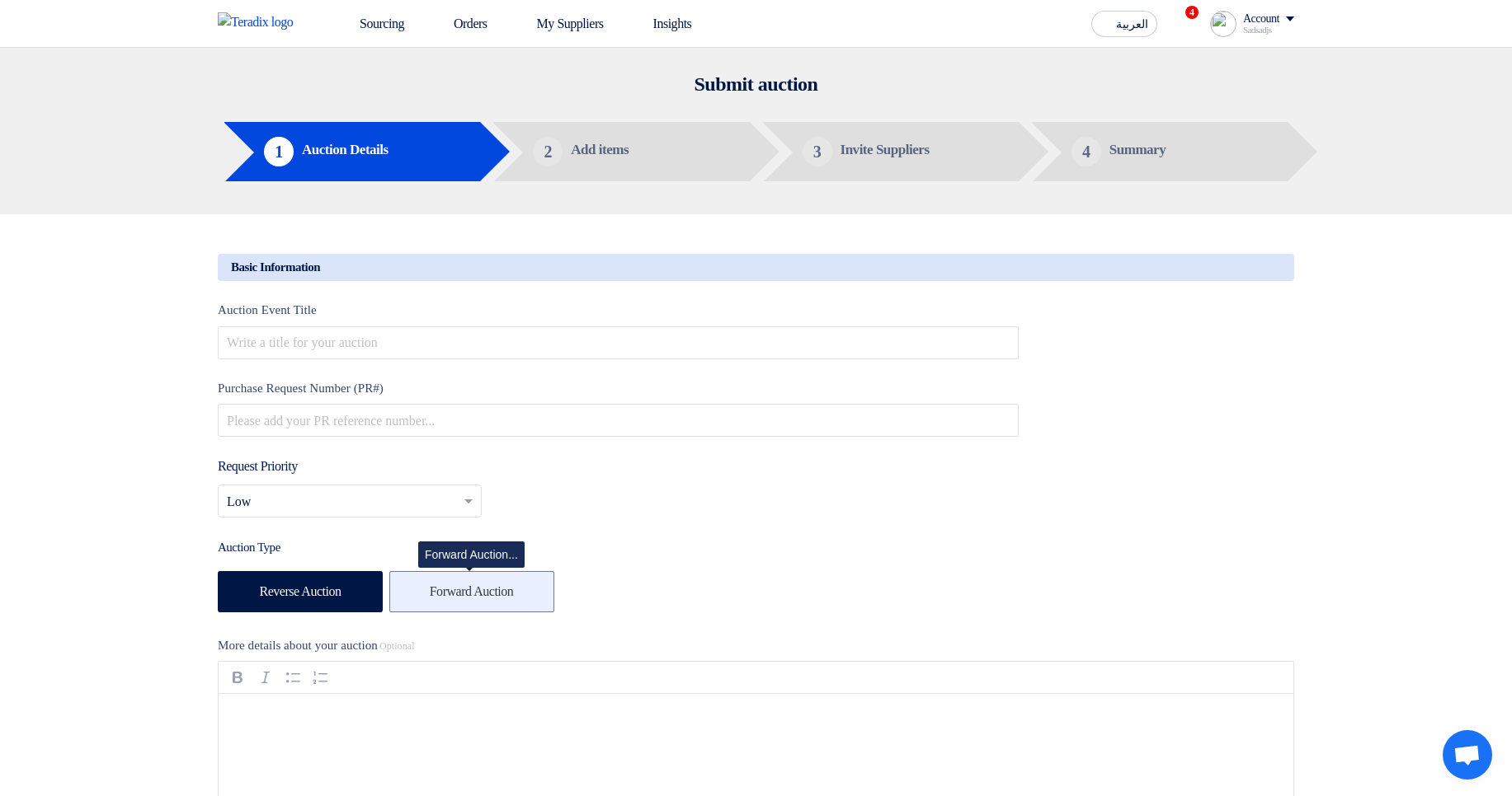
click at [442, 589] on label "Forward Auction" at bounding box center [472, 592] width 165 height 41
click at [441, 589] on input "Forward Auction" at bounding box center [434, 590] width 10 height 10
radio input "true"
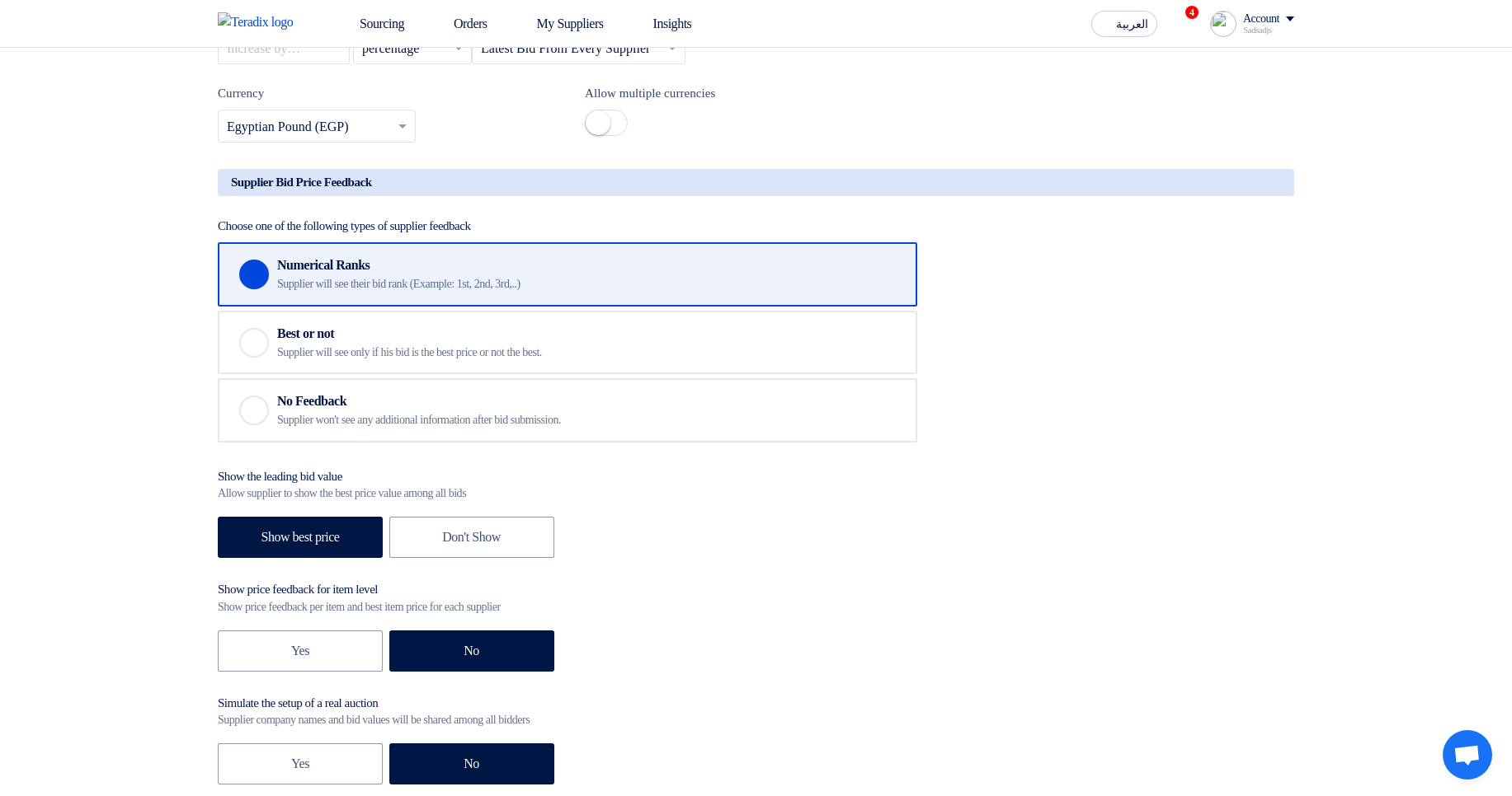
scroll to position [1880, 0]
click at [1118, 23] on span "العربية" at bounding box center [1132, 24] width 32 height 11
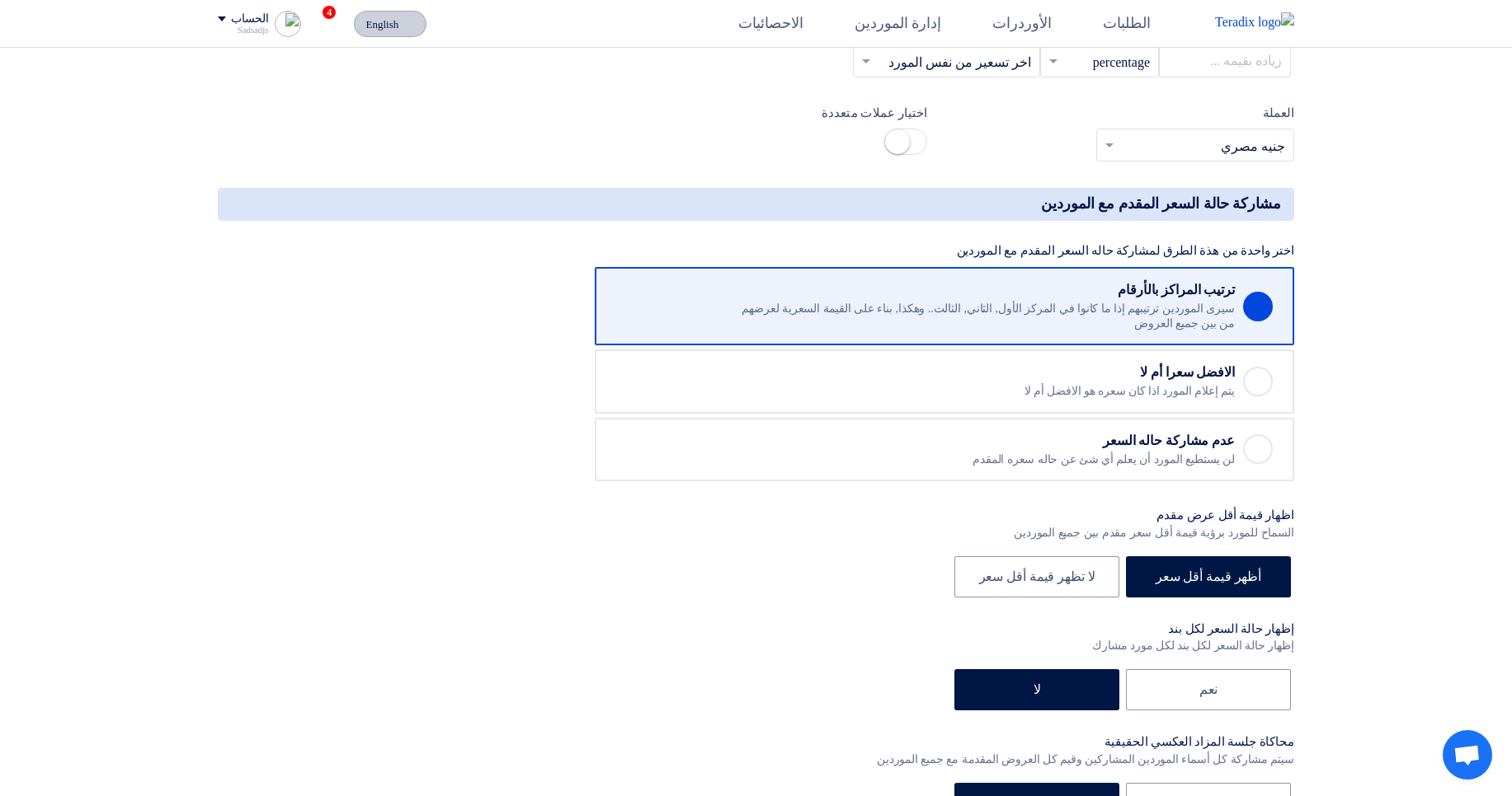
click at [378, 30] on span "English" at bounding box center [382, 24] width 33 height 11
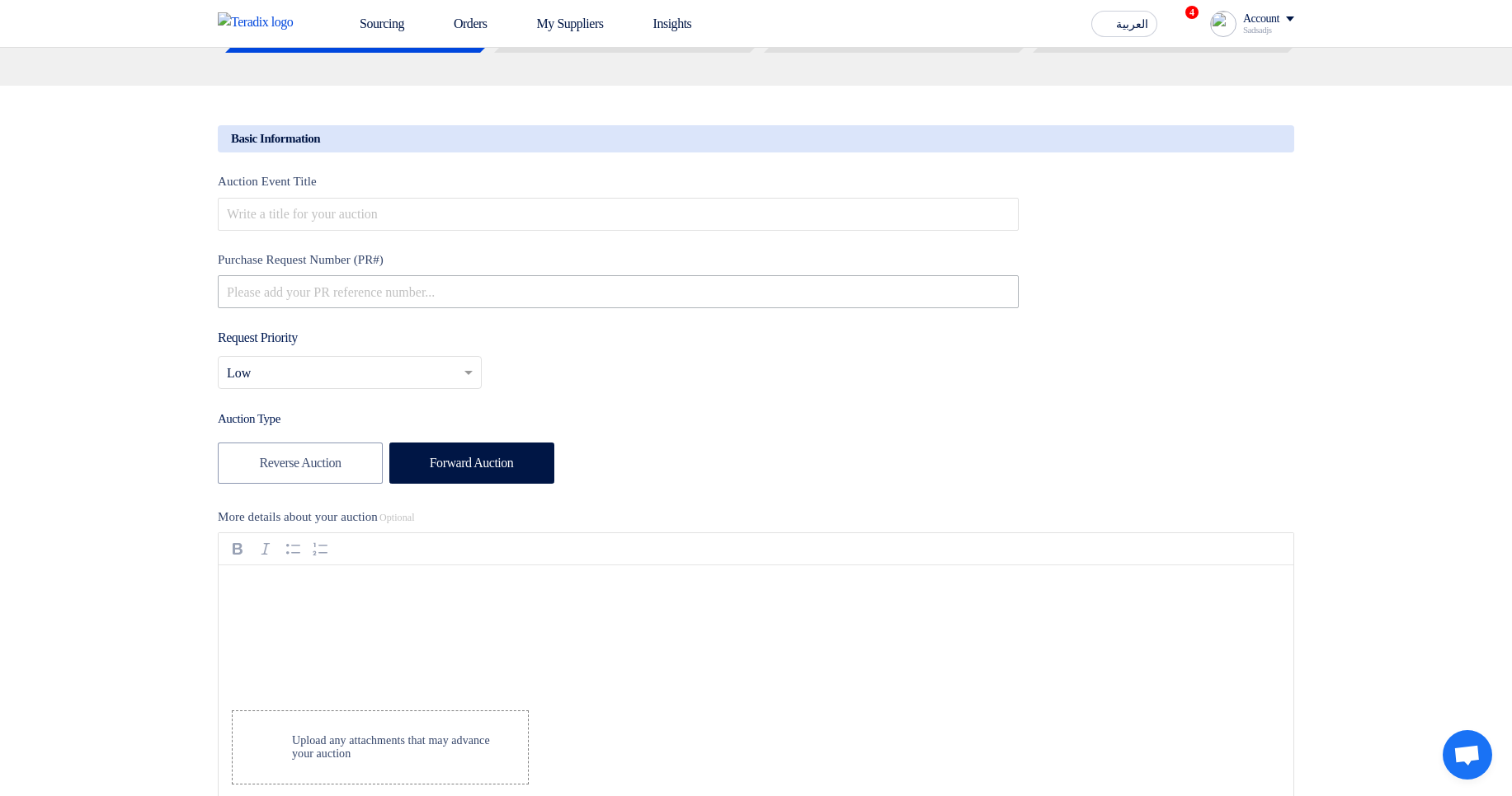
scroll to position [0, 0]
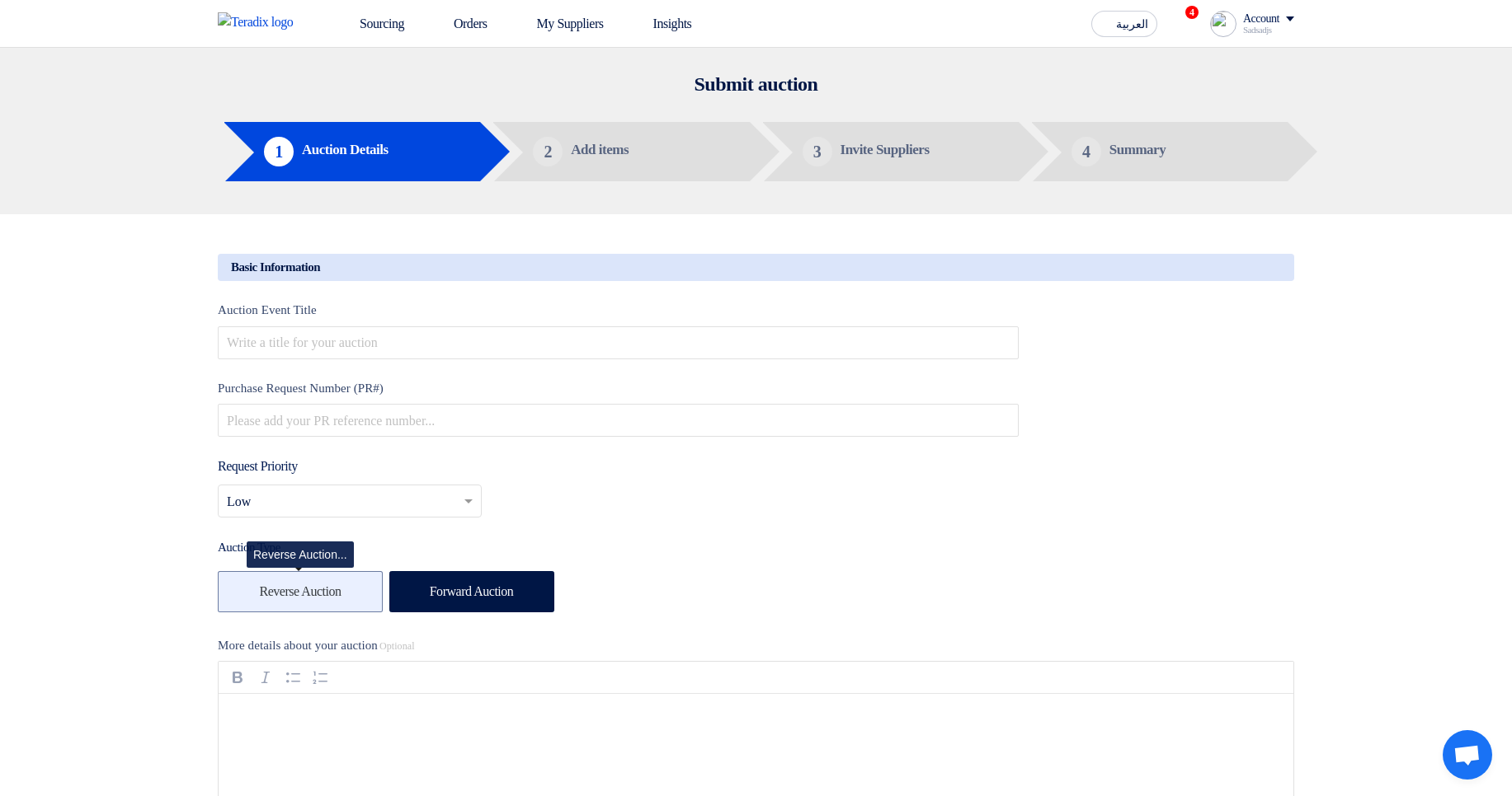
click at [304, 603] on label "Reverse Auction" at bounding box center [299, 592] width 165 height 41
click at [270, 596] on input "Reverse Auction" at bounding box center [265, 590] width 10 height 10
radio input "true"
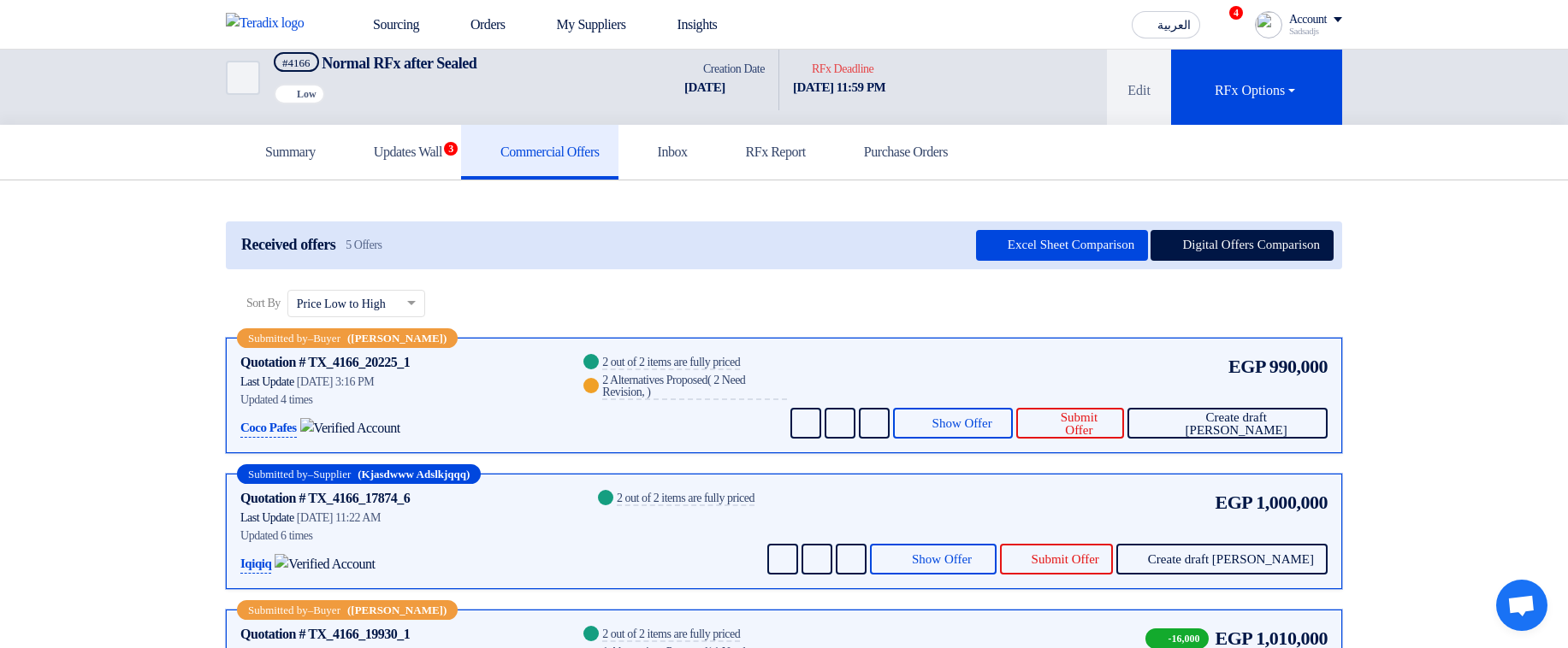
scroll to position [18, 0]
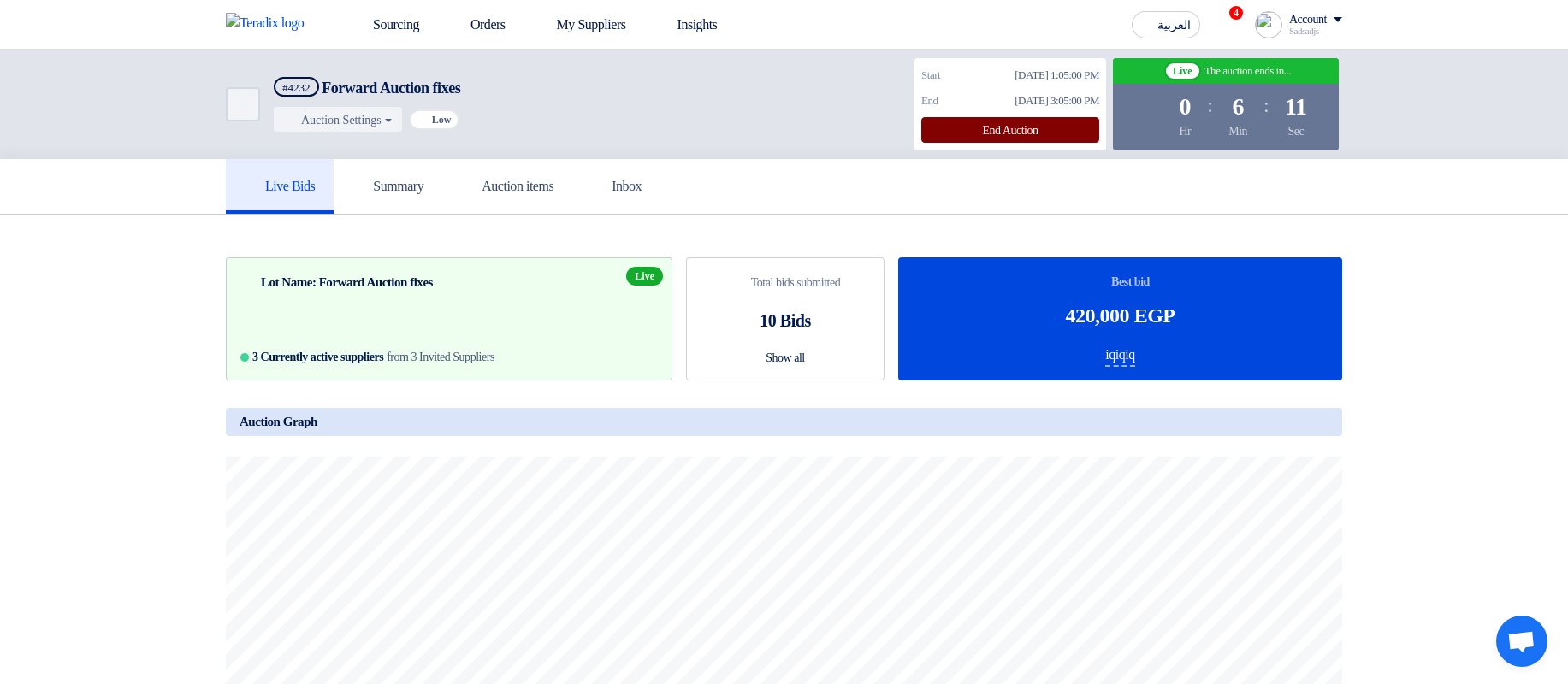
click at [1007, 121] on div "End Auction" at bounding box center [1011, 130] width 178 height 25
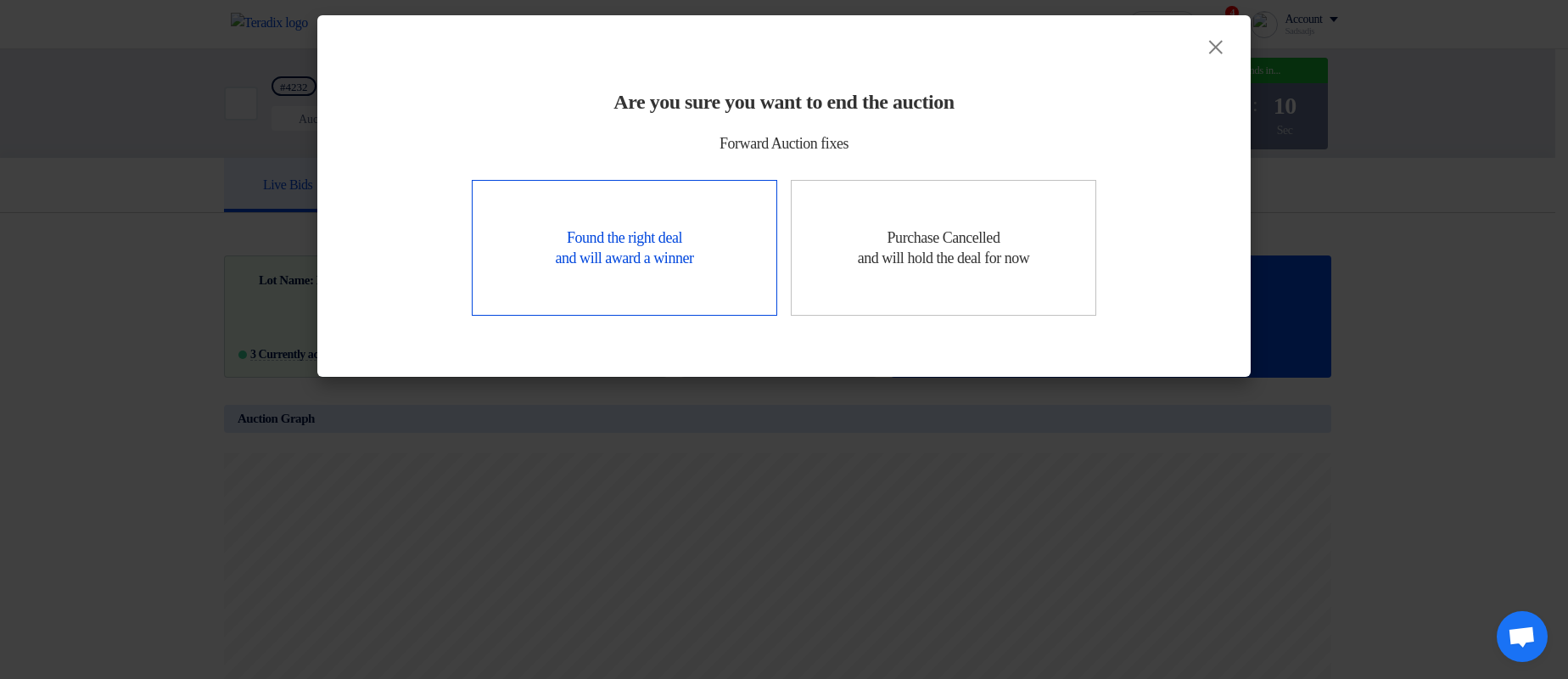
click at [674, 240] on div "Found the right deal and will award a winner" at bounding box center [624, 248] width 305 height 136
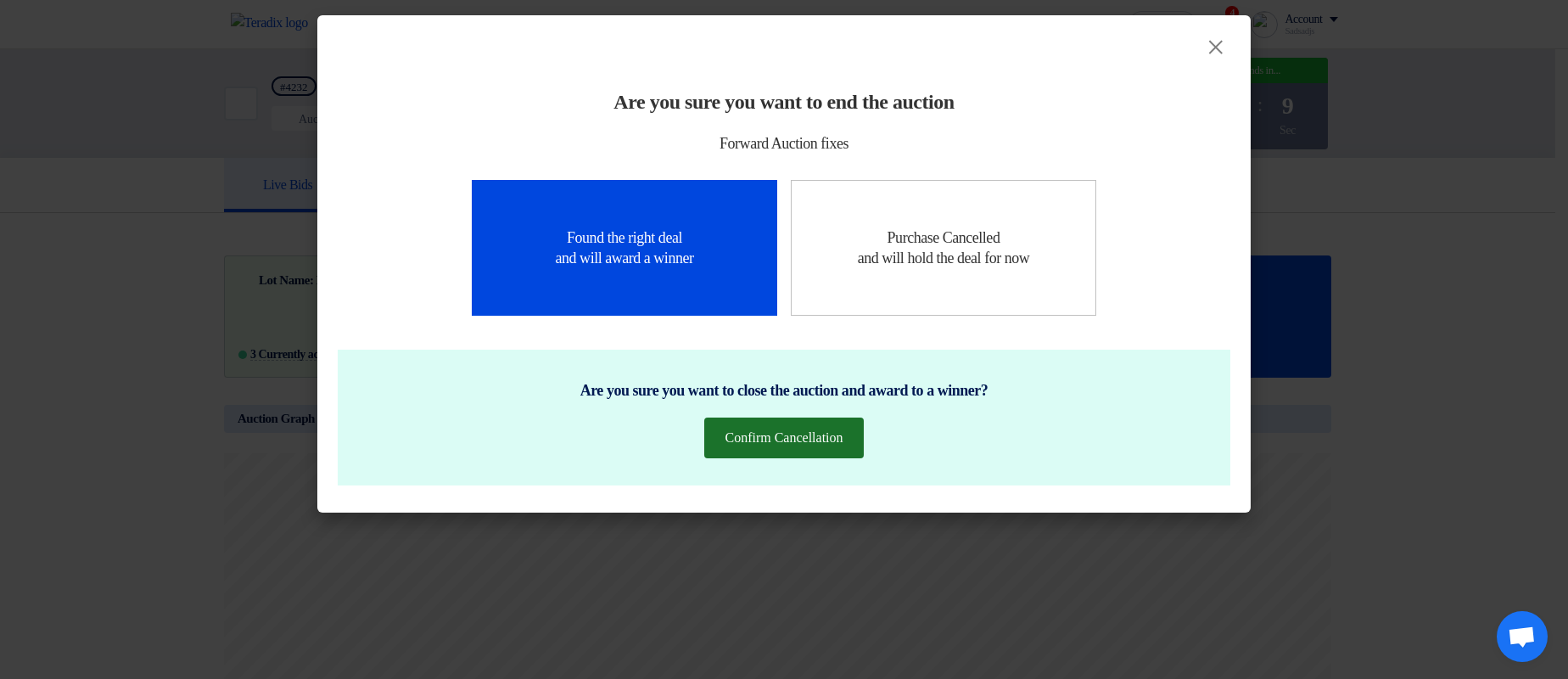
click at [784, 433] on button "Confirm Cancellation" at bounding box center [784, 438] width 159 height 41
